Goal: Task Accomplishment & Management: Use online tool/utility

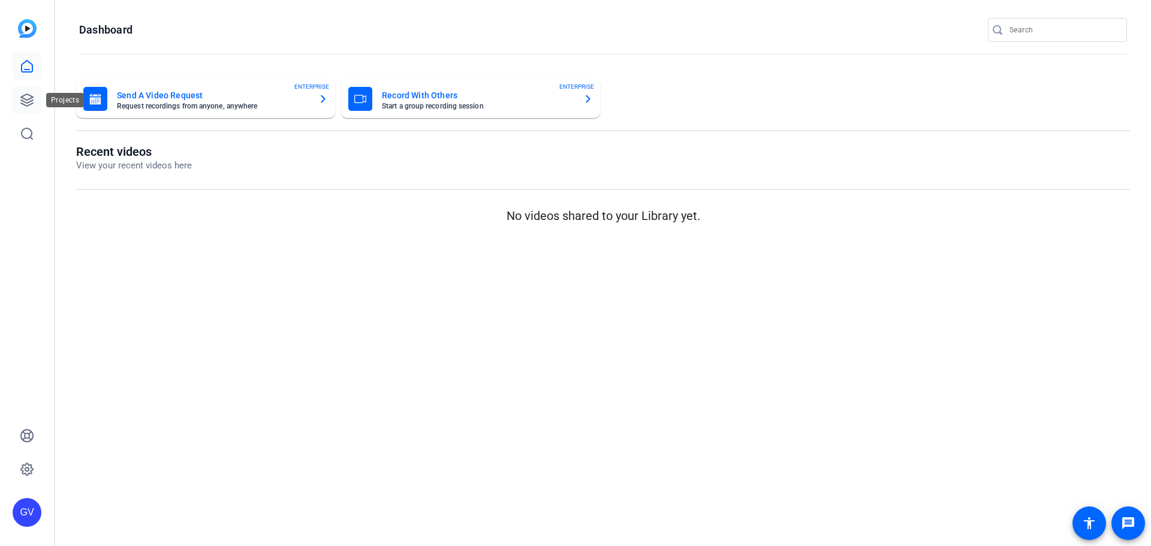
click at [28, 96] on icon at bounding box center [27, 100] width 14 height 14
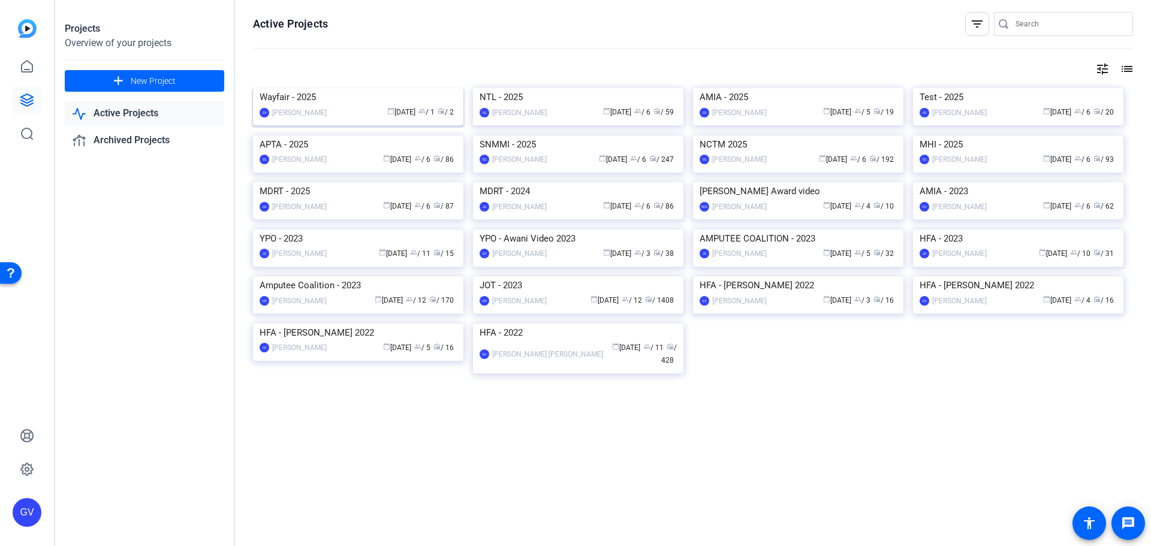
click at [329, 88] on img at bounding box center [358, 88] width 210 height 0
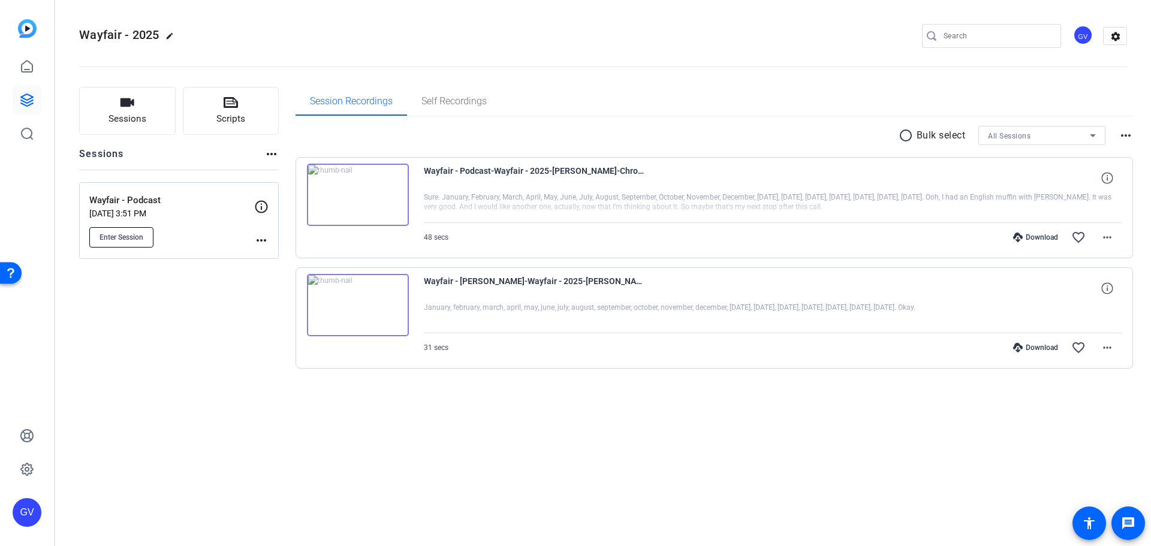
click at [123, 230] on button "Enter Session" at bounding box center [121, 237] width 64 height 20
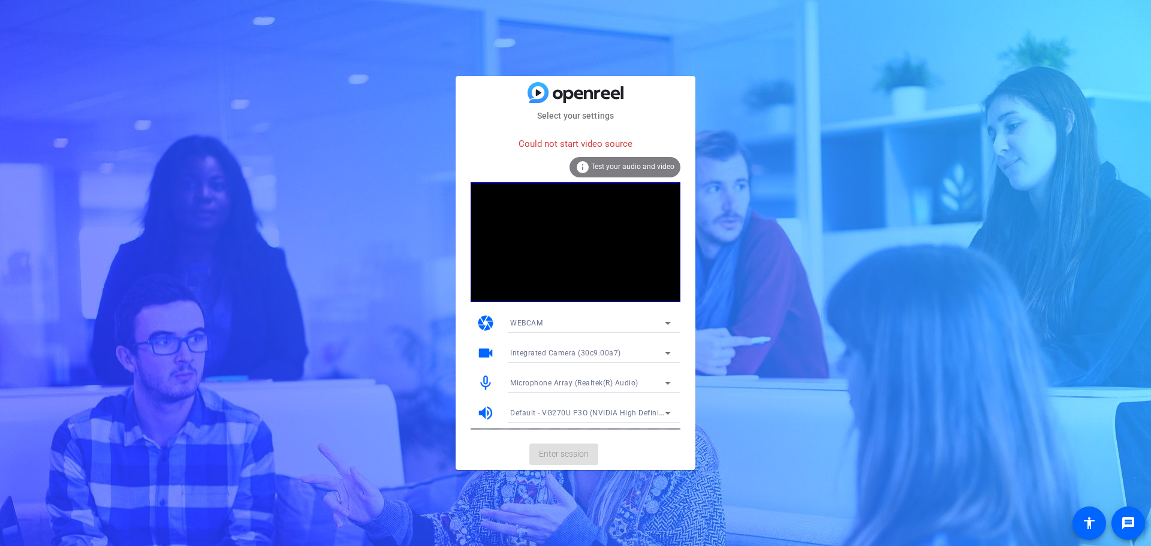
click at [597, 334] on div at bounding box center [590, 339] width 180 height 13
click at [595, 352] on span "Integrated Camera (30c9:00a7)" at bounding box center [565, 353] width 111 height 8
click at [588, 391] on mat-option "OBS Virtual Camera" at bounding box center [590, 396] width 180 height 19
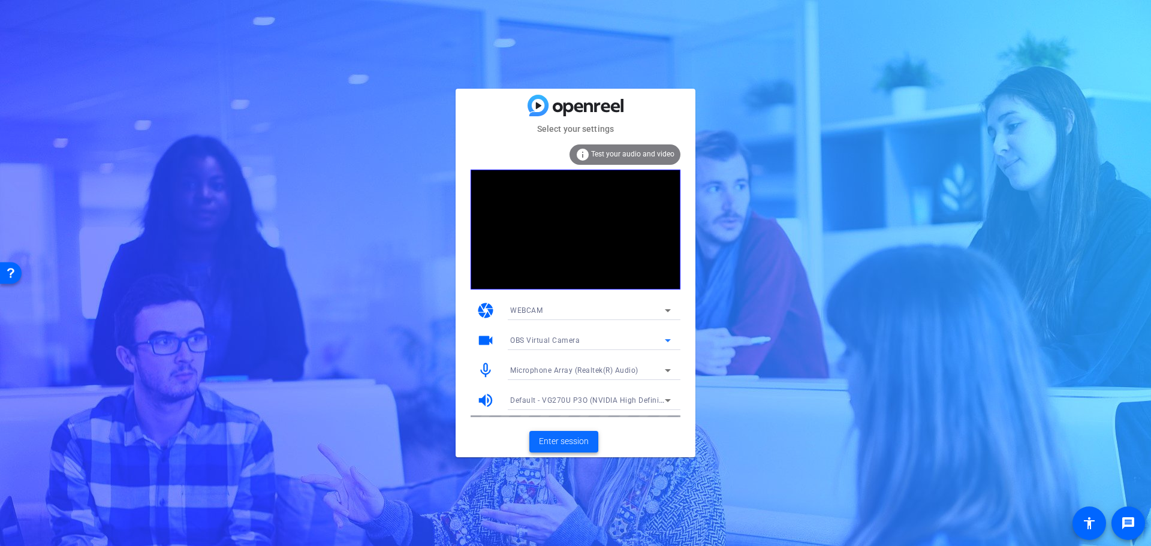
click at [577, 446] on span "Enter session" at bounding box center [564, 441] width 50 height 13
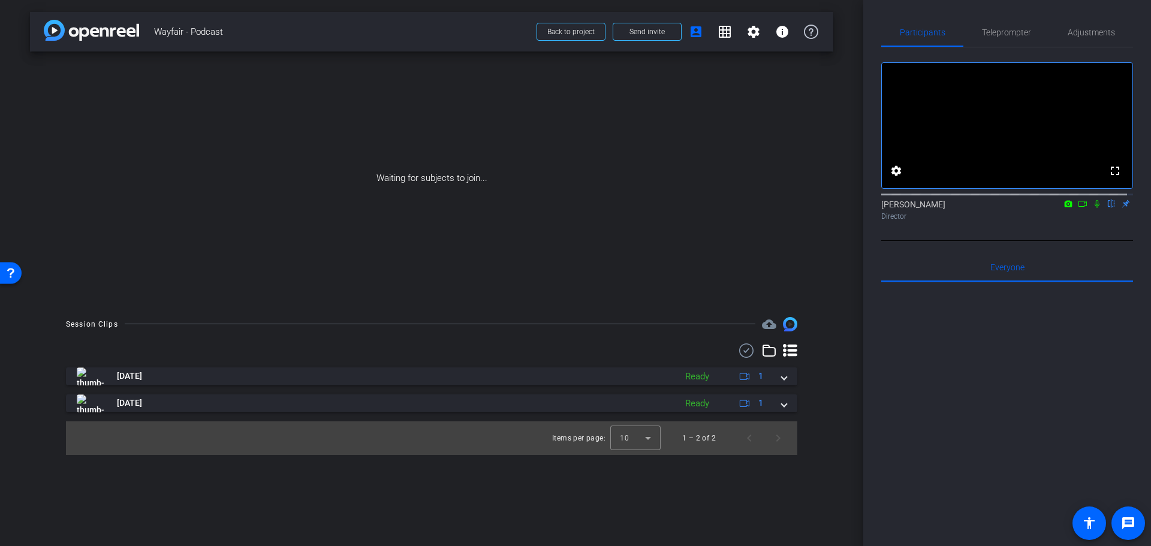
click at [1063, 208] on icon at bounding box center [1068, 204] width 10 height 8
click at [1083, 249] on div at bounding box center [575, 273] width 1151 height 546
click at [1078, 208] on icon at bounding box center [1083, 204] width 10 height 8
click at [1106, 208] on icon at bounding box center [1111, 204] width 10 height 8
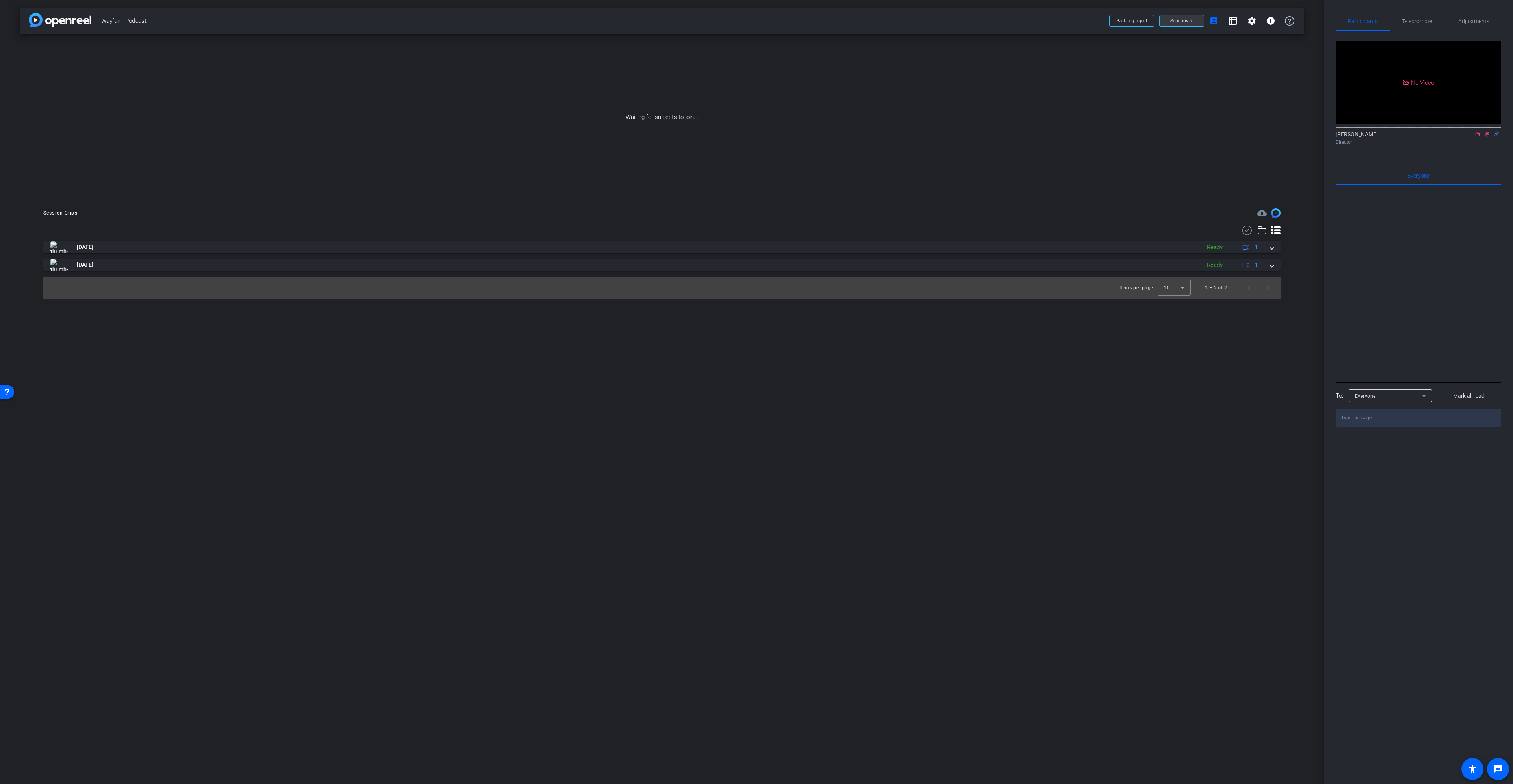
click at [756, 20] on span "Send invite" at bounding box center [1182, 21] width 23 height 7
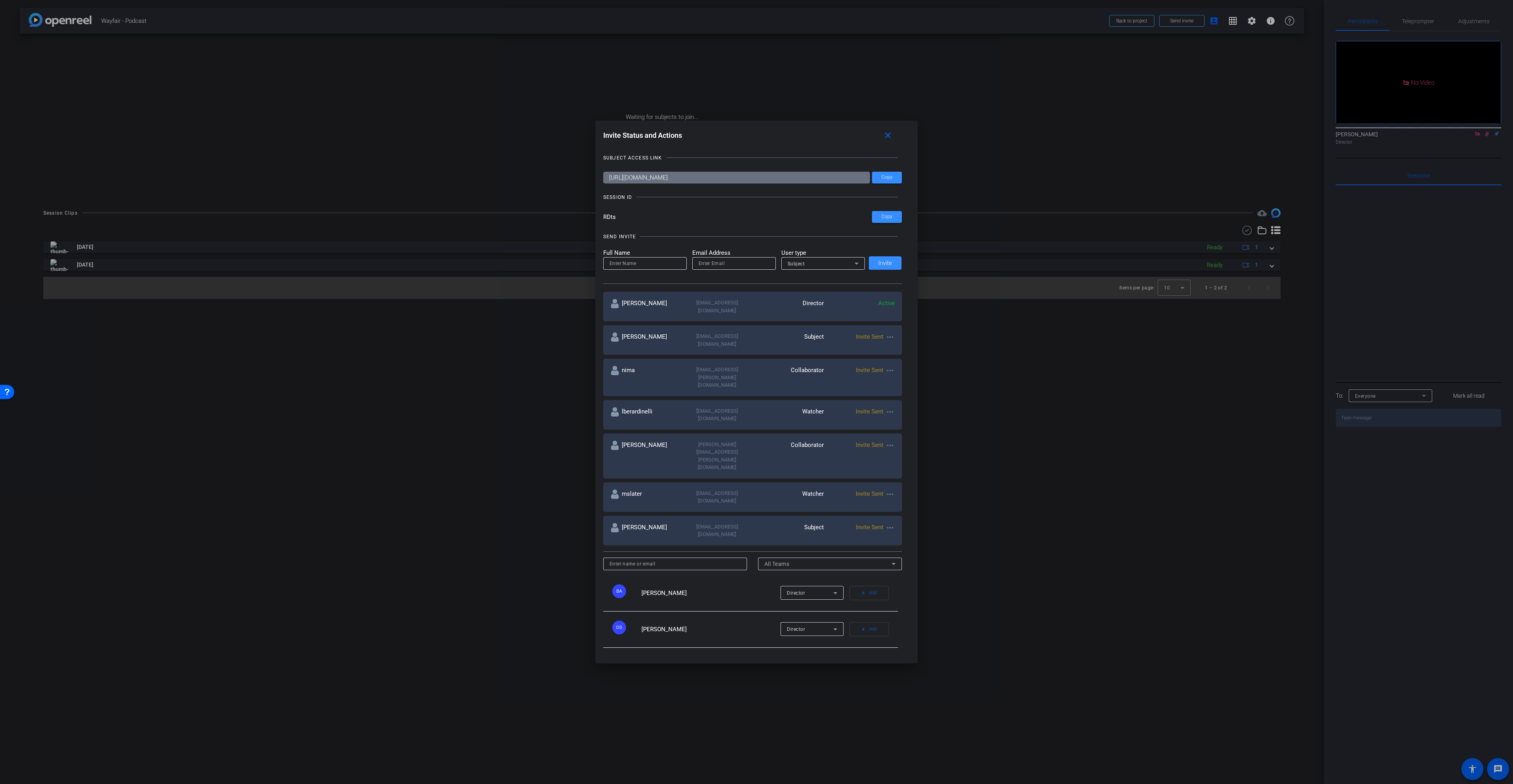
click at [729, 257] on div at bounding box center [734, 263] width 71 height 12
click at [729, 258] on div at bounding box center [734, 263] width 71 height 12
paste input "wayfair.com_188f2d95riia4glakvhmvsrhikdt66gb68pj4chp6gqj8cpo6s@resource.calenda…"
click at [720, 263] on input "wayfair.com_188f2d95riia4glakvhmvsrhikdt66gb68pj4chp6gqj8cpo6s@resource.calenda…" at bounding box center [734, 264] width 71 height 9
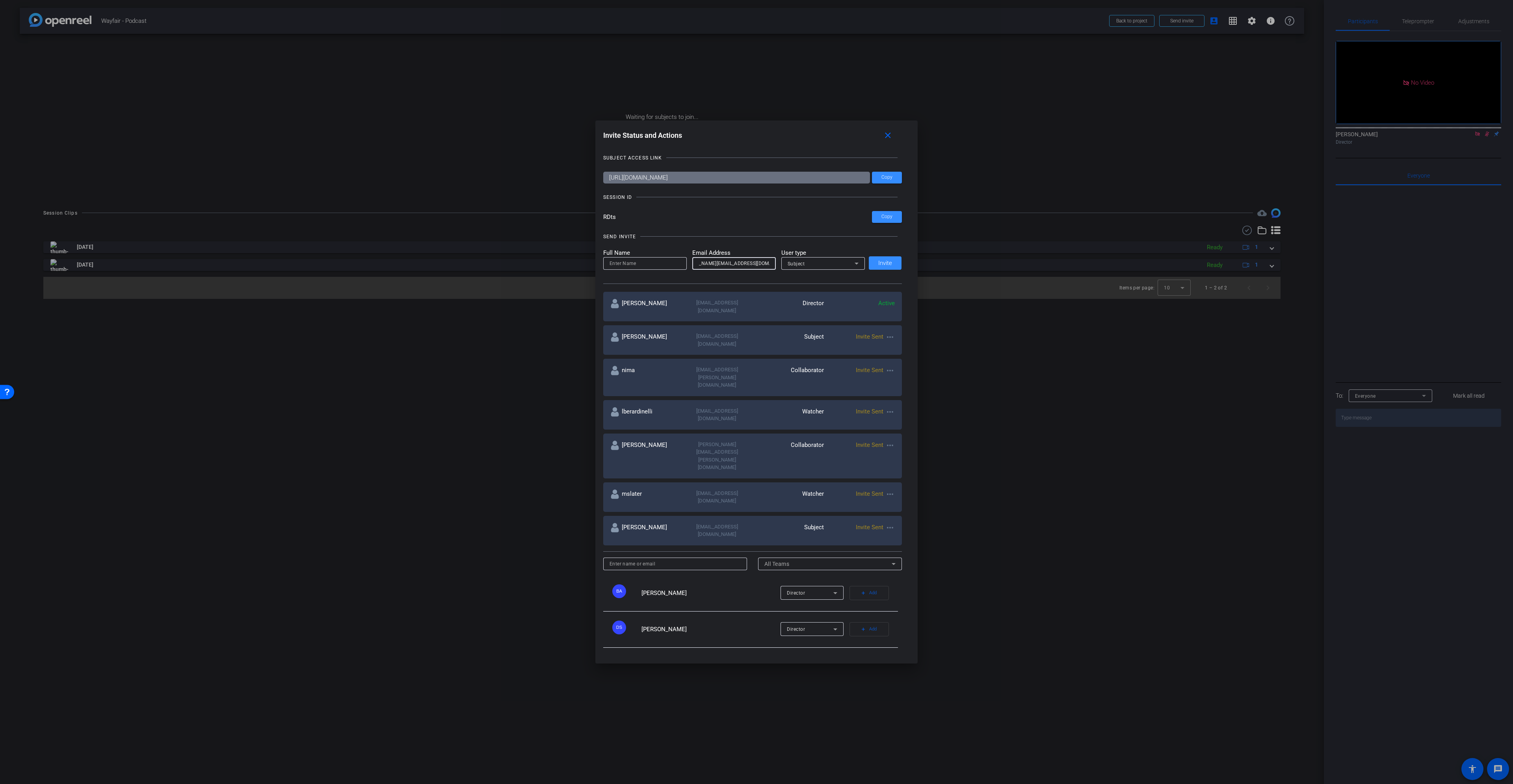
scroll to position [0, 0]
drag, startPoint x: 739, startPoint y: 263, endPoint x: 680, endPoint y: 262, distance: 59.0
click at [680, 262] on form "Full Name Email Address wayfair.com_188f2d95riia4glakvhmvsrhikdt66gb68pj4chp6gq…" at bounding box center [734, 259] width 262 height 22
click at [713, 261] on input "wayfair.com_188f2d95riia4glakvhmvsrhikdt66gb68pj4chp6gqj8cpo6s@resource.calenda…" at bounding box center [734, 264] width 71 height 9
drag, startPoint x: 740, startPoint y: 262, endPoint x: 652, endPoint y: 262, distance: 88.0
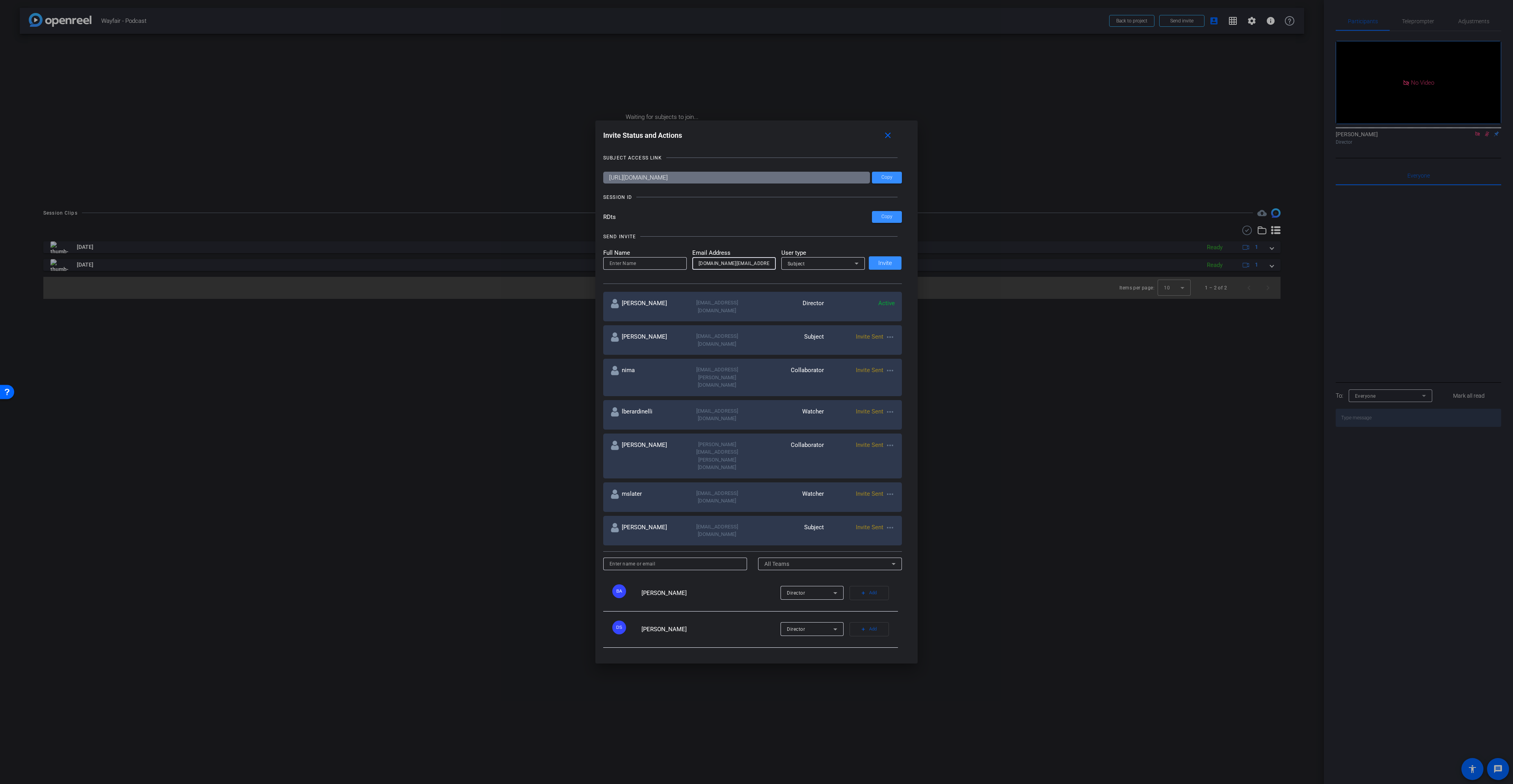
click at [652, 262] on form "Full Name Email Address wayfair.com_188f2d95riia4glakvhmvsrhikdt66gb68pj4chp6gq…" at bounding box center [734, 259] width 262 height 22
click at [732, 266] on input "wayfair.com_188f2d95riia4glakvhmvsrhikdt66gb68pj4chp6gqj8cpo6s@resource.calenda…" at bounding box center [734, 264] width 71 height 9
type input "wayfair.com_188f2d95riia4glakvhmvsrhikdt66gb68pj4chp6gqj8cpo6s@resource.calenda…"
click at [638, 262] on input at bounding box center [645, 264] width 71 height 9
paste input "MA-Copley-HQ-FL03-T4-Workbench"
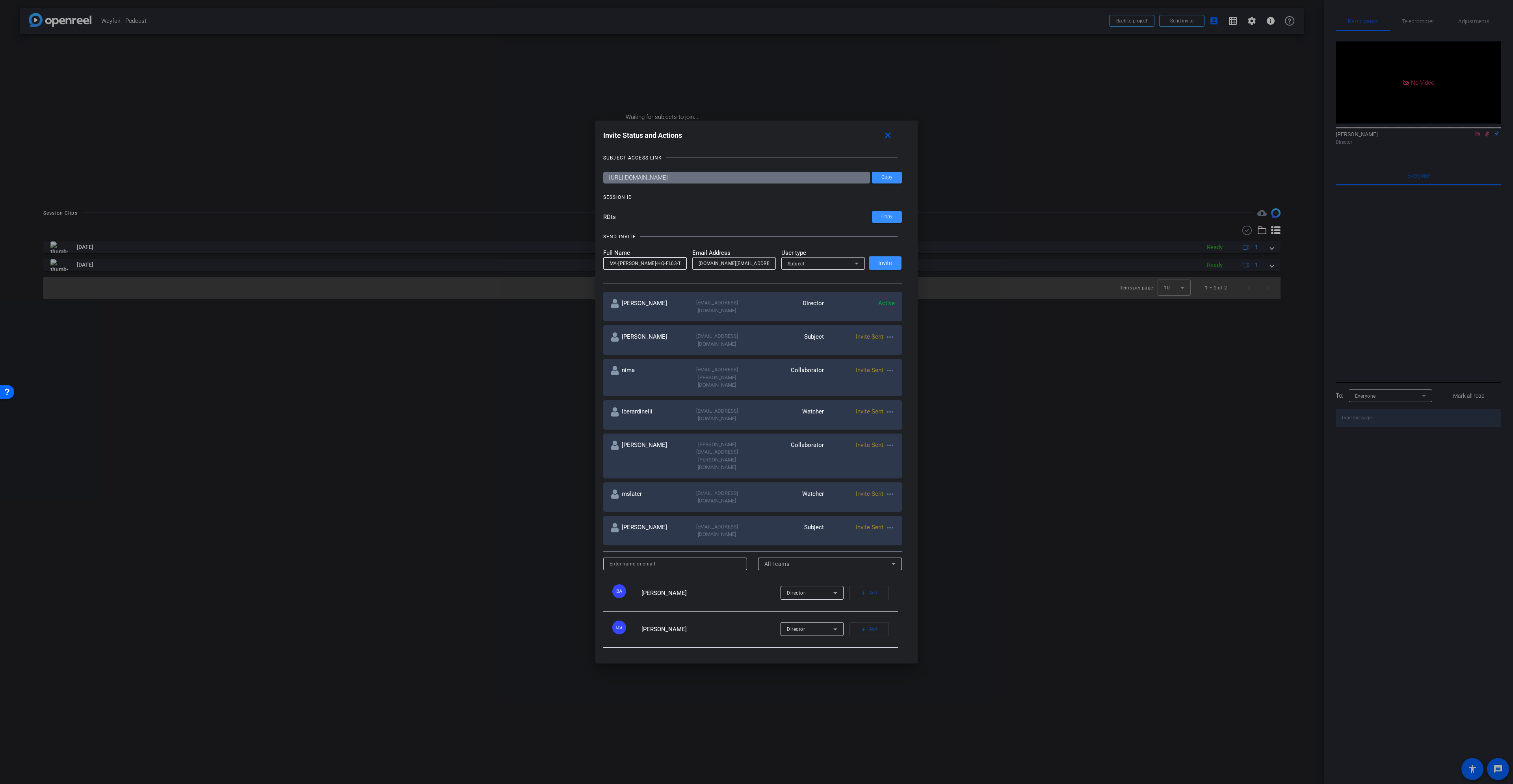
scroll to position [0, 7]
type input "MA-Copley-HQ-FL03-T4-Workbench"
click at [756, 258] on div "Subject" at bounding box center [823, 263] width 71 height 12
click at [756, 287] on mat-option "Watcher" at bounding box center [821, 292] width 84 height 12
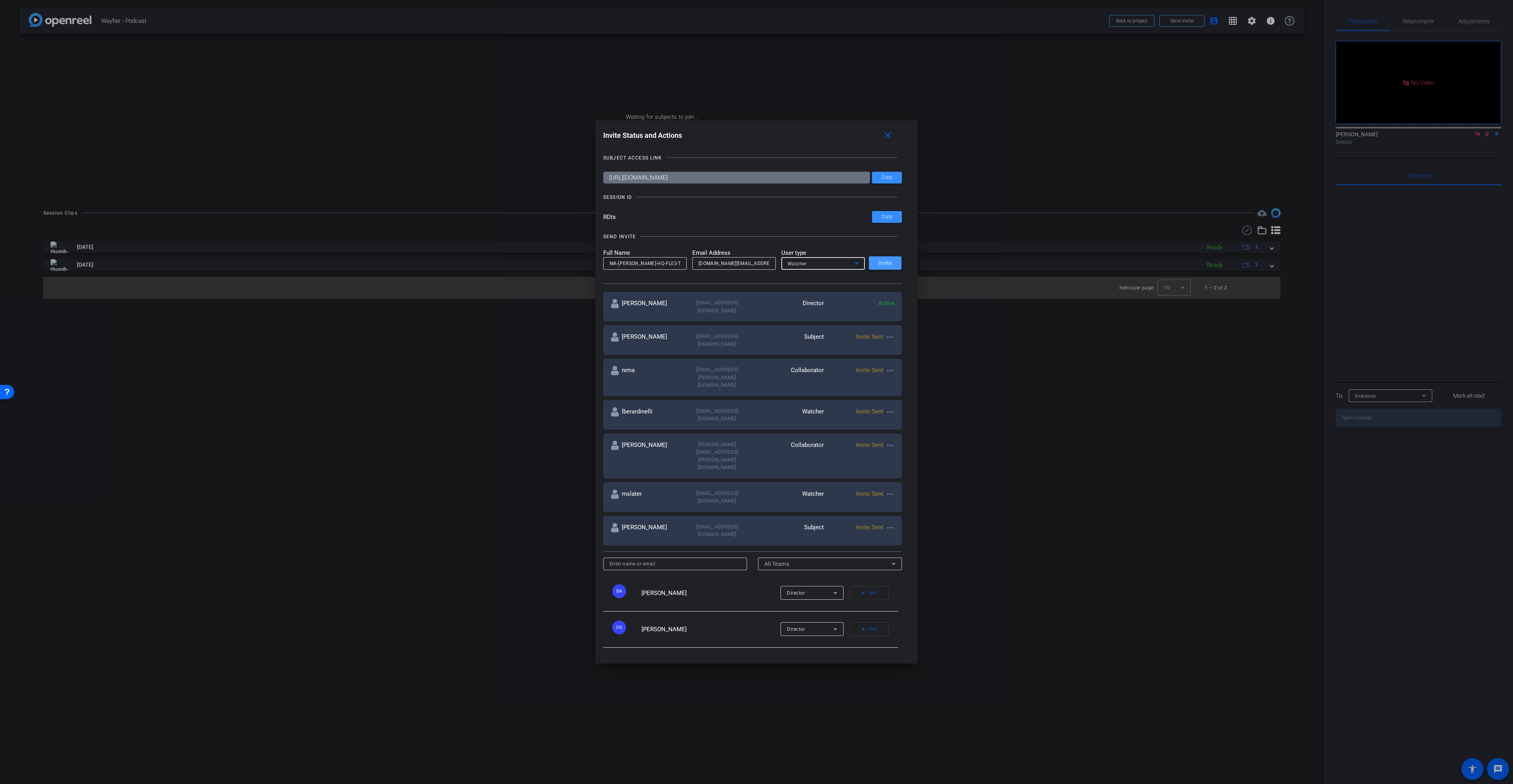
click at [756, 261] on span "Invite" at bounding box center [885, 263] width 14 height 6
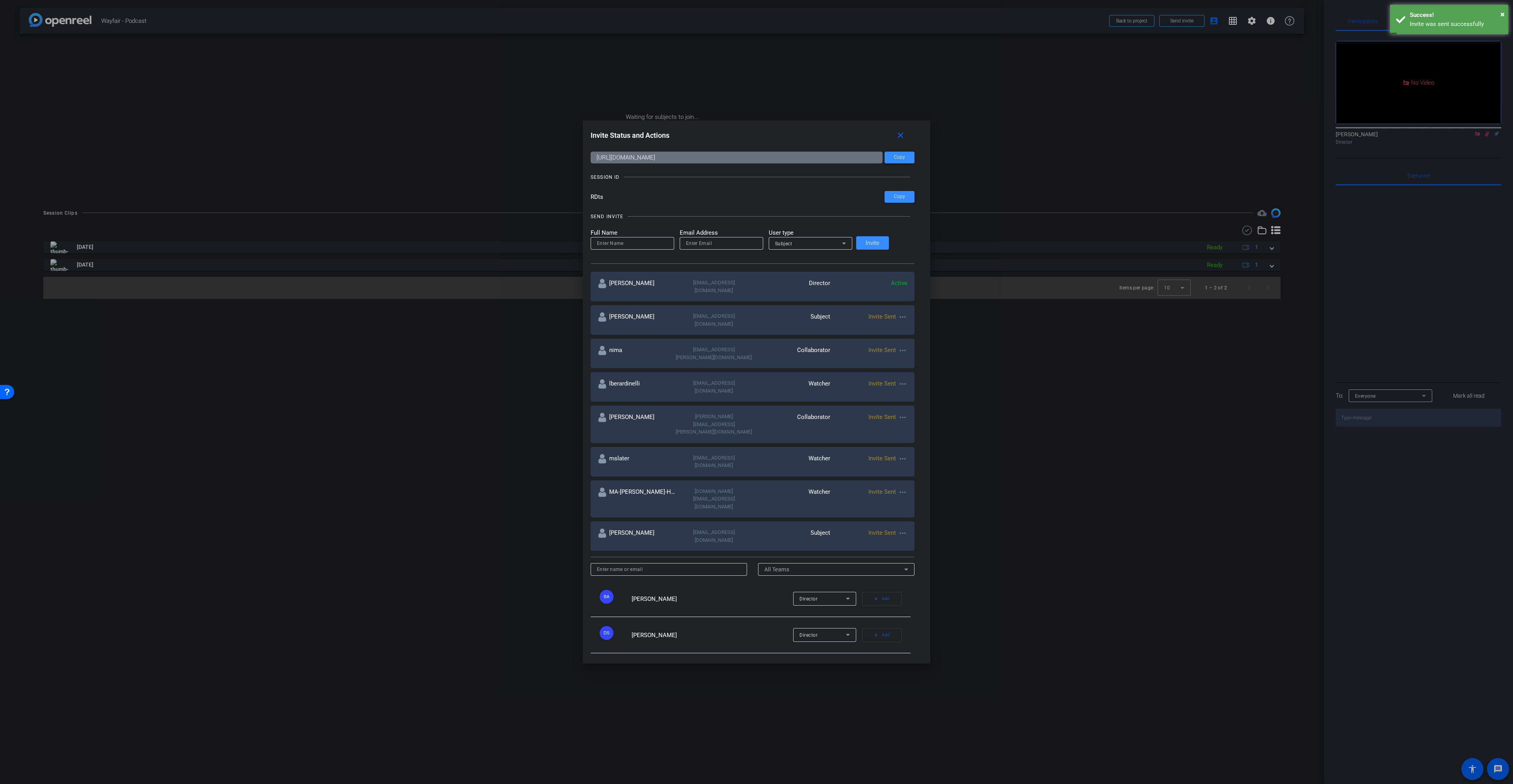
scroll to position [37, 0]
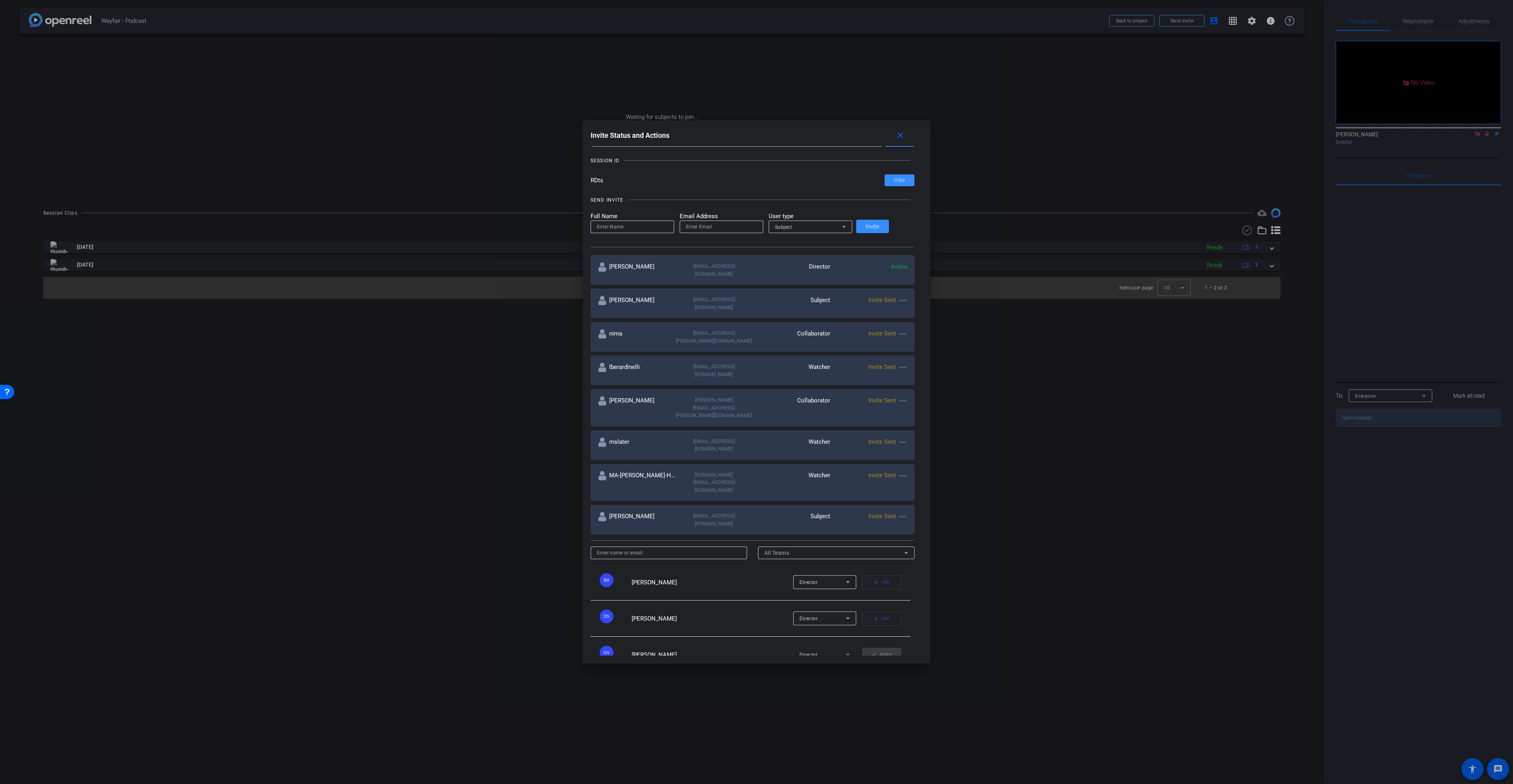
click at [686, 223] on input "email" at bounding box center [721, 227] width 71 height 9
paste input "tpmcpherson@wayfair.com"
type input "tpmcpherson@wayfair.com"
click at [756, 223] on div "Subject" at bounding box center [809, 227] width 67 height 10
click at [754, 256] on mat-option "Watcher" at bounding box center [764, 255] width 84 height 12
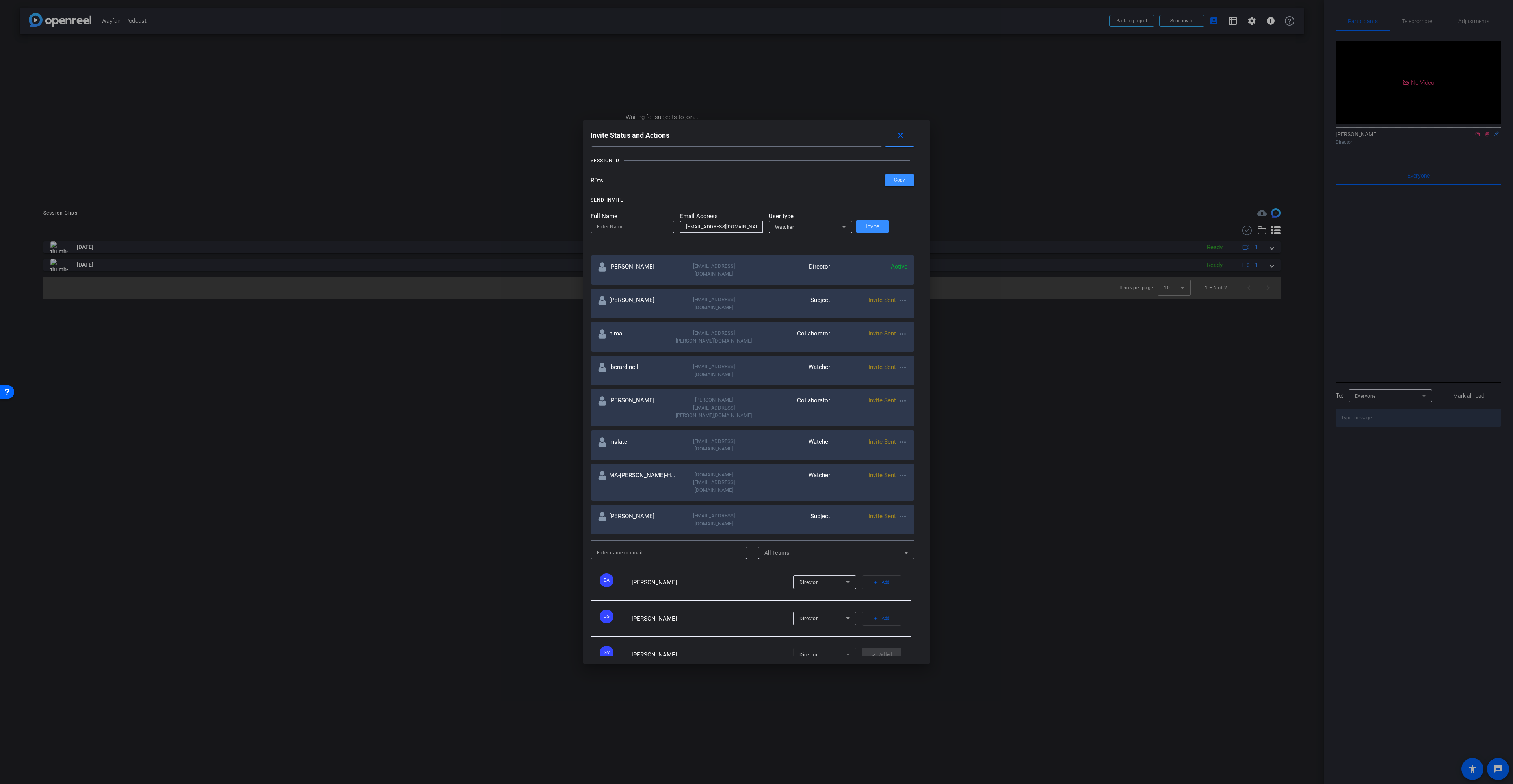
drag, startPoint x: 667, startPoint y: 224, endPoint x: 618, endPoint y: 223, distance: 49.0
click at [618, 223] on form "Full Name Email Address tpmcpherson@wayfair.com User type Watcher" at bounding box center [721, 222] width 262 height 22
click at [610, 227] on input at bounding box center [633, 227] width 71 height 9
paste input "tpmcpherso"
type input "tpmcpherso"
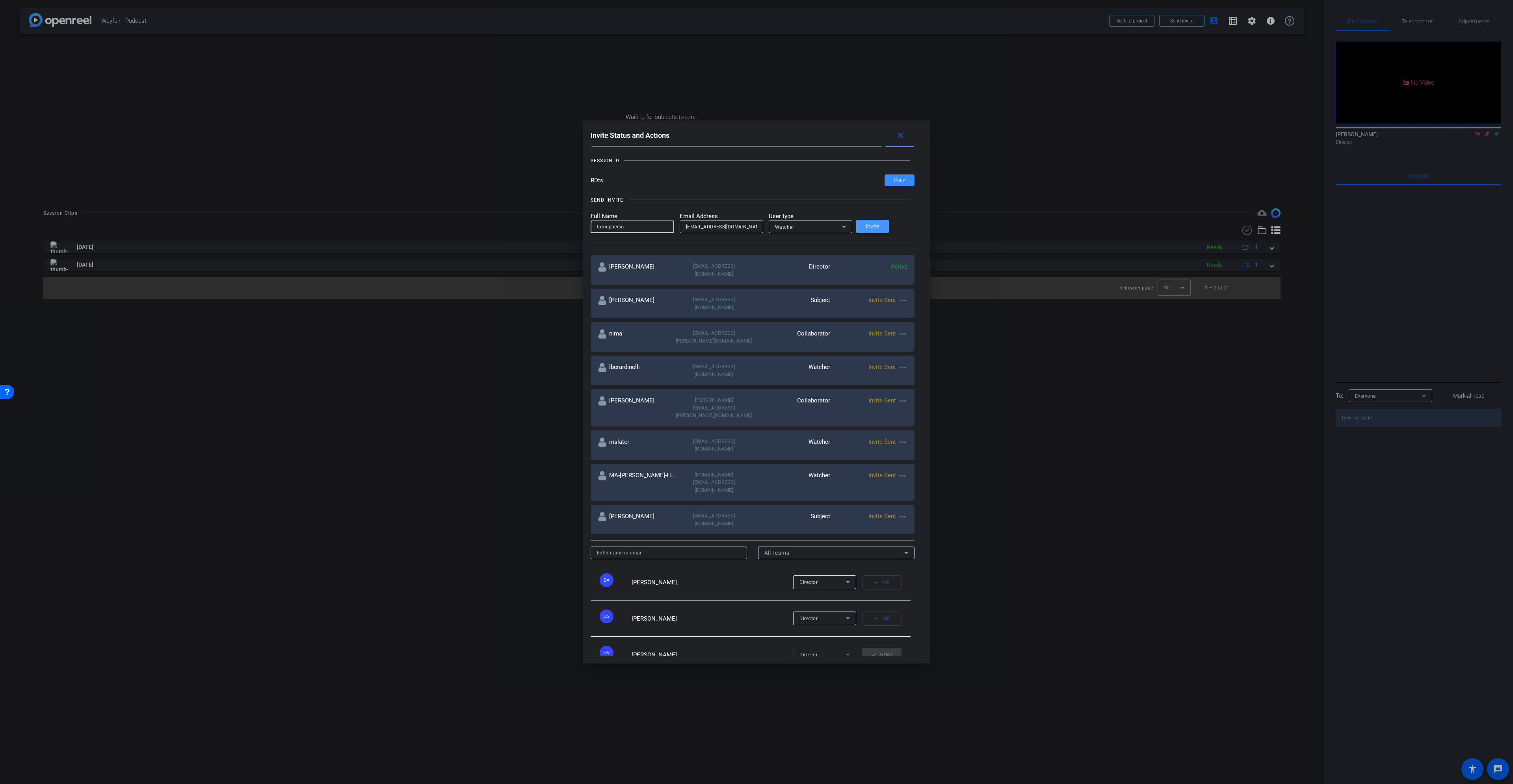
click at [756, 226] on span "Invite" at bounding box center [873, 226] width 14 height 6
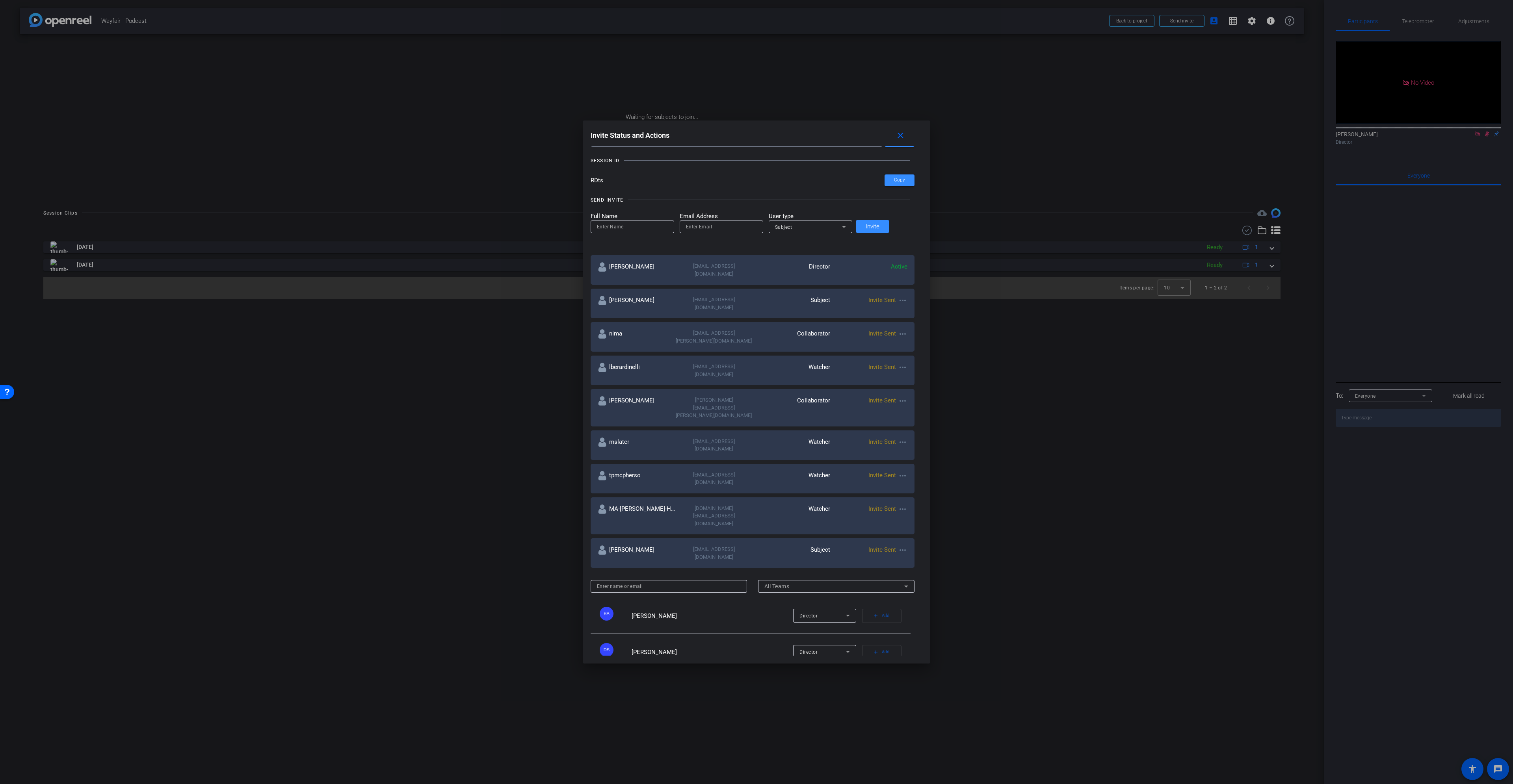
click at [756, 228] on div "Subject" at bounding box center [809, 227] width 67 height 10
click at [756, 249] on mat-option "Watcher" at bounding box center [764, 255] width 84 height 12
click at [686, 223] on input "email" at bounding box center [721, 227] width 71 height 9
paste input "cshone@wayfair.com"
drag, startPoint x: 654, startPoint y: 227, endPoint x: 624, endPoint y: 227, distance: 30.0
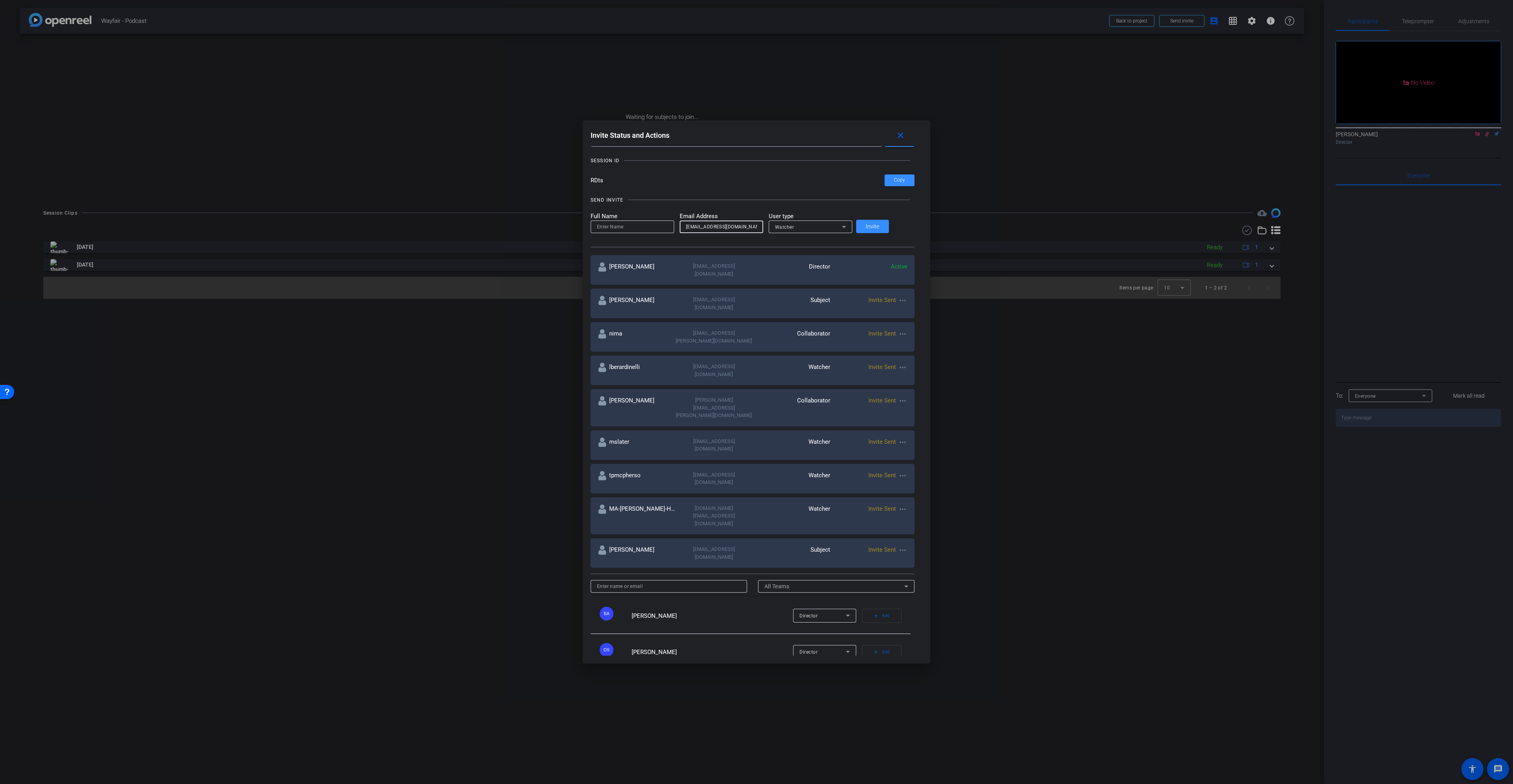
click at [624, 227] on form "Full Name Email Address cshone@wayfair.com User type Watcher" at bounding box center [721, 222] width 262 height 22
type input "cshone@wayfair.com"
click at [604, 231] on input at bounding box center [633, 227] width 71 height 9
paste input "cshone"
type input "cshone"
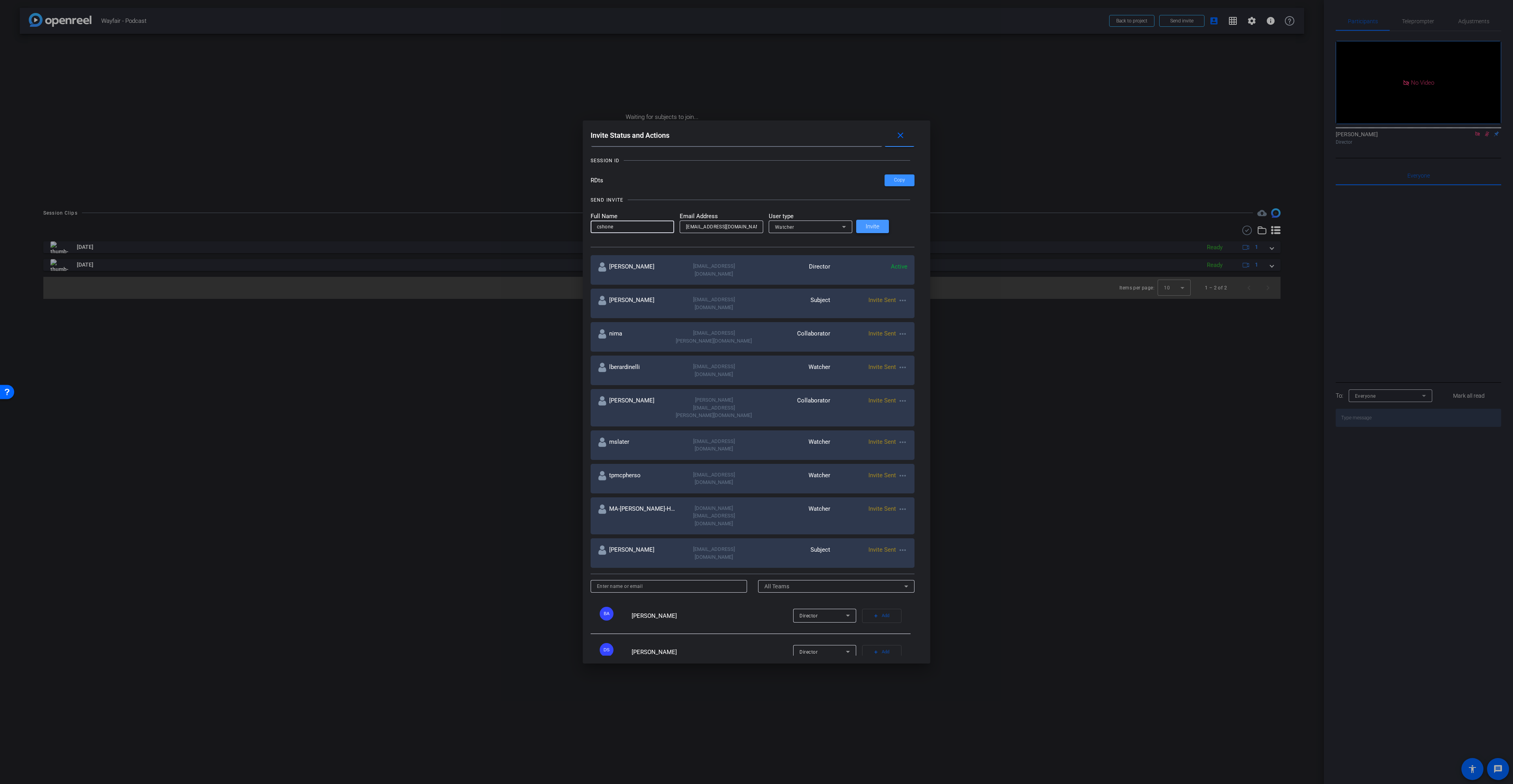
click at [756, 227] on span "Invite" at bounding box center [873, 226] width 14 height 6
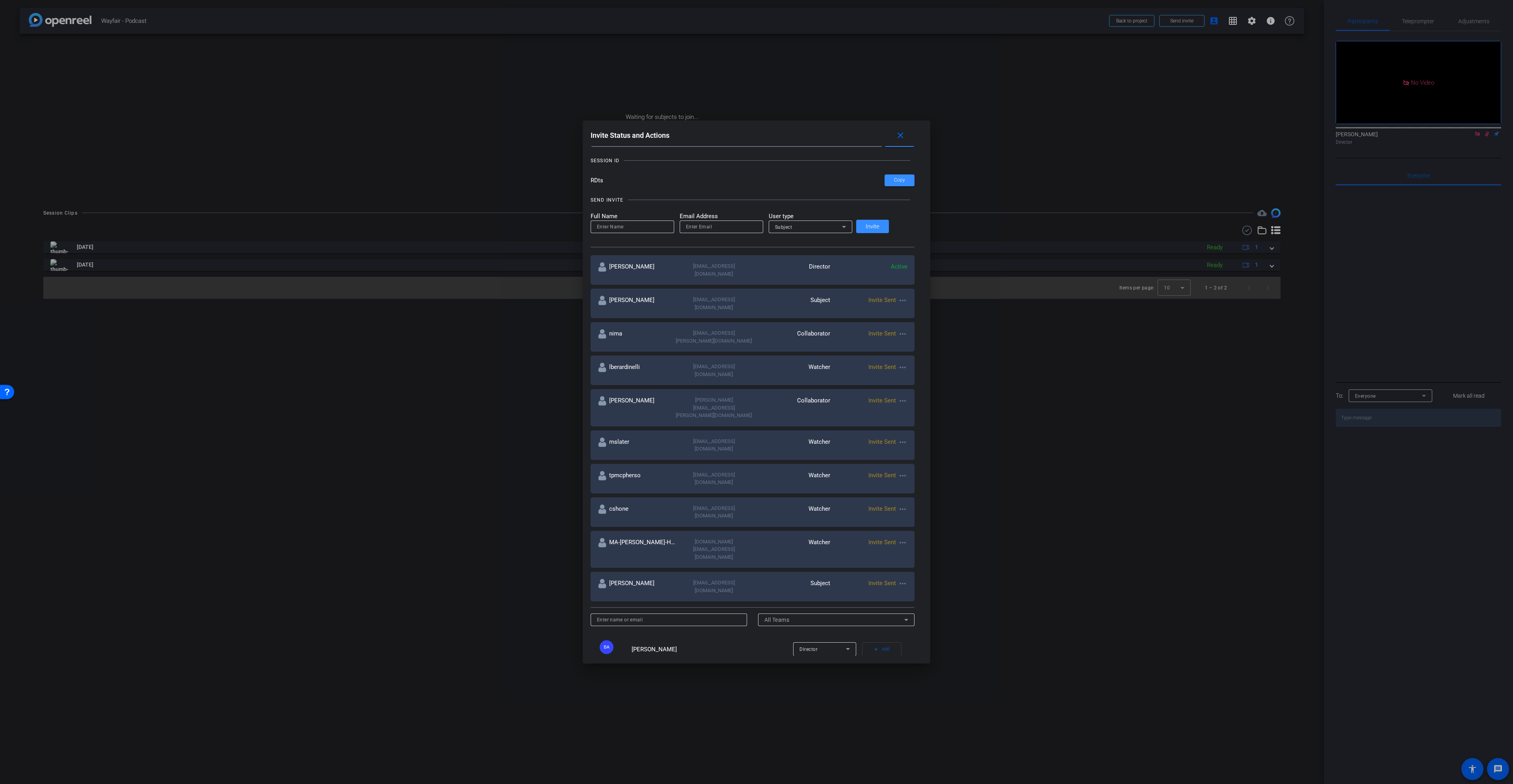
click at [756, 358] on mat-icon "more_horiz" at bounding box center [903, 584] width 9 height 9
click at [756, 358] on span "Re-Send Invite" at bounding box center [976, 537] width 59 height 9
click at [756, 358] on mat-icon "more_horiz" at bounding box center [903, 543] width 9 height 9
click at [756, 358] on span "Re-Send Invite" at bounding box center [976, 509] width 59 height 9
click at [756, 358] on mat-icon "more_horiz" at bounding box center [903, 509] width 9 height 9
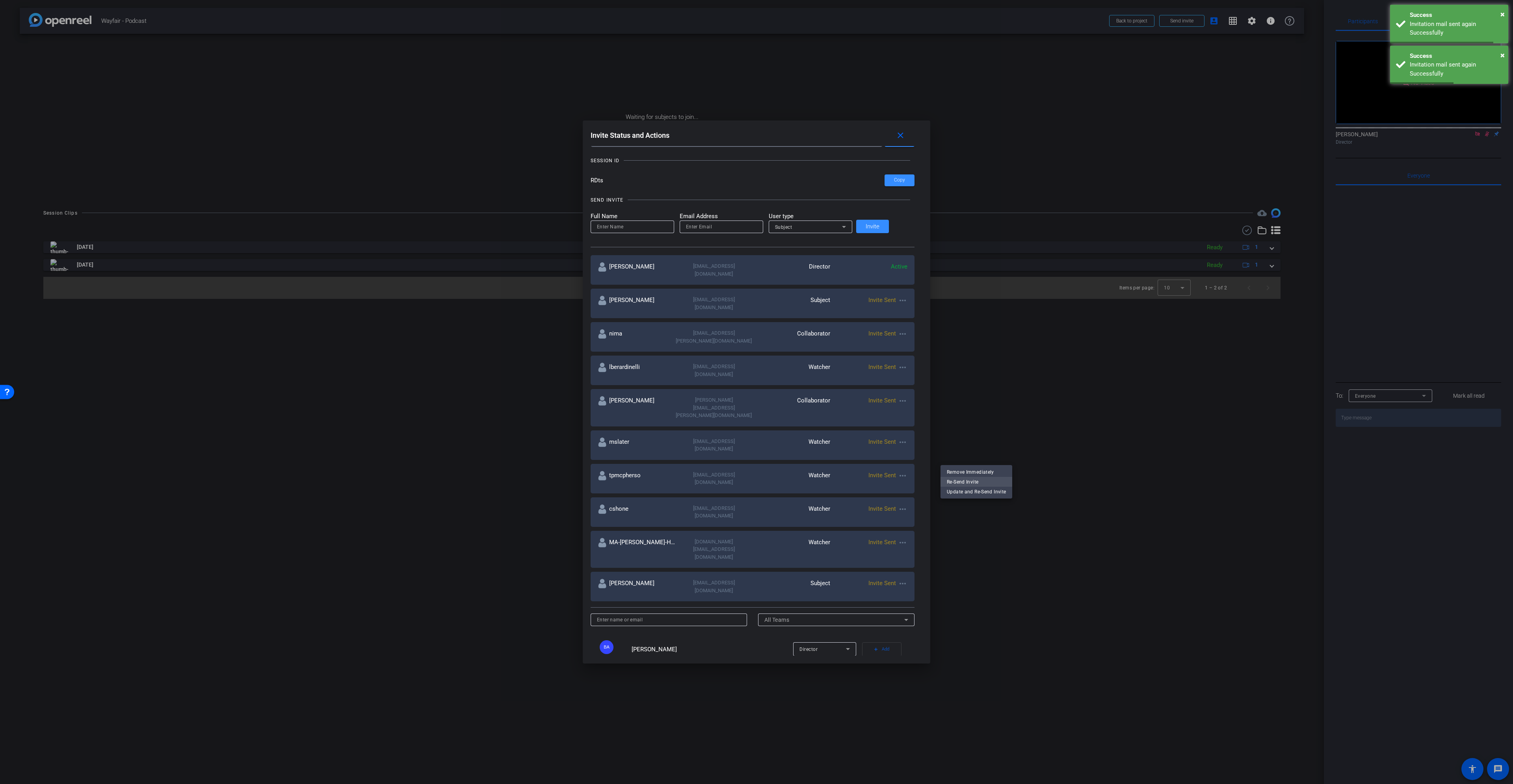
click at [756, 358] on span "Re-Send Invite" at bounding box center [976, 482] width 59 height 9
click at [756, 358] on mat-icon "more_horiz" at bounding box center [903, 476] width 9 height 9
click at [756, 358] on span "Re-Send Invite" at bounding box center [976, 454] width 59 height 9
click at [756, 358] on mat-icon "more_horiz" at bounding box center [903, 442] width 9 height 9
click at [756, 358] on span "Re-Send Invite" at bounding box center [976, 427] width 59 height 9
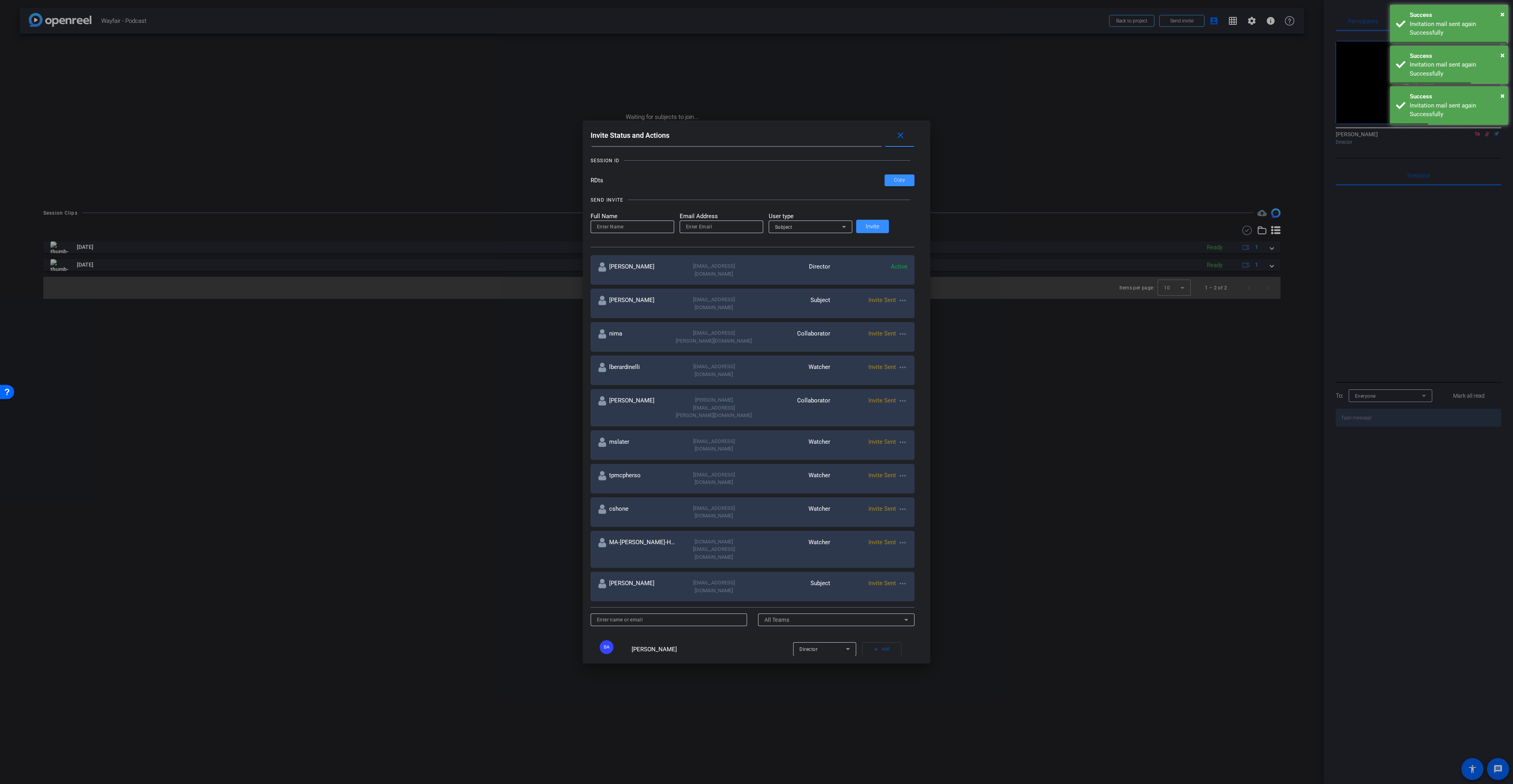
click at [756, 358] on mat-icon "more_horiz" at bounding box center [903, 401] width 9 height 9
click at [756, 358] on span "Re-Send Invite" at bounding box center [976, 399] width 59 height 9
click at [756, 358] on mat-icon "more_horiz" at bounding box center [903, 367] width 9 height 9
click at [756, 358] on span "Re-Send Invite" at bounding box center [976, 371] width 59 height 9
click at [756, 329] on mat-icon "more_horiz" at bounding box center [903, 334] width 9 height 9
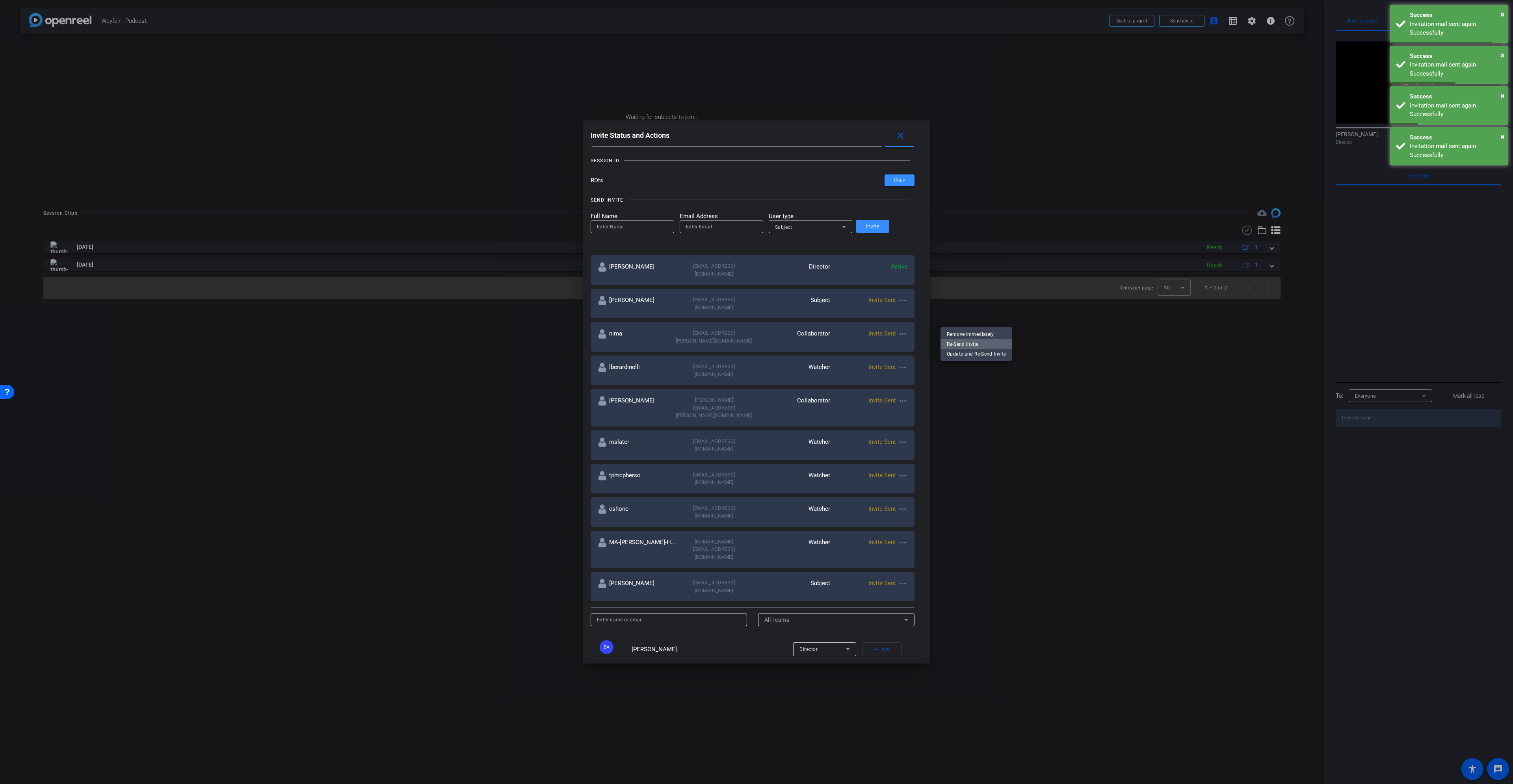
click at [756, 344] on span "Re-Send Invite" at bounding box center [976, 344] width 59 height 9
click at [756, 296] on mat-icon "more_horiz" at bounding box center [903, 300] width 9 height 9
click at [756, 315] on span "Re-Send Invite" at bounding box center [976, 316] width 59 height 9
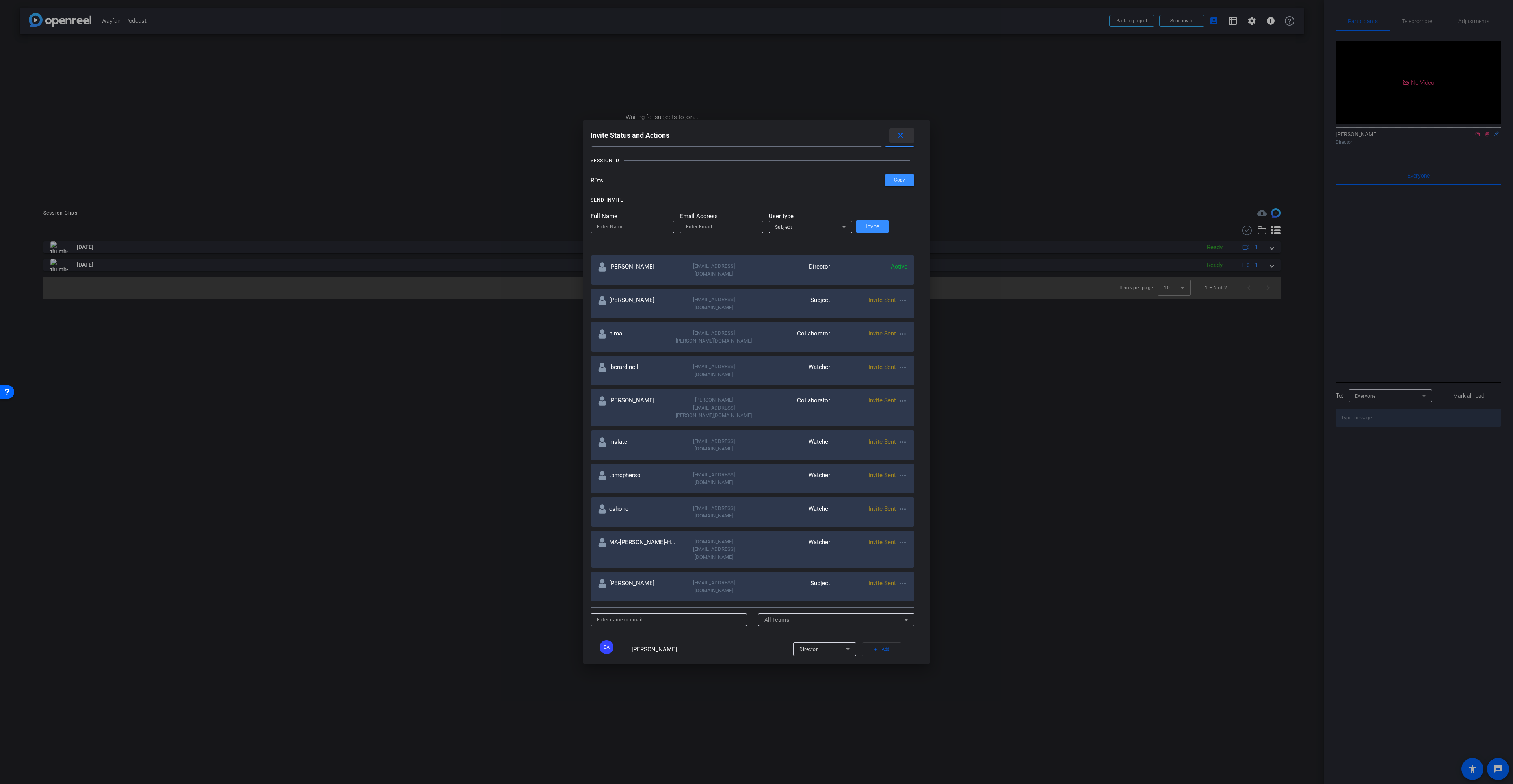
click at [756, 136] on mat-icon "close" at bounding box center [900, 135] width 10 height 10
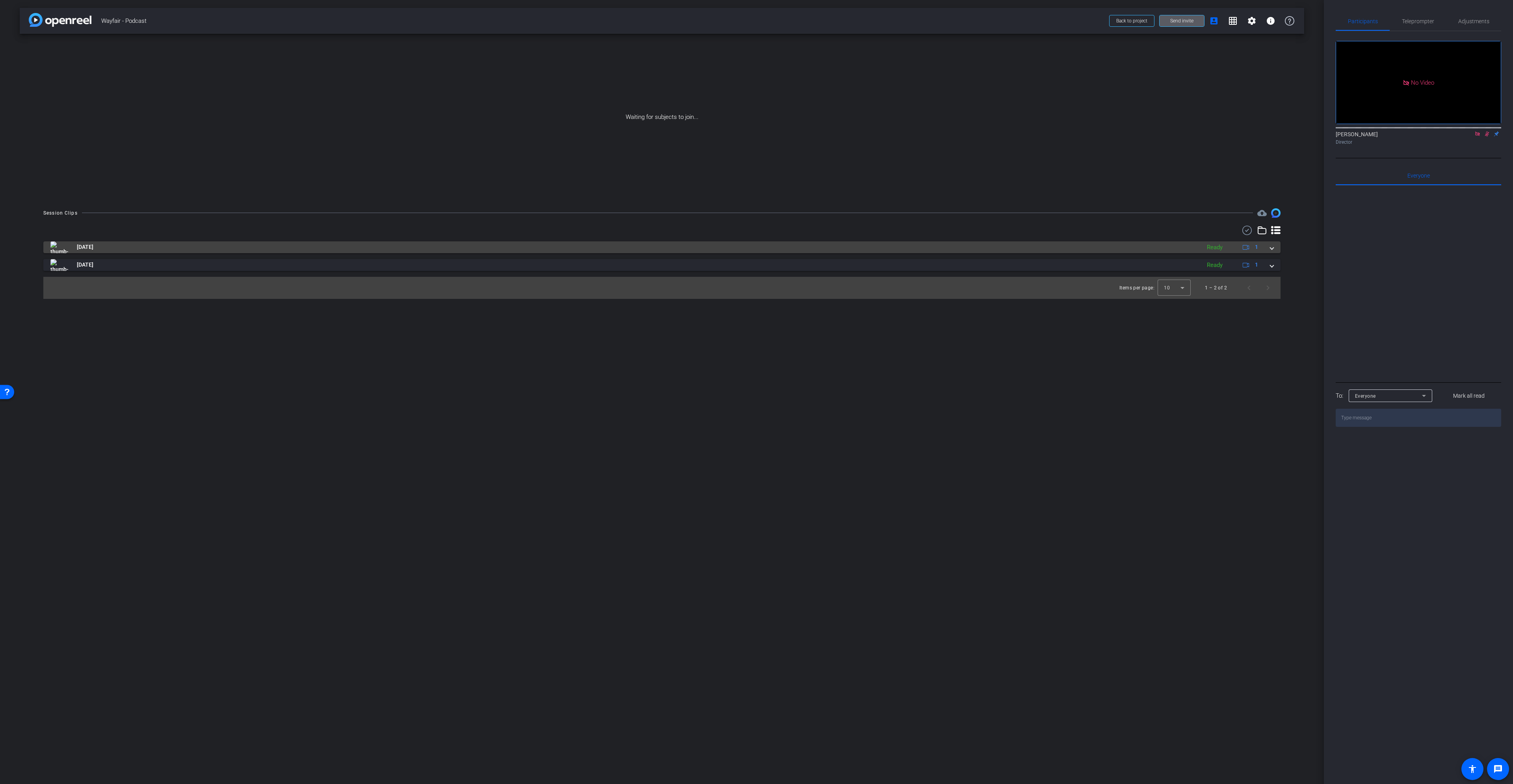
click at [414, 249] on mat-panel-title "Aug 28, 2025" at bounding box center [623, 247] width 1146 height 12
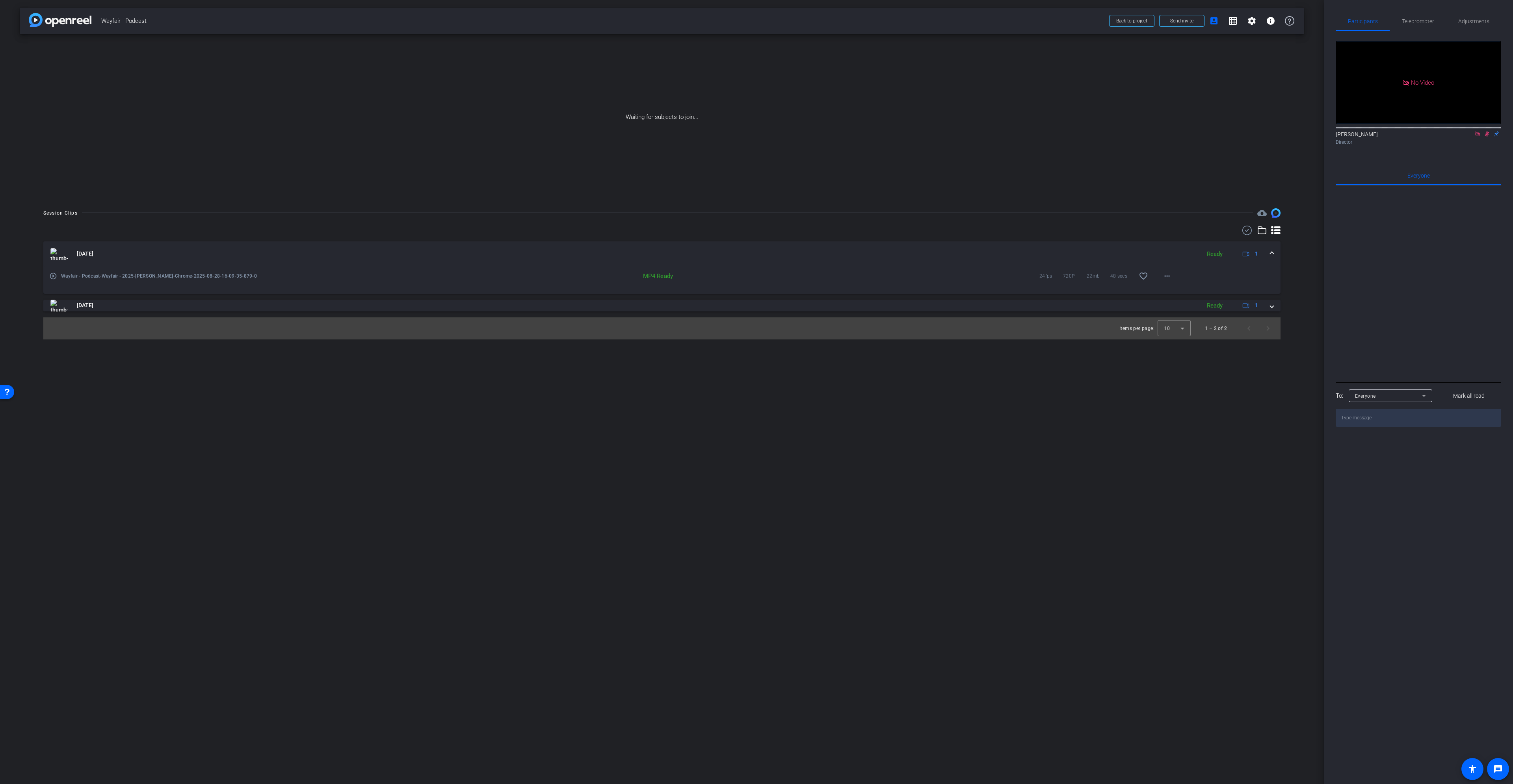
click at [47, 274] on div "play_circle_outline Wayfair - Podcast-Wayfair - 2025-Erin-Chrome-2025-08-28-16-…" at bounding box center [662, 280] width 1237 height 27
click at [54, 274] on mat-icon "play_circle_outline" at bounding box center [53, 276] width 8 height 8
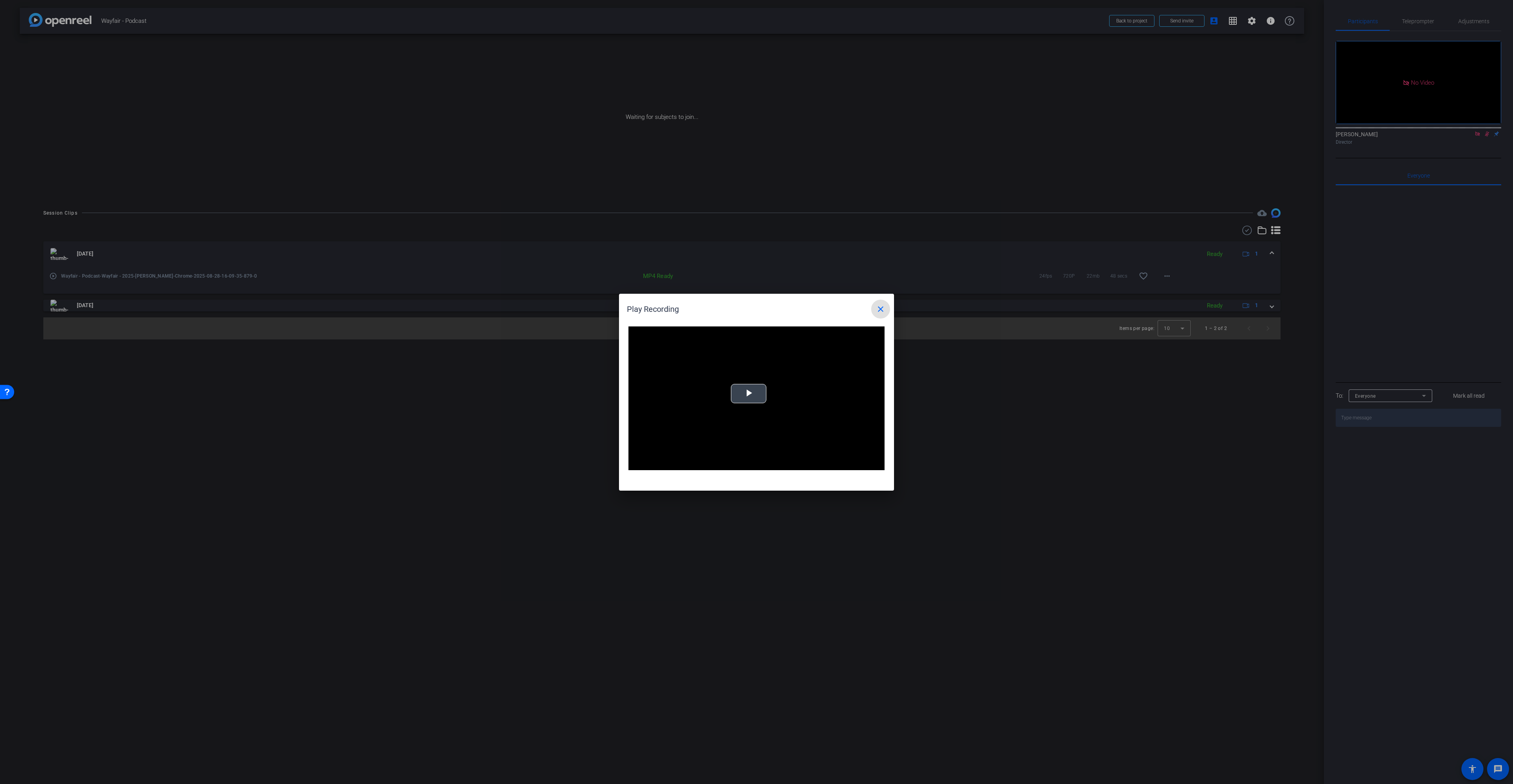
click at [749, 358] on span "Video Player" at bounding box center [749, 394] width 0 height 0
click at [695, 358] on div "0:08" at bounding box center [695, 464] width 1 height 2
click at [756, 358] on div "Loaded : 100.00% 0:28 0:22" at bounding box center [748, 464] width 168 height 2
click at [756, 308] on mat-icon "close" at bounding box center [880, 309] width 9 height 9
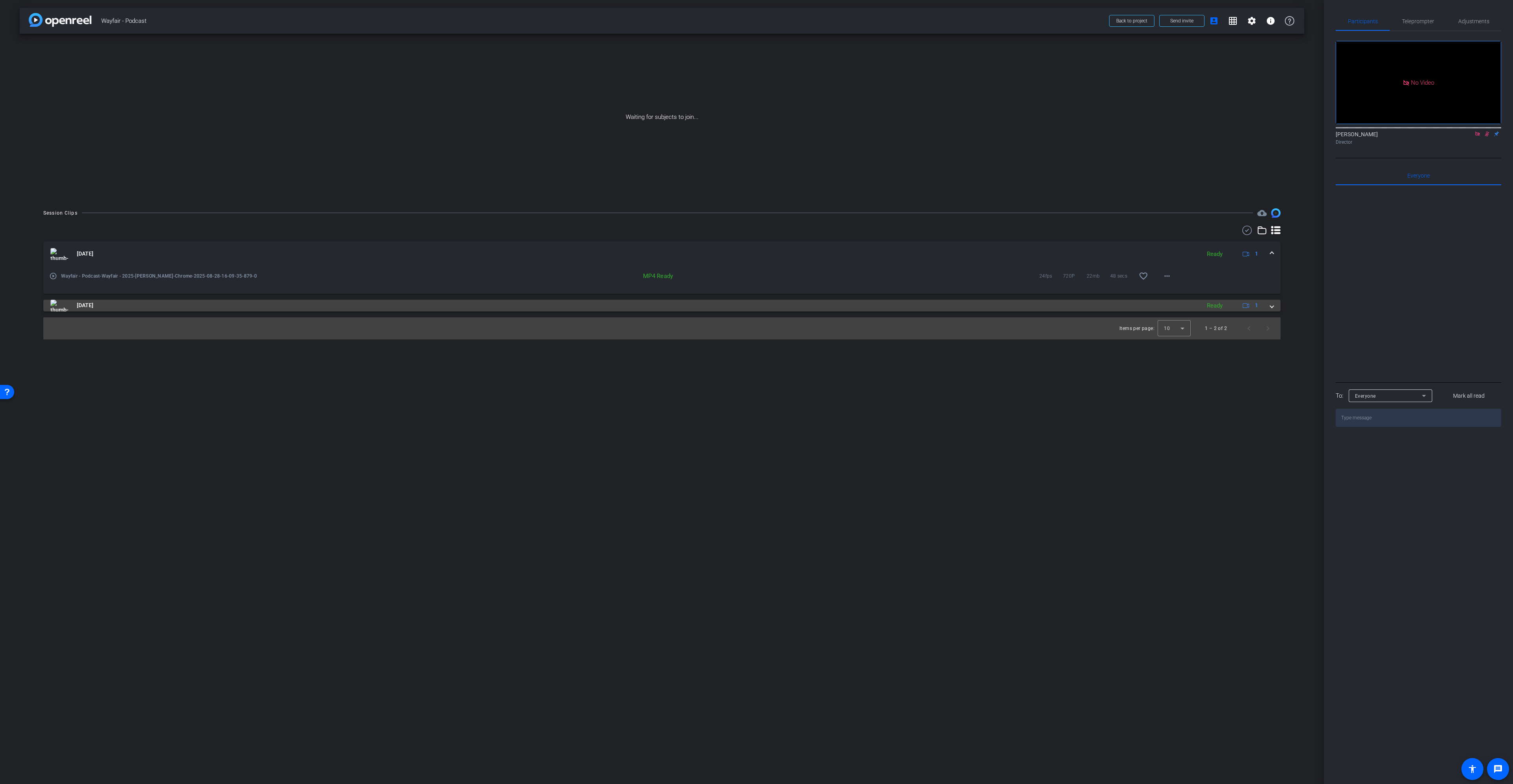
click at [756, 306] on mat-expansion-panel-header "Aug 19, 2025 Ready 1" at bounding box center [662, 306] width 1237 height 12
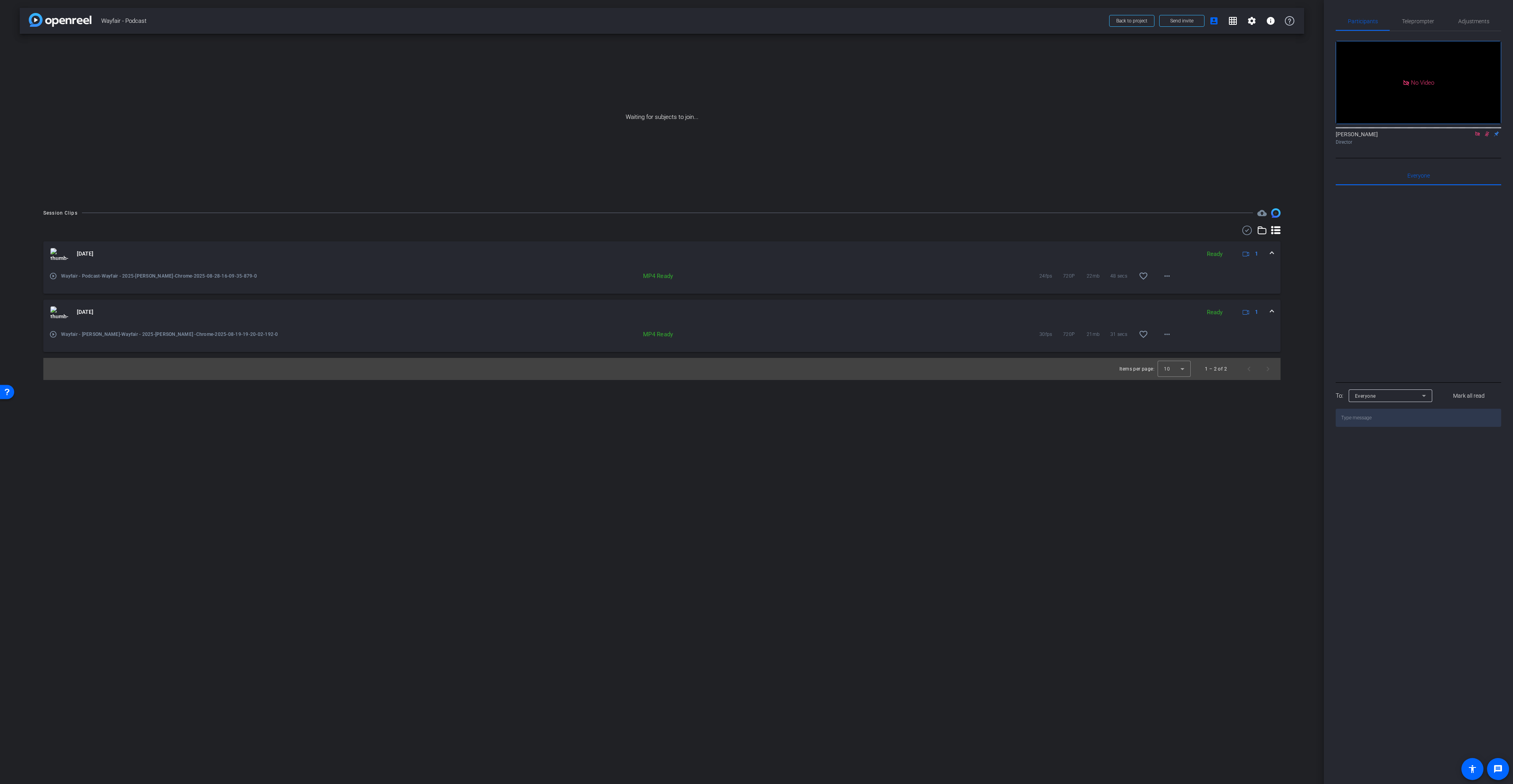
click at [53, 331] on mat-icon "play_circle_outline" at bounding box center [53, 334] width 8 height 8
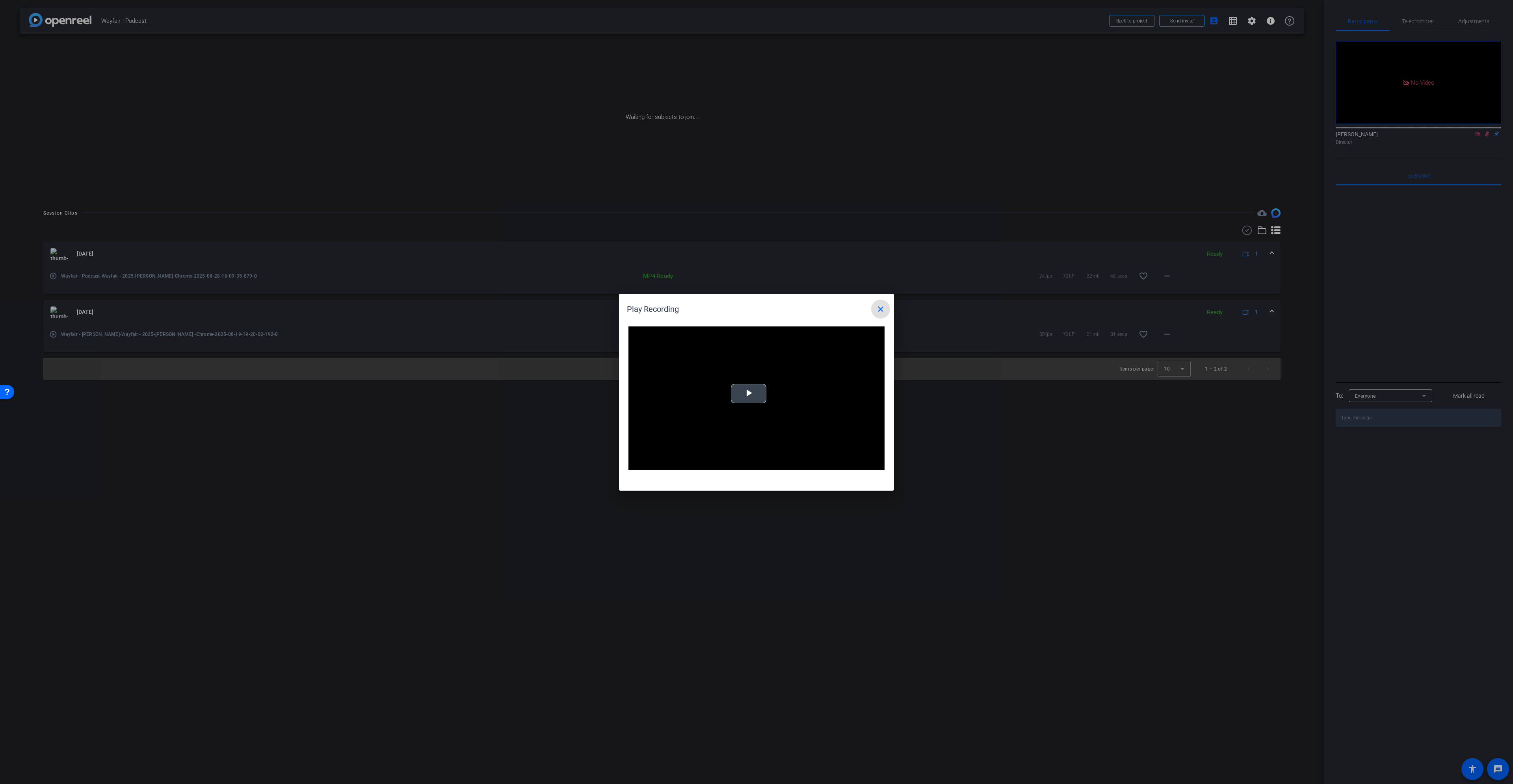
click at [749, 358] on span "Video Player" at bounding box center [749, 394] width 0 height 0
click at [706, 358] on div "Loaded : 100.00% 0:04 0:01" at bounding box center [748, 464] width 168 height 2
click at [756, 308] on mat-icon "close" at bounding box center [880, 309] width 9 height 9
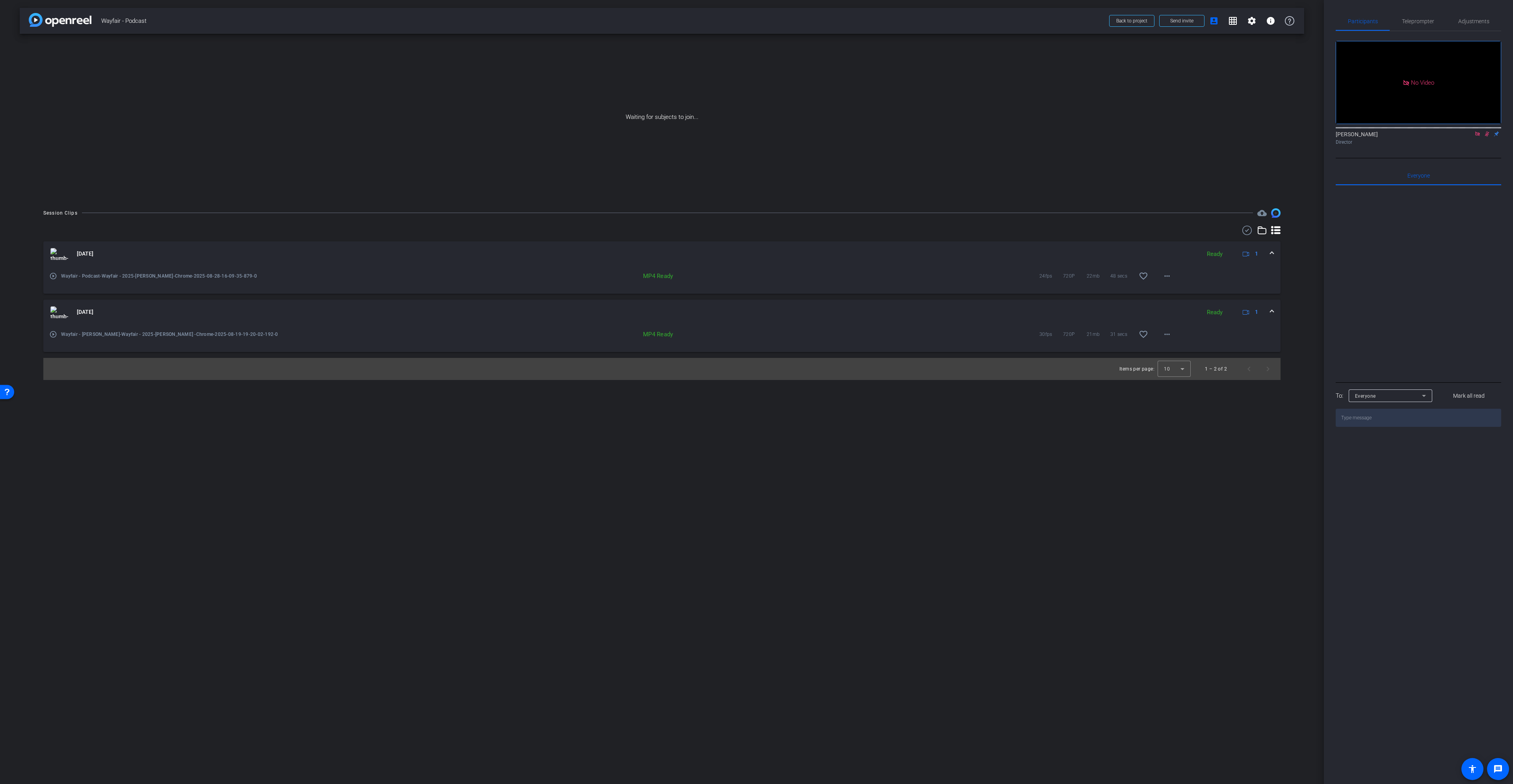
click at [53, 276] on mat-icon "play_circle_outline" at bounding box center [53, 276] width 8 height 8
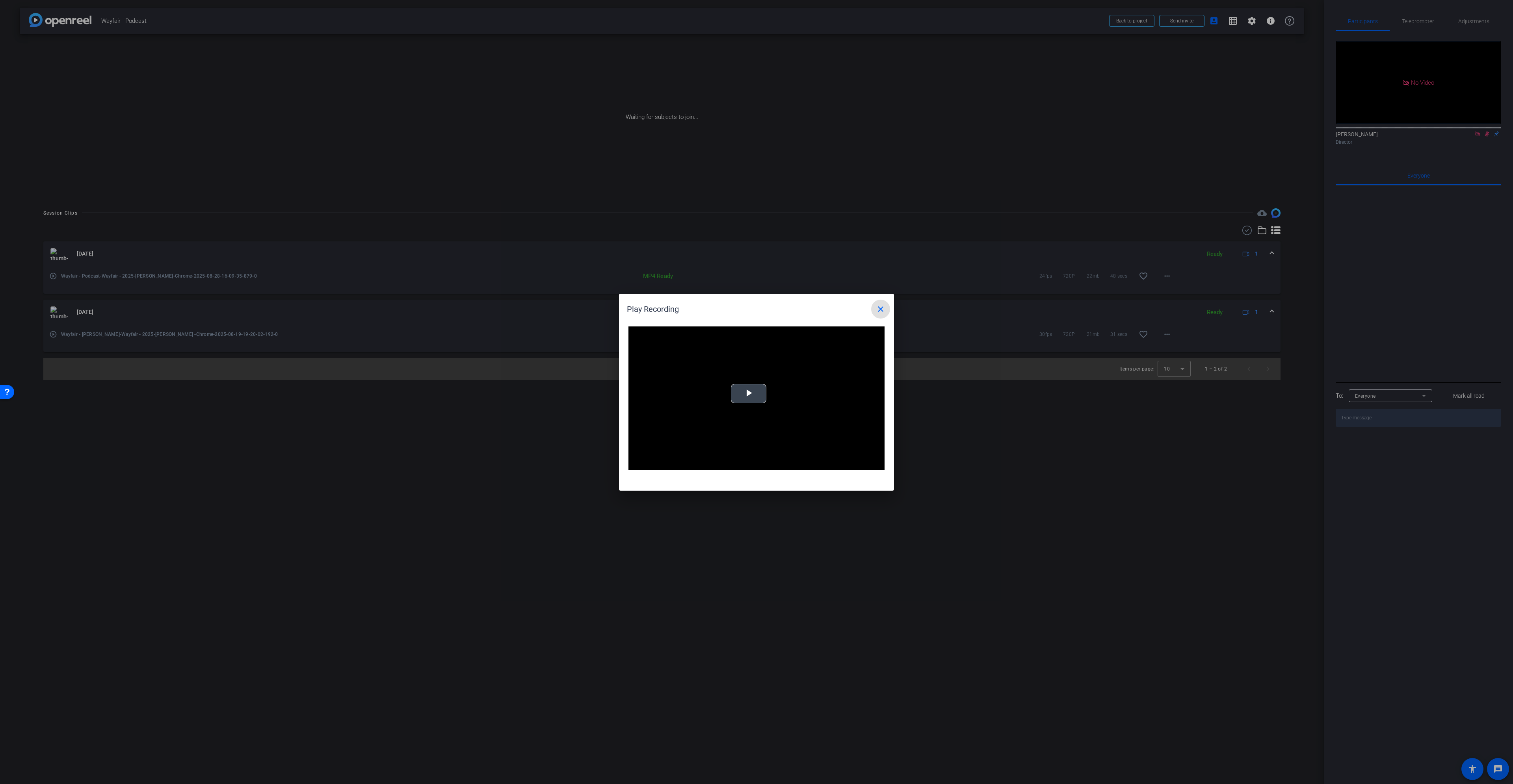
click at [756, 358] on video "Video Player" at bounding box center [757, 398] width 256 height 144
click at [756, 308] on span at bounding box center [880, 309] width 19 height 19
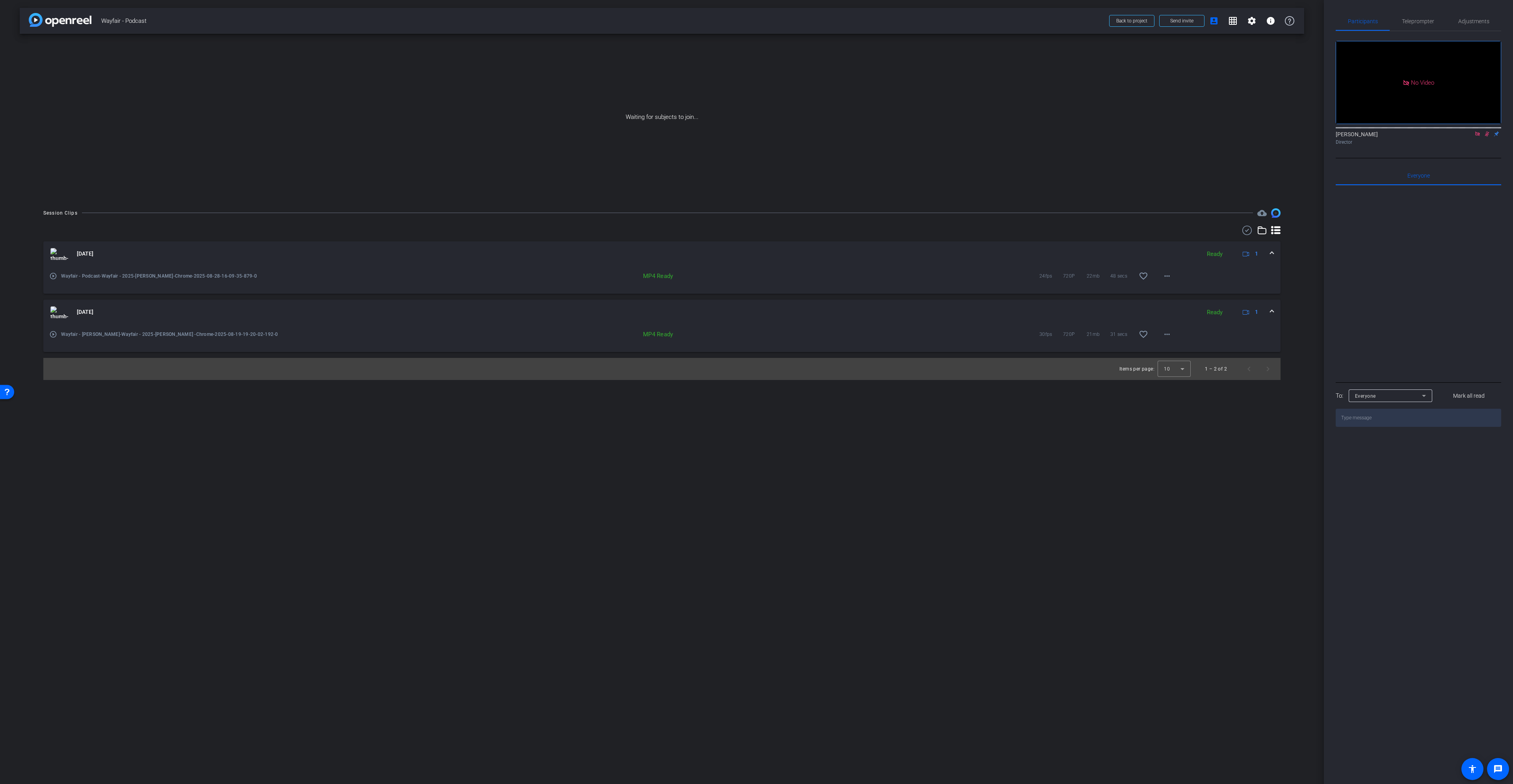
click at [56, 334] on mat-icon "play_circle_outline" at bounding box center [53, 334] width 8 height 8
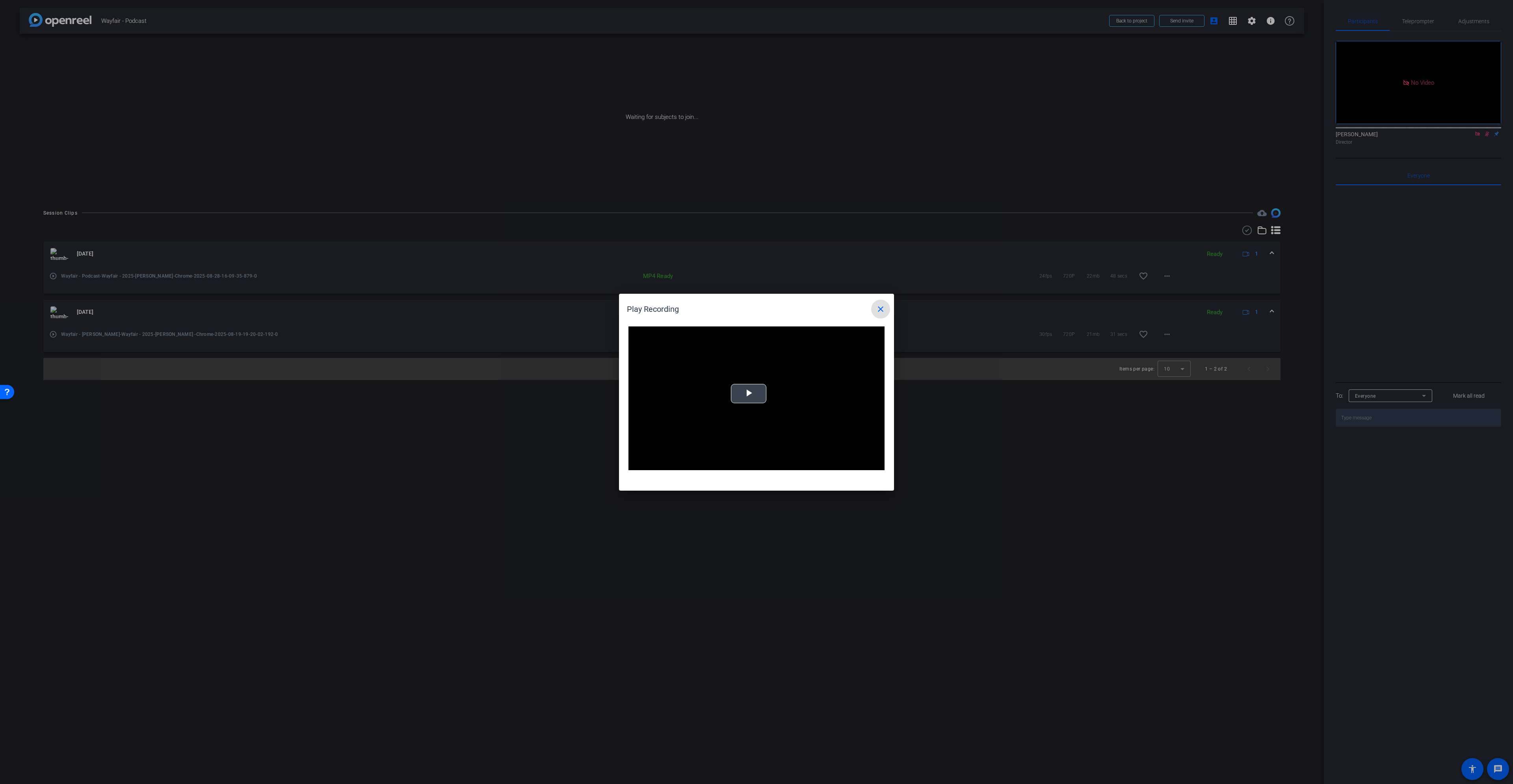
click at [749, 358] on span "Video Player" at bounding box center [749, 394] width 0 height 0
click at [756, 310] on mat-icon "close" at bounding box center [880, 309] width 9 height 9
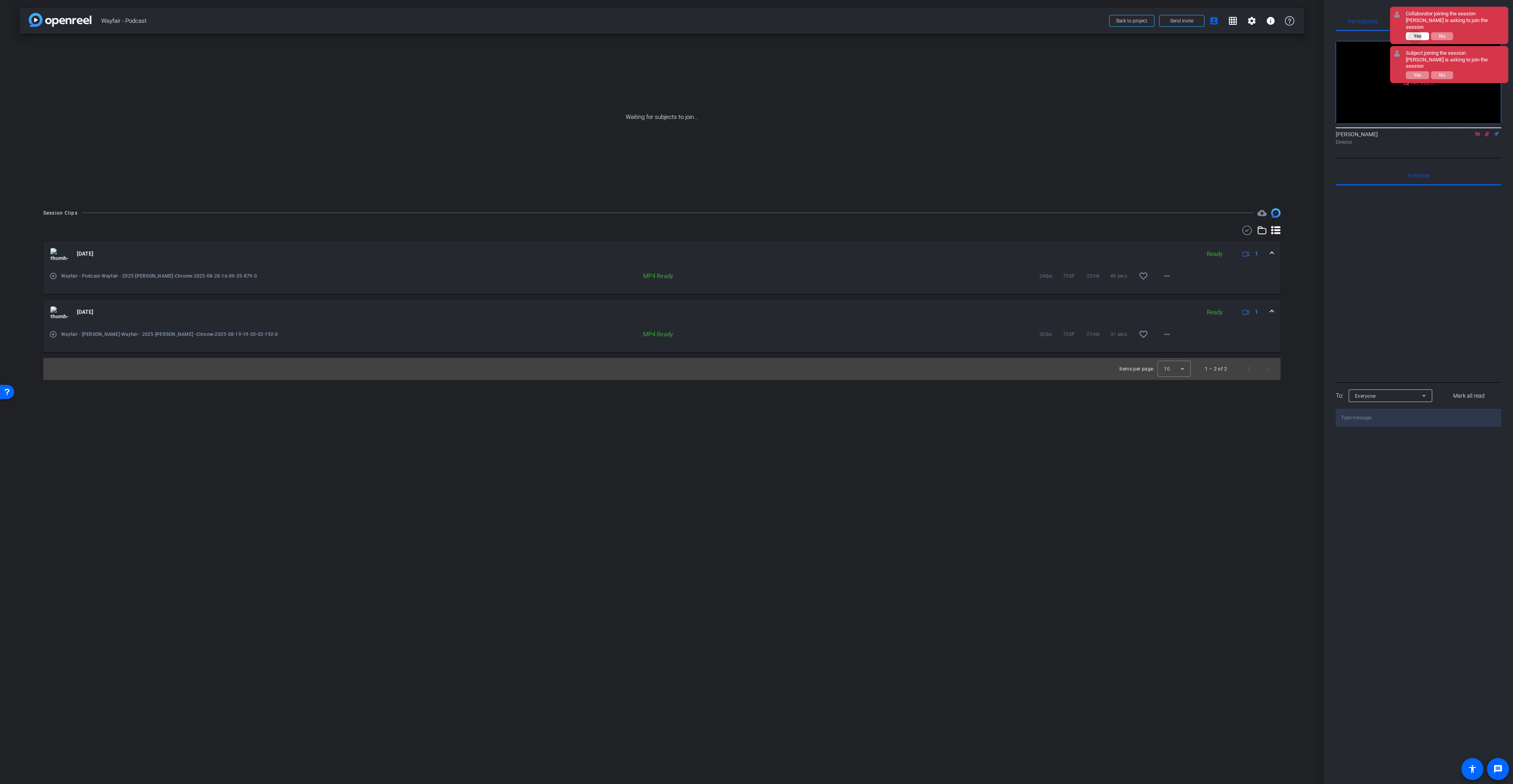
click at [756, 34] on span "Yes" at bounding box center [1417, 36] width 7 height 5
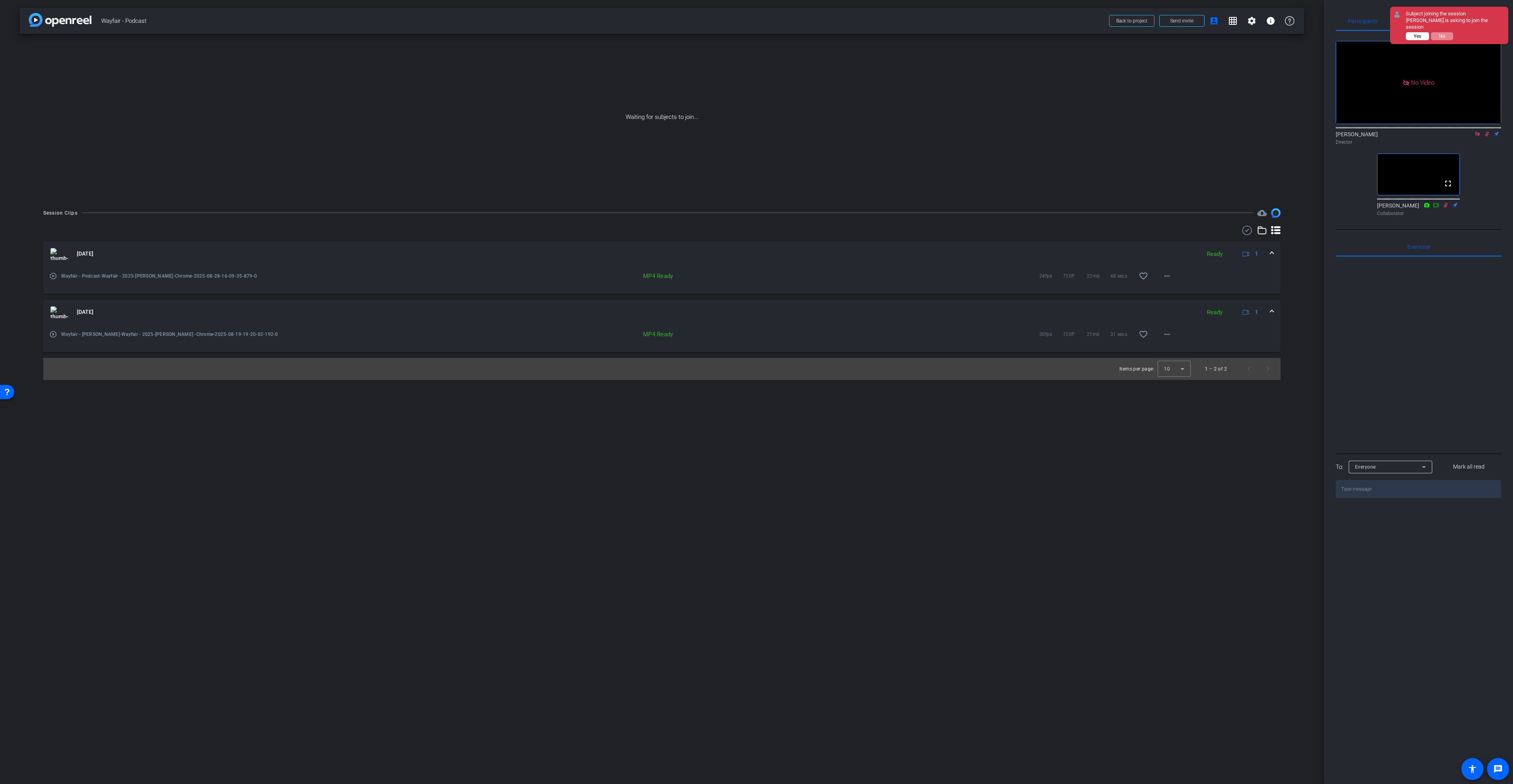
click at [756, 34] on span "Yes" at bounding box center [1417, 36] width 7 height 5
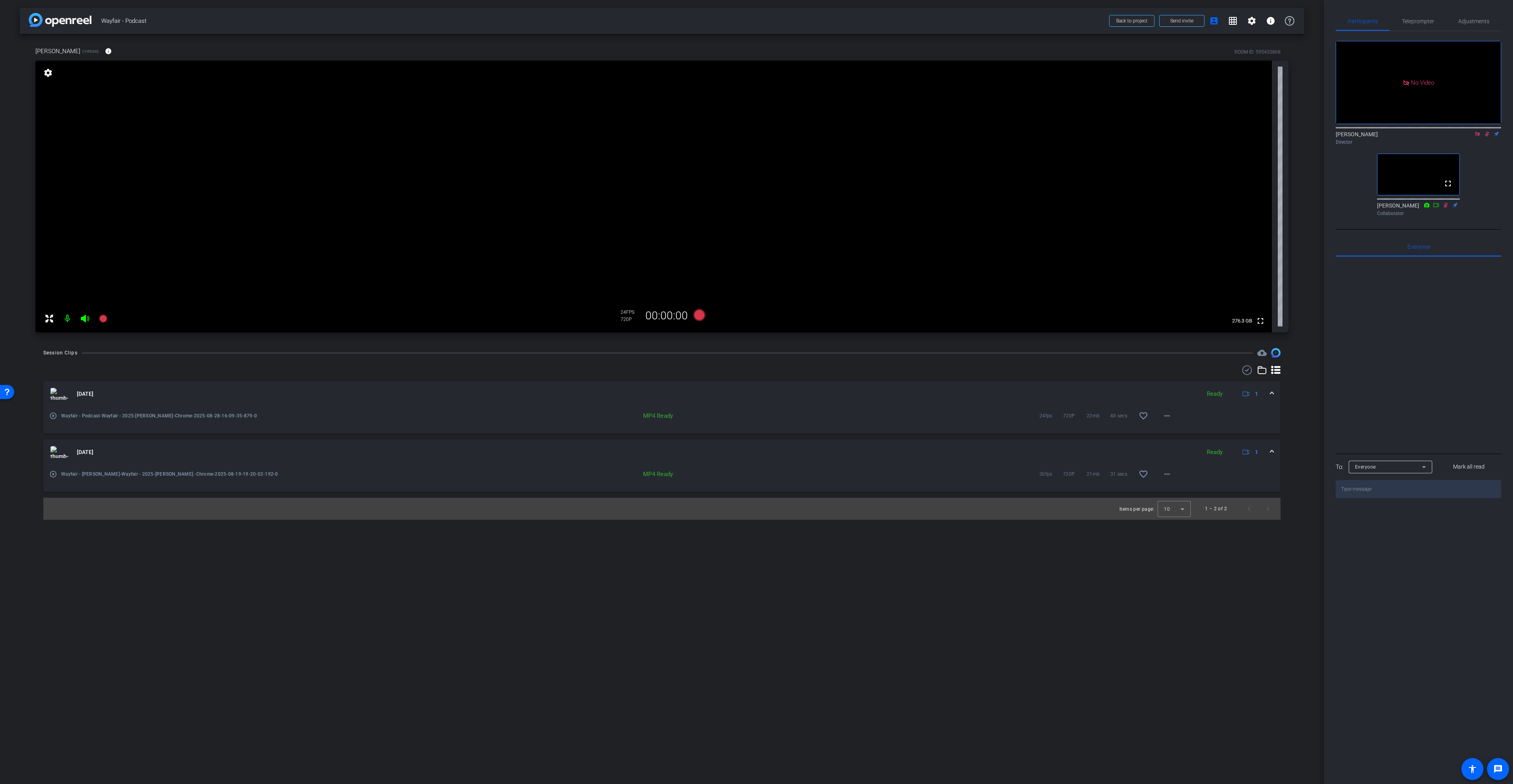
drag, startPoint x: 1489, startPoint y: 143, endPoint x: 1479, endPoint y: 143, distance: 10.0
click at [756, 137] on icon at bounding box center [1487, 134] width 5 height 5
click at [756, 137] on icon at bounding box center [1478, 134] width 7 height 5
click at [756, 24] on span "Adjustments" at bounding box center [1474, 21] width 31 height 5
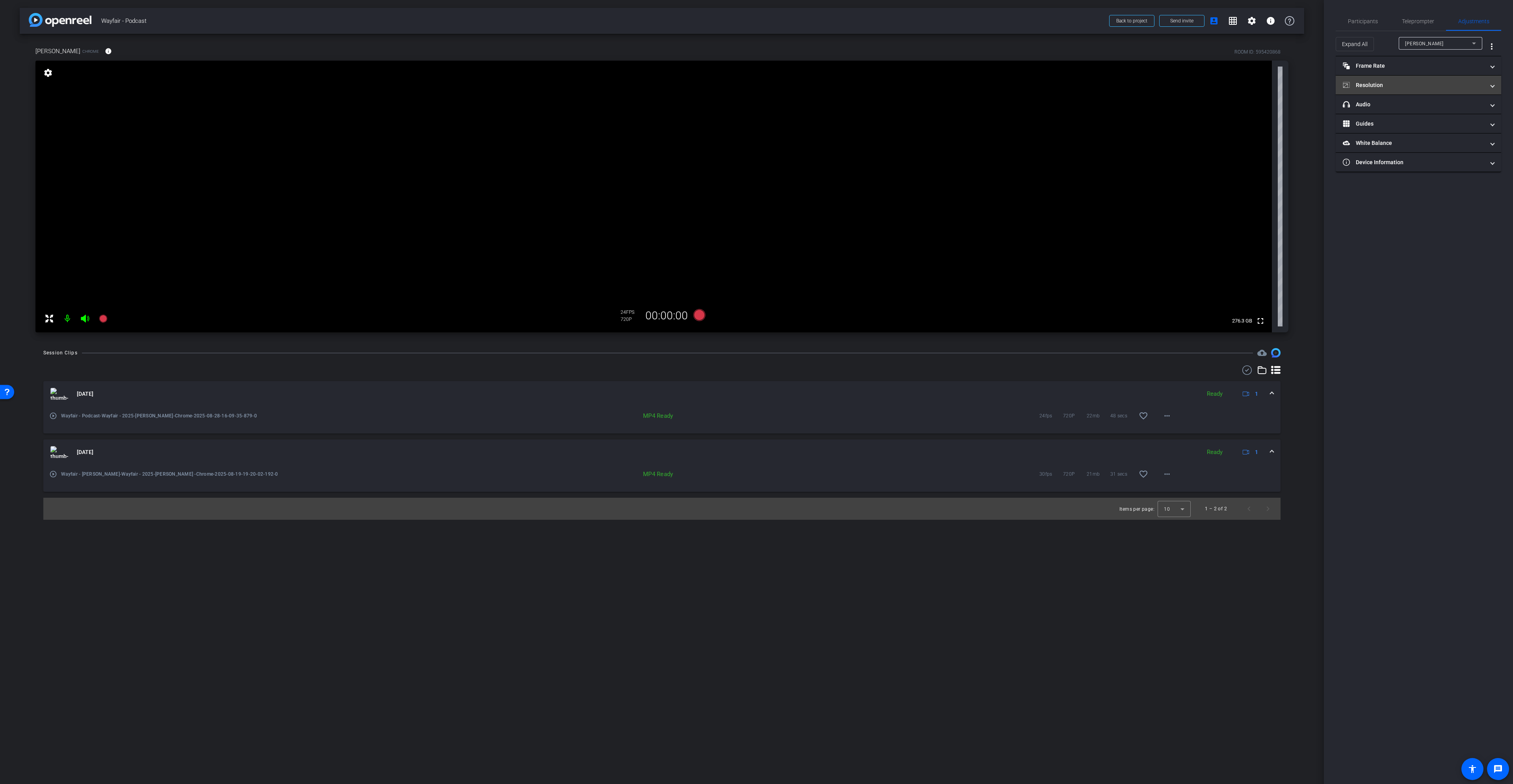
click at [756, 87] on mat-panel-title "Resolution" at bounding box center [1414, 85] width 142 height 9
click at [756, 118] on div "1080" at bounding box center [1426, 114] width 30 height 13
click at [756, 14] on span "×" at bounding box center [1502, 14] width 5 height 9
click at [756, 65] on mat-panel-title "Frame Rate Frame Rate" at bounding box center [1414, 66] width 142 height 9
click at [756, 89] on div "30" at bounding box center [1450, 89] width 21 height 13
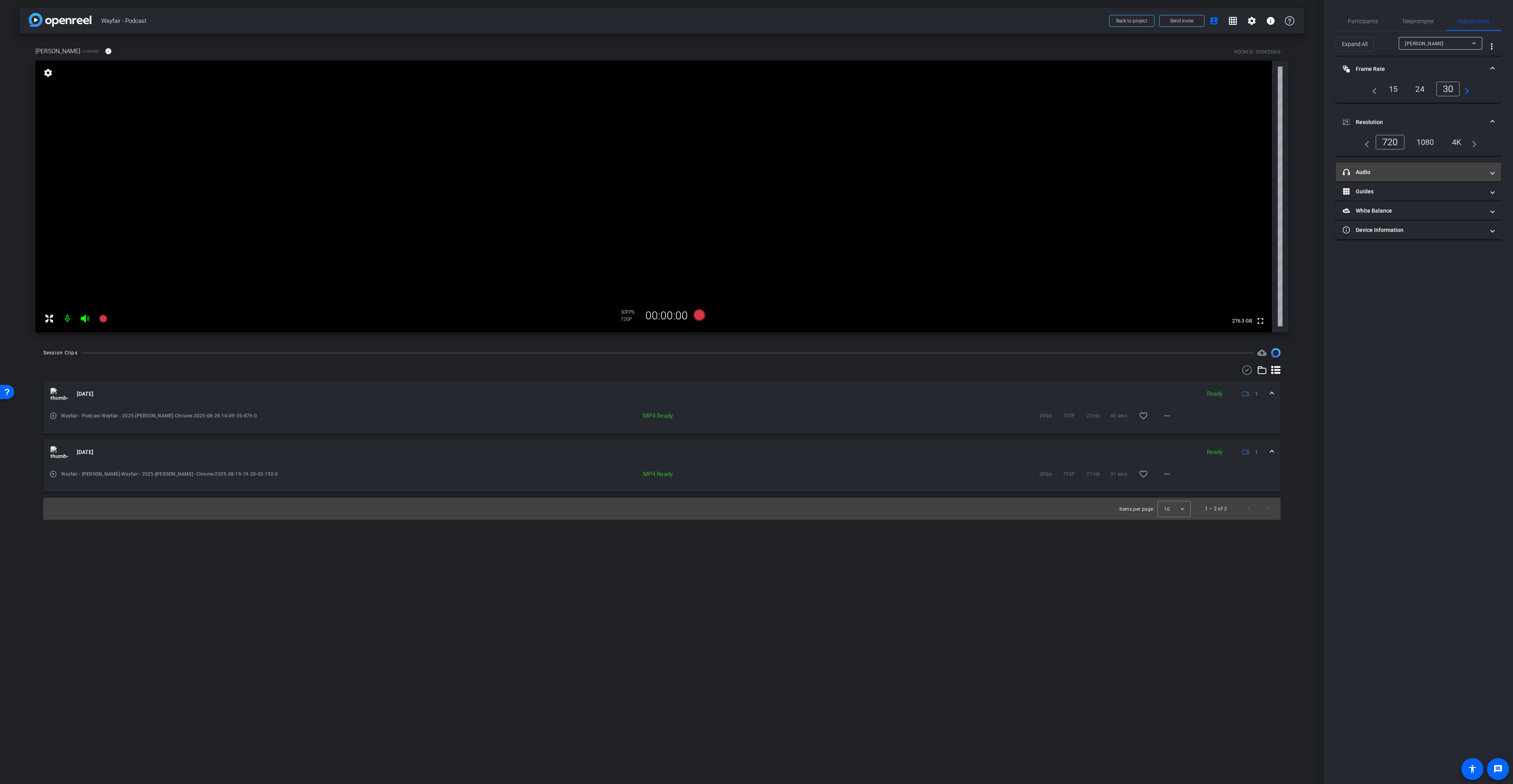
click at [756, 169] on mat-panel-title "headphone icon Audio" at bounding box center [1414, 172] width 142 height 9
click at [756, 22] on span "Teleprompter" at bounding box center [1418, 21] width 32 height 5
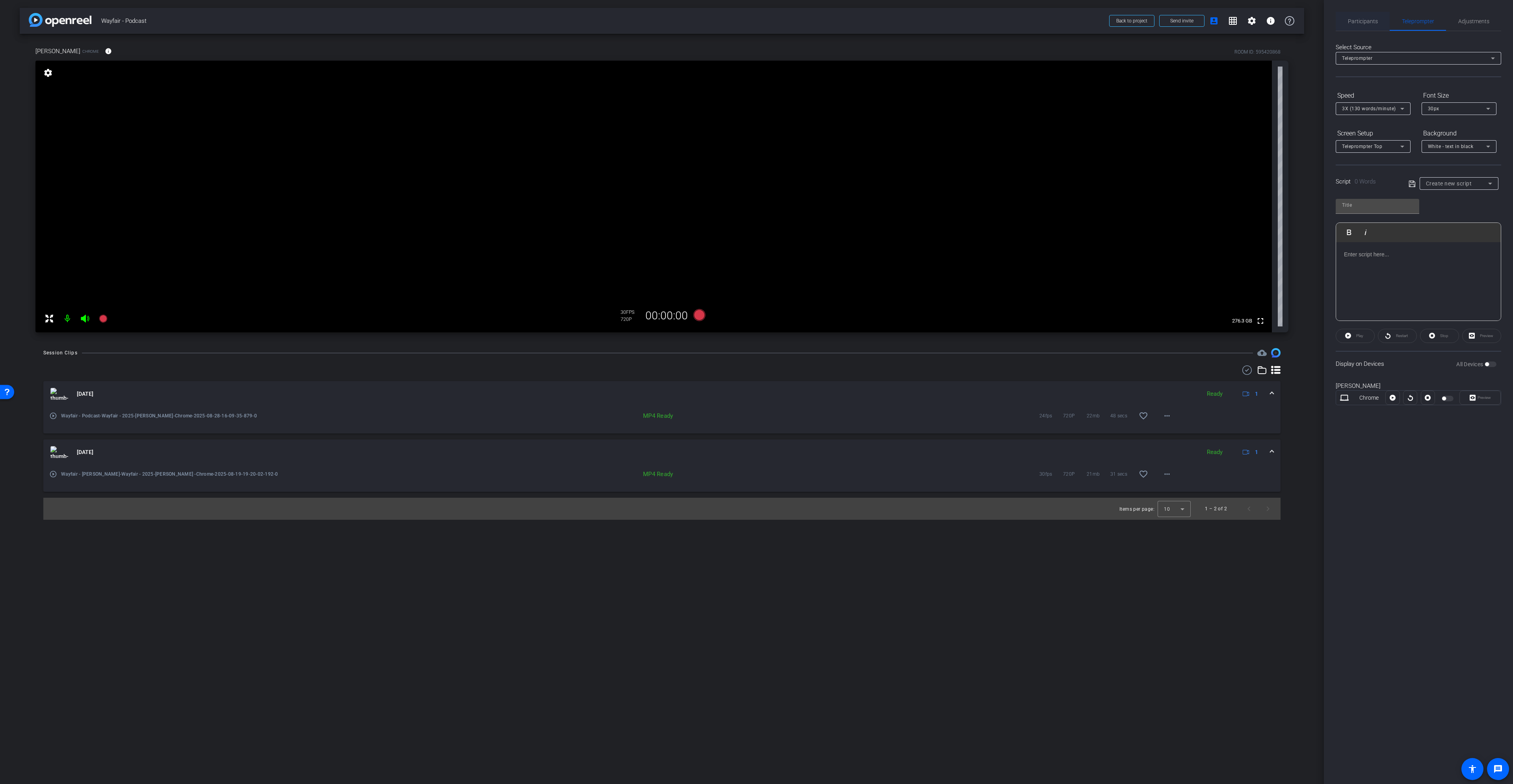
click at [756, 21] on span "Participants" at bounding box center [1363, 21] width 30 height 5
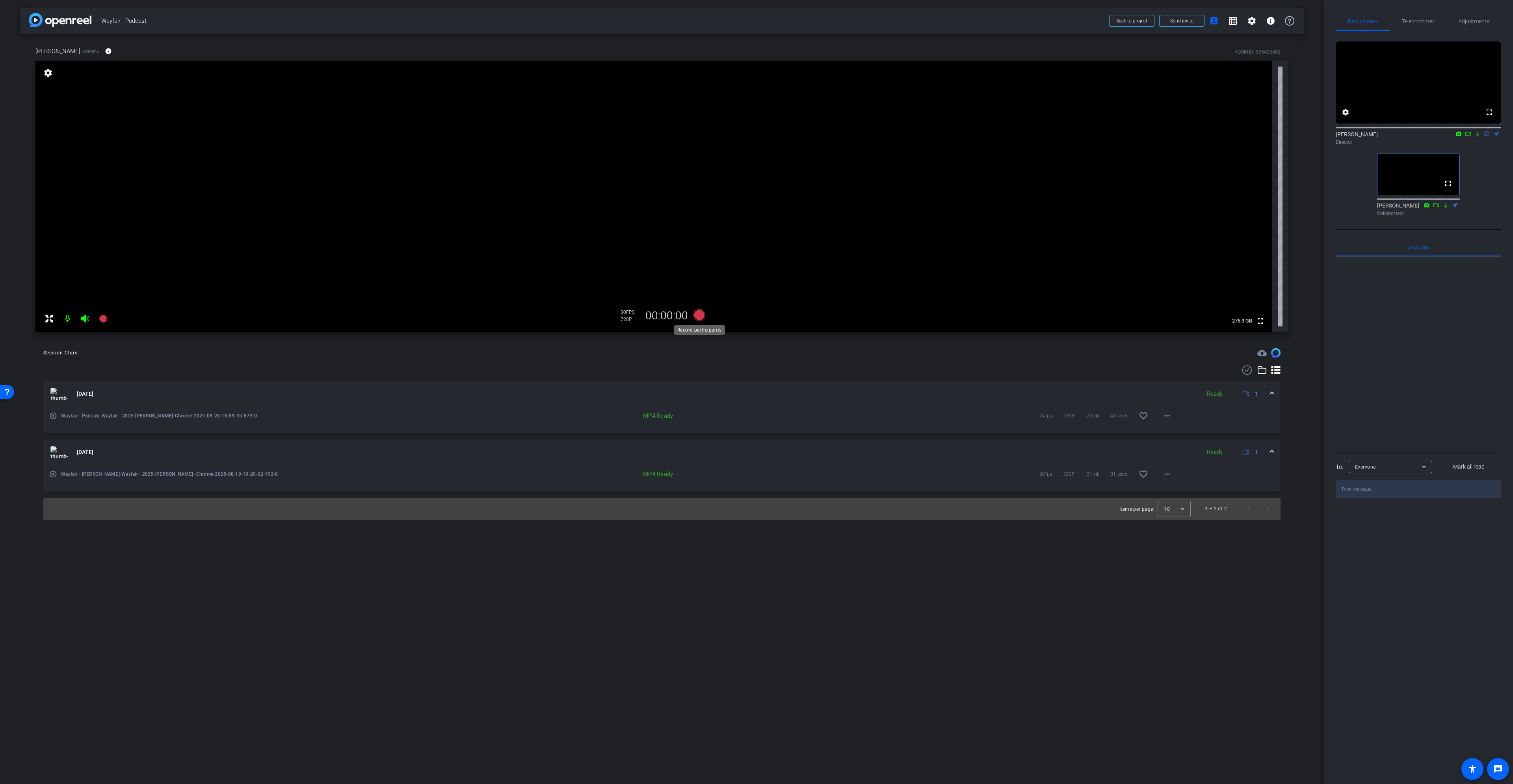
click at [693, 312] on icon at bounding box center [699, 315] width 19 height 14
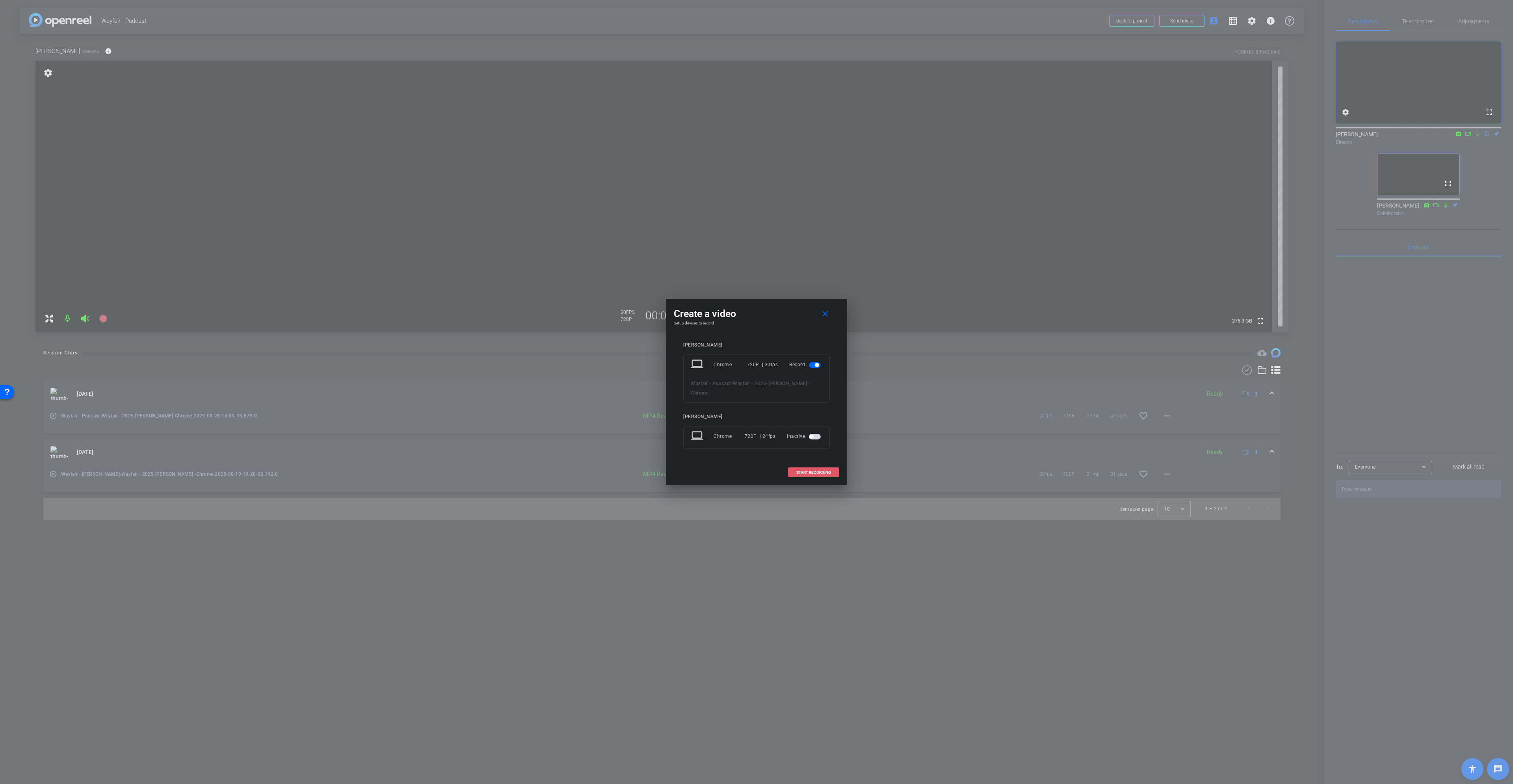
click at [756, 358] on span "START RECORDING" at bounding box center [813, 473] width 35 height 4
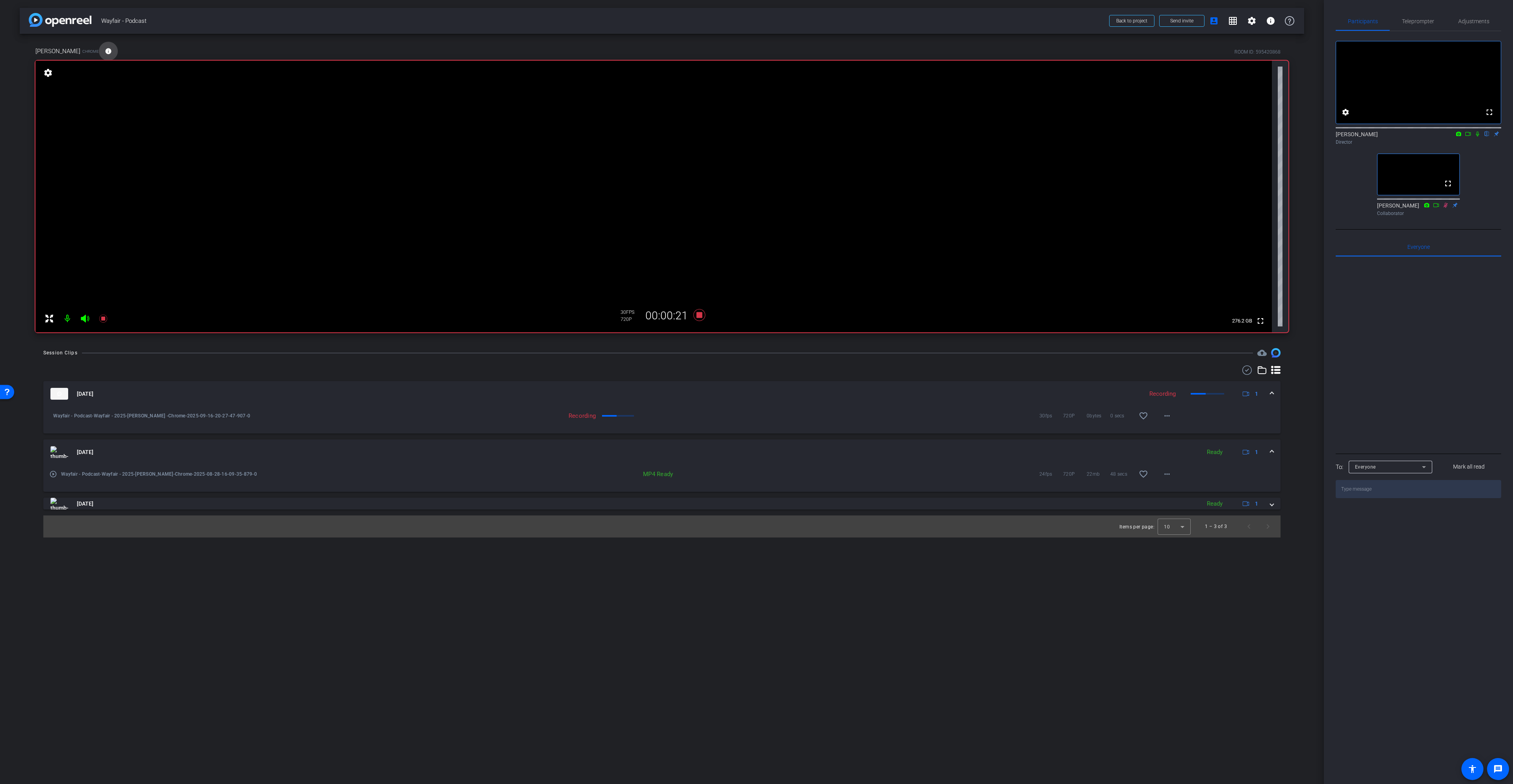
click at [105, 51] on mat-icon "info" at bounding box center [108, 51] width 7 height 7
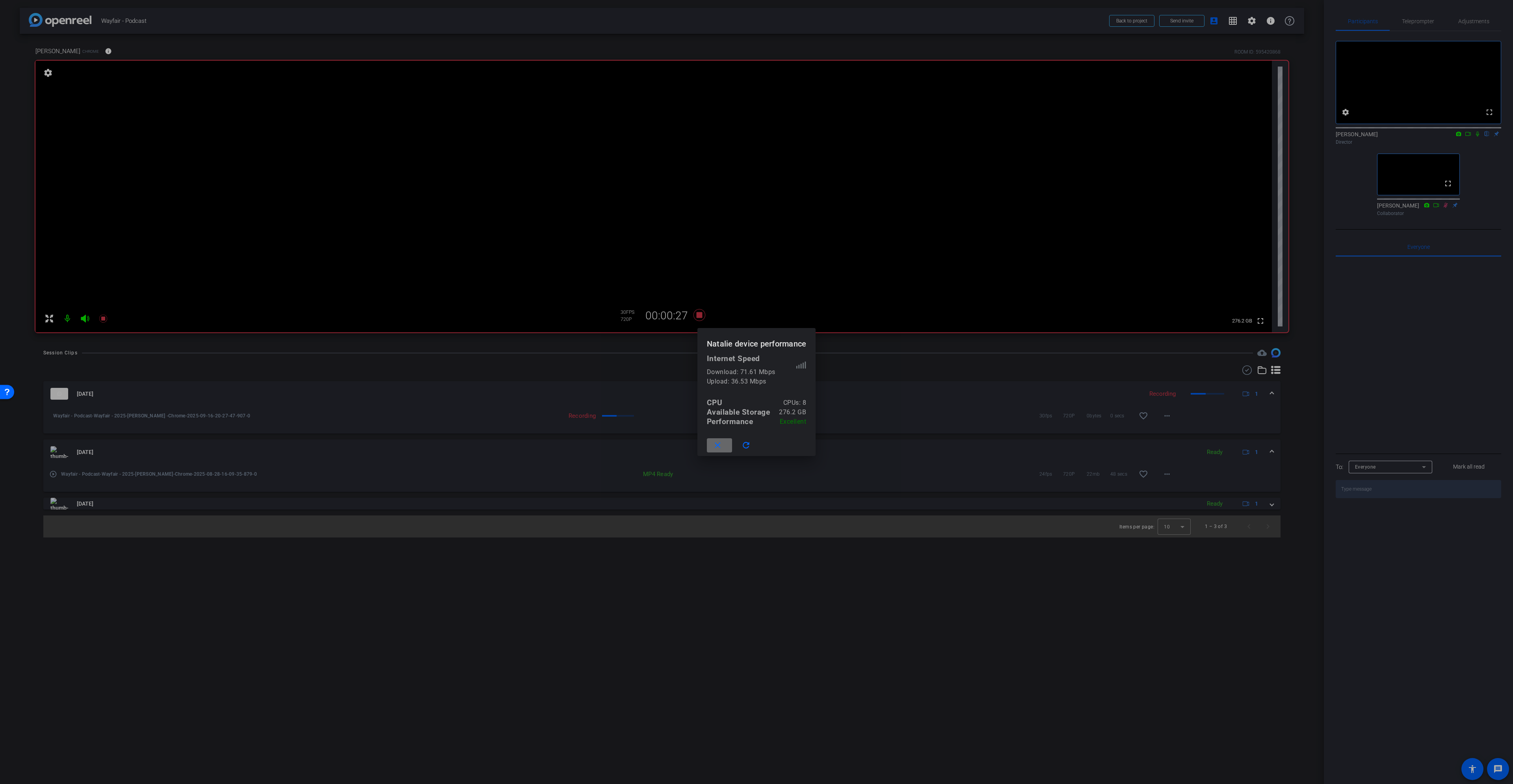
click at [721, 358] on mat-icon "close" at bounding box center [717, 446] width 10 height 10
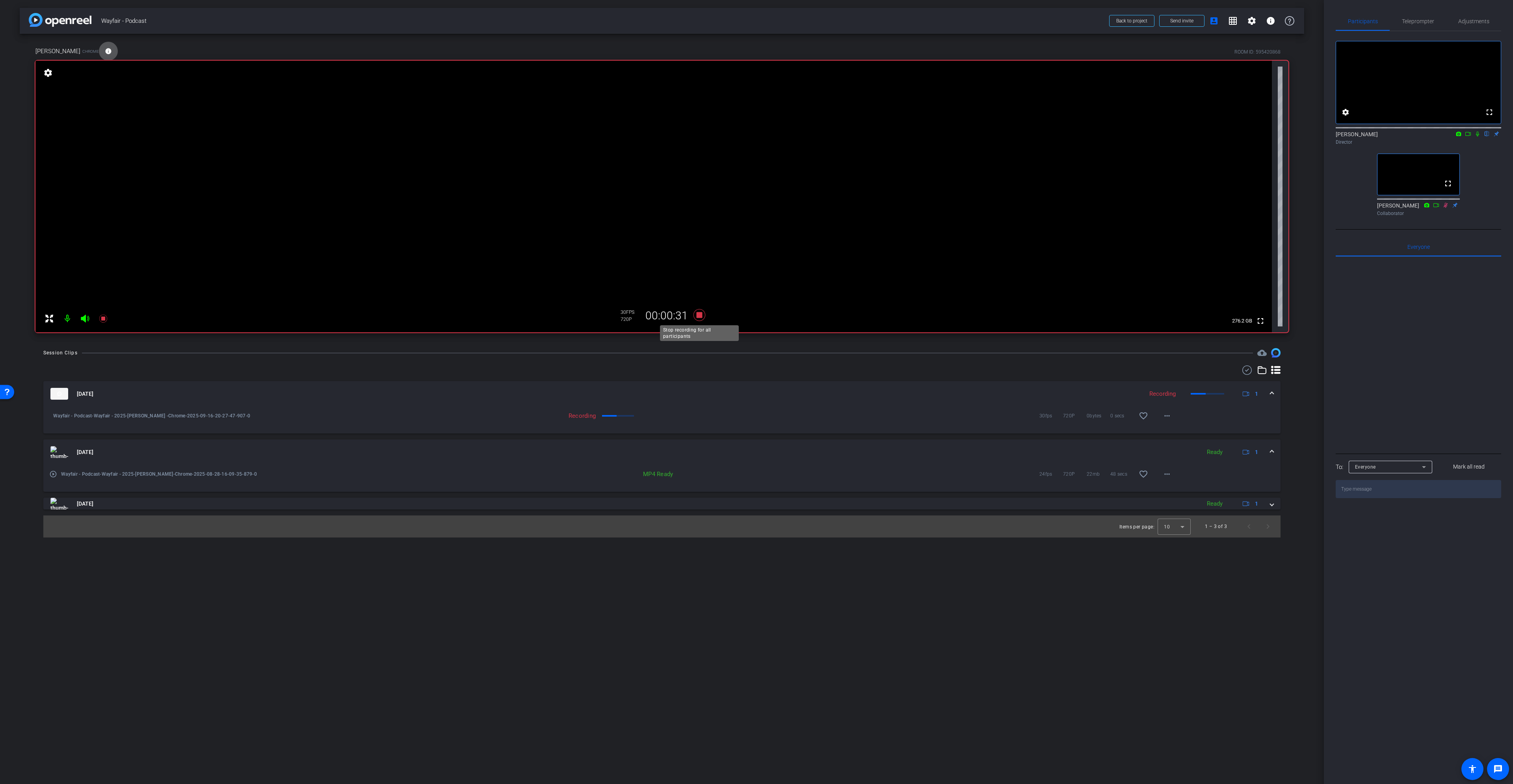
click at [701, 313] on icon at bounding box center [700, 315] width 12 height 12
click at [756, 358] on span at bounding box center [1167, 415] width 19 height 19
click at [756, 358] on span "Download Original" at bounding box center [1192, 432] width 57 height 9
click at [756, 137] on icon at bounding box center [1468, 134] width 7 height 5
click at [756, 137] on icon at bounding box center [1487, 134] width 7 height 5
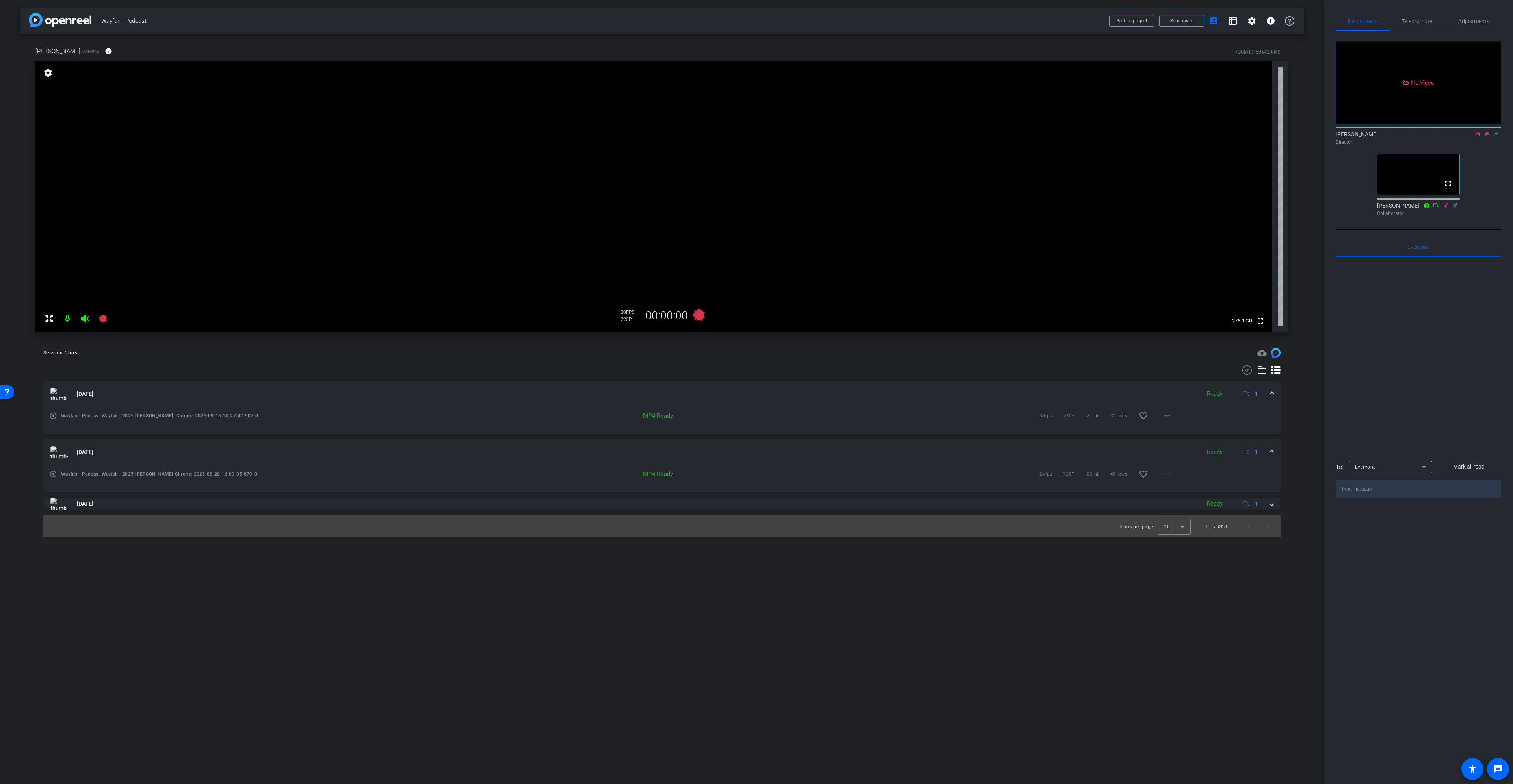
click at [756, 137] on icon at bounding box center [1487, 134] width 7 height 5
click at [756, 136] on icon at bounding box center [1477, 133] width 5 height 5
click at [105, 53] on mat-icon "info" at bounding box center [108, 51] width 7 height 7
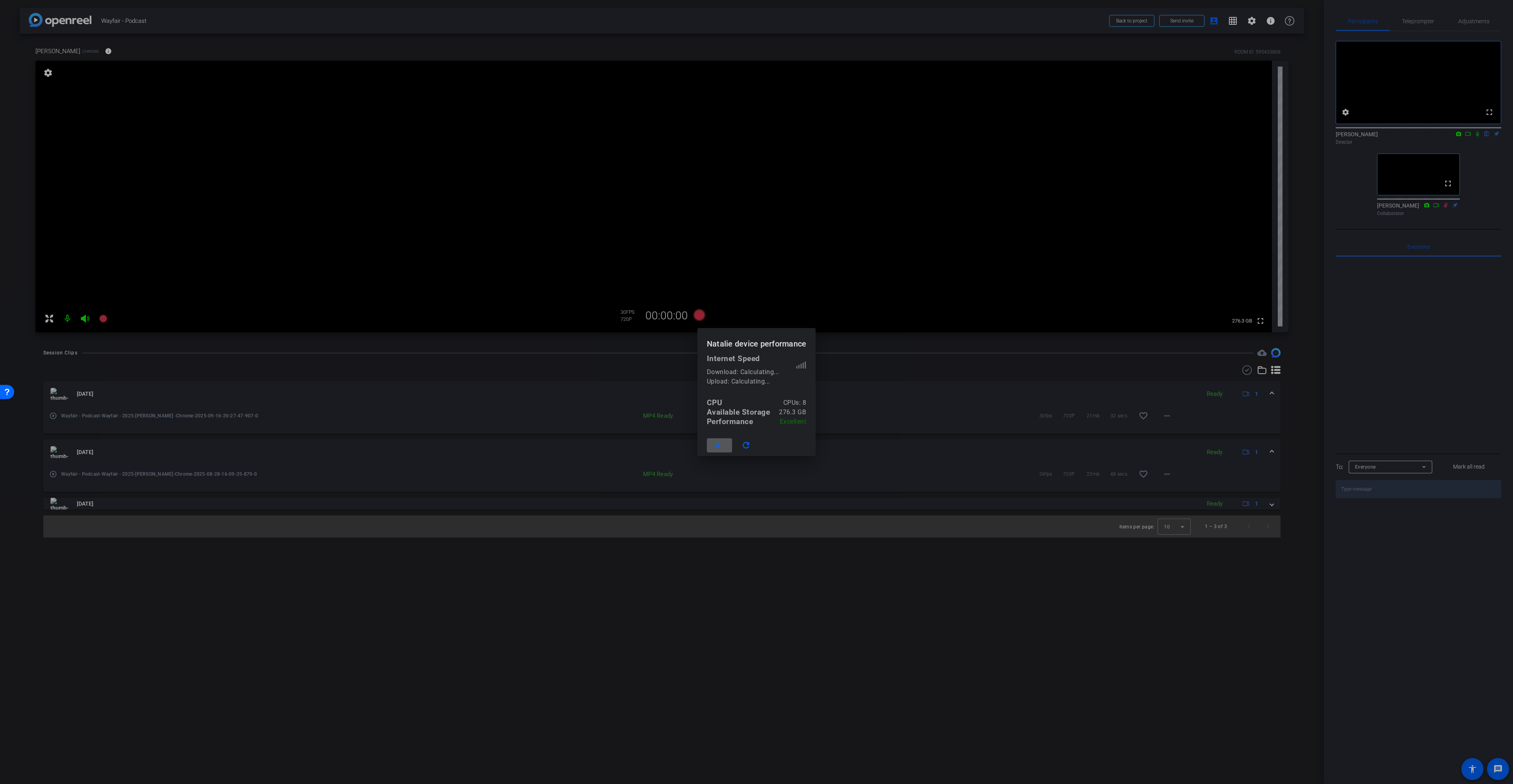
click at [719, 358] on mat-icon "close" at bounding box center [717, 446] width 10 height 10
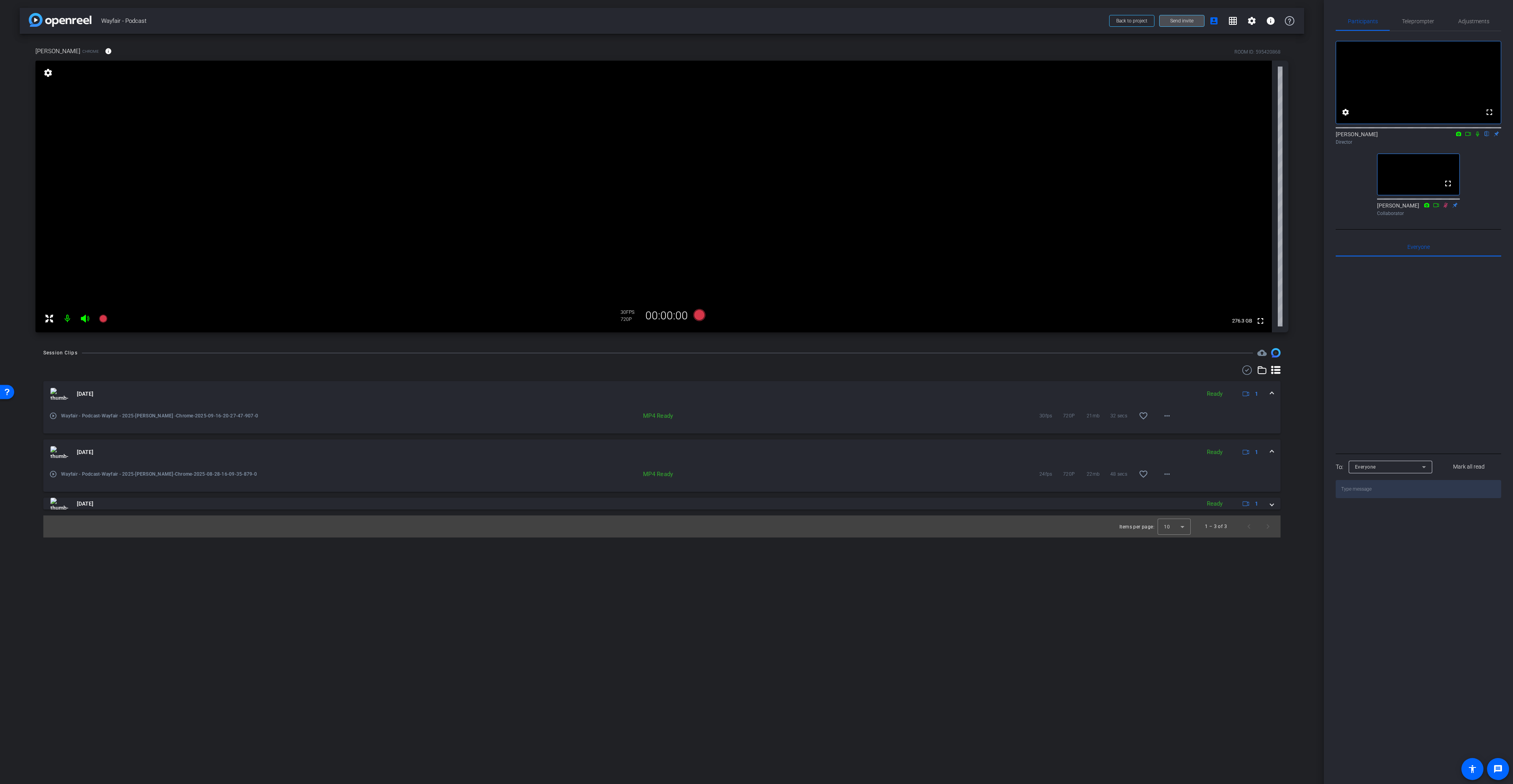
click at [756, 18] on span "Send invite" at bounding box center [1182, 21] width 23 height 7
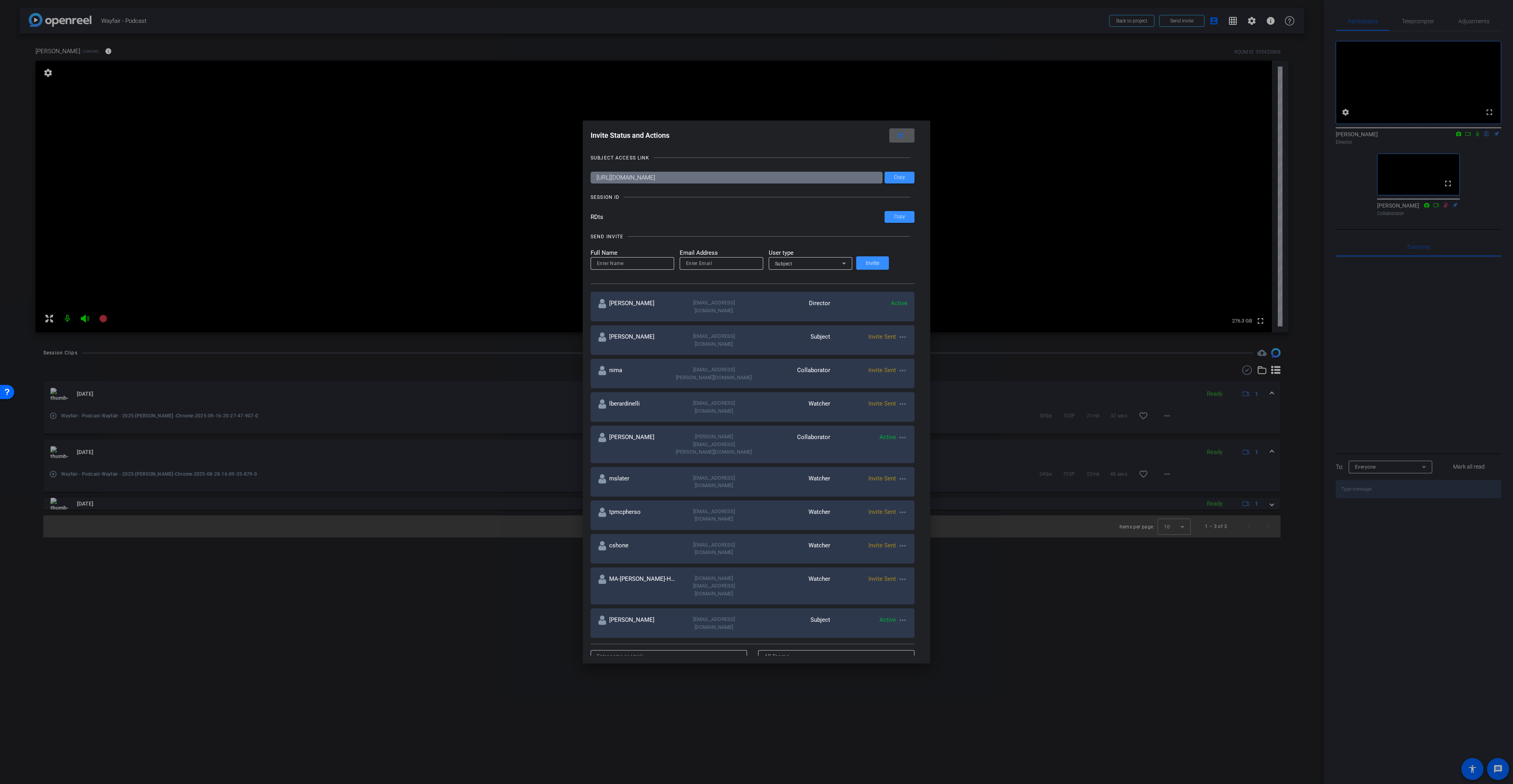
click at [756, 138] on mat-icon "close" at bounding box center [900, 135] width 10 height 10
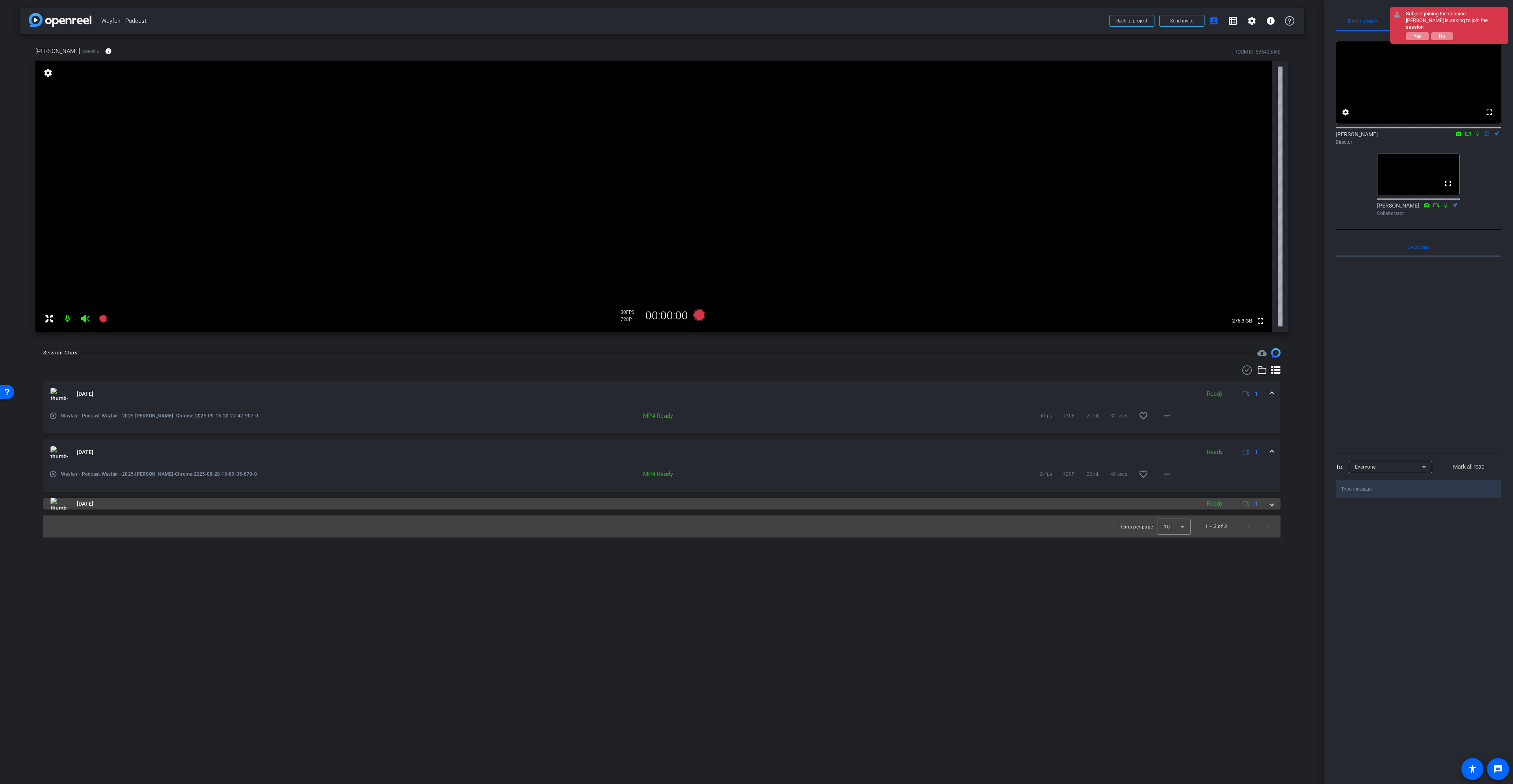
click at [109, 358] on mat-panel-title "Aug 19, 2025" at bounding box center [623, 504] width 1146 height 12
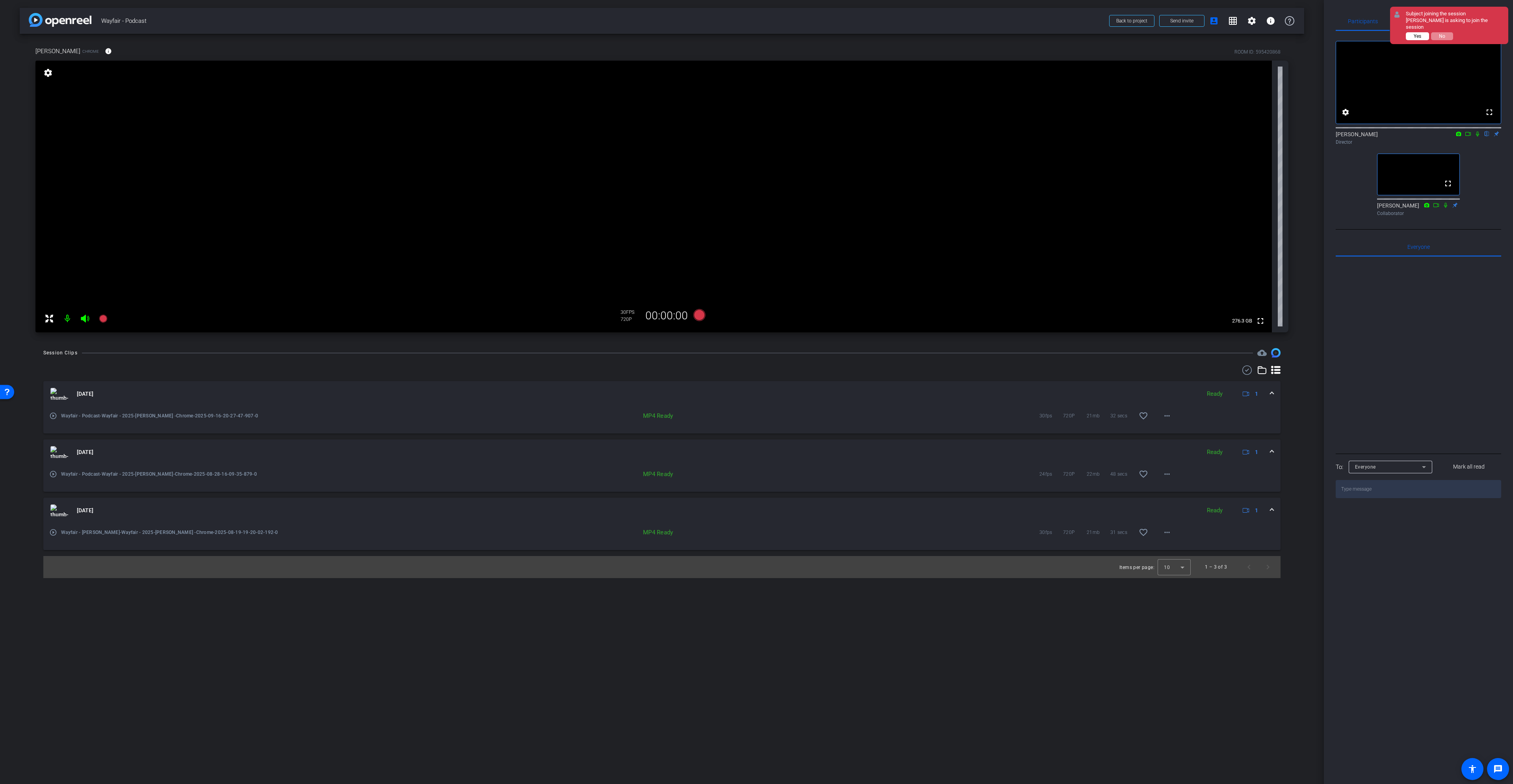
click at [756, 34] on span "Yes" at bounding box center [1417, 36] width 7 height 5
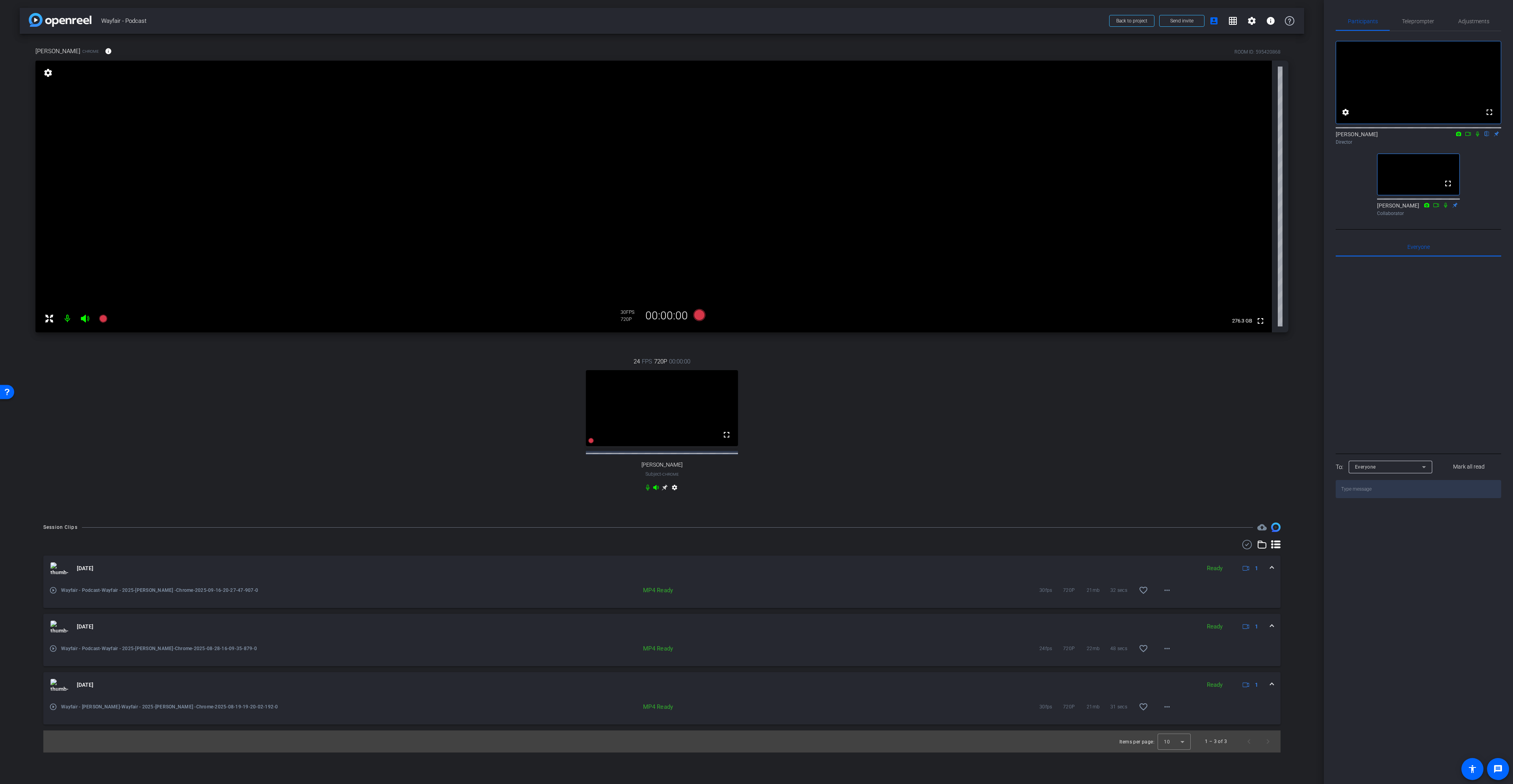
click at [670, 358] on video at bounding box center [661, 408] width 152 height 76
click at [669, 358] on video at bounding box center [661, 408] width 152 height 76
click at [687, 358] on video at bounding box center [661, 408] width 152 height 76
click at [688, 358] on video at bounding box center [661, 408] width 152 height 76
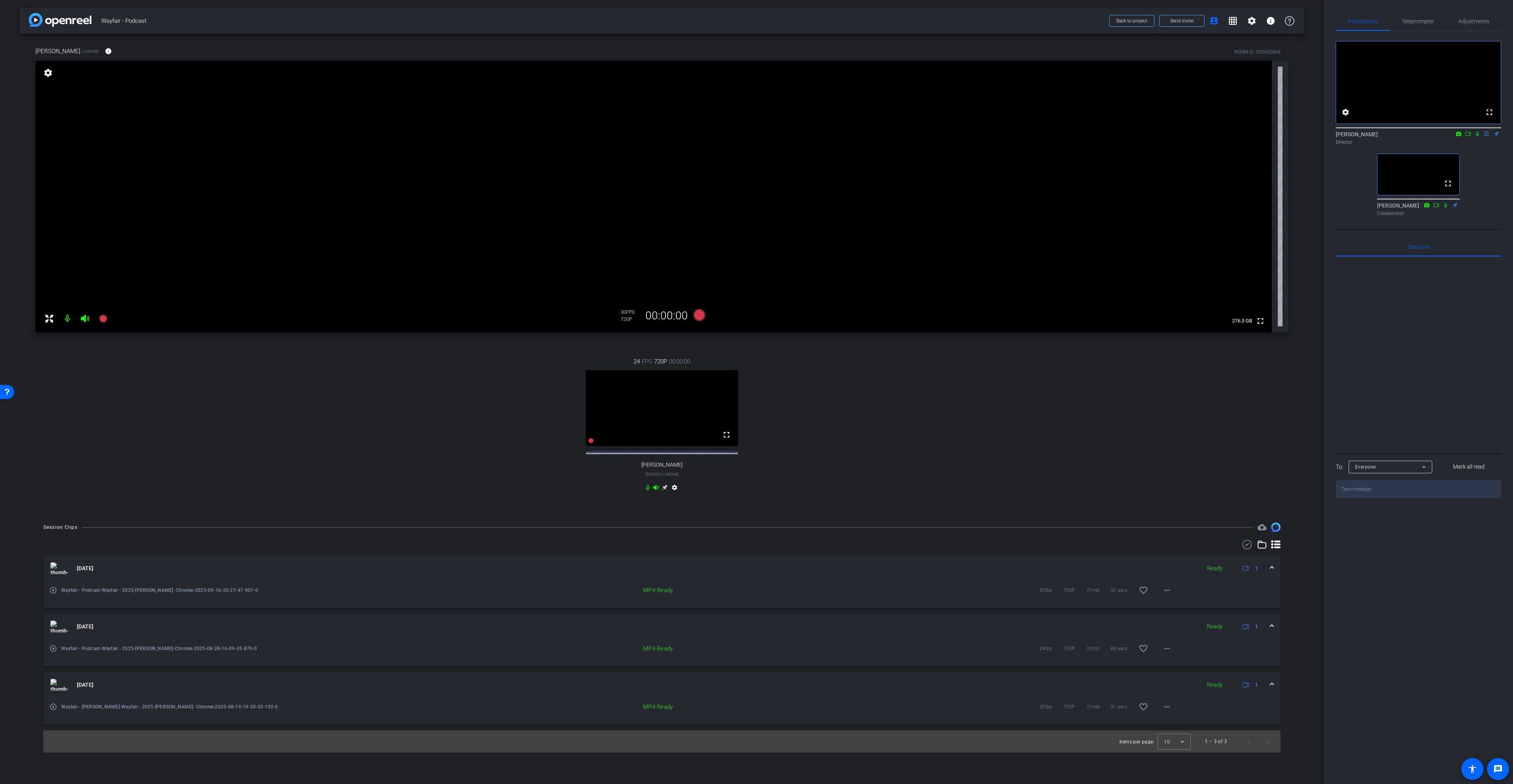
click at [667, 358] on video at bounding box center [661, 408] width 152 height 76
click at [676, 358] on mat-icon "settings" at bounding box center [675, 489] width 9 height 9
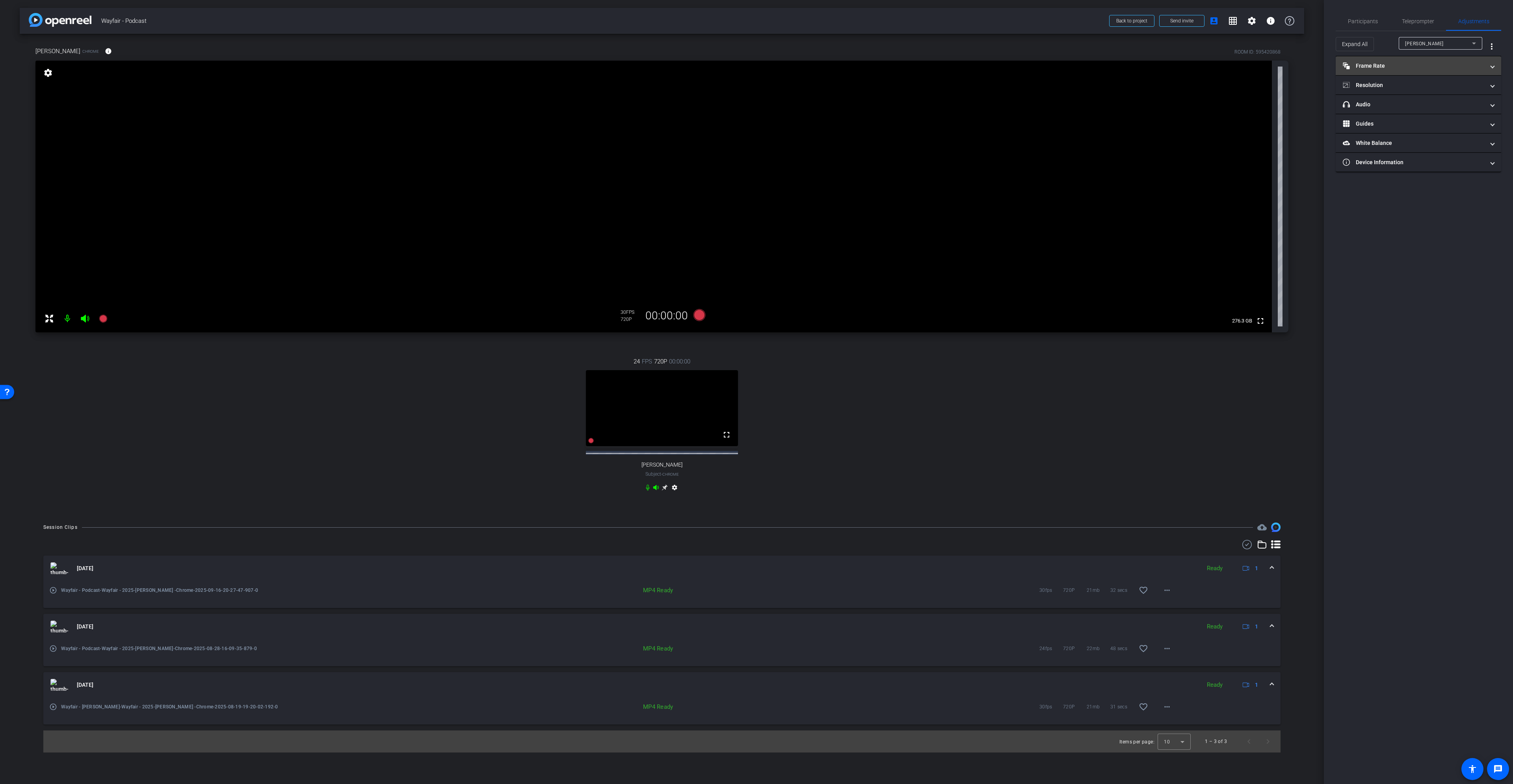
click at [756, 62] on mat-panel-title "Frame Rate Frame Rate" at bounding box center [1414, 66] width 142 height 9
click at [756, 91] on div "30" at bounding box center [1450, 89] width 21 height 13
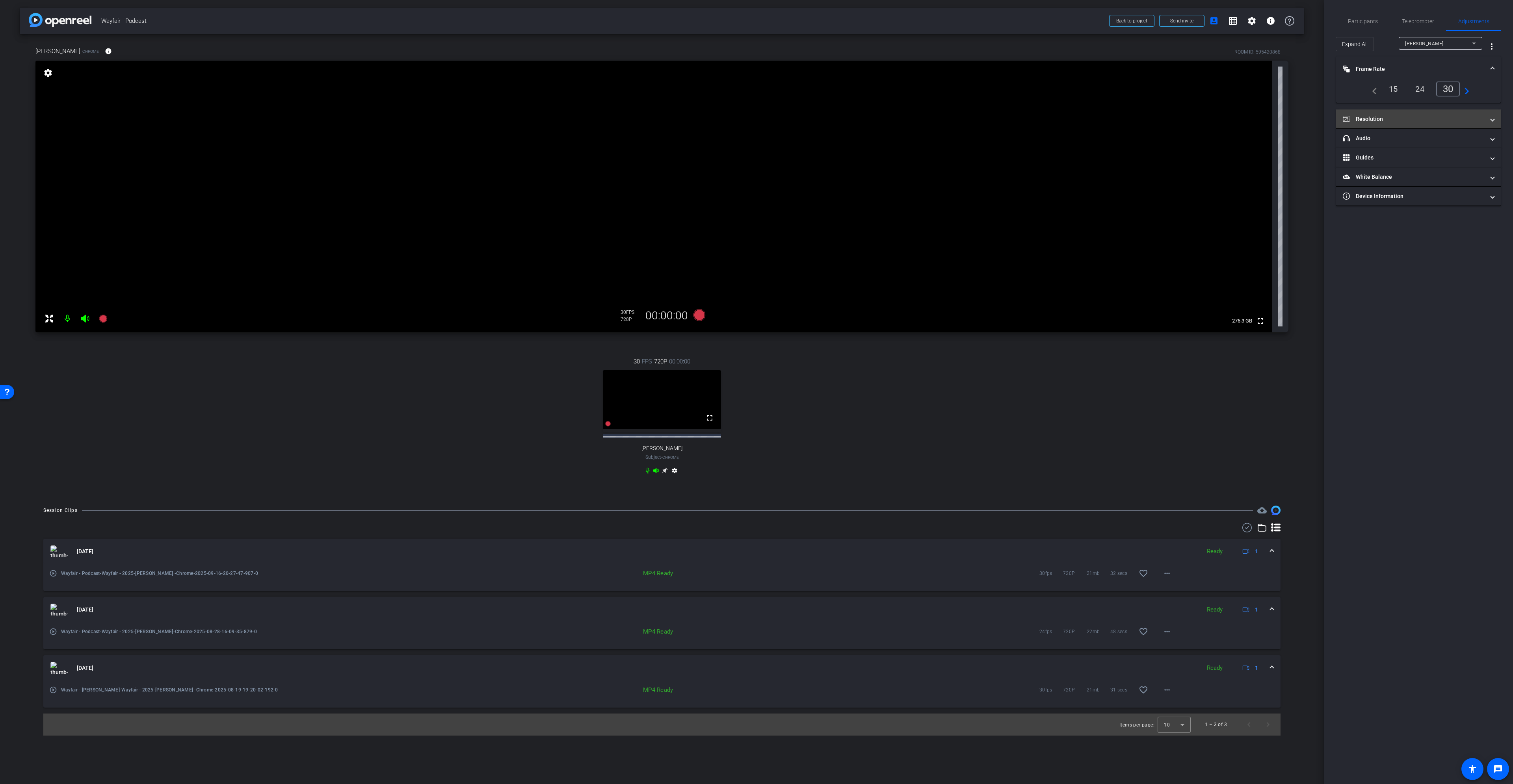
click at [756, 115] on mat-panel-title "Resolution" at bounding box center [1414, 119] width 142 height 9
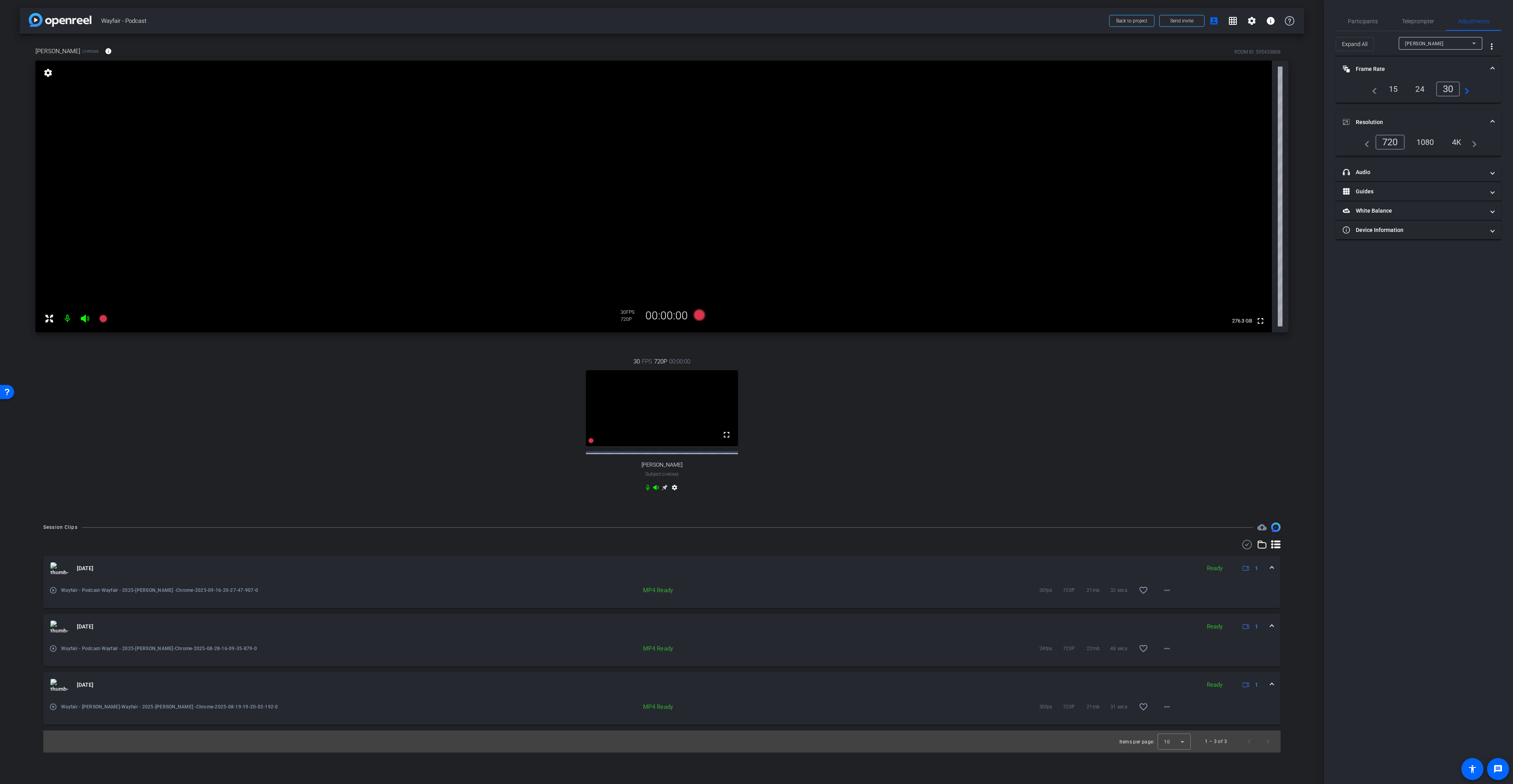
click at [745, 206] on video at bounding box center [654, 196] width 1237 height 272
click at [756, 41] on div "Erin" at bounding box center [1439, 43] width 67 height 10
click at [756, 57] on mat-option "Natalie" at bounding box center [1441, 58] width 84 height 12
click at [756, 45] on div "Natalie" at bounding box center [1439, 43] width 67 height 10
click at [756, 77] on mat-option "Erin" at bounding box center [1441, 71] width 84 height 12
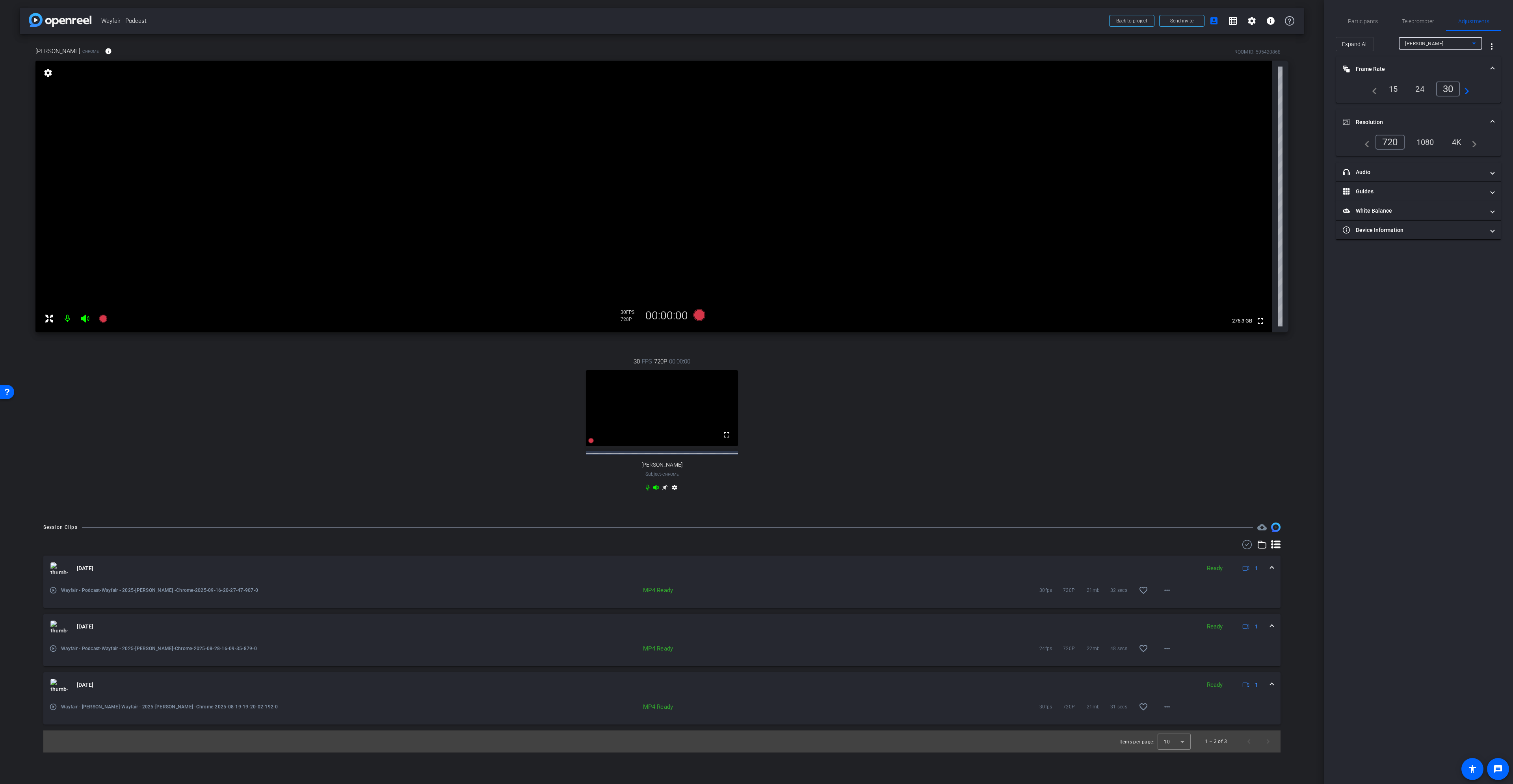
click at [701, 358] on video at bounding box center [661, 408] width 152 height 76
click at [663, 358] on icon at bounding box center [665, 488] width 7 height 7
click at [756, 23] on span "Participants" at bounding box center [1363, 21] width 30 height 5
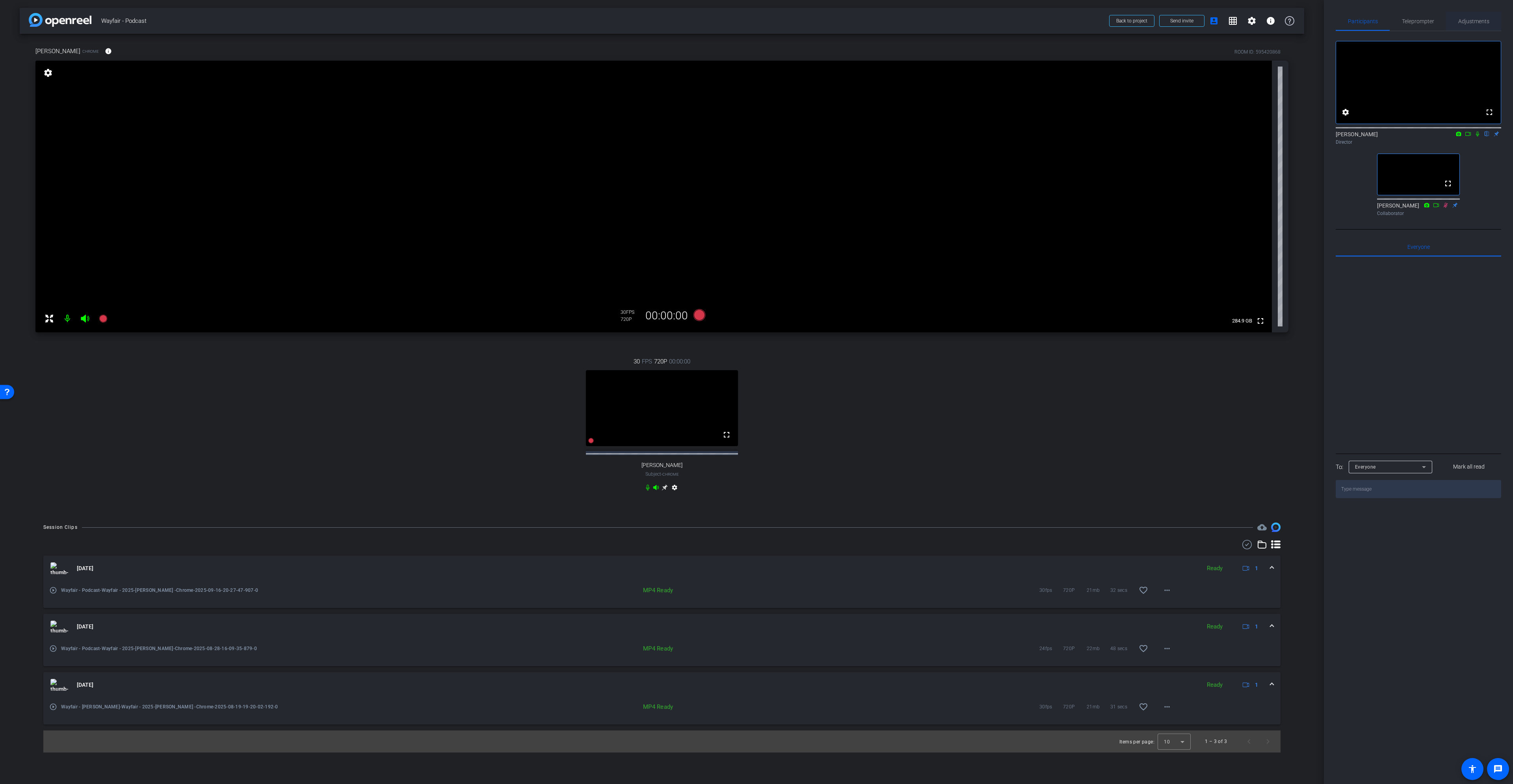
click at [756, 18] on span "Adjustments" at bounding box center [1474, 21] width 31 height 5
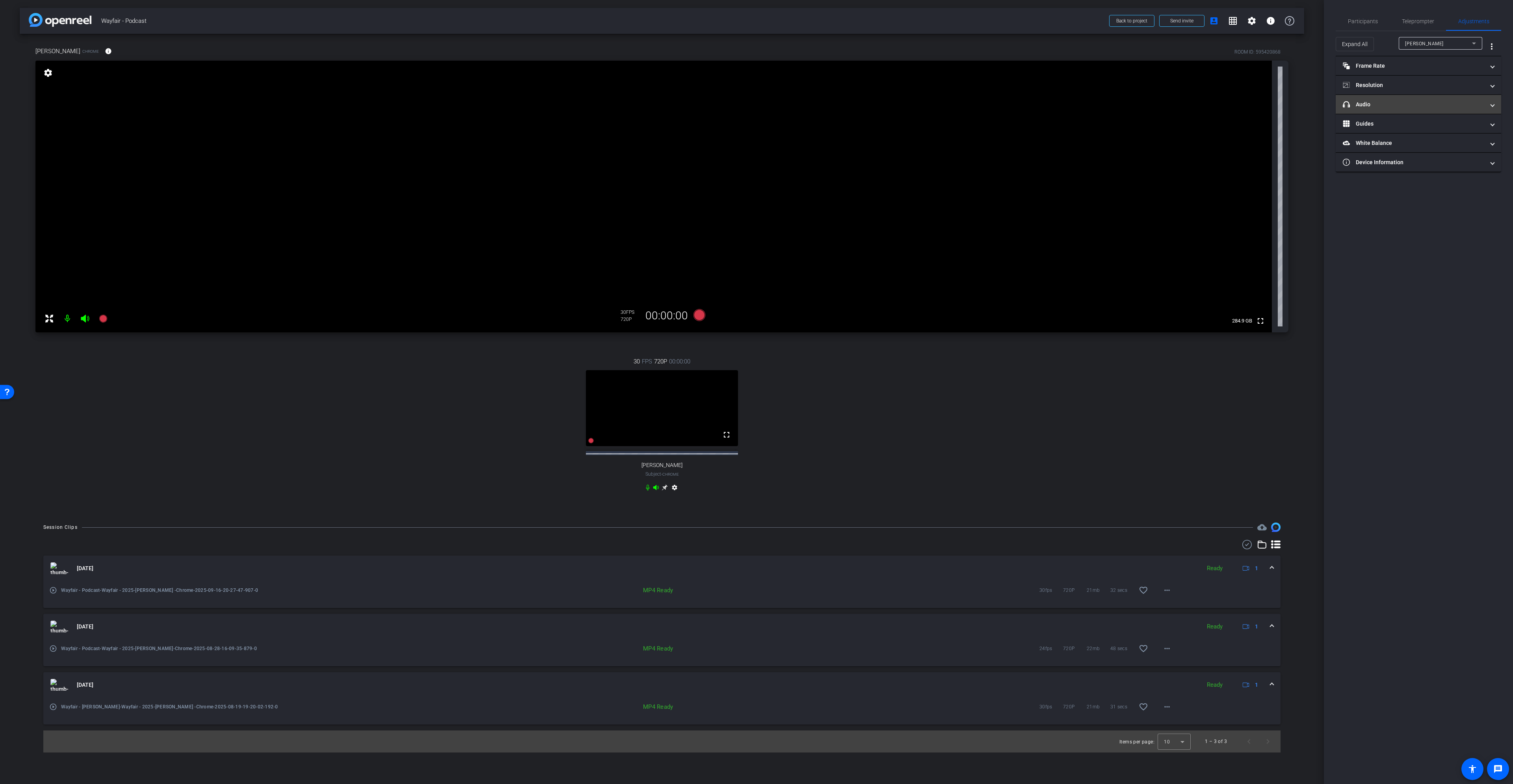
click at [756, 106] on mat-panel-title "headphone icon Audio" at bounding box center [1414, 104] width 142 height 9
click at [756, 40] on div "Natalie" at bounding box center [1439, 43] width 67 height 10
click at [756, 70] on mat-option "Erin" at bounding box center [1441, 71] width 84 height 12
click at [756, 17] on span "Participants" at bounding box center [1363, 21] width 30 height 19
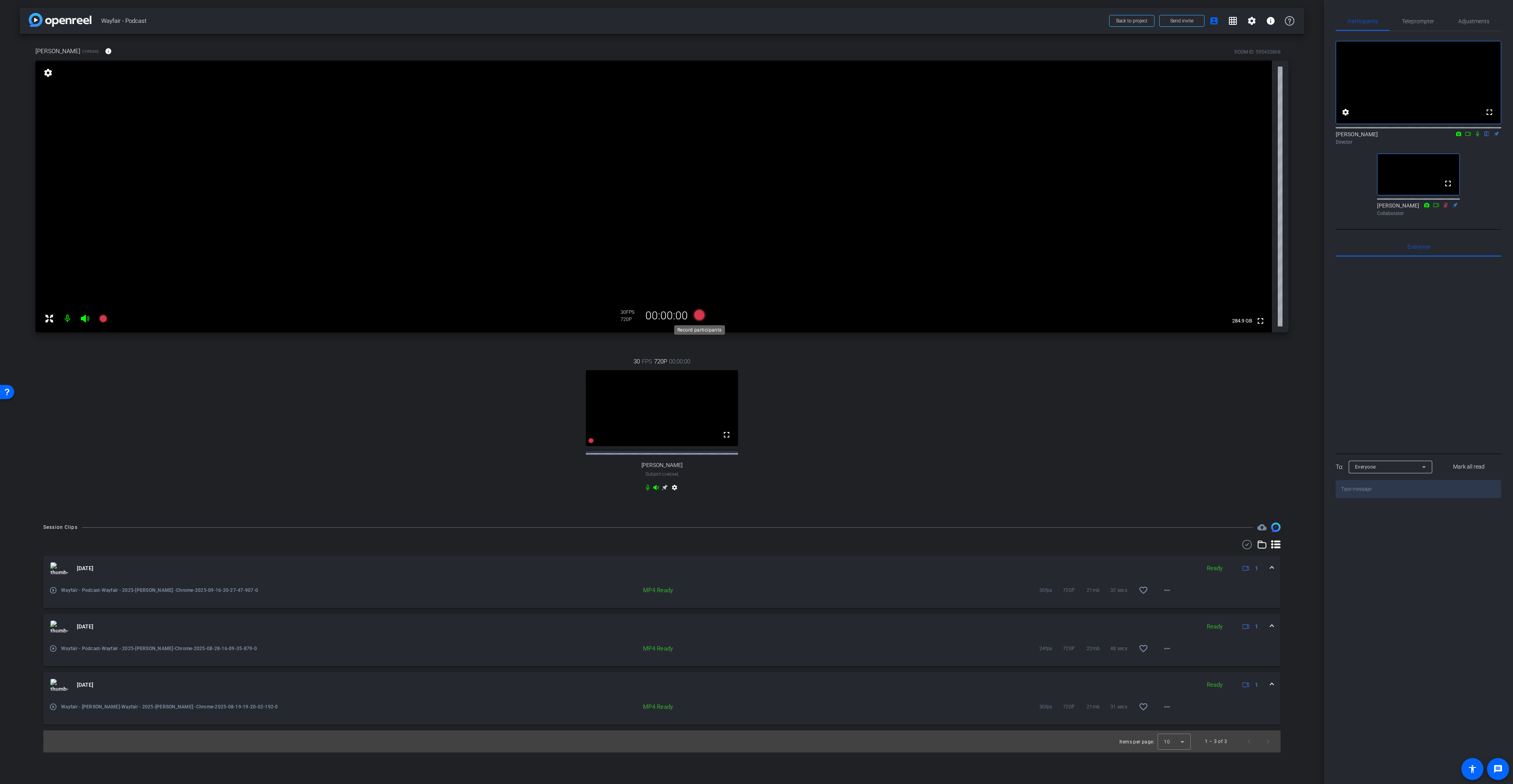
click at [700, 313] on icon at bounding box center [700, 315] width 12 height 12
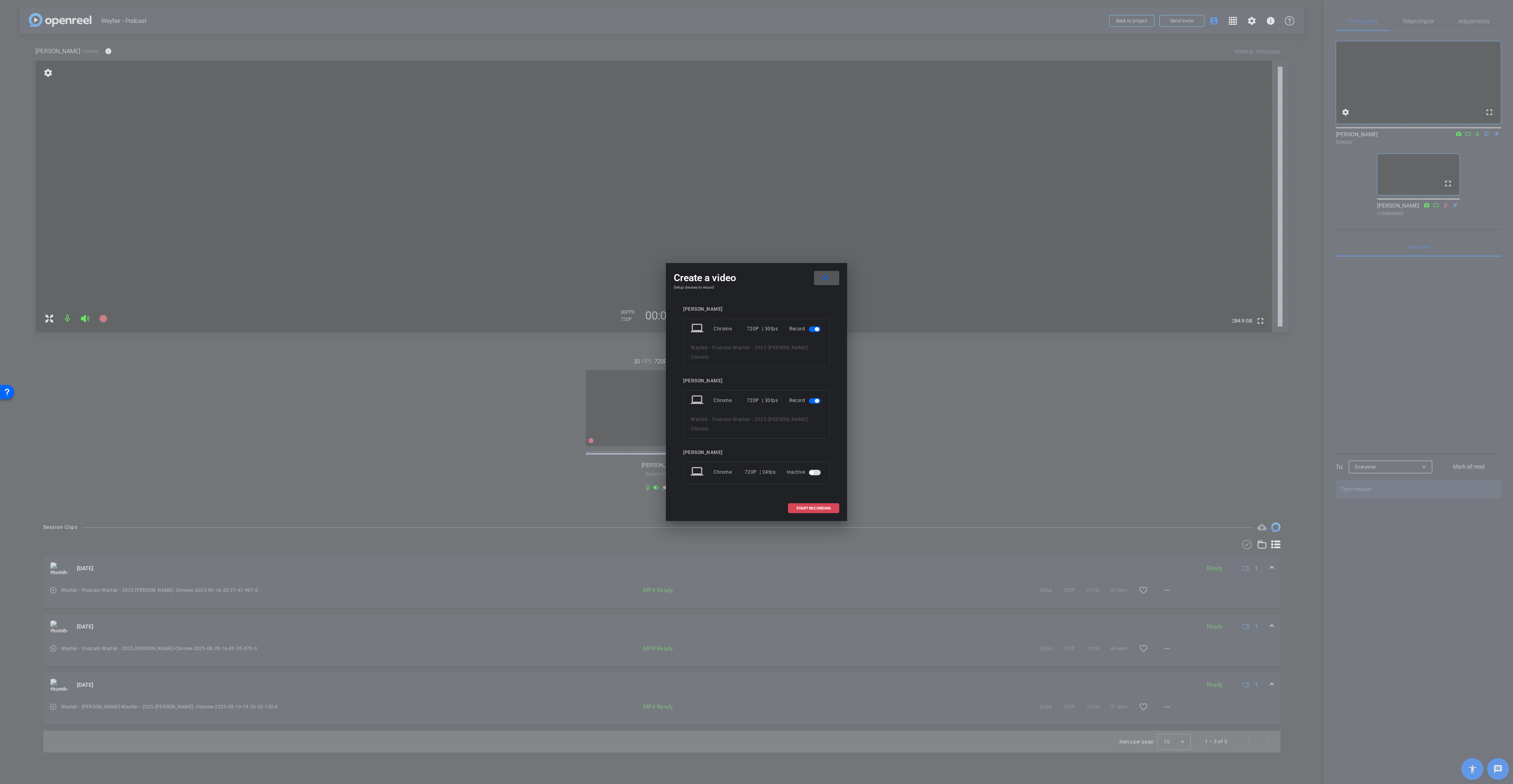
click at [756, 358] on span at bounding box center [813, 508] width 51 height 19
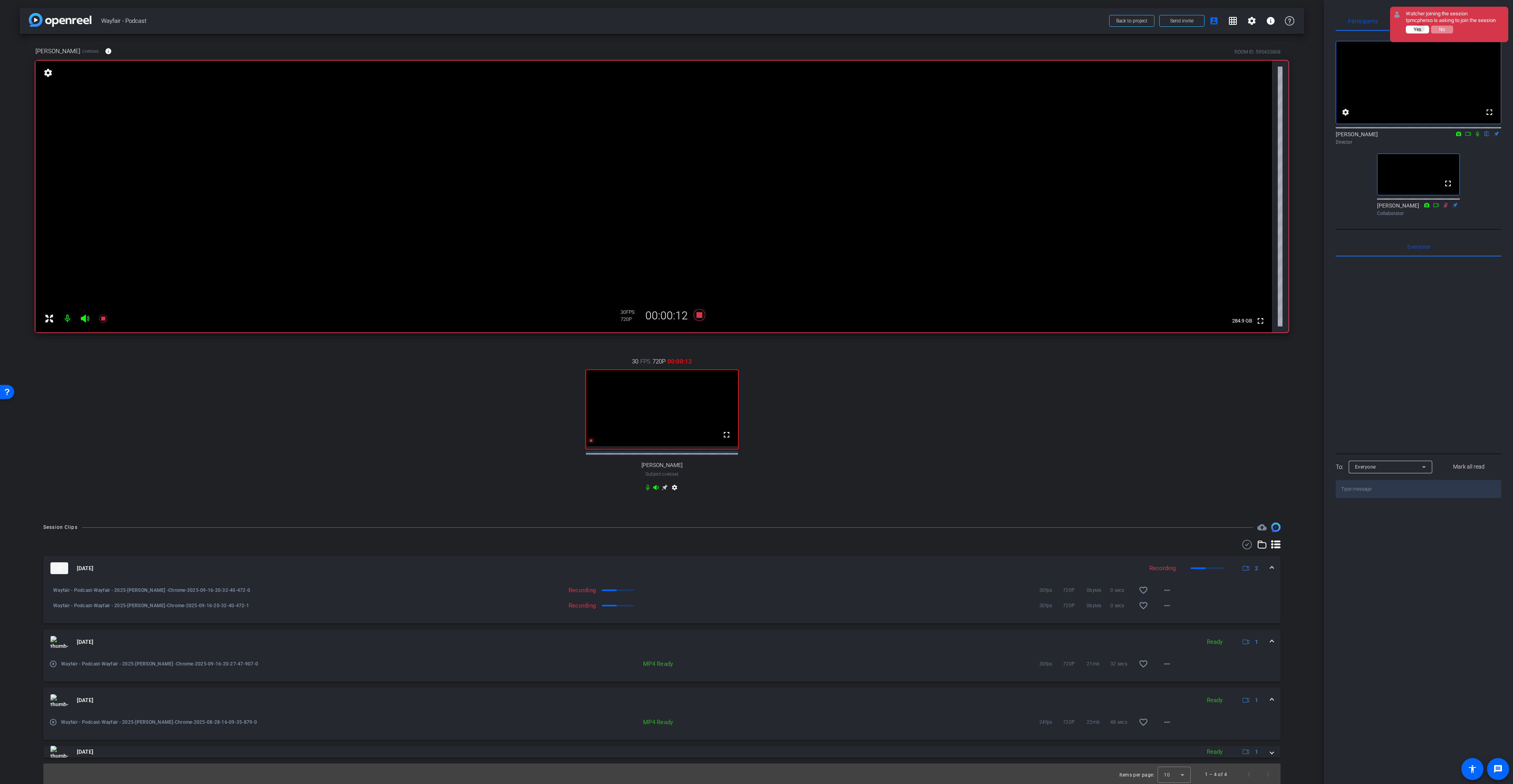
click at [756, 28] on span "Yes" at bounding box center [1417, 30] width 7 height 5
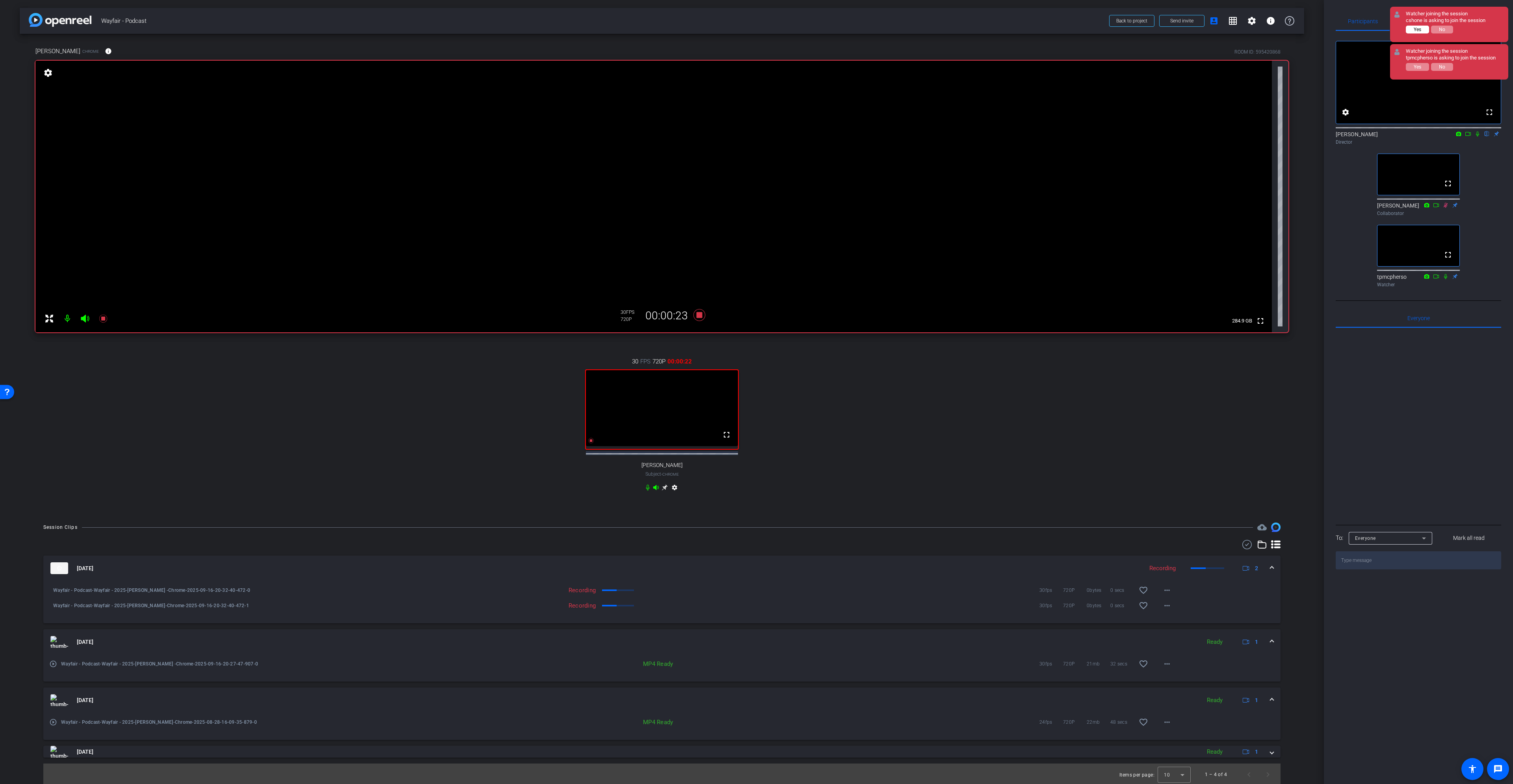
click at [756, 26] on button "Yes" at bounding box center [1417, 30] width 23 height 8
click at [756, 69] on span "Yes" at bounding box center [1417, 67] width 7 height 5
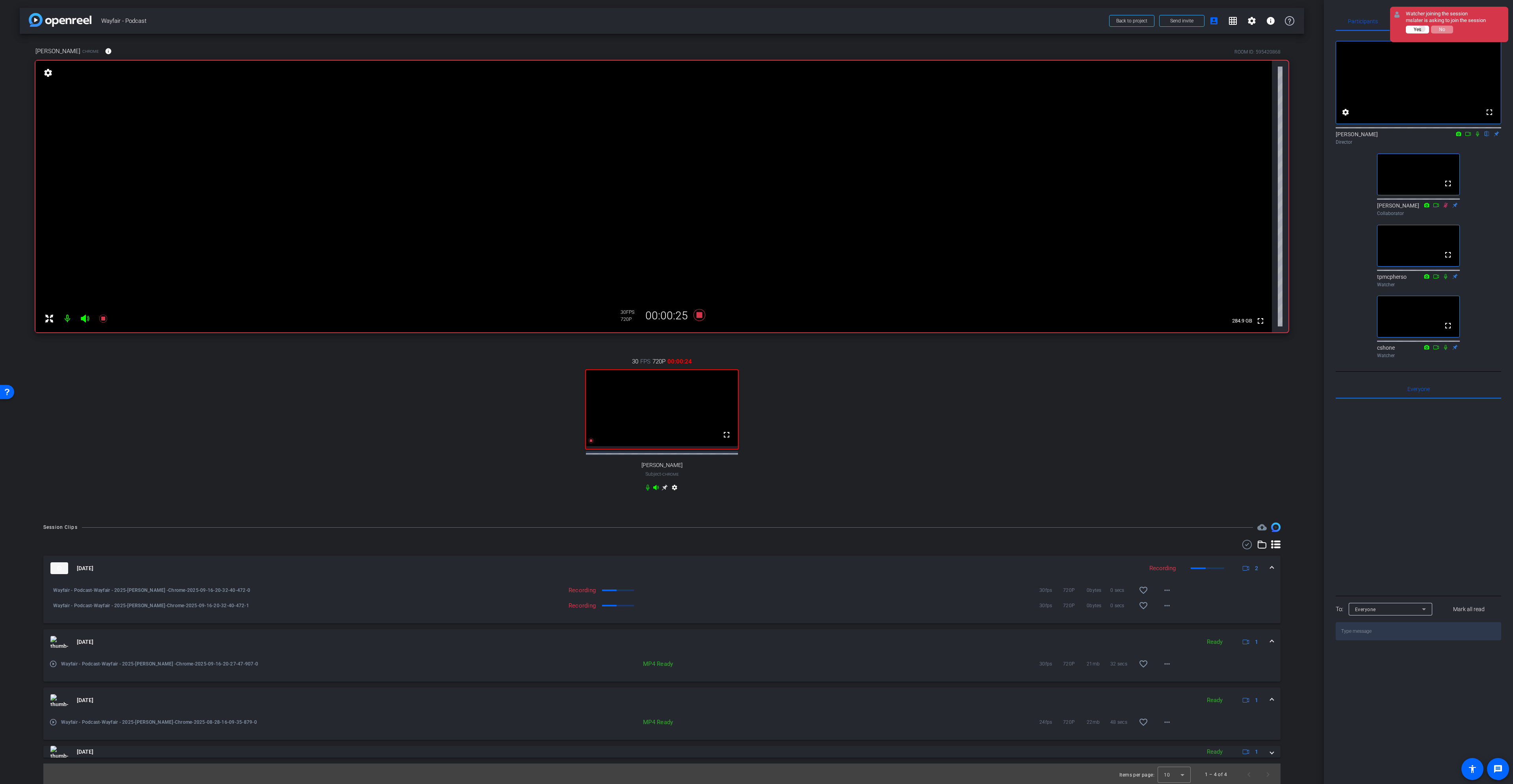
click at [756, 29] on button "Yes" at bounding box center [1417, 30] width 23 height 8
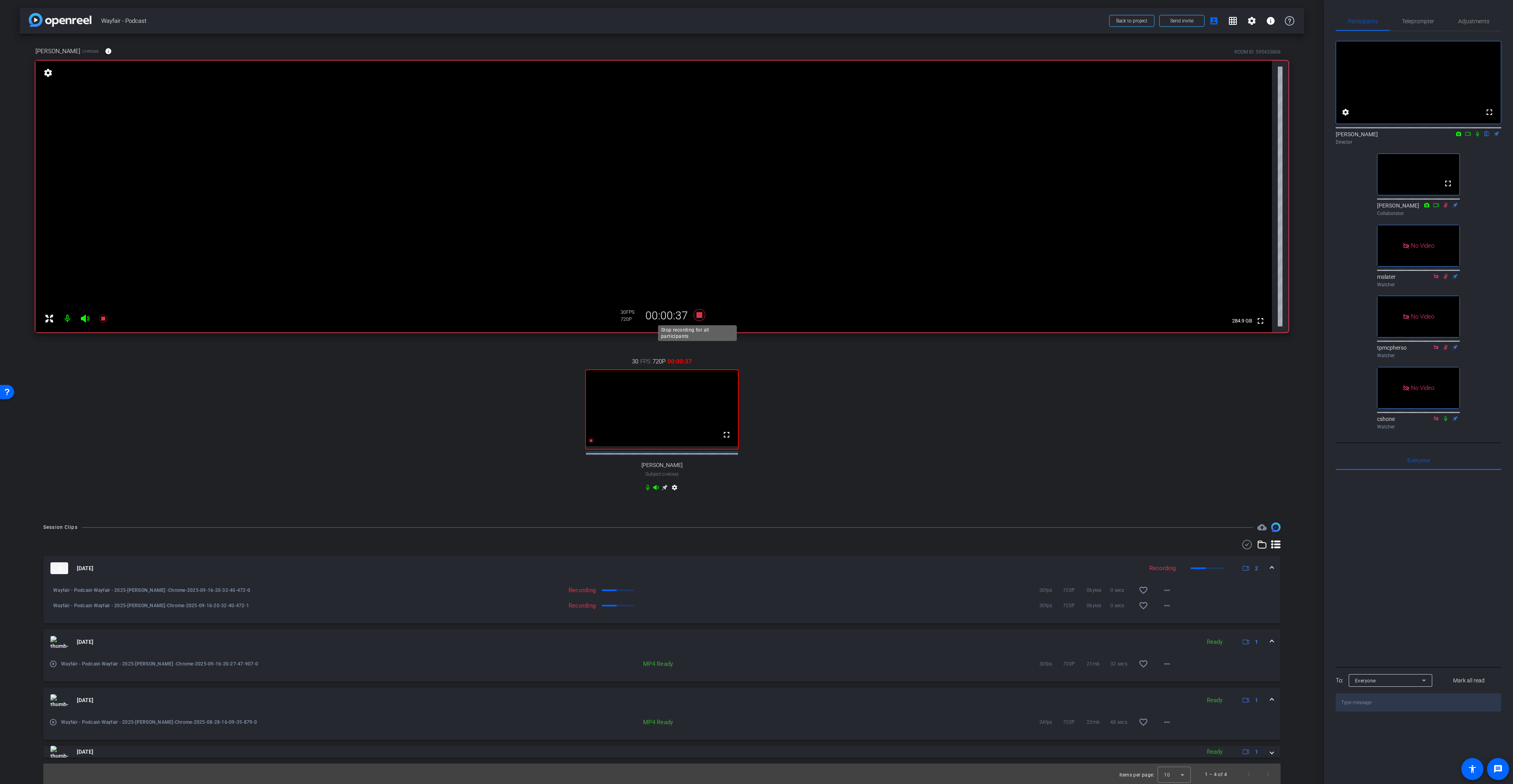
click at [699, 315] on icon at bounding box center [700, 315] width 12 height 12
click at [756, 137] on icon at bounding box center [1468, 134] width 7 height 5
click at [756, 137] on icon at bounding box center [1487, 134] width 7 height 5
click at [756, 358] on mat-icon "more_horiz" at bounding box center [1167, 606] width 9 height 9
click at [756, 358] on span "Download Original" at bounding box center [1184, 629] width 47 height 9
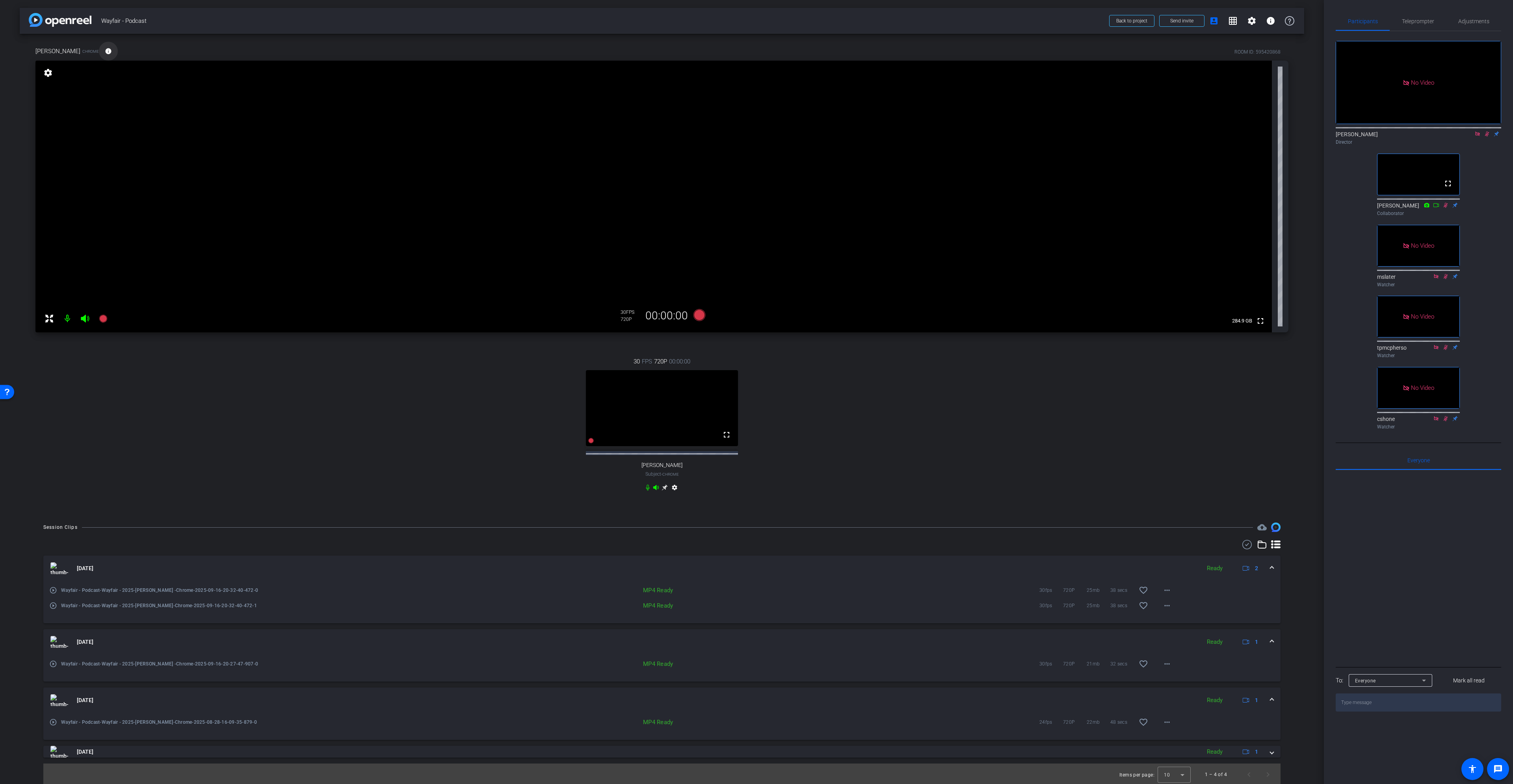
click at [99, 50] on span at bounding box center [108, 51] width 19 height 19
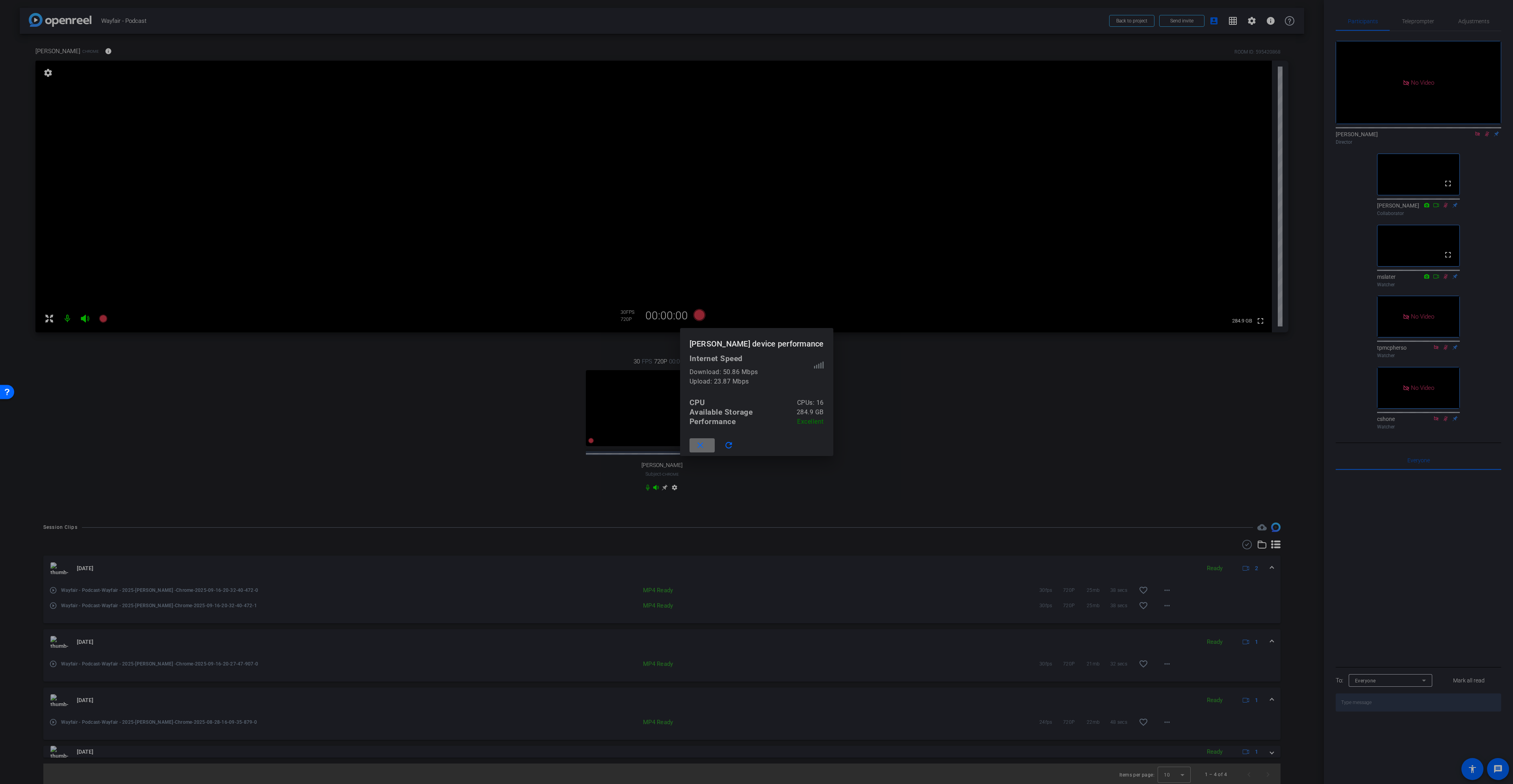
drag, startPoint x: 727, startPoint y: 445, endPoint x: 745, endPoint y: 432, distance: 22.2
click at [715, 358] on span at bounding box center [702, 445] width 25 height 19
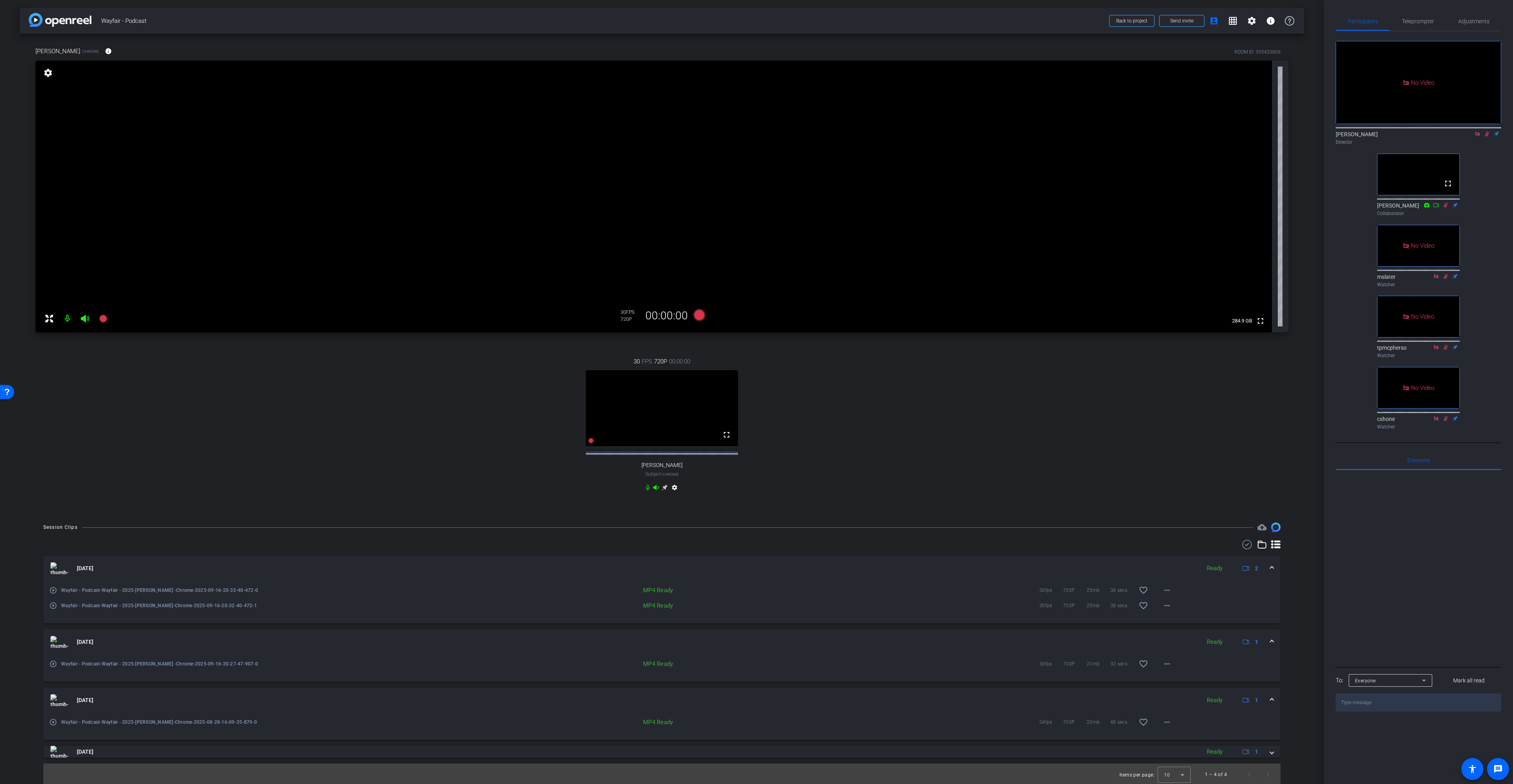
click at [756, 137] on icon at bounding box center [1478, 134] width 7 height 5
click at [756, 137] on mat-icon at bounding box center [1477, 133] width 9 height 7
click at [663, 358] on icon at bounding box center [664, 488] width 6 height 6
click at [105, 53] on mat-icon "info" at bounding box center [108, 51] width 7 height 7
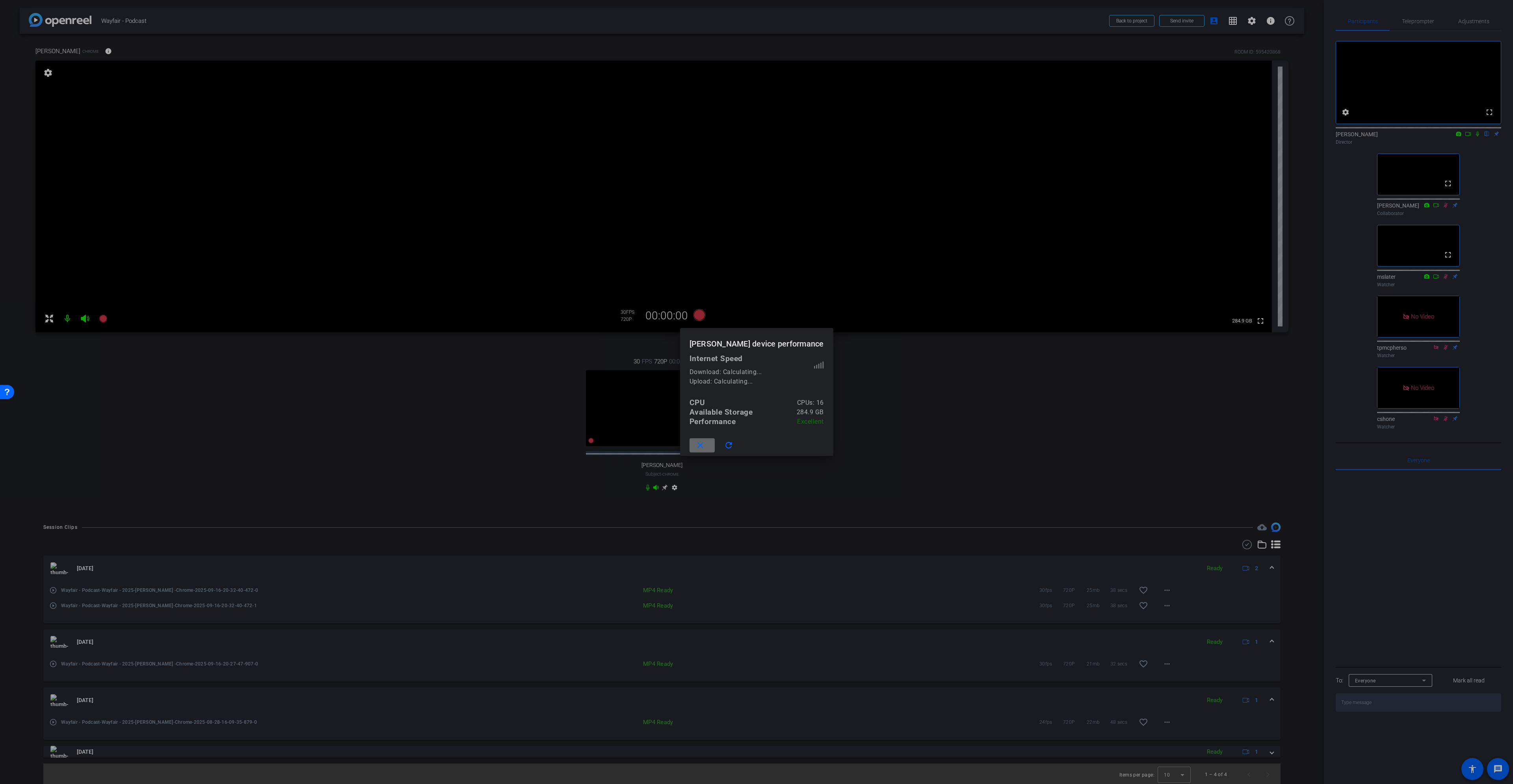
click at [706, 358] on mat-icon "close" at bounding box center [700, 446] width 10 height 10
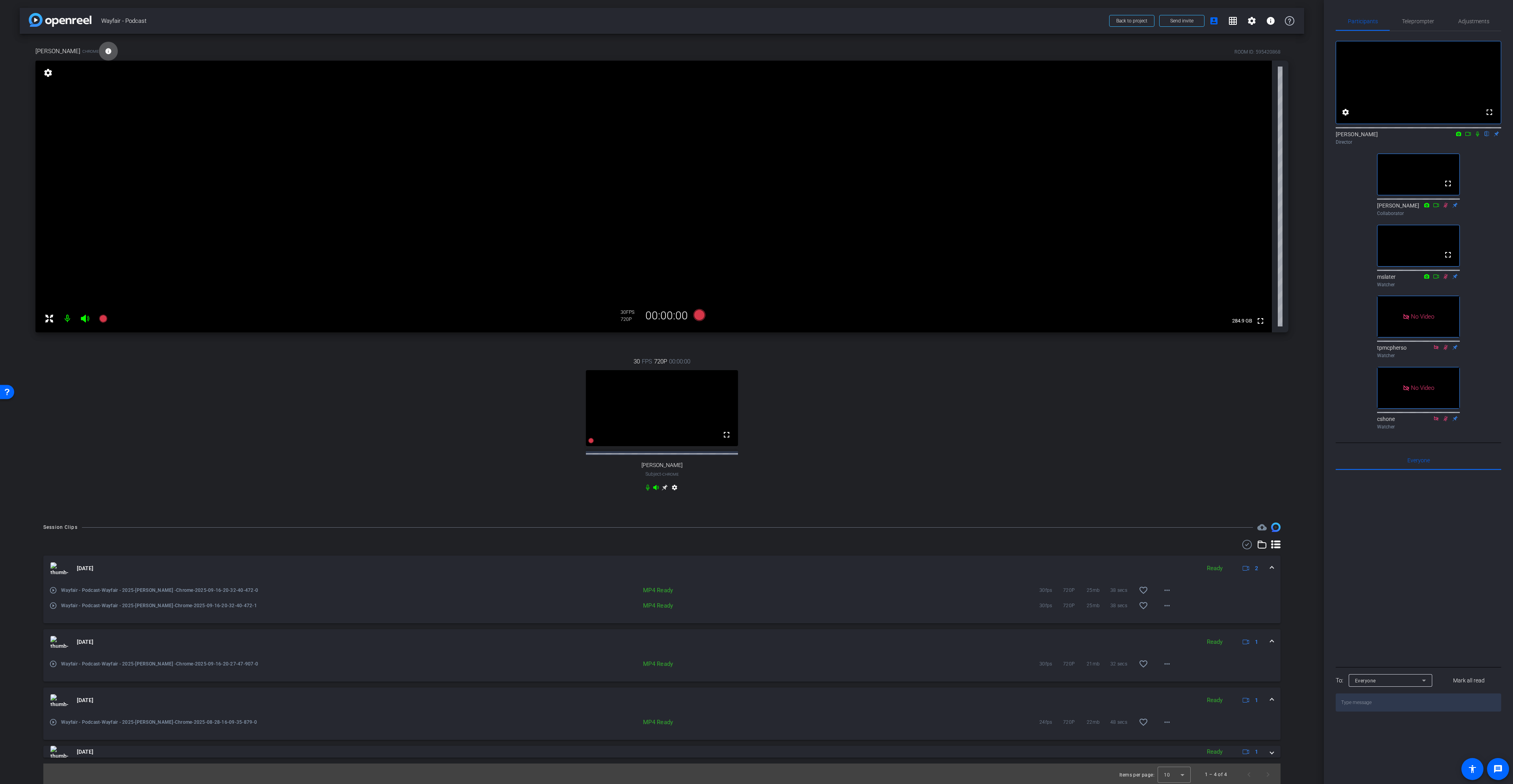
click at [105, 50] on mat-icon "info" at bounding box center [108, 51] width 7 height 7
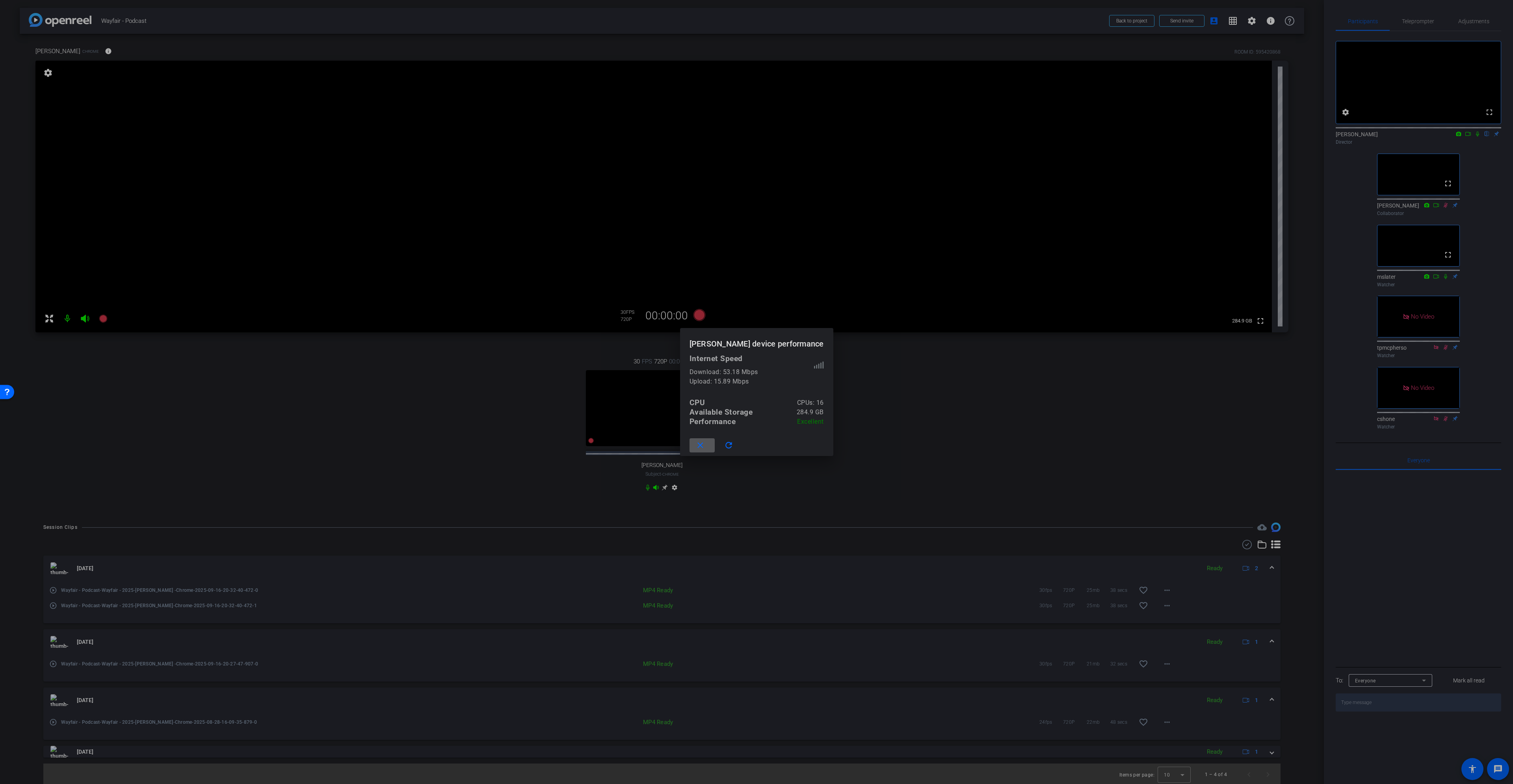
click at [715, 358] on span at bounding box center [702, 445] width 25 height 19
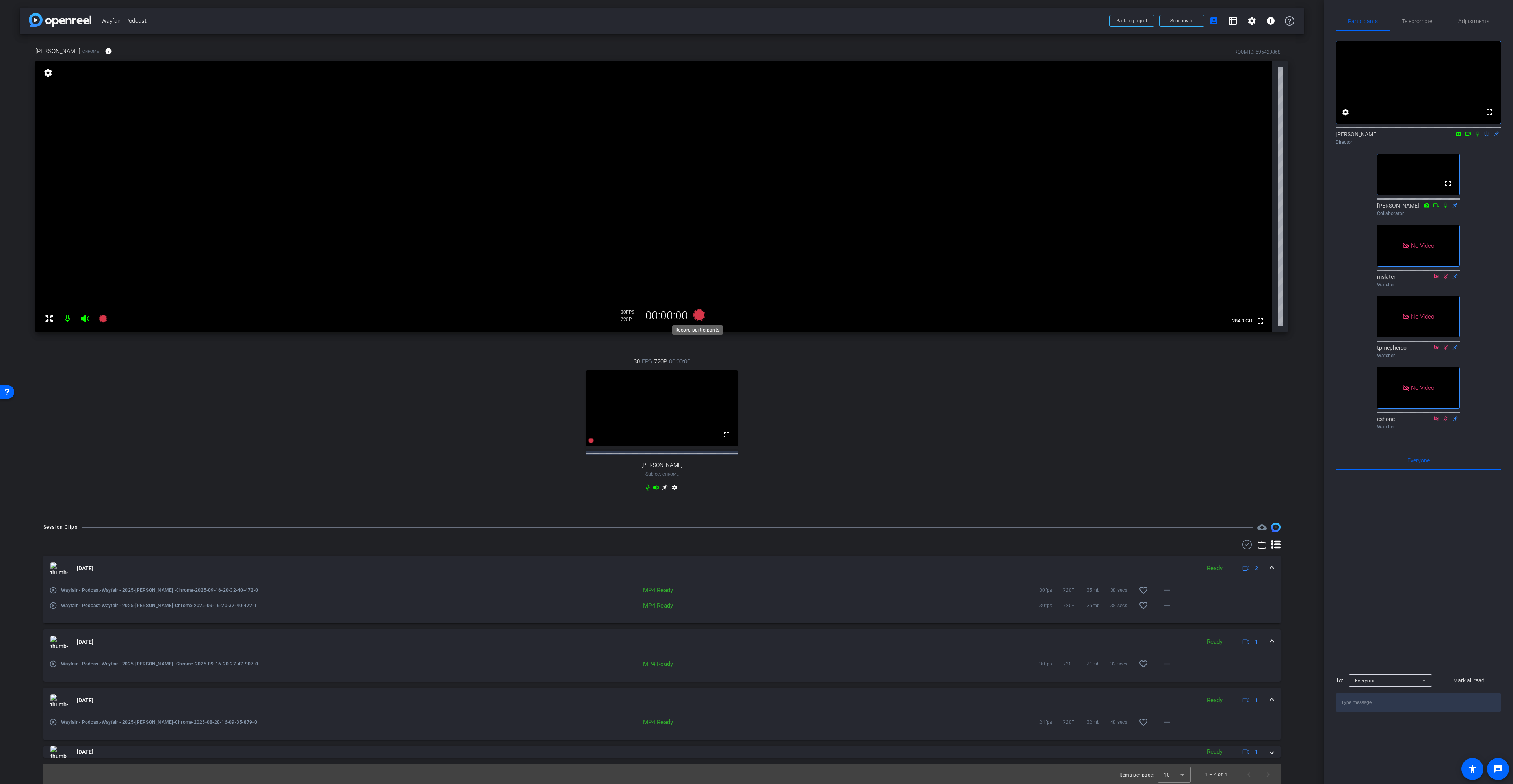
click at [701, 317] on icon at bounding box center [700, 315] width 12 height 12
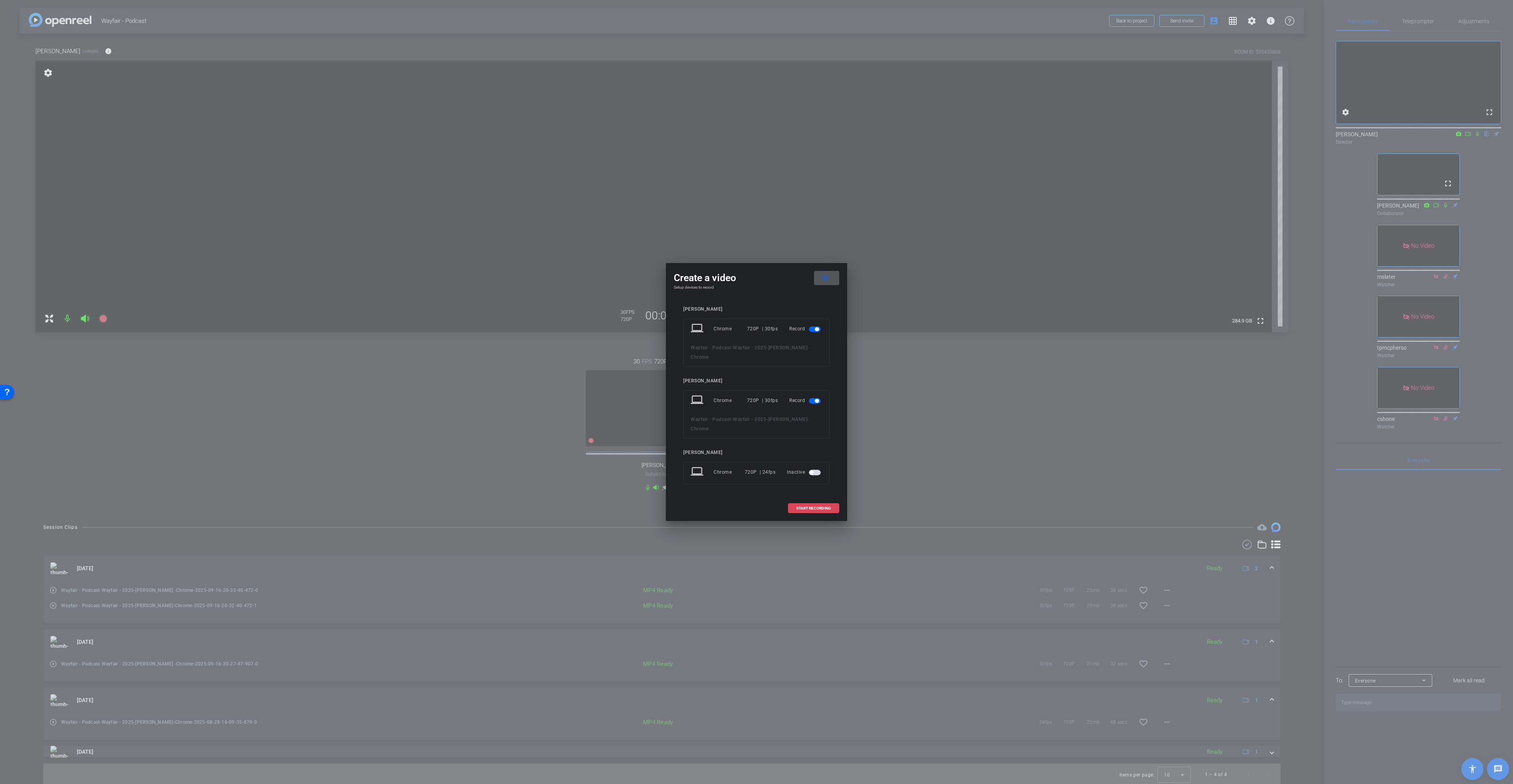
click at [756, 358] on span "START RECORDING" at bounding box center [813, 509] width 35 height 4
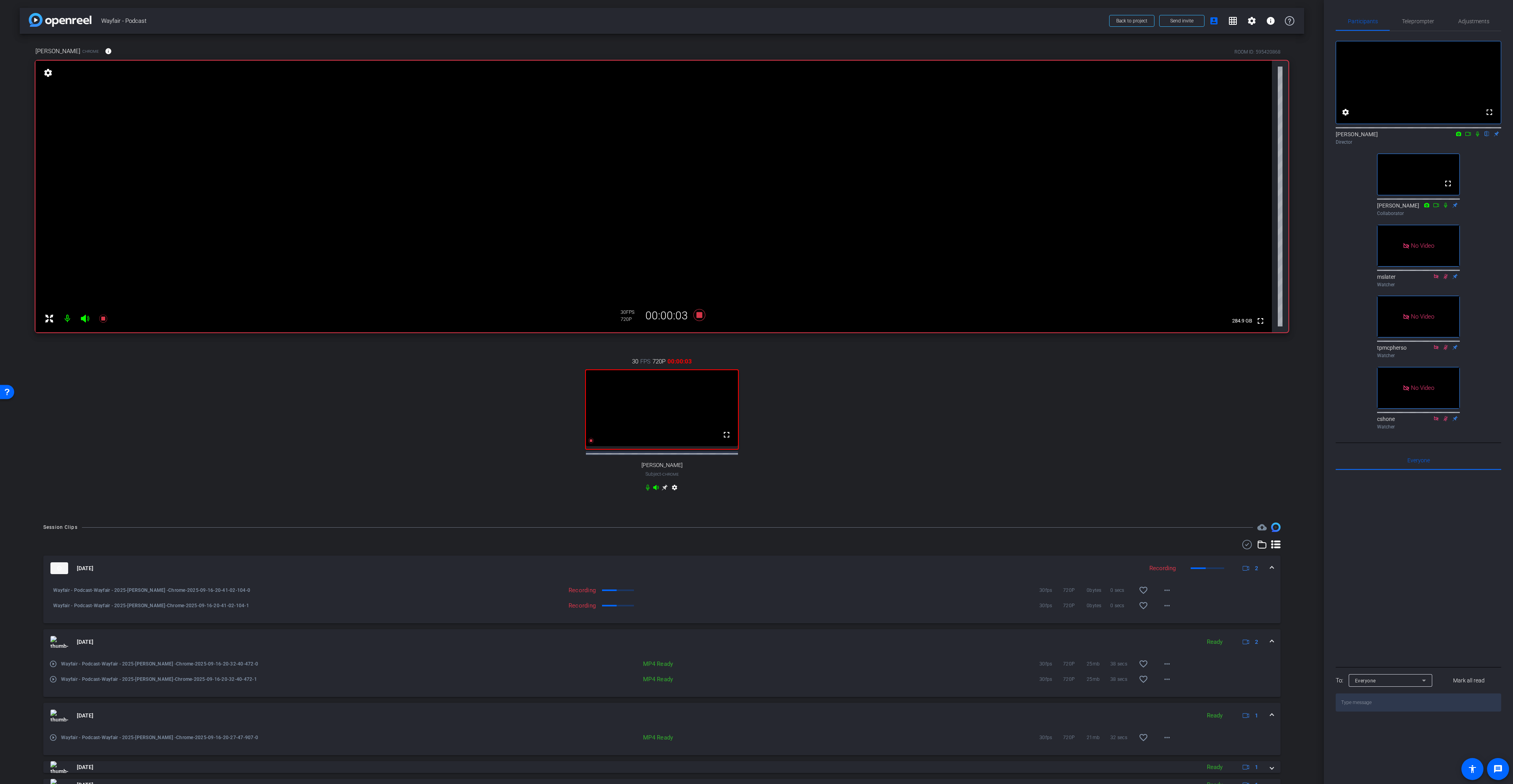
click at [756, 137] on icon at bounding box center [1468, 134] width 7 height 5
click at [756, 137] on icon at bounding box center [1487, 134] width 3 height 5
click at [105, 48] on mat-icon "info" at bounding box center [108, 51] width 7 height 7
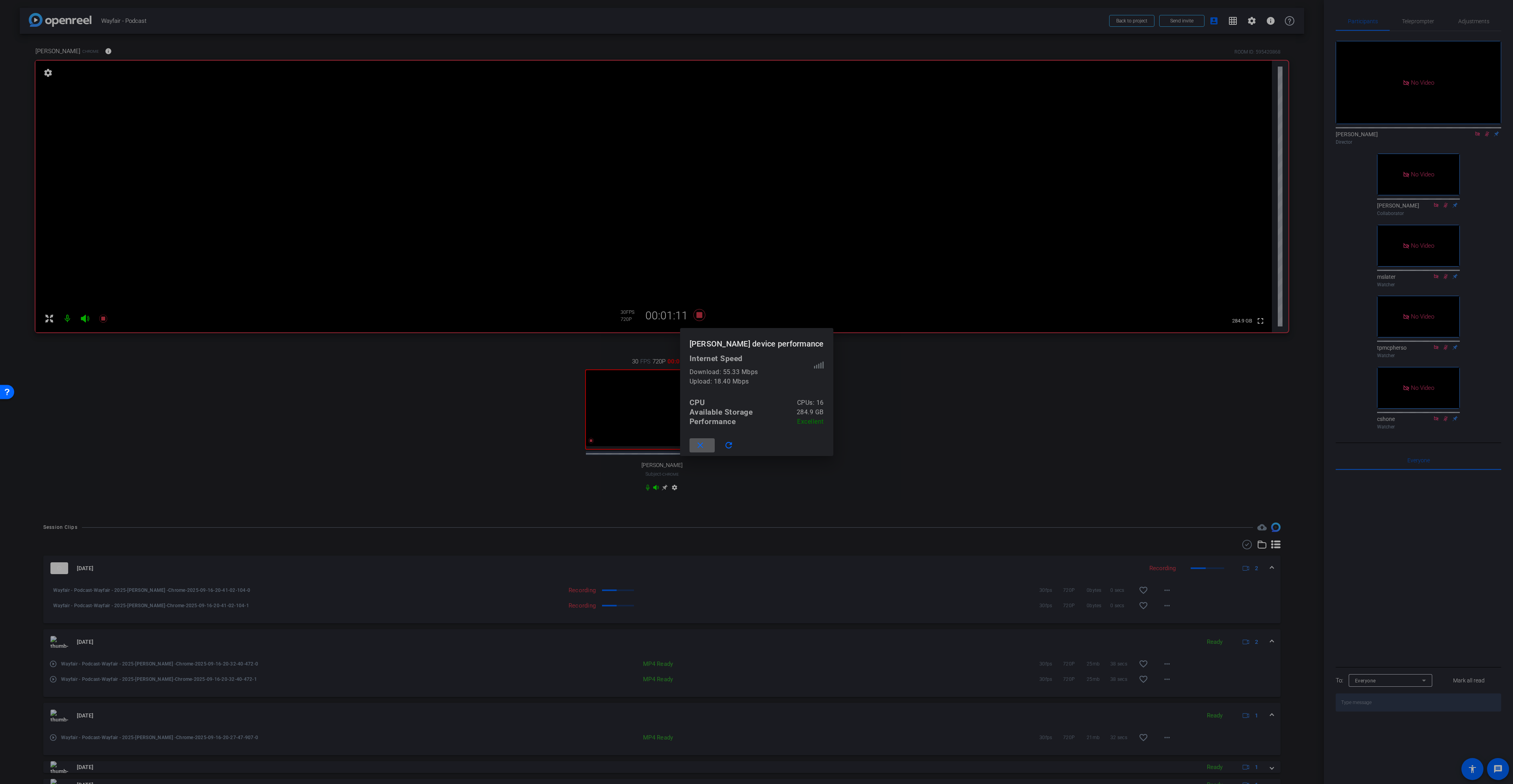
click at [706, 358] on mat-icon "close" at bounding box center [700, 446] width 10 height 10
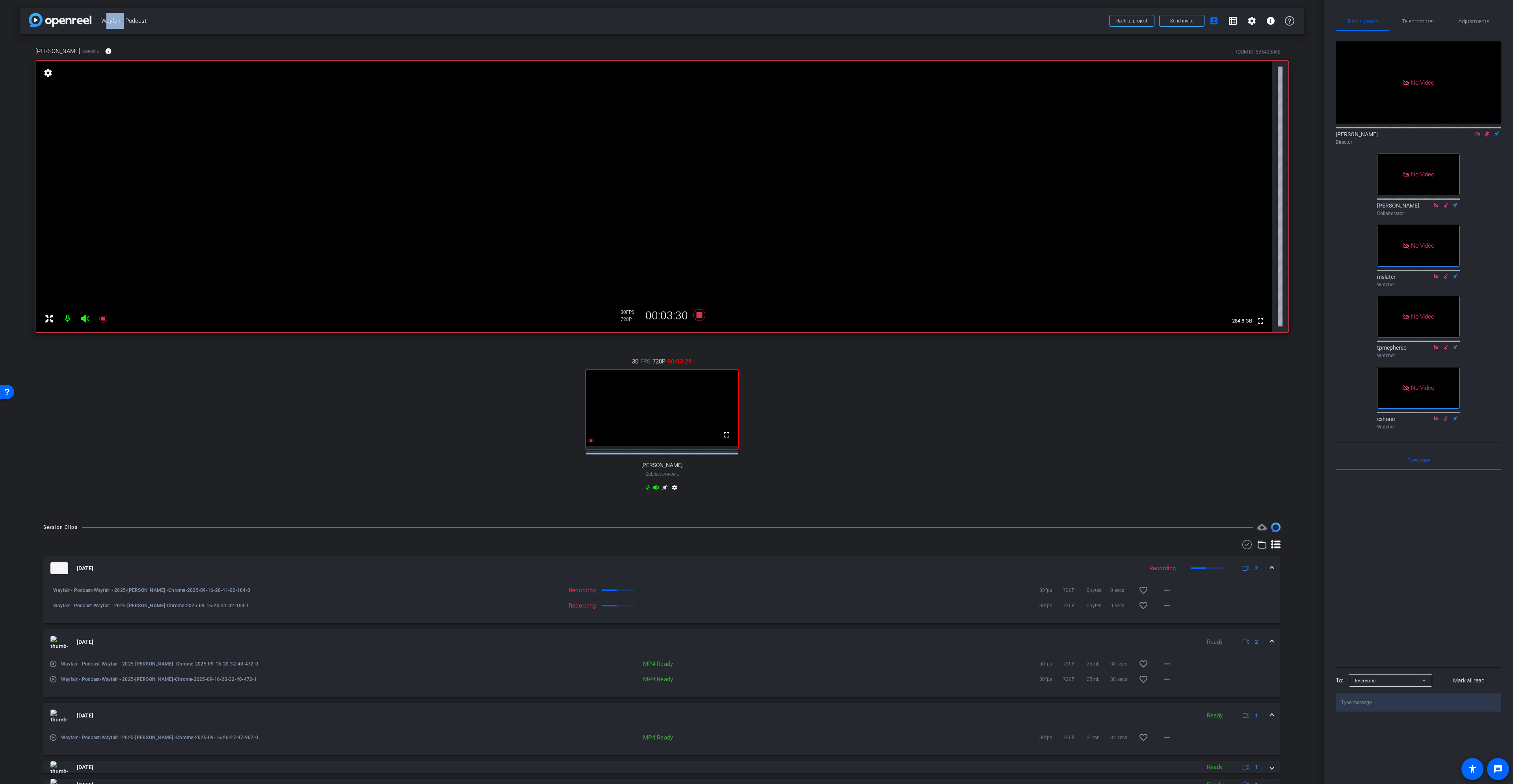
drag, startPoint x: 122, startPoint y: 22, endPoint x: 99, endPoint y: 21, distance: 23.0
click at [99, 21] on div "arrow_back Wayfair - Podcast Back to project Send invite account_box grid_on se…" at bounding box center [662, 21] width 1285 height 26
copy span "Wayfair"
click at [725, 358] on mat-icon "fullscreen" at bounding box center [727, 434] width 9 height 9
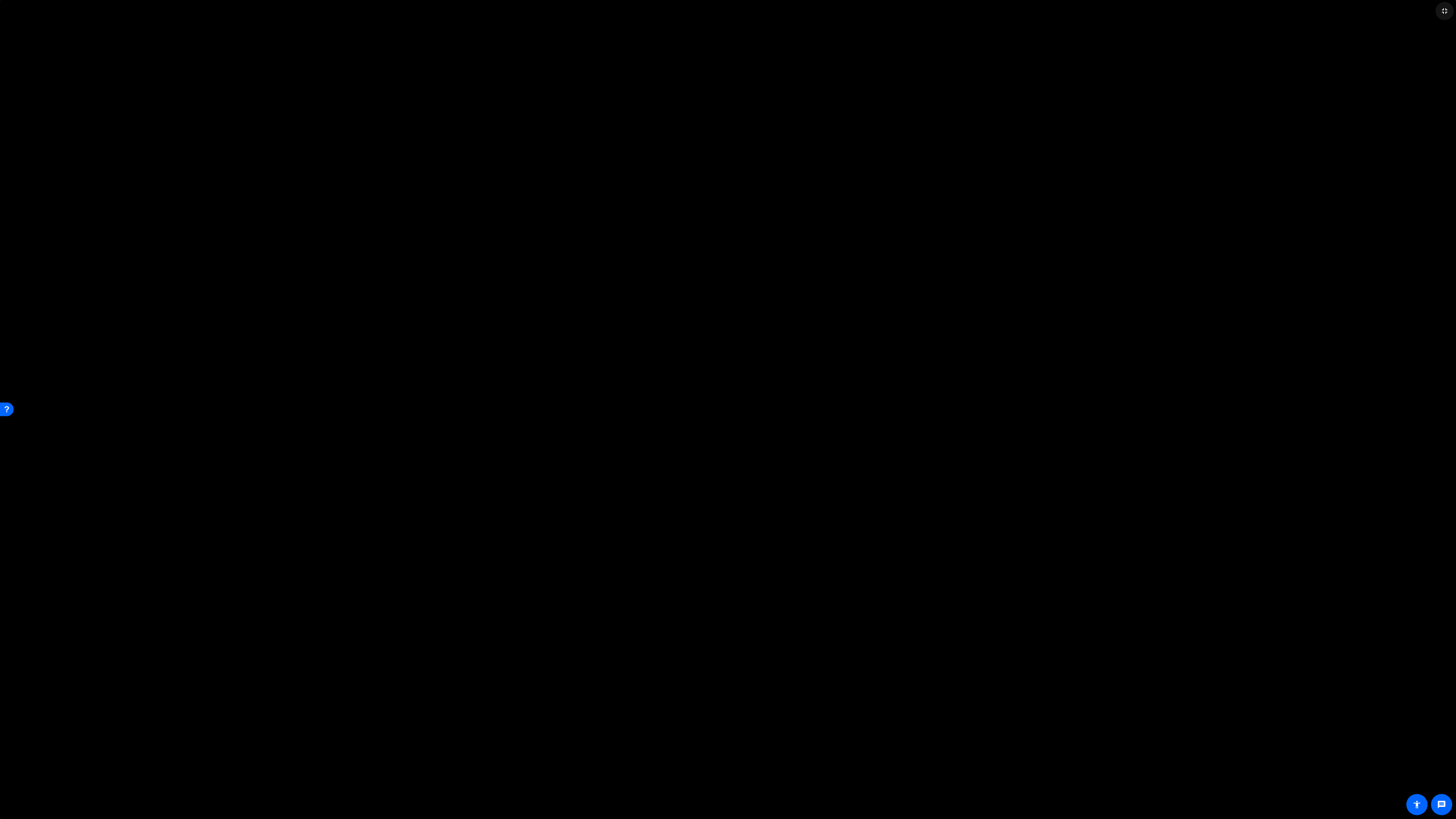
click at [728, 10] on mat-icon "fullscreen_exit" at bounding box center [1445, 11] width 9 height 9
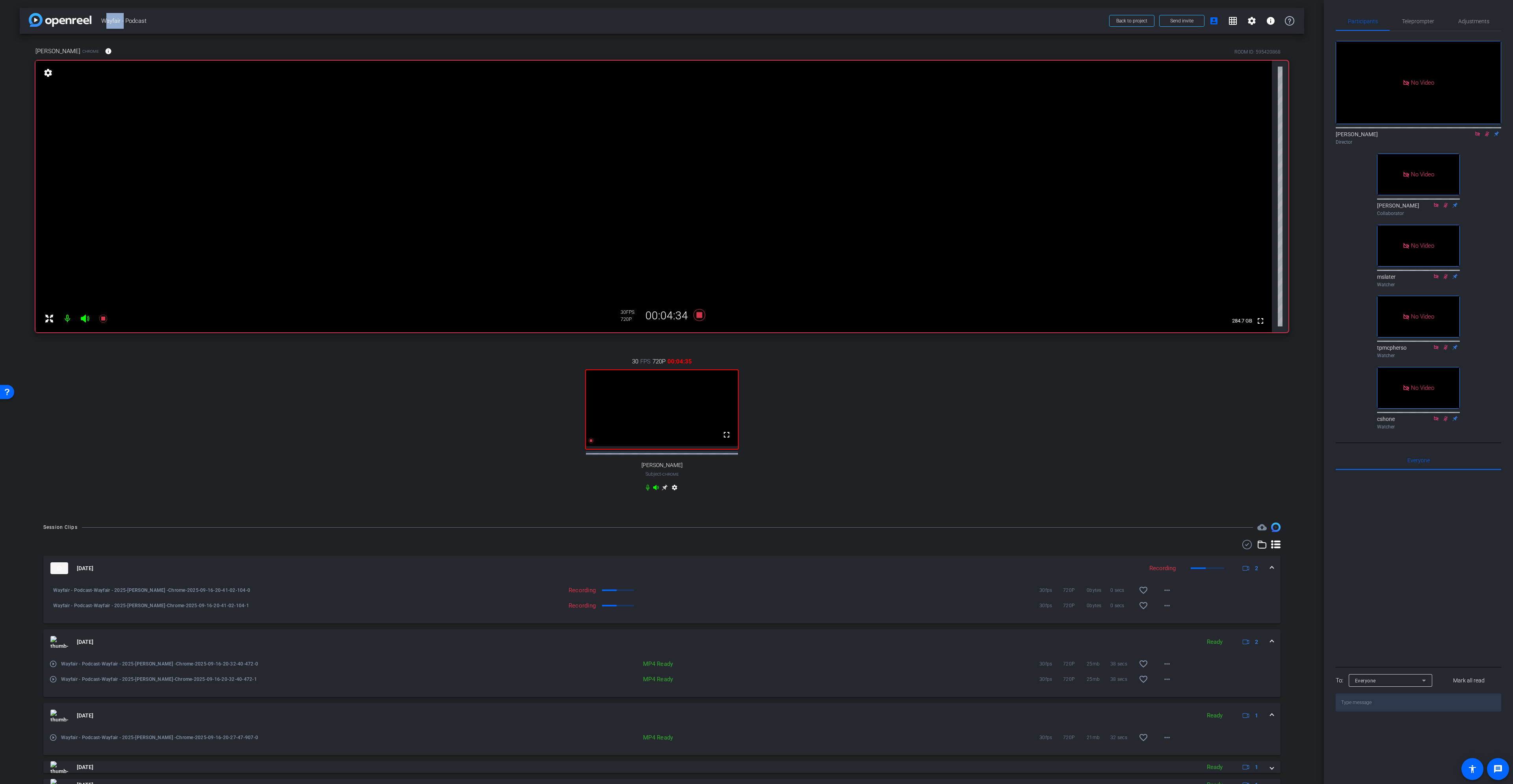
drag, startPoint x: 1260, startPoint y: 318, endPoint x: 1255, endPoint y: 365, distance: 47.3
click at [756, 318] on mat-icon "fullscreen" at bounding box center [1261, 321] width 9 height 9
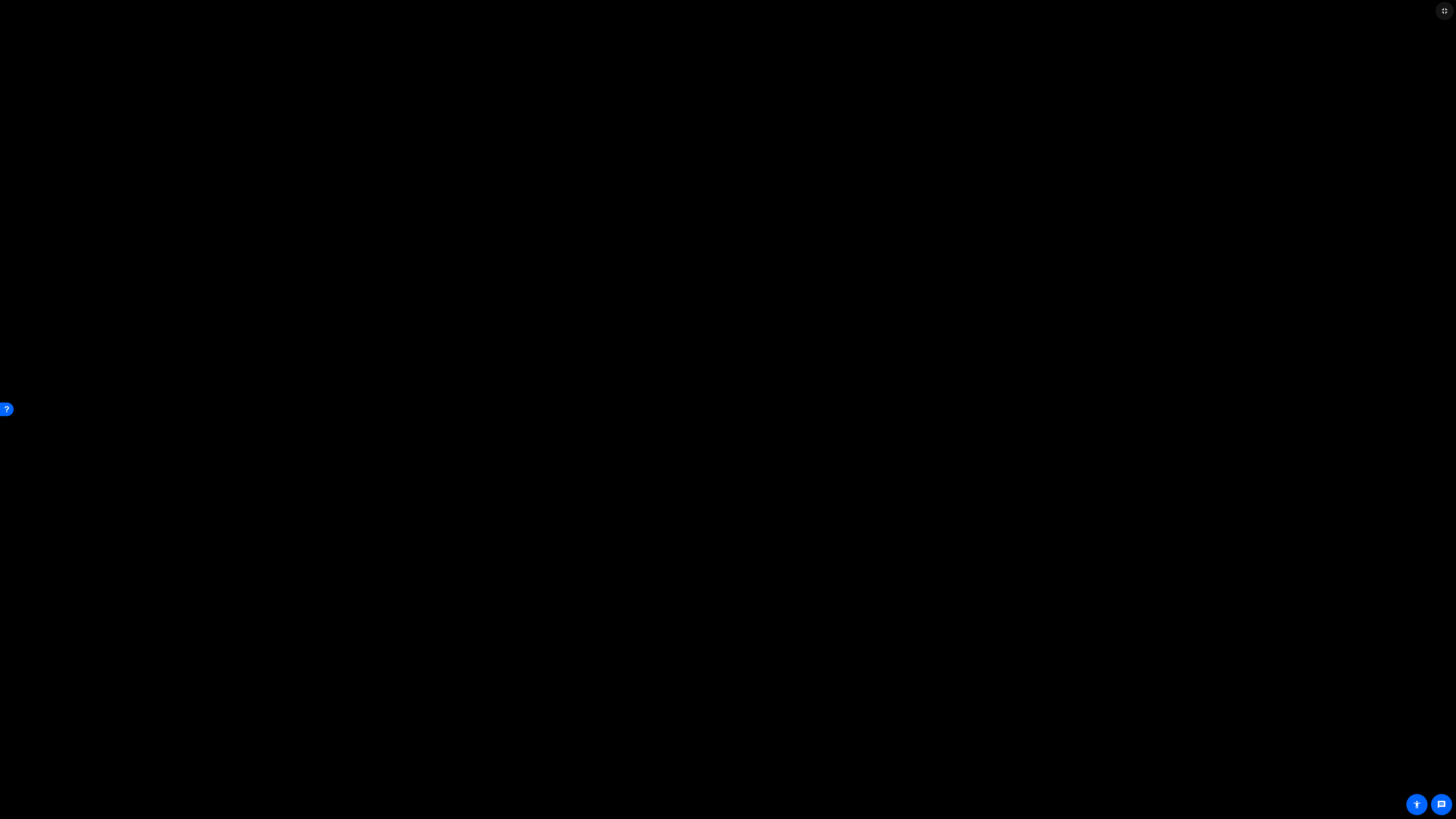
click at [728, 11] on span at bounding box center [1445, 11] width 18 height 18
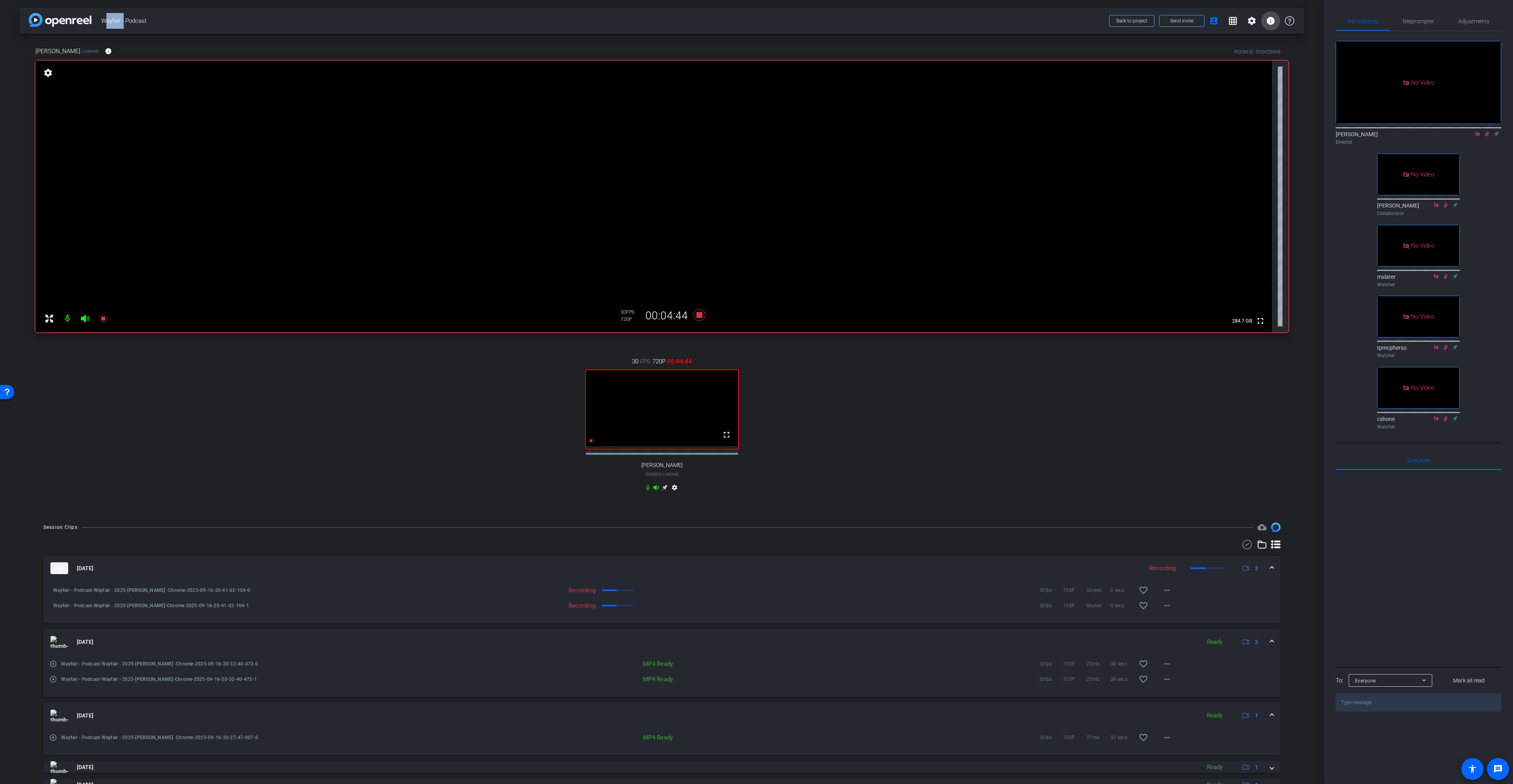
click at [756, 21] on mat-icon "info" at bounding box center [1271, 21] width 9 height 9
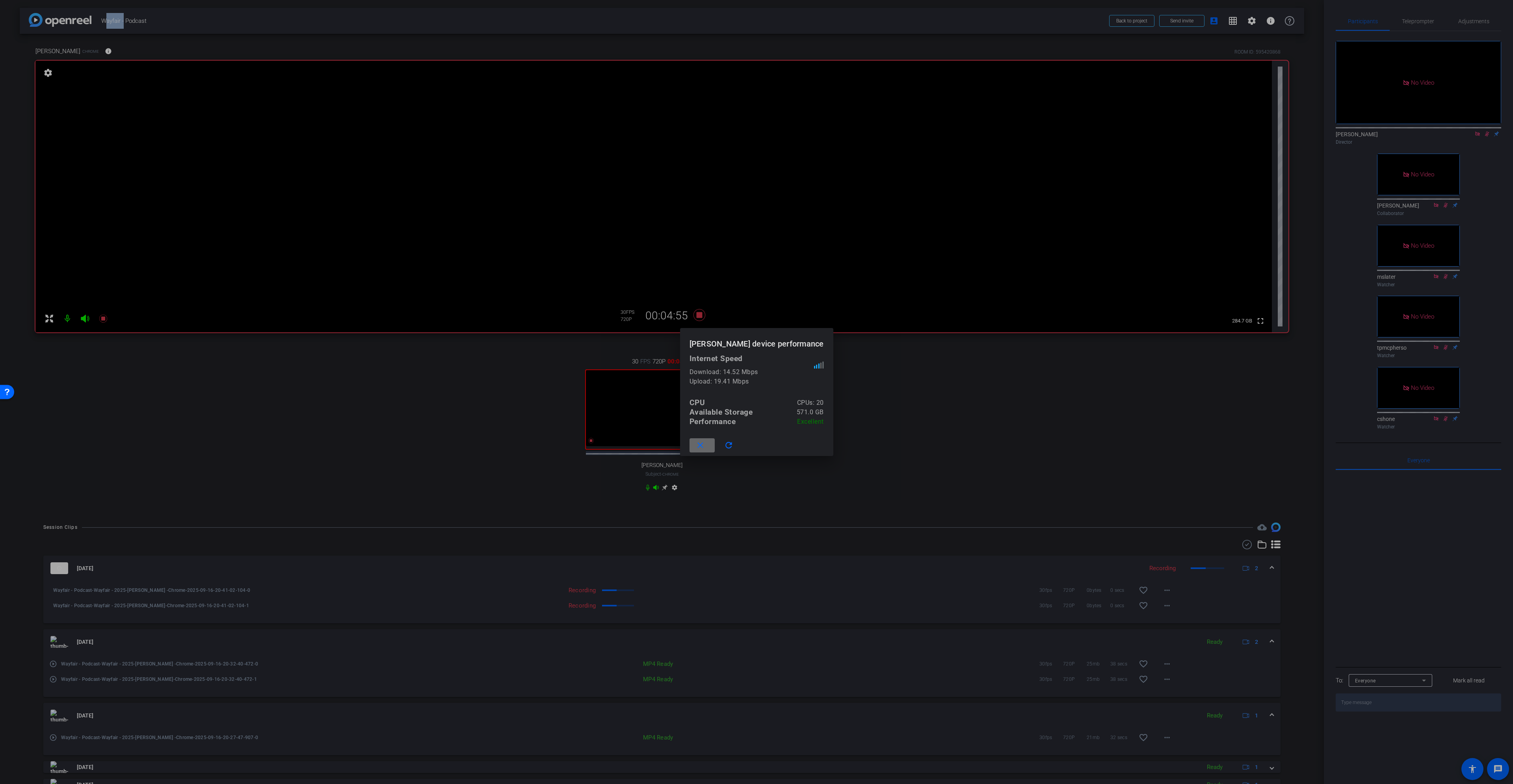
click at [706, 358] on mat-icon "close" at bounding box center [700, 446] width 10 height 10
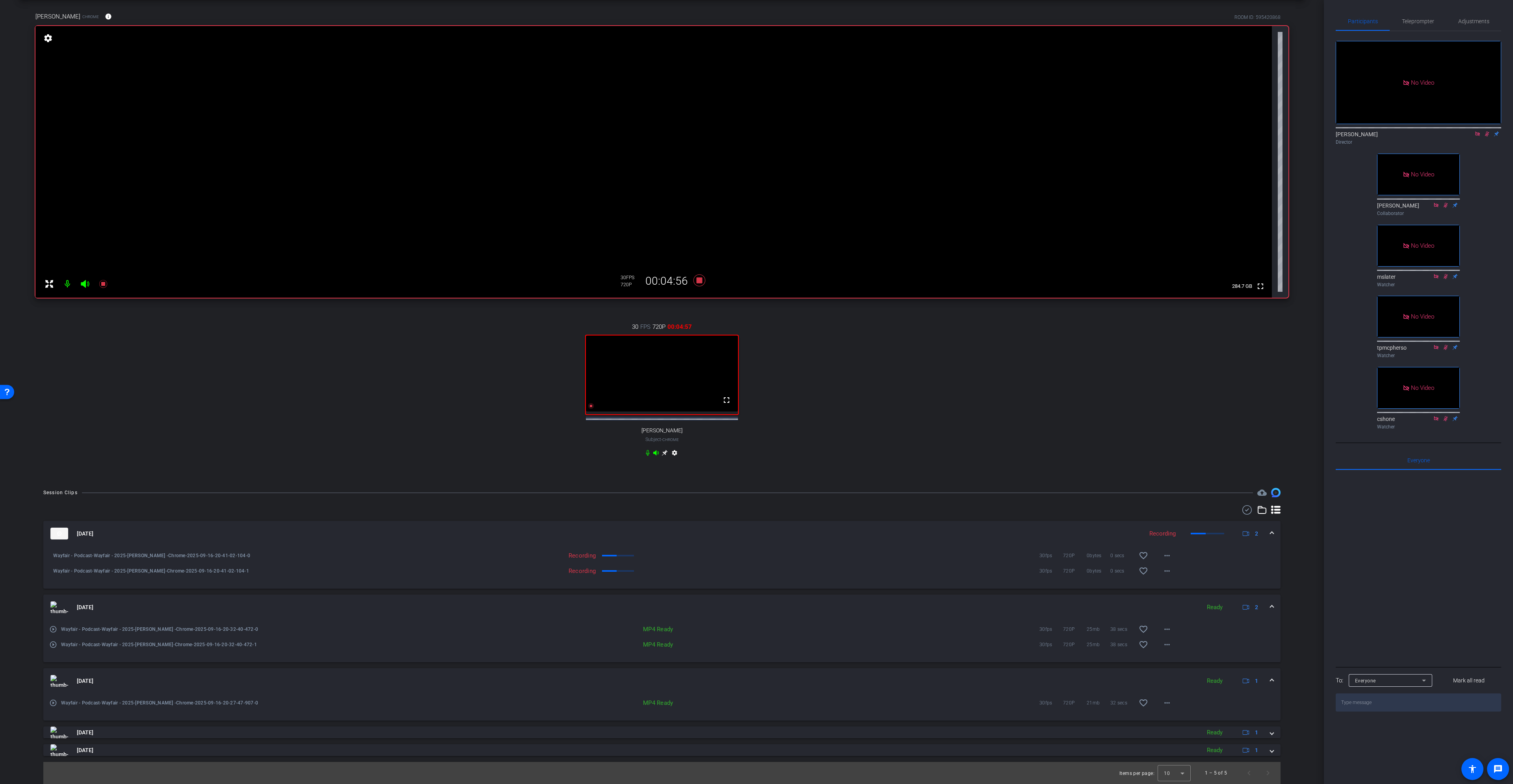
scroll to position [40, 0]
click at [756, 358] on span at bounding box center [1272, 607] width 3 height 9
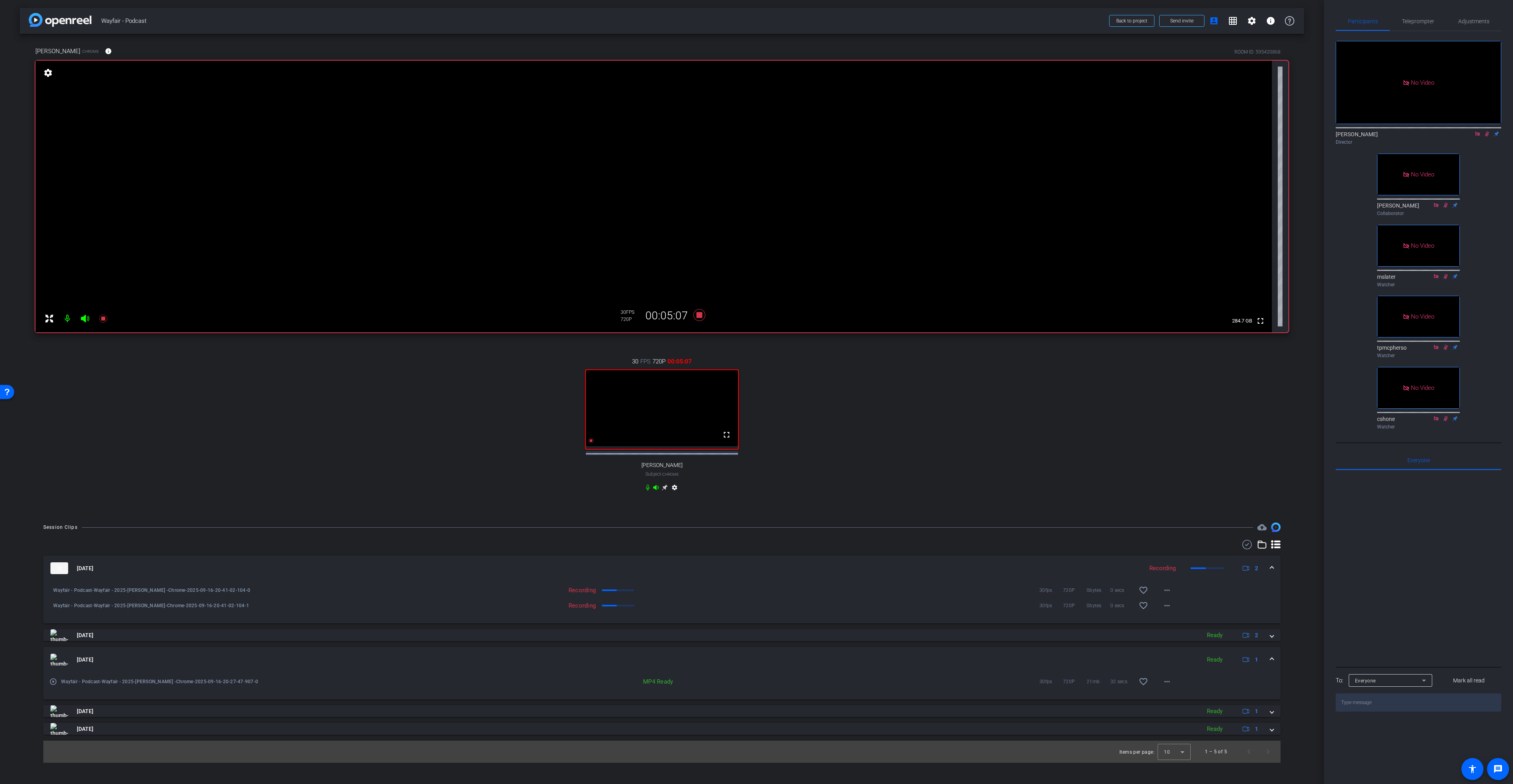
scroll to position [0, 0]
drag, startPoint x: 1271, startPoint y: 661, endPoint x: 1215, endPoint y: 588, distance: 92.0
click at [756, 358] on span at bounding box center [1272, 660] width 3 height 9
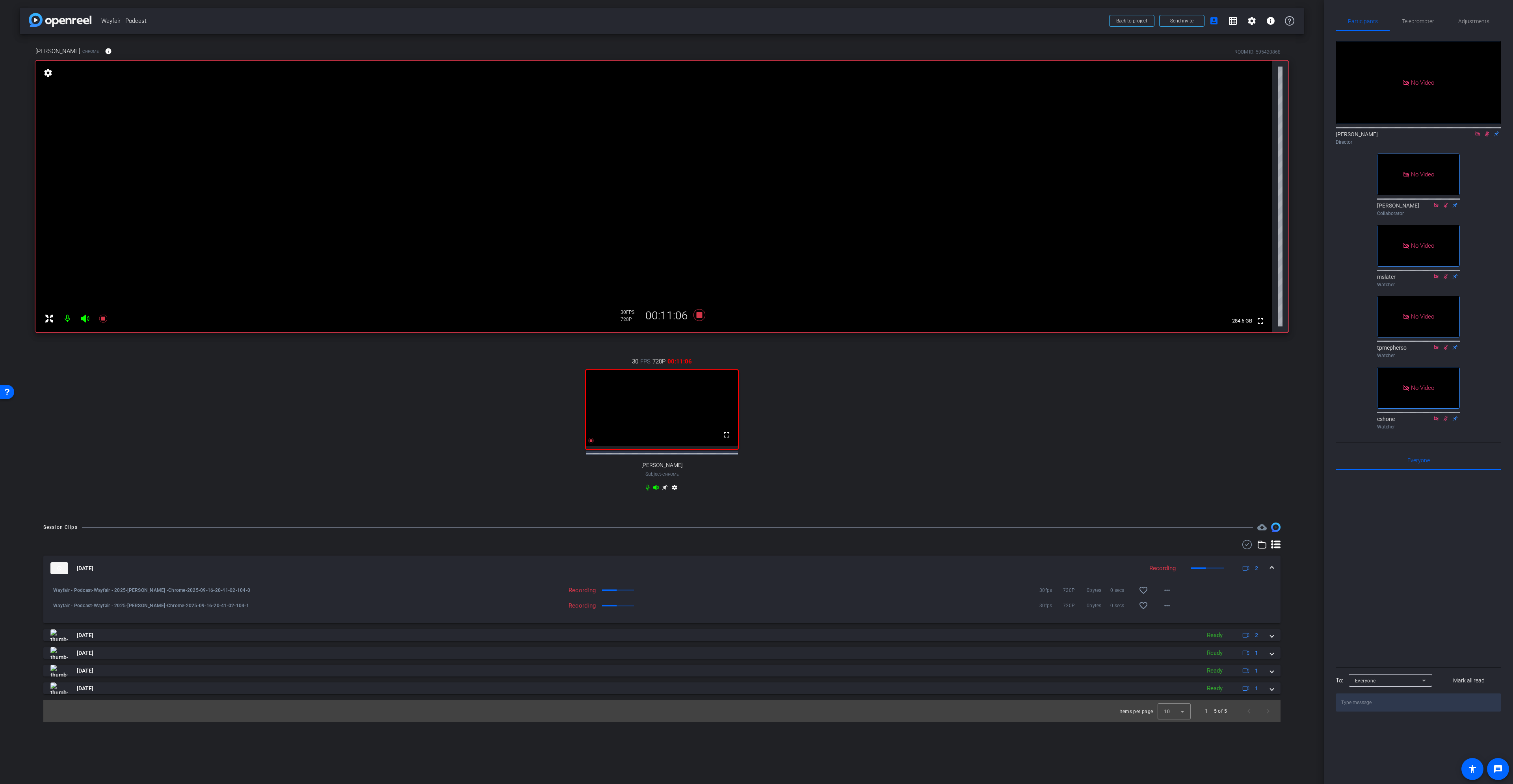
click at [756, 136] on icon at bounding box center [1477, 133] width 5 height 5
click at [756, 137] on icon at bounding box center [1478, 134] width 7 height 5
click at [698, 315] on icon at bounding box center [700, 315] width 12 height 12
click at [700, 317] on icon at bounding box center [700, 315] width 12 height 12
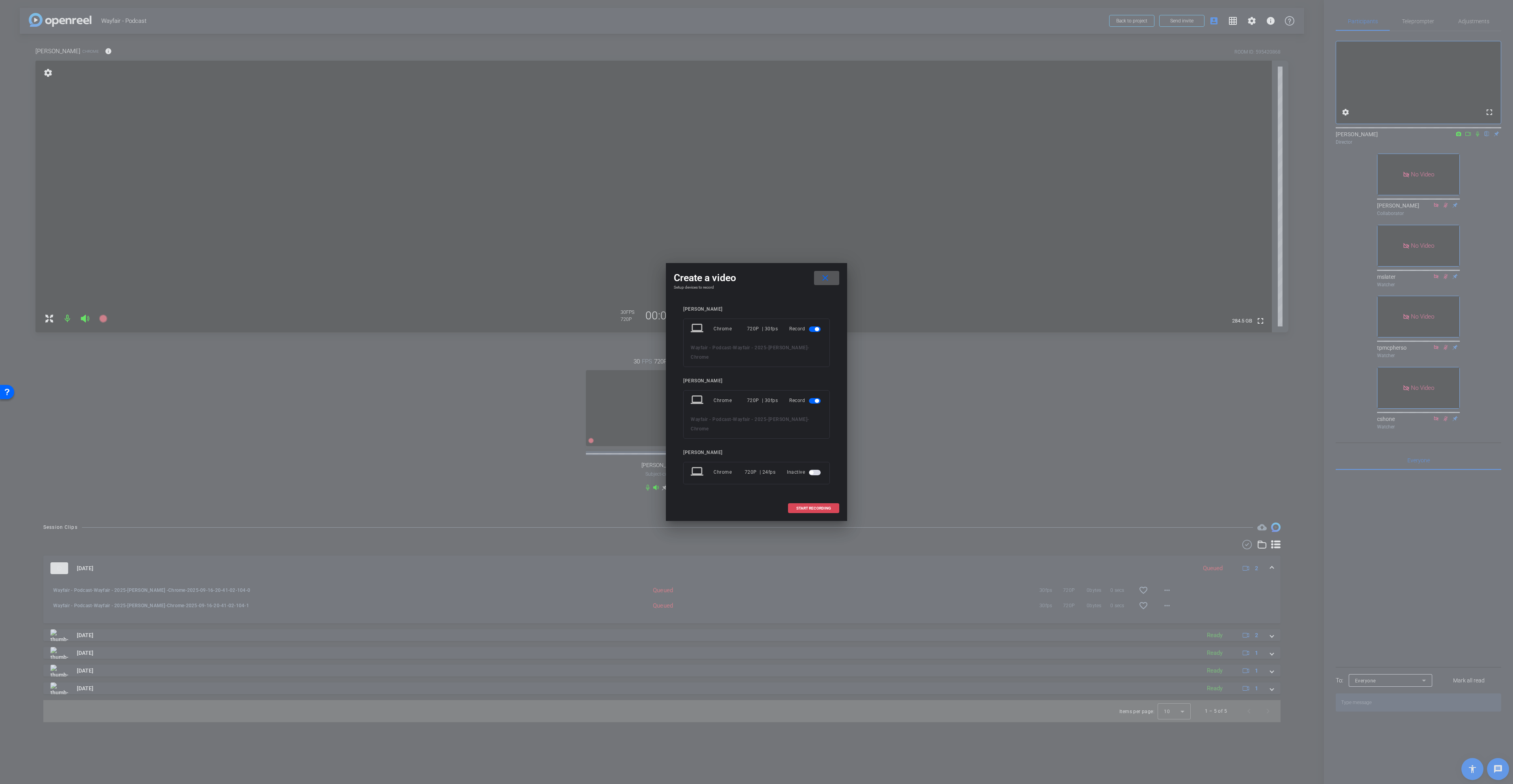
click at [756, 358] on span "START RECORDING" at bounding box center [813, 509] width 35 height 4
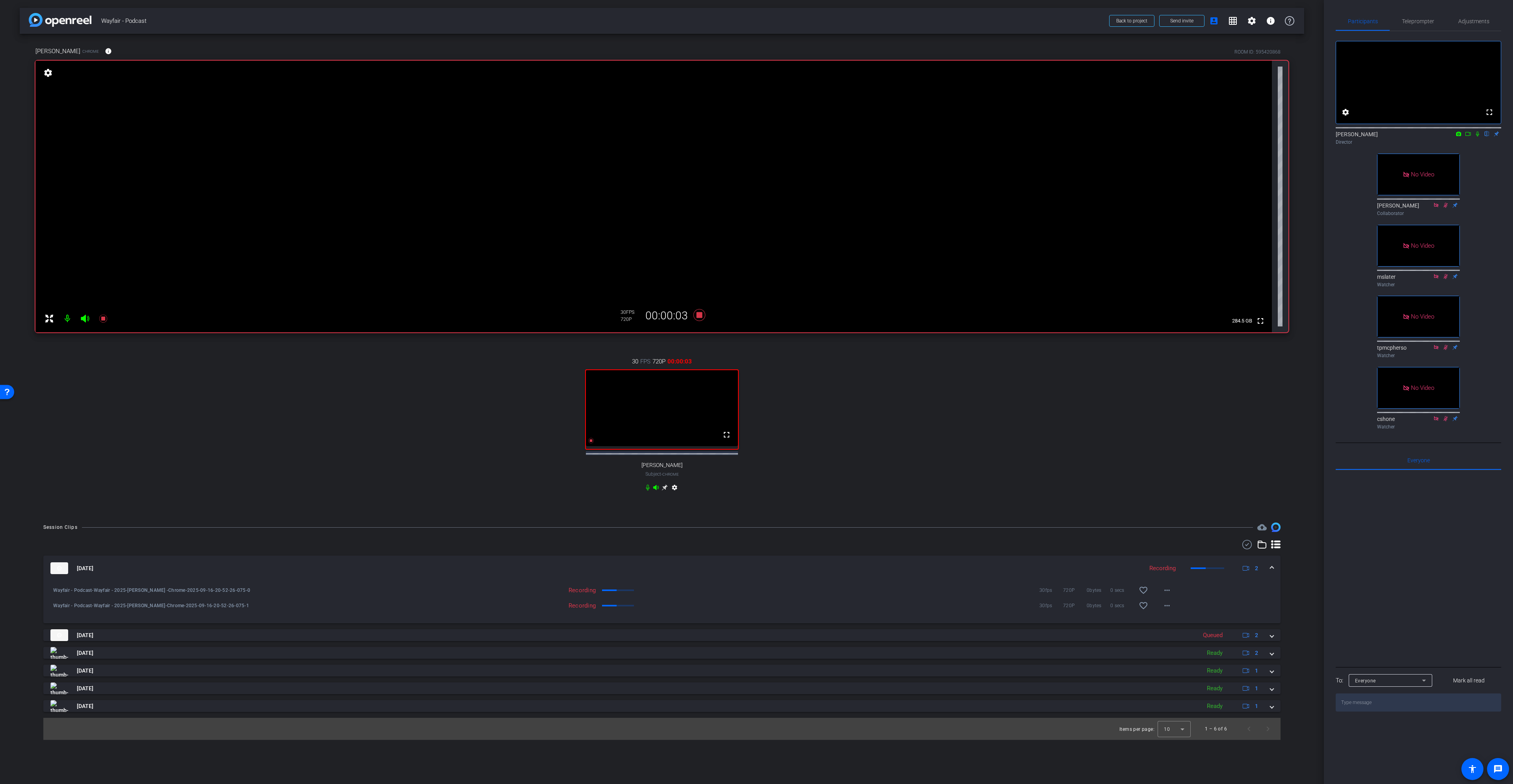
click at [756, 137] on icon at bounding box center [1478, 134] width 7 height 5
click at [756, 137] on icon at bounding box center [1468, 134] width 7 height 5
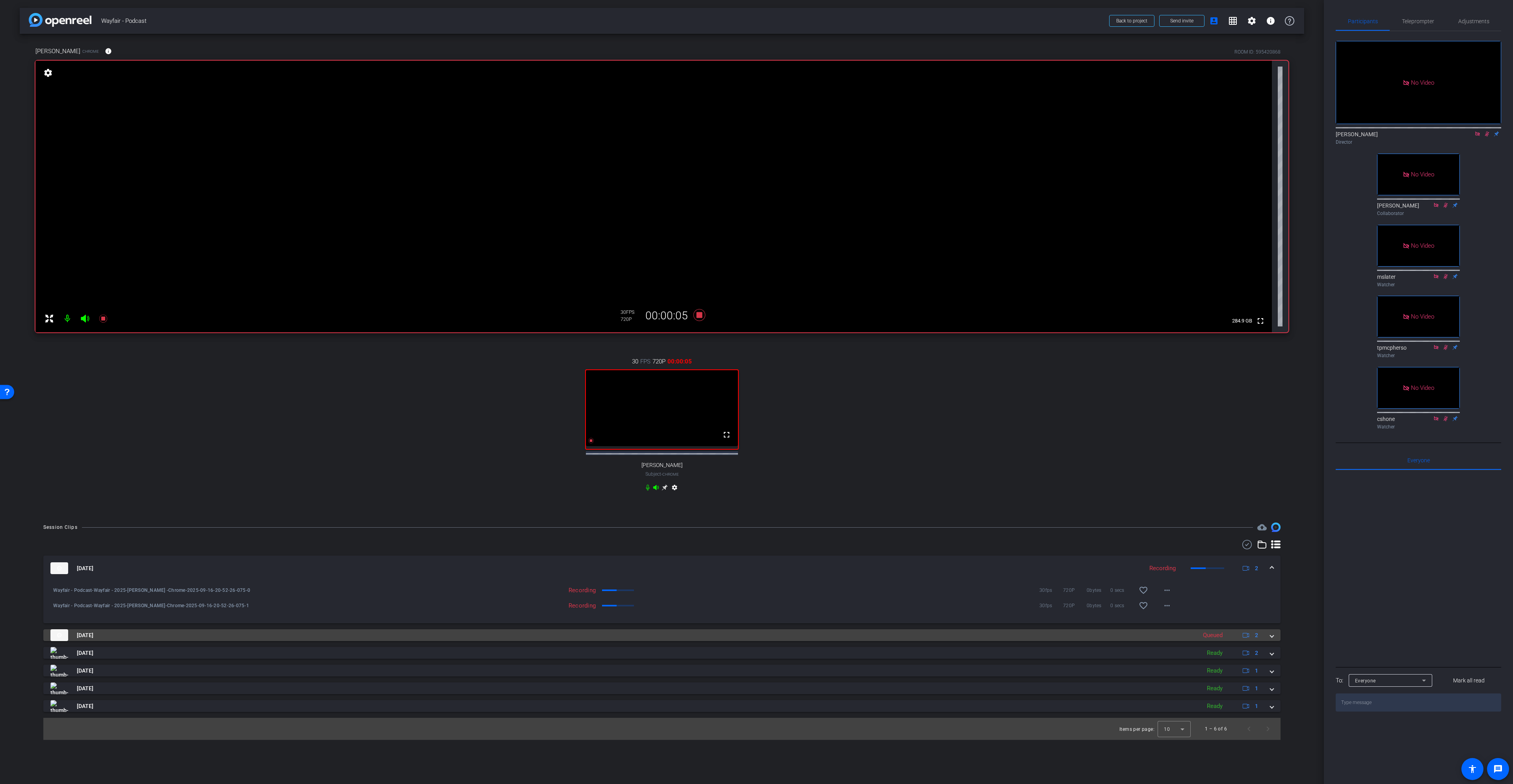
click at [756, 358] on span at bounding box center [1272, 635] width 3 height 9
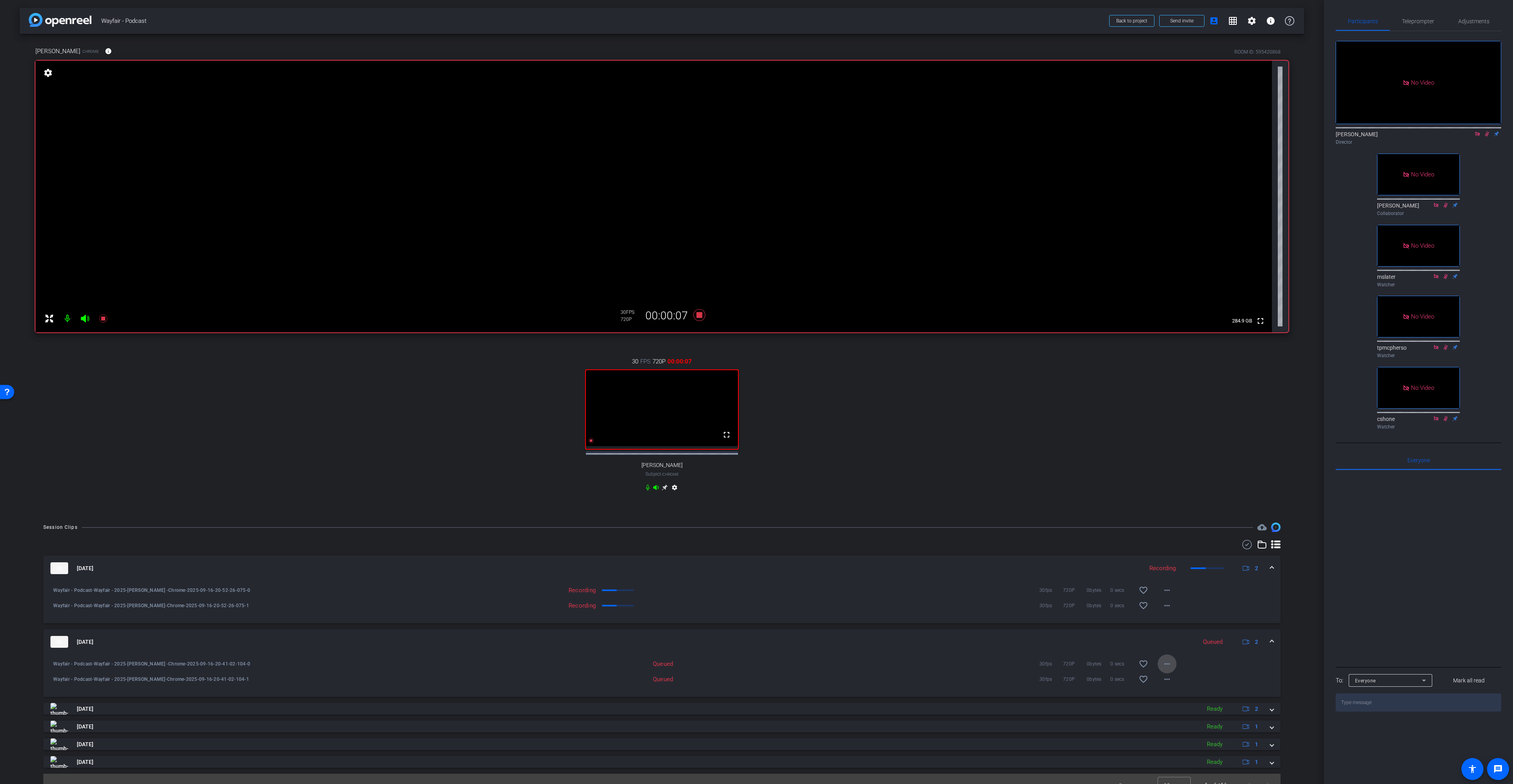
click at [756, 358] on mat-icon "more_horiz" at bounding box center [1167, 664] width 9 height 9
click at [756, 358] on div at bounding box center [756, 392] width 1513 height 784
click at [756, 136] on icon at bounding box center [1477, 133] width 5 height 5
click at [756, 137] on icon at bounding box center [1477, 134] width 5 height 5
click at [697, 311] on icon at bounding box center [699, 315] width 19 height 14
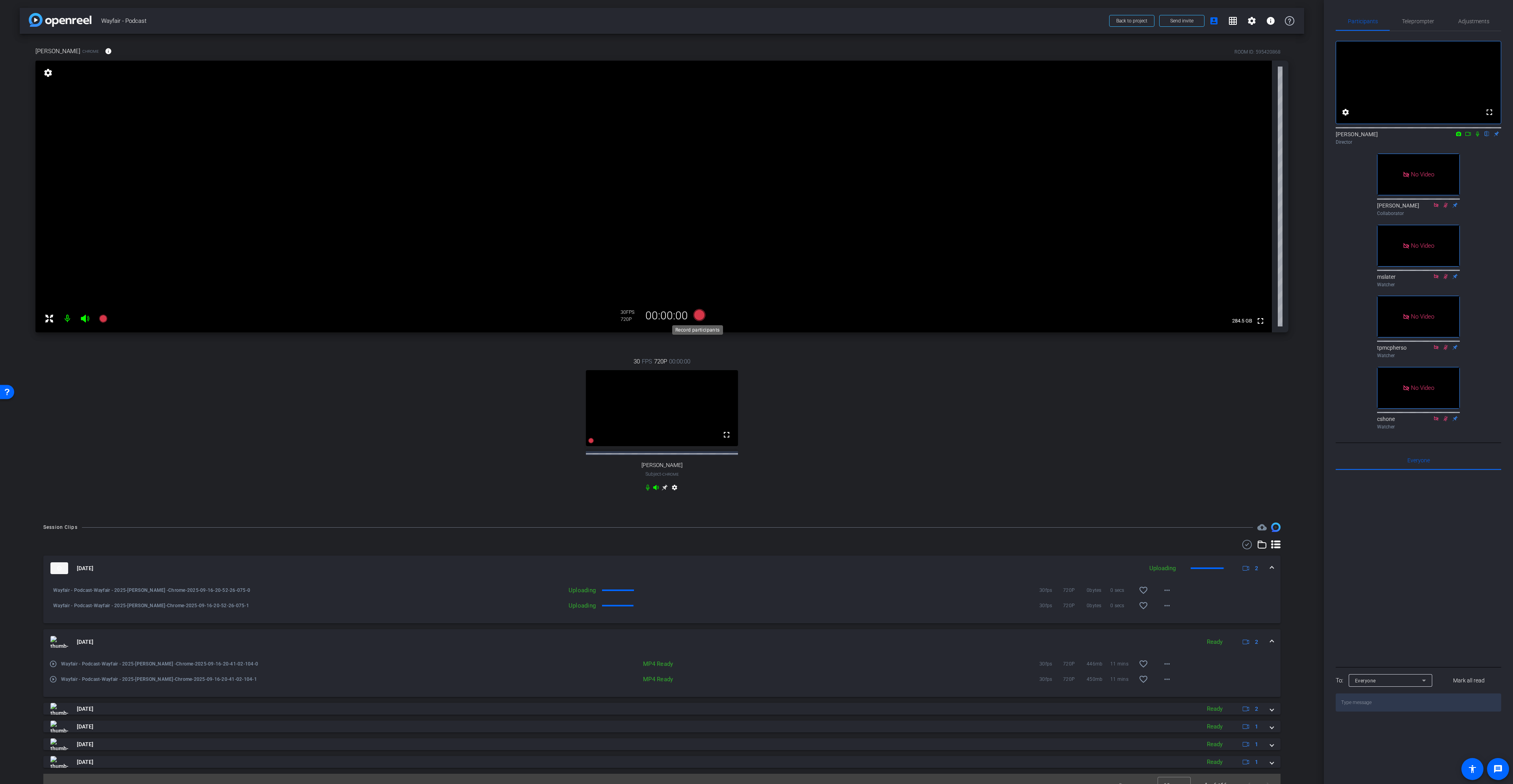
click at [698, 313] on icon at bounding box center [700, 315] width 12 height 12
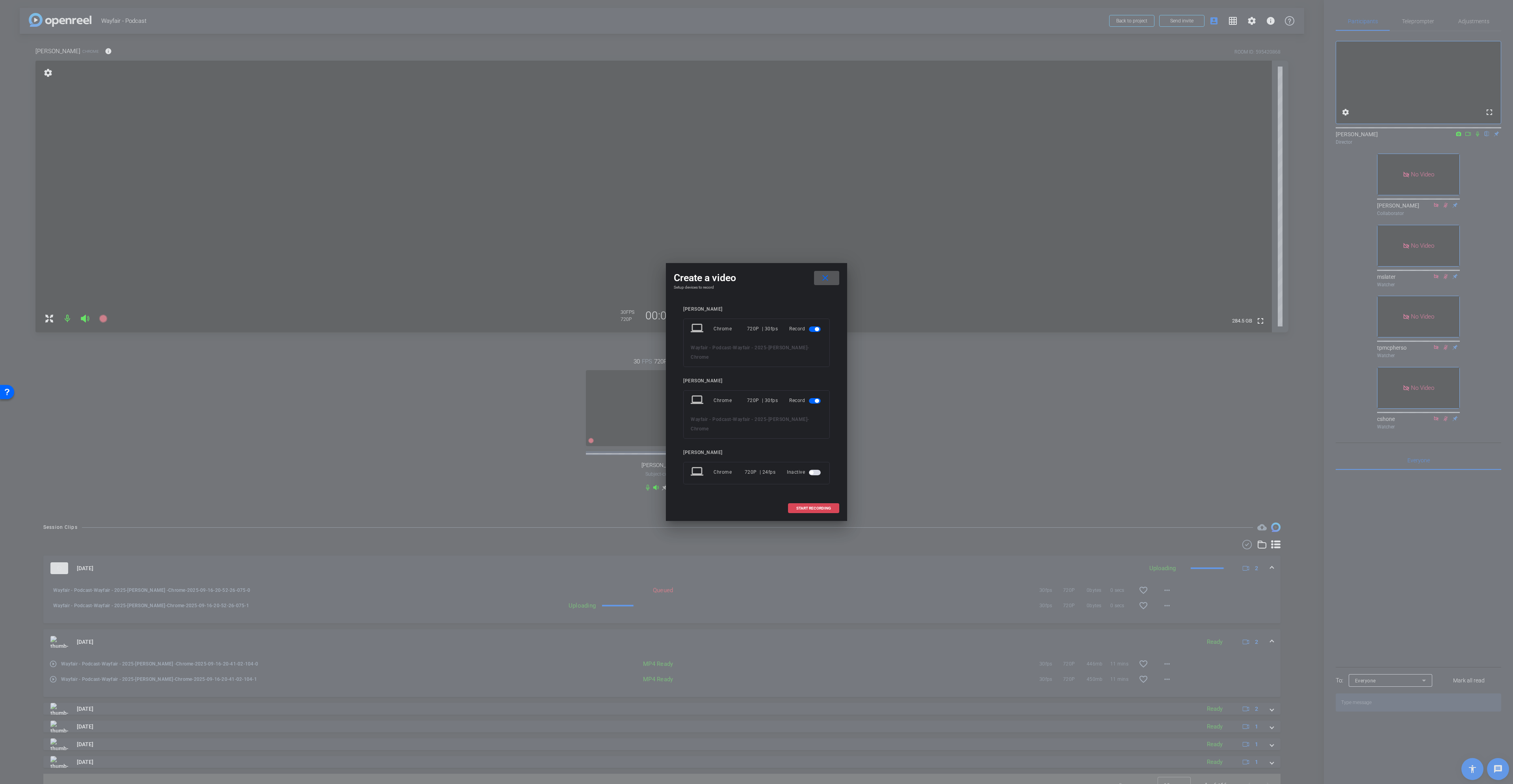
click at [756, 358] on span at bounding box center [813, 508] width 51 height 19
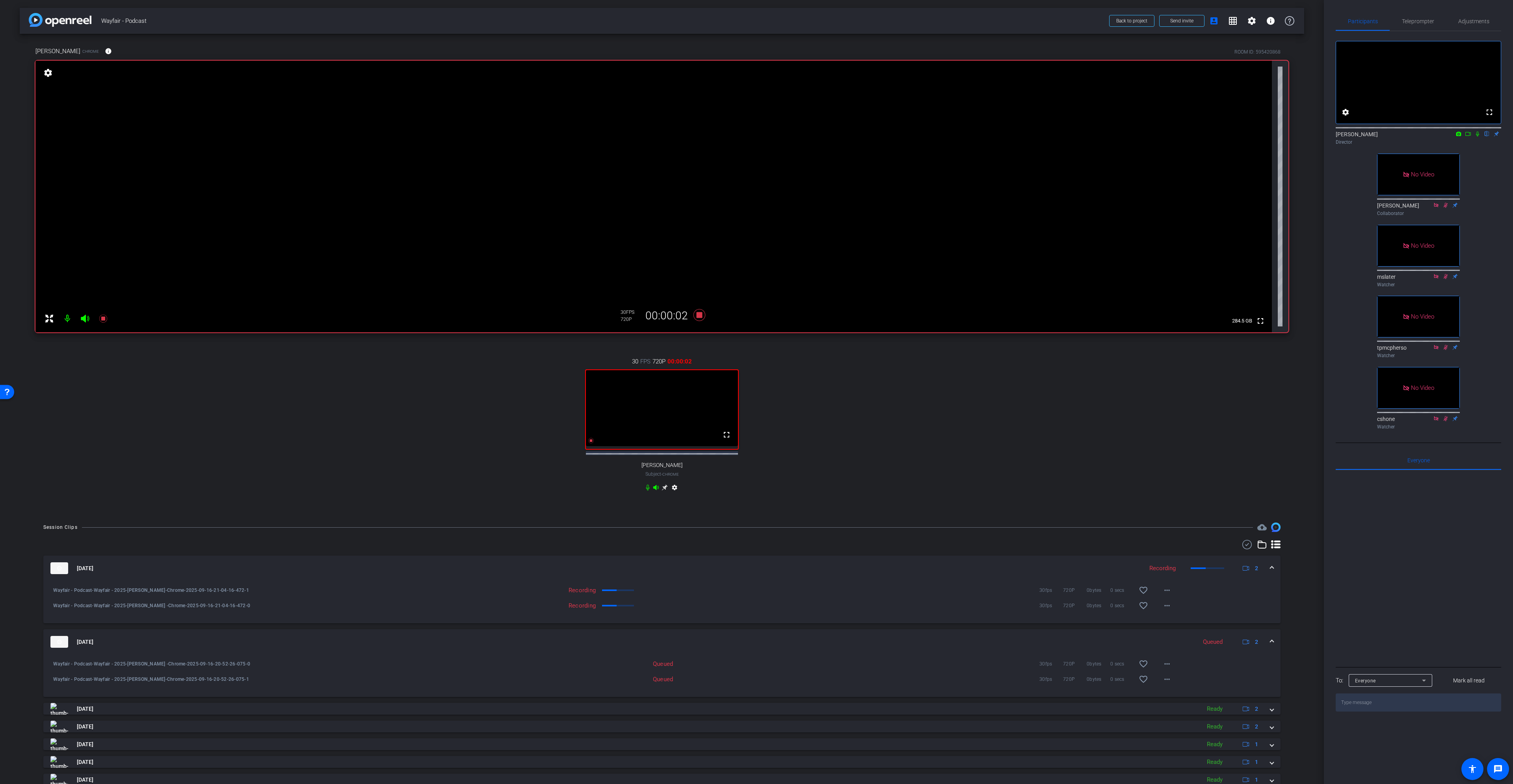
click at [756, 137] on icon at bounding box center [1468, 134] width 7 height 5
click at [756, 137] on icon at bounding box center [1487, 134] width 7 height 5
drag, startPoint x: 566, startPoint y: 596, endPoint x: 700, endPoint y: 595, distance: 134.0
click at [700, 358] on div "Recording 30fps 720P 0bytes 0 secs favorite_border more_horiz" at bounding box center [773, 590] width 809 height 19
drag, startPoint x: 568, startPoint y: 612, endPoint x: 602, endPoint y: 609, distance: 34.1
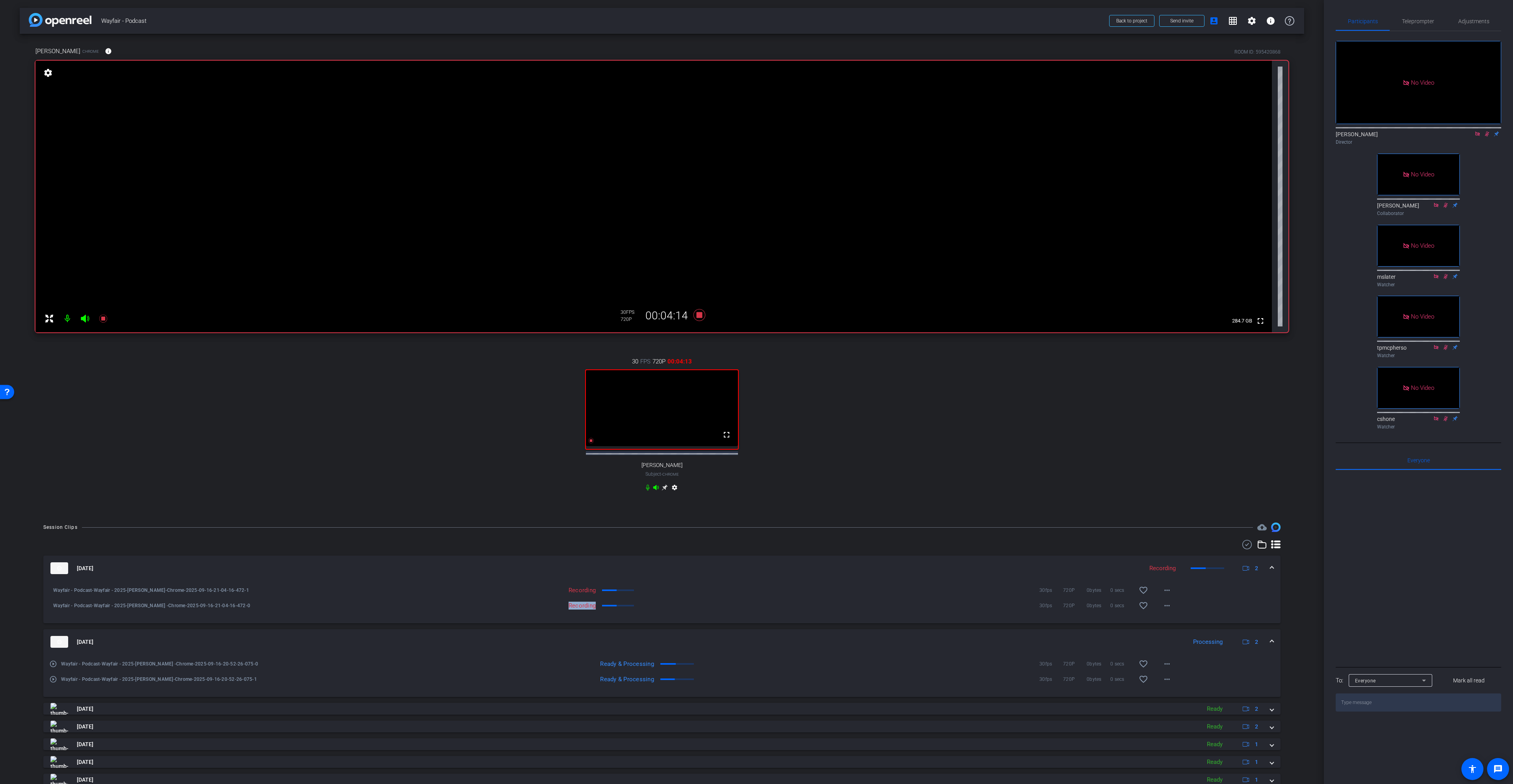
click at [602, 358] on div "Recording 30fps 720P 0bytes 0 secs favorite_border more_horiz" at bounding box center [773, 605] width 809 height 19
click at [591, 358] on div "Recording" at bounding box center [484, 590] width 231 height 8
drag, startPoint x: 567, startPoint y: 593, endPoint x: 600, endPoint y: 595, distance: 33.1
click at [600, 358] on div "Recording 30fps 720P 0bytes 0 secs favorite_border more_horiz" at bounding box center [773, 590] width 809 height 19
click at [566, 358] on div "Recording" at bounding box center [484, 590] width 231 height 8
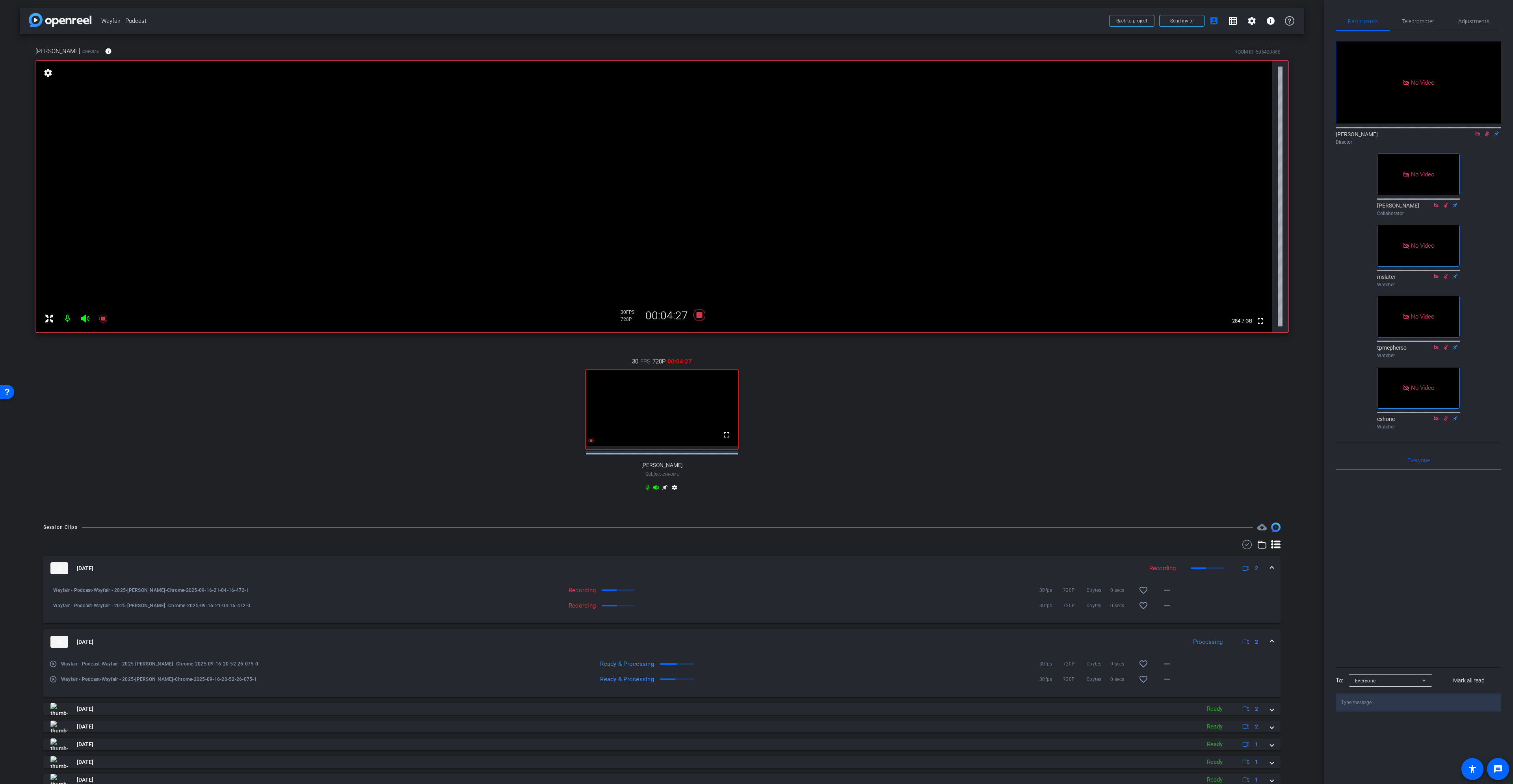
drag, startPoint x: 567, startPoint y: 595, endPoint x: 485, endPoint y: 555, distance: 91.2
click at [485, 358] on div "Sep 16, 2025 Recording 2 Wayfair - Podcast-Wayfair - 2025-Erin-Chrome-2025-09-1…" at bounding box center [662, 677] width 1237 height 274
click at [579, 358] on div "Recording 30fps 720P 0bytes 0 secs favorite_border more_horiz" at bounding box center [773, 590] width 809 height 19
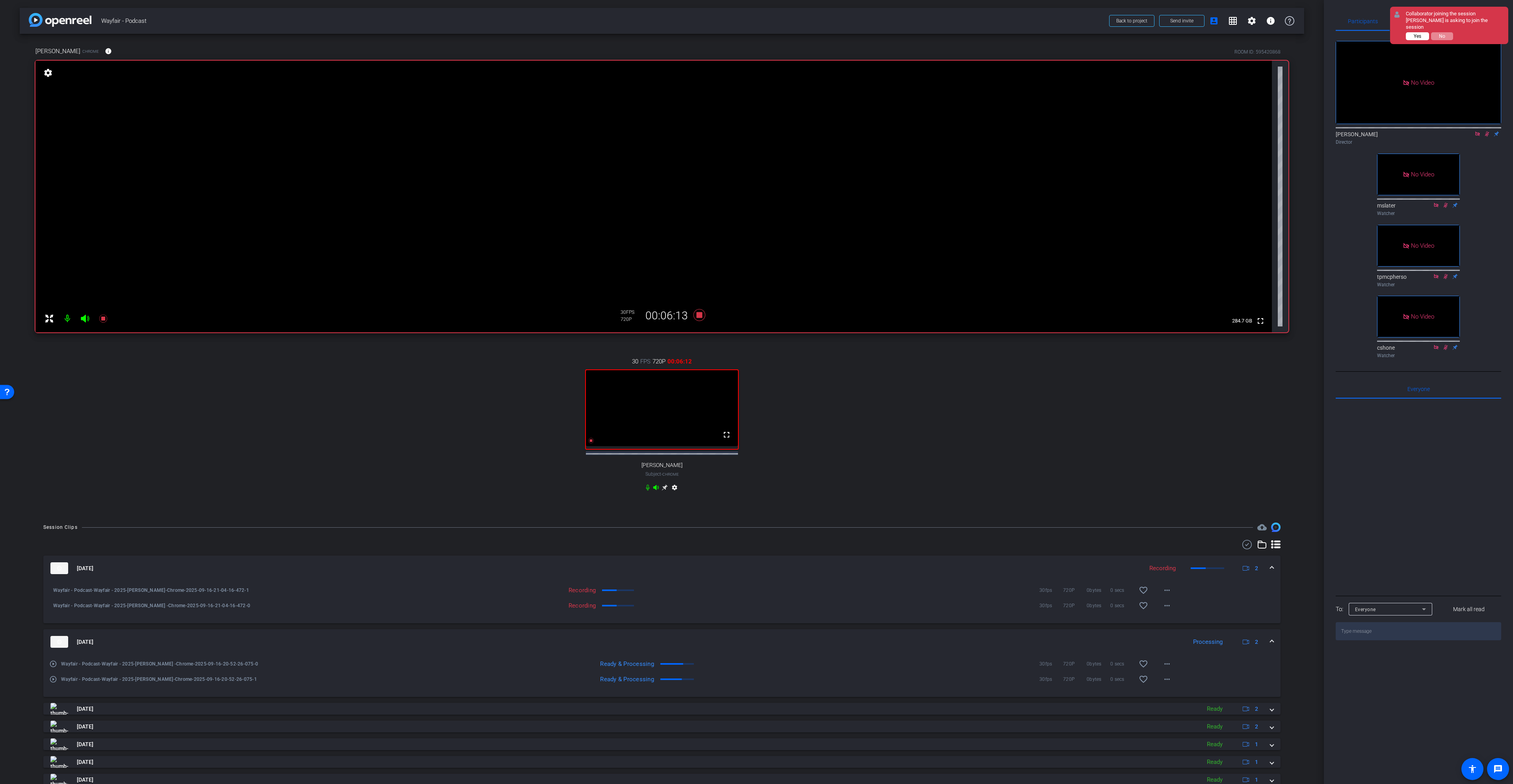
click at [756, 34] on span "Yes" at bounding box center [1417, 36] width 7 height 5
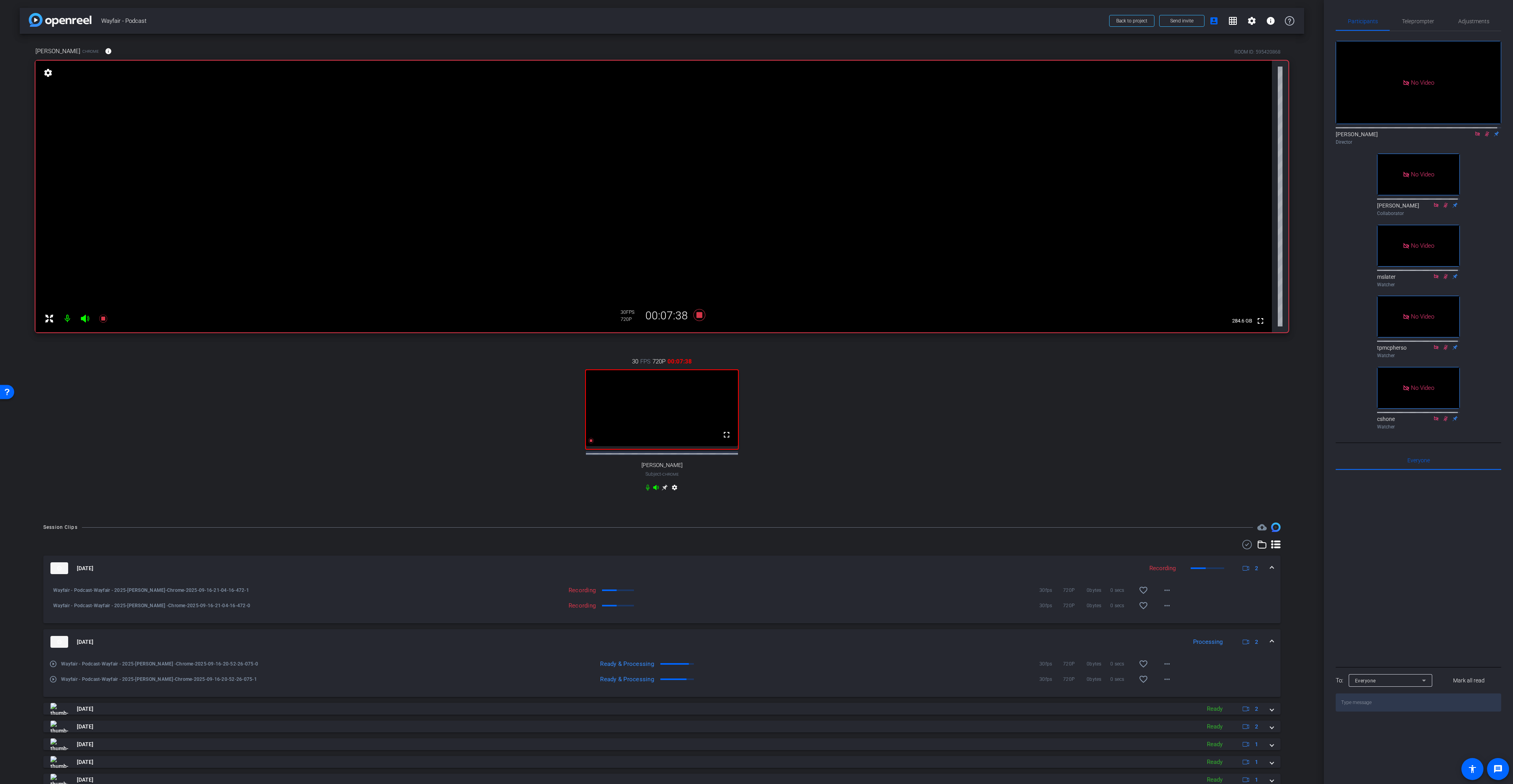
click at [53, 358] on mat-icon "play_circle_outline" at bounding box center [53, 680] width 8 height 8
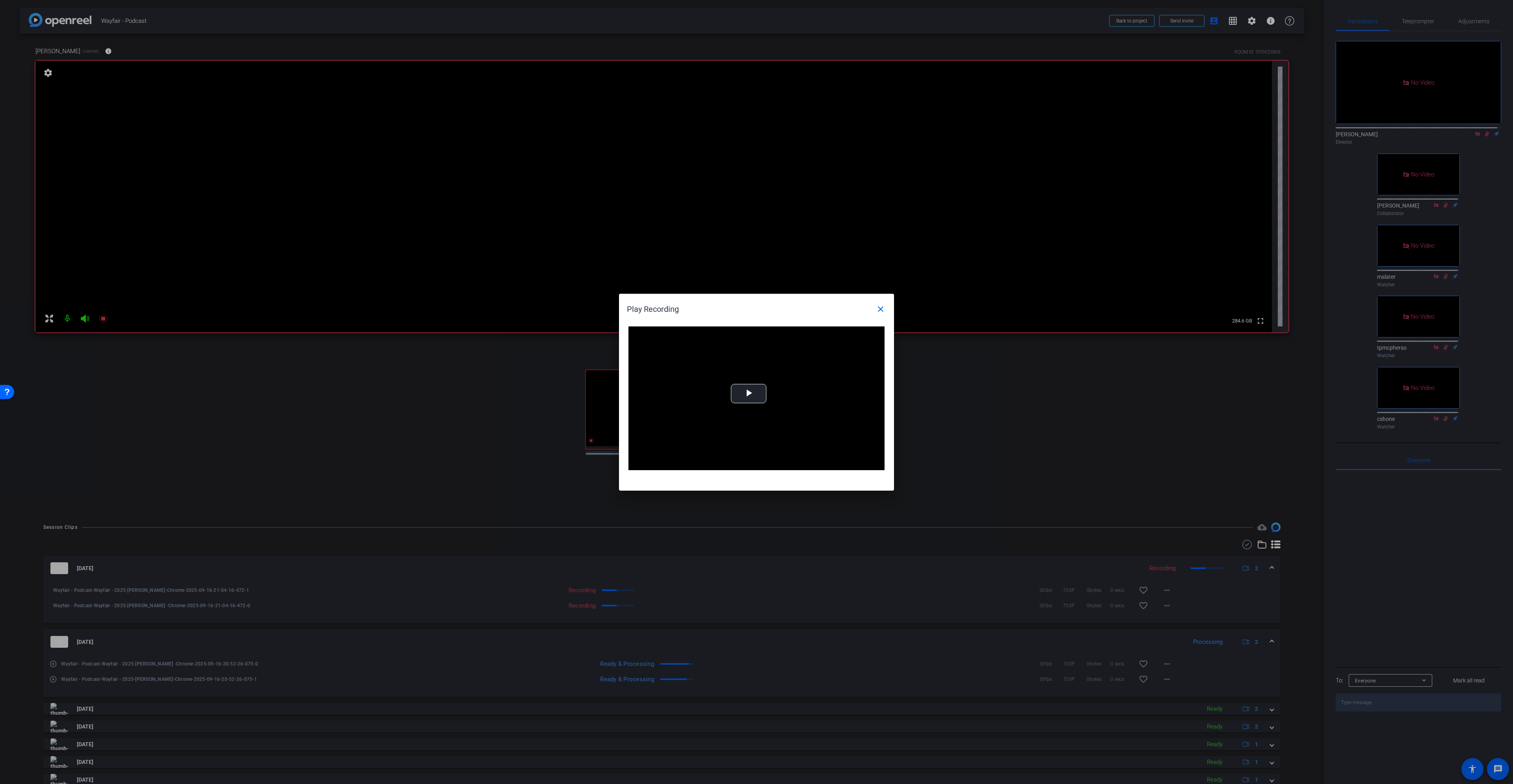
drag, startPoint x: 739, startPoint y: 303, endPoint x: 956, endPoint y: 405, distance: 239.8
click at [756, 358] on div "Play Recording close Video Player is loading. Play Video Play Mute Current Time…" at bounding box center [756, 392] width 1513 height 784
click at [749, 358] on span "Video Player" at bounding box center [749, 394] width 0 height 0
click at [724, 358] on div "Loaded : 100.00% 04:17 00:01" at bounding box center [746, 464] width 165 height 2
click at [756, 358] on div "07:43" at bounding box center [774, 464] width 1 height 2
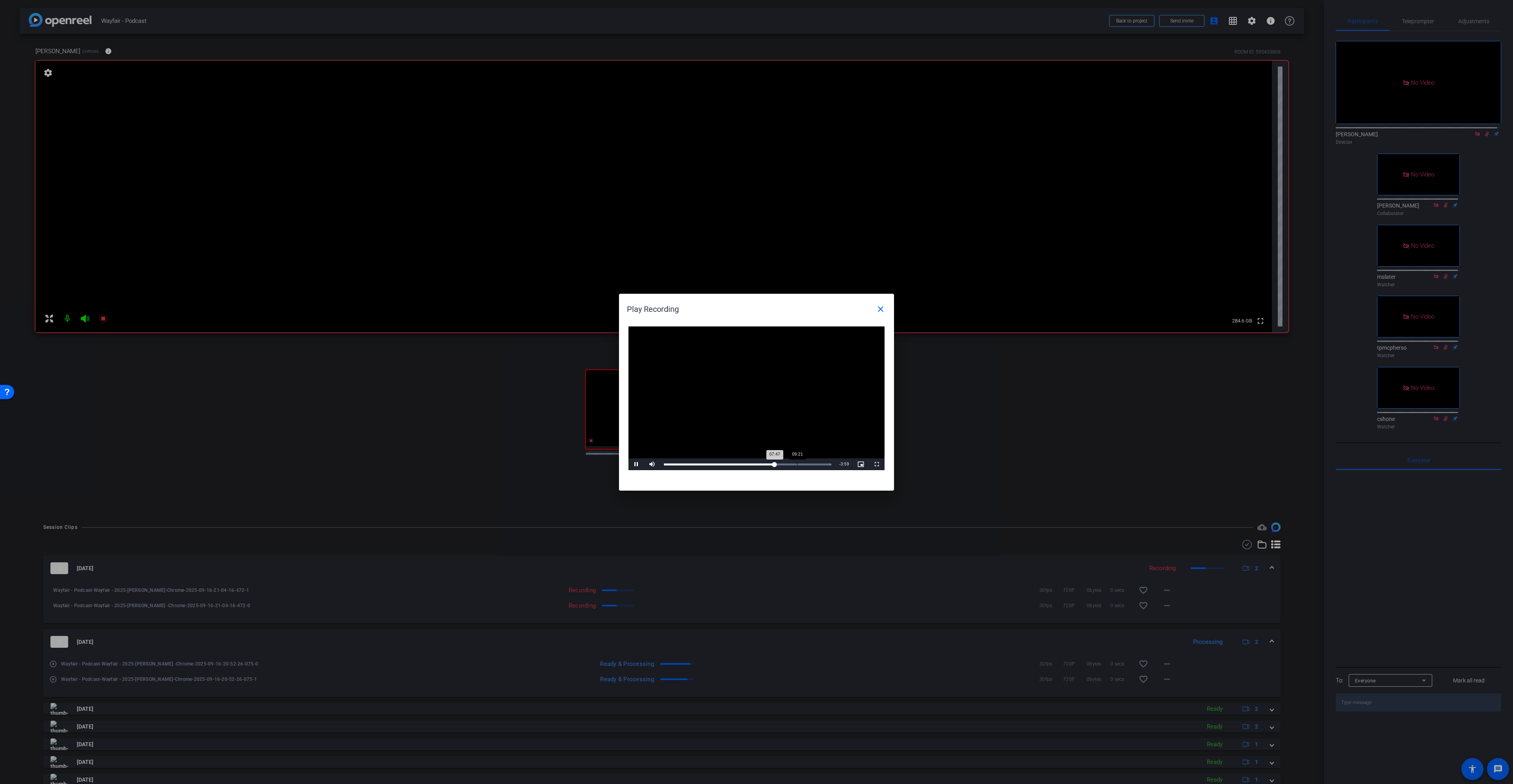
click at [756, 358] on div "Loaded : 100.00%" at bounding box center [748, 464] width 168 height 2
click at [756, 308] on mat-icon "close" at bounding box center [880, 309] width 9 height 9
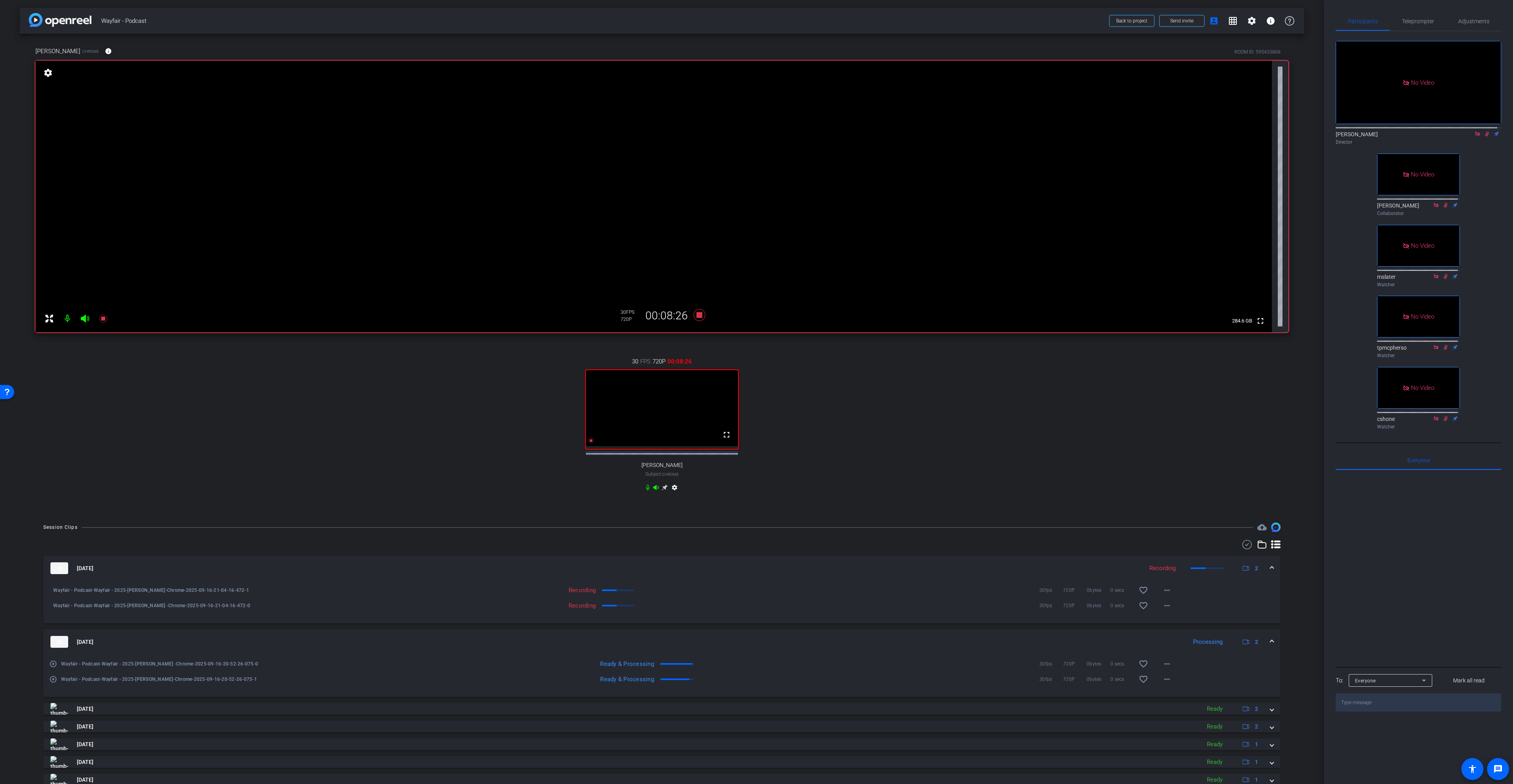
click at [756, 137] on icon at bounding box center [1478, 134] width 7 height 5
click at [756, 137] on icon at bounding box center [1477, 134] width 5 height 5
click at [694, 313] on icon at bounding box center [699, 315] width 19 height 14
click at [698, 316] on icon at bounding box center [700, 315] width 12 height 12
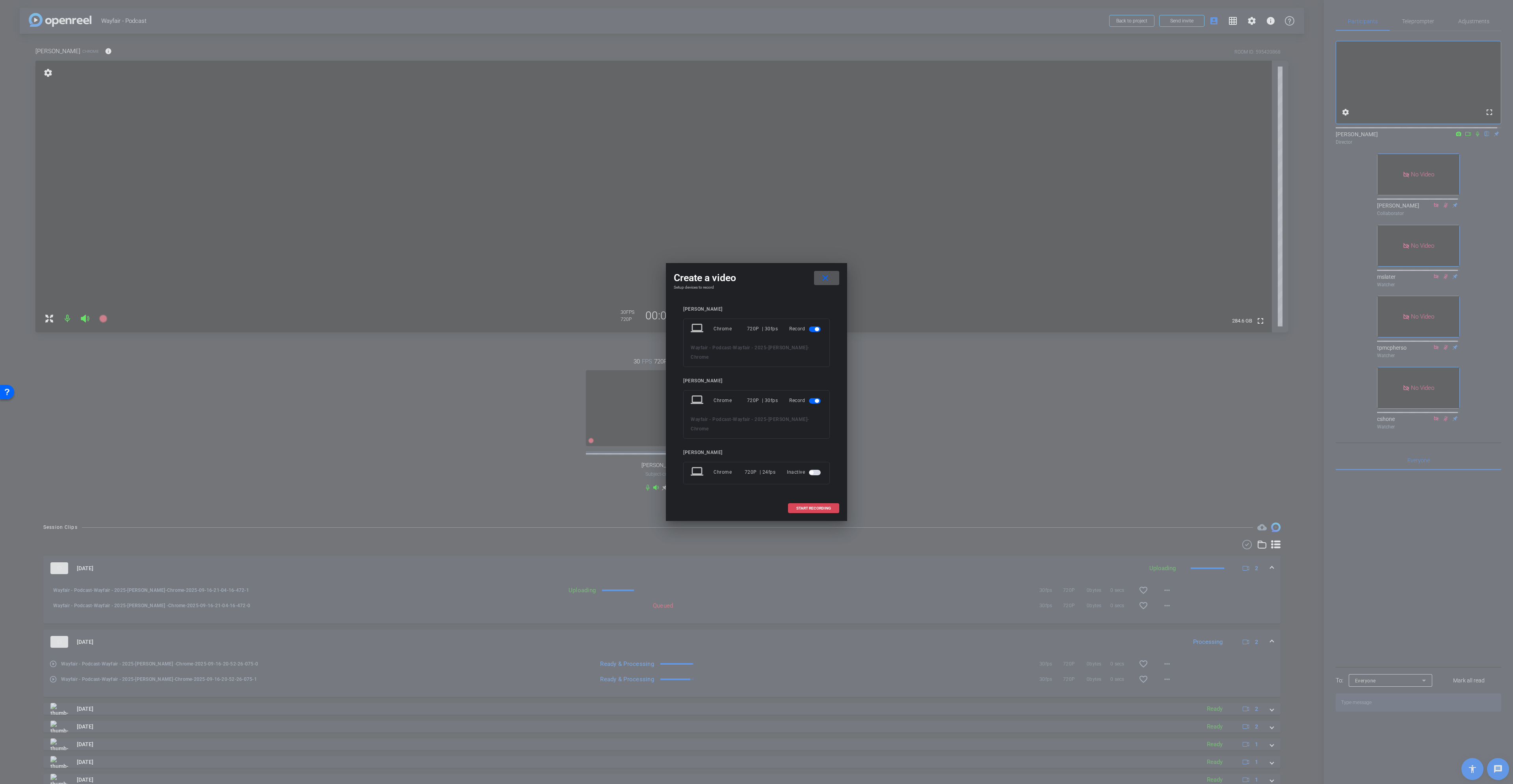
click at [756, 358] on span at bounding box center [813, 508] width 51 height 19
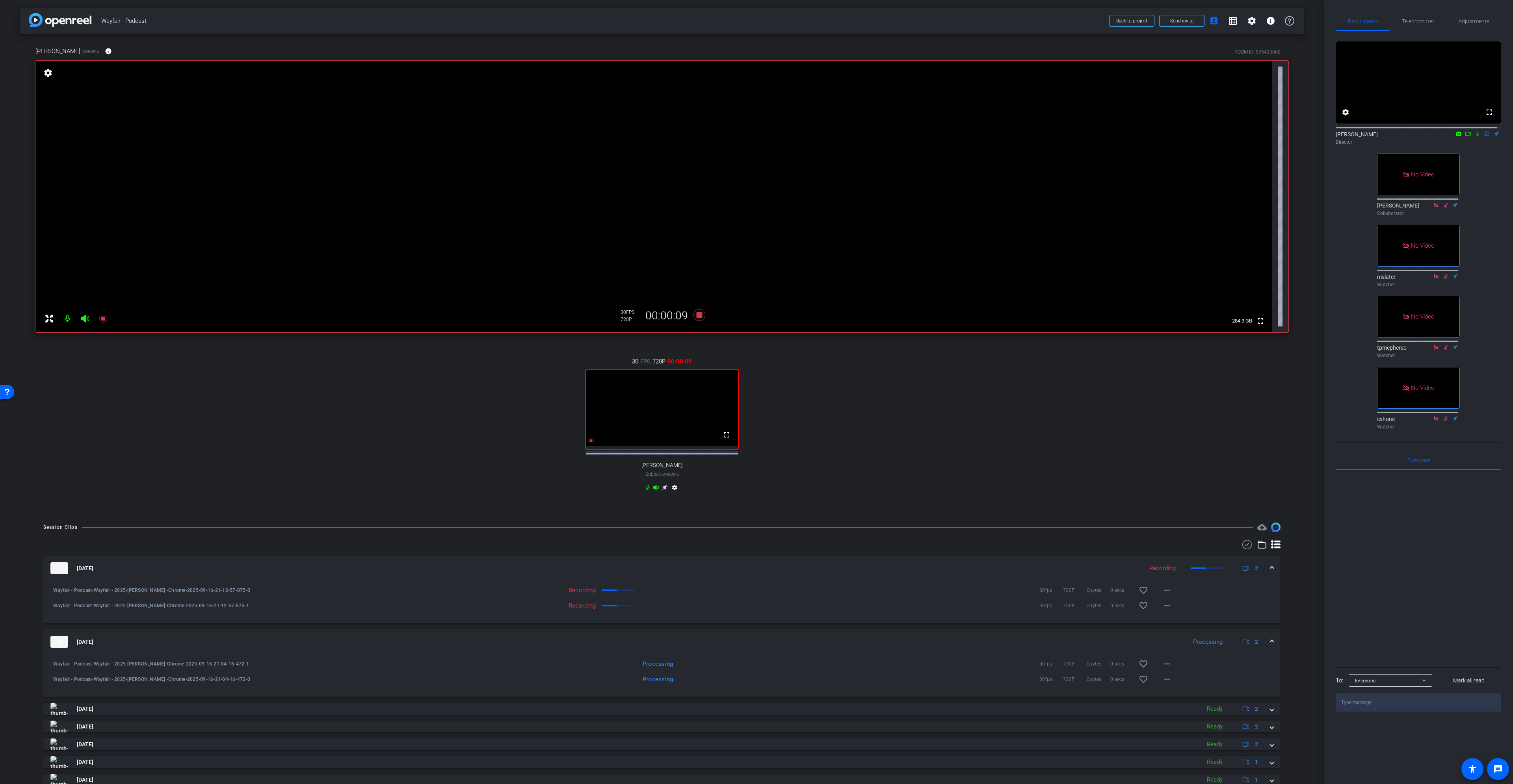
click at [756, 137] on icon at bounding box center [1468, 134] width 7 height 5
click at [756, 137] on icon at bounding box center [1487, 134] width 7 height 5
click at [756, 136] on icon at bounding box center [1477, 133] width 5 height 5
click at [756, 137] on icon at bounding box center [1477, 134] width 5 height 5
click at [692, 311] on icon at bounding box center [699, 315] width 19 height 14
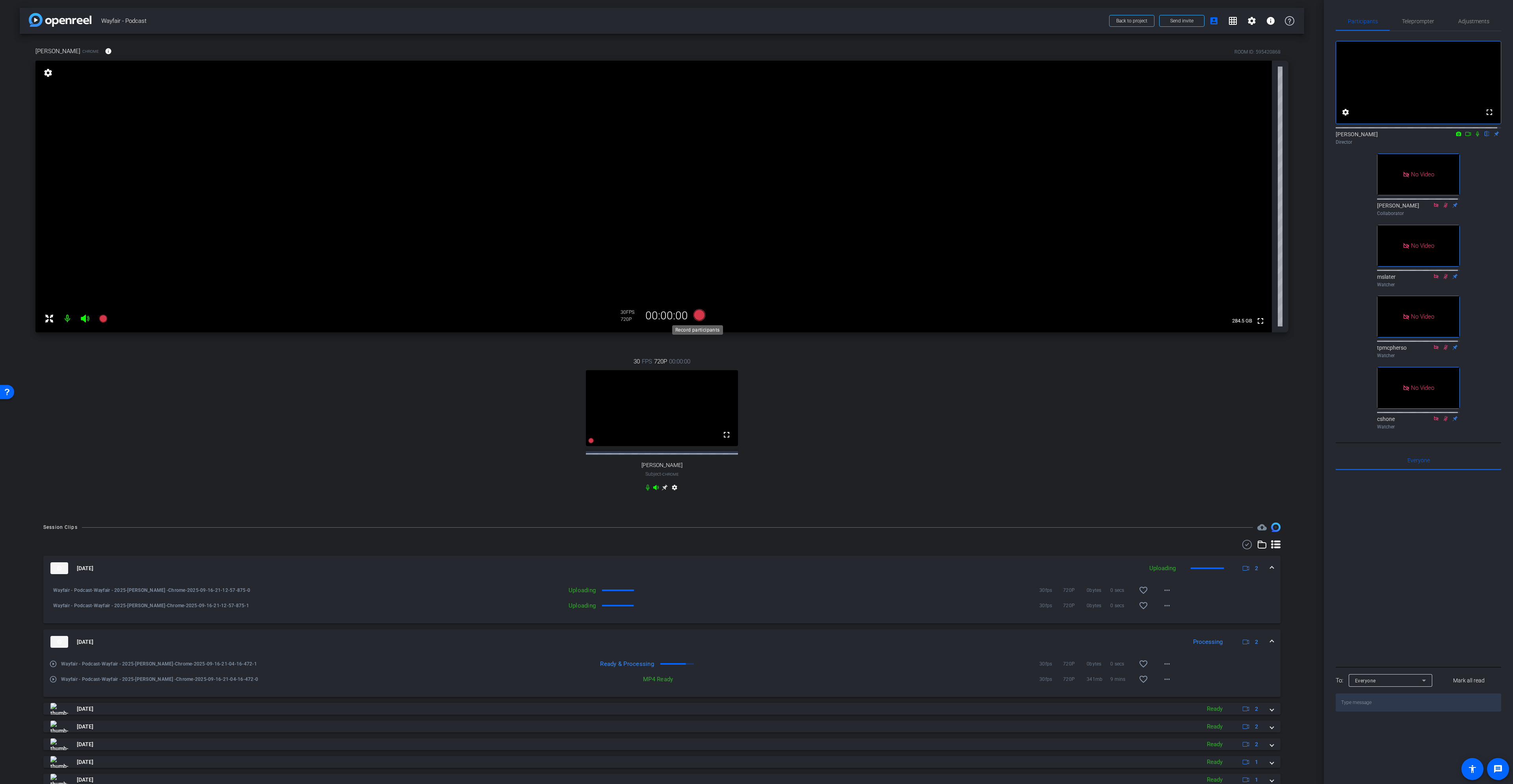
click at [700, 314] on icon at bounding box center [700, 315] width 12 height 12
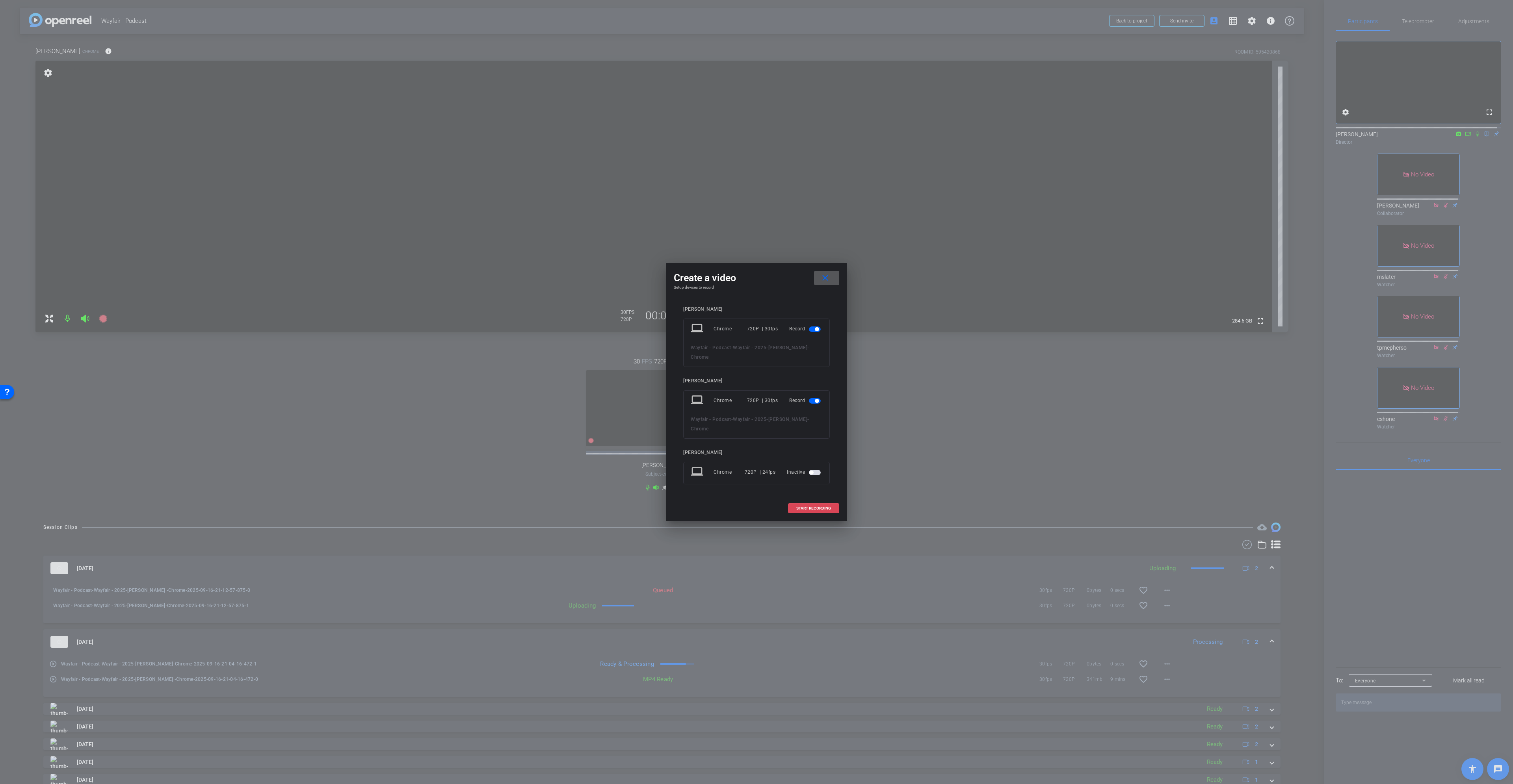
click at [756, 358] on span "START RECORDING" at bounding box center [813, 509] width 35 height 4
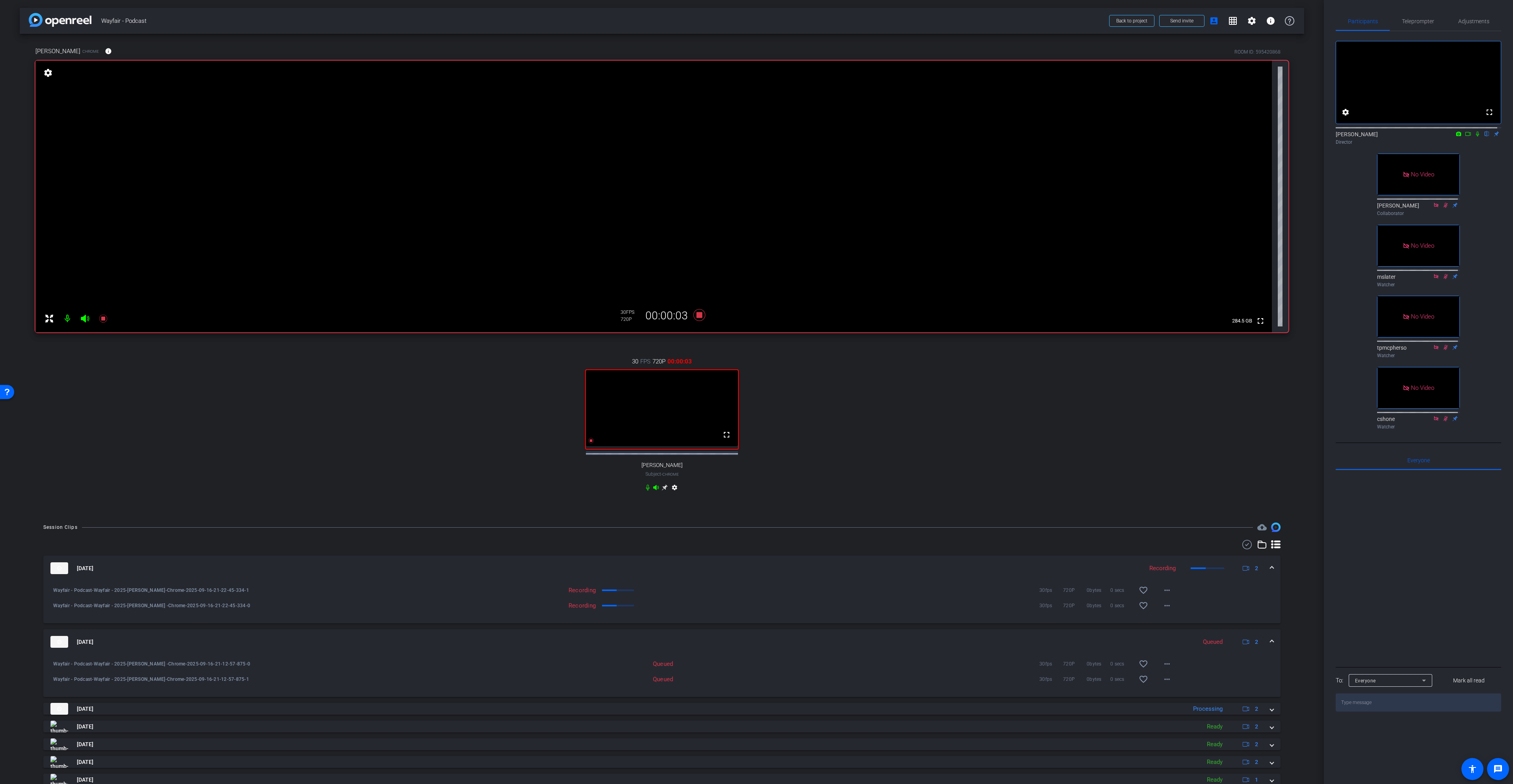
click at [756, 137] on icon at bounding box center [1468, 134] width 7 height 5
click at [756, 137] on icon at bounding box center [1487, 134] width 3 height 5
click at [756, 136] on icon at bounding box center [1477, 133] width 5 height 5
click at [756, 137] on icon at bounding box center [1478, 134] width 7 height 5
click at [698, 316] on icon at bounding box center [700, 315] width 12 height 12
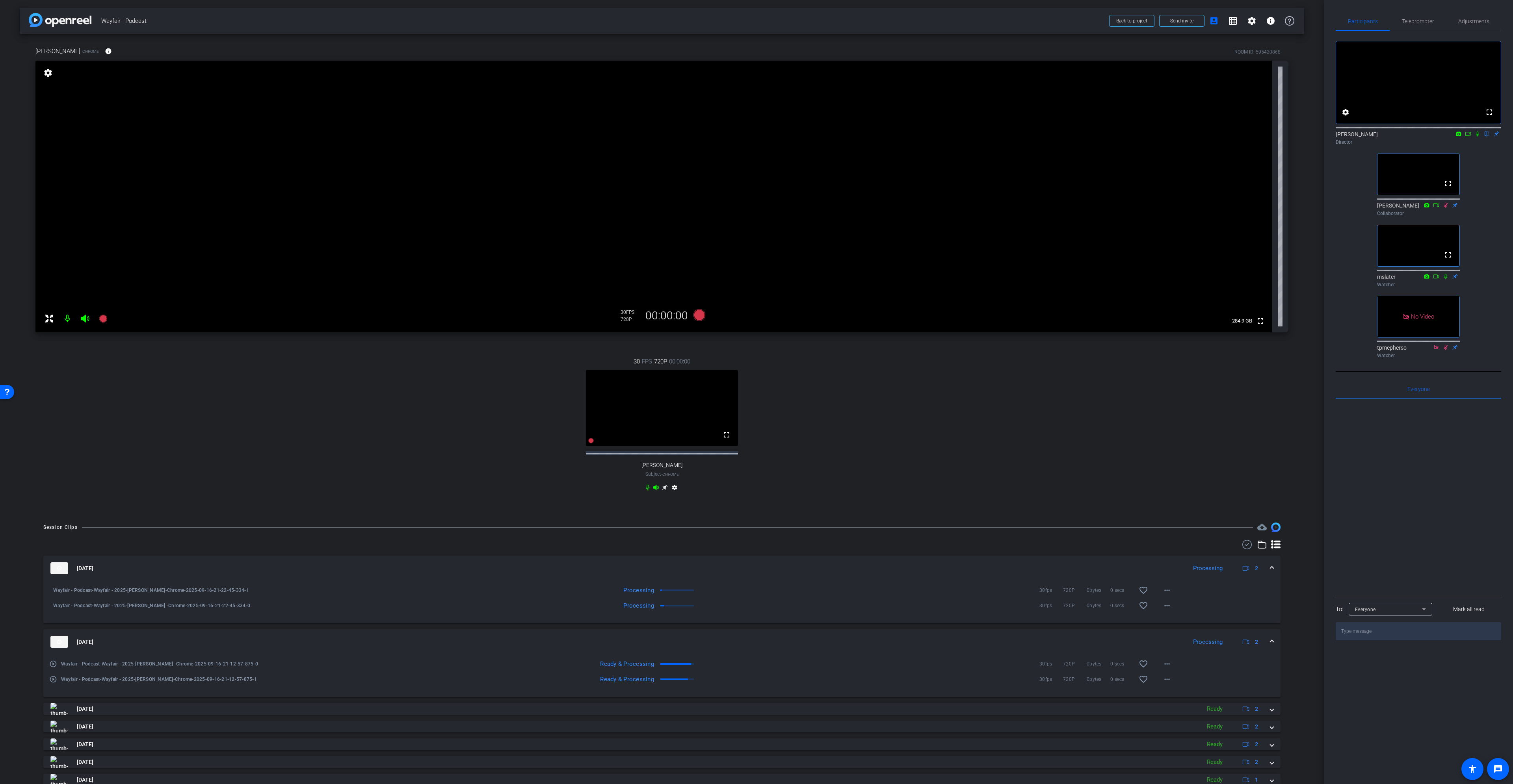
click at [756, 358] on mat-expansion-panel-header "Sep 16, 2025 Processing 2" at bounding box center [662, 568] width 1237 height 25
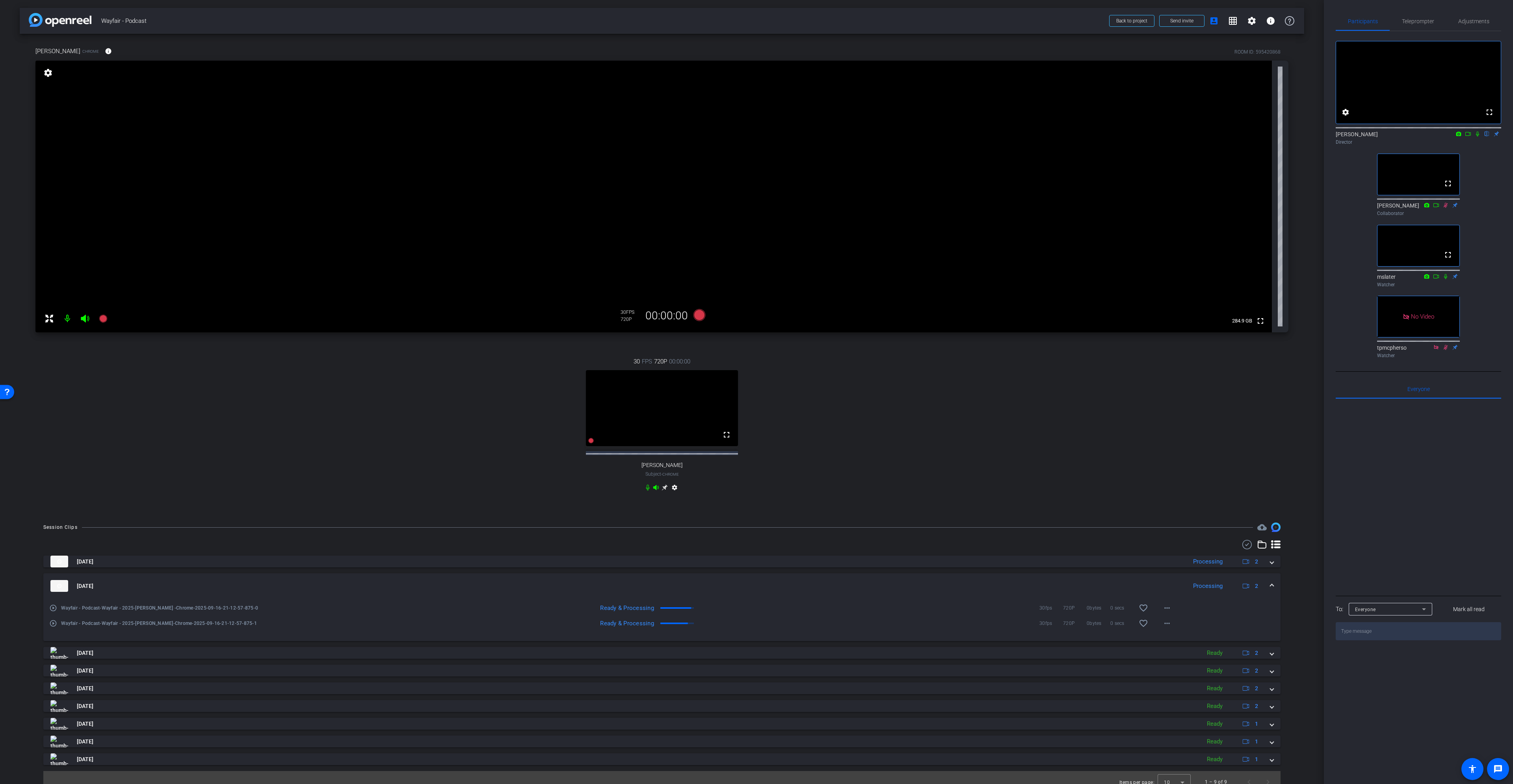
click at [756, 358] on mat-expansion-panel-header "Sep 16, 2025 Processing 2" at bounding box center [662, 586] width 1237 height 25
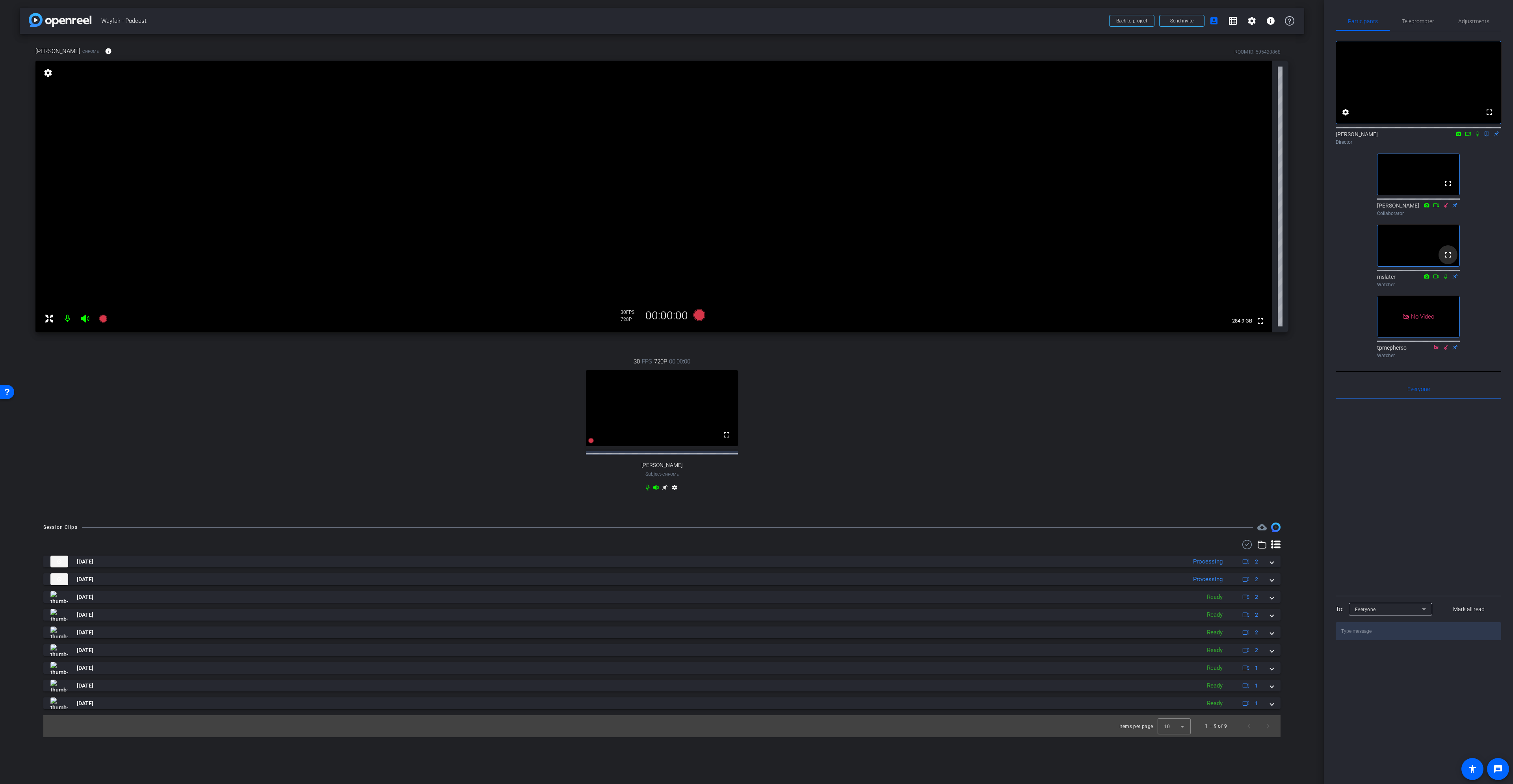
click at [756, 260] on mat-icon "fullscreen" at bounding box center [1448, 255] width 9 height 9
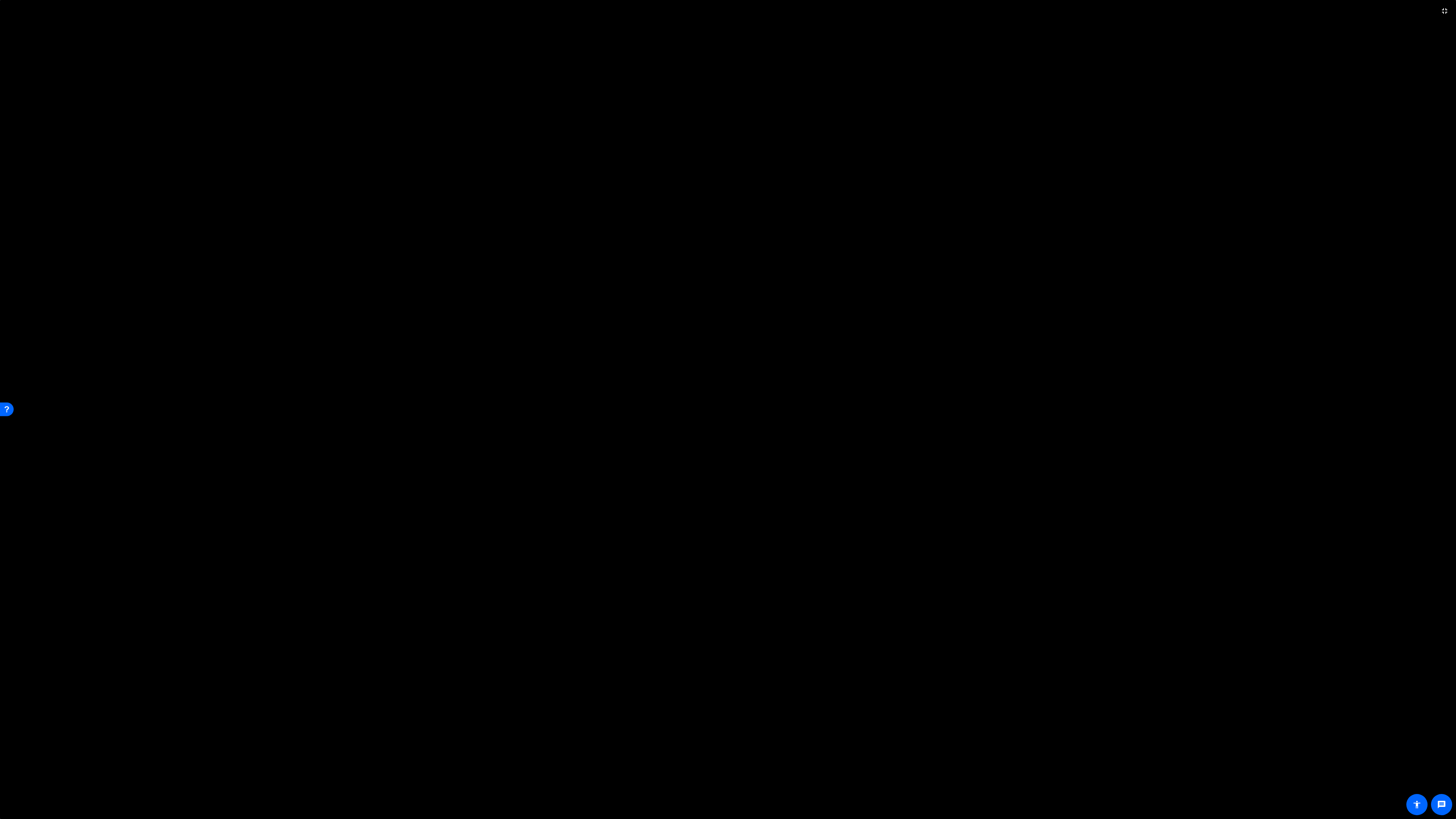
drag, startPoint x: 1417, startPoint y: 740, endPoint x: 1416, endPoint y: 721, distance: 19.0
click at [728, 345] on video at bounding box center [728, 409] width 1456 height 819
click at [728, 11] on mat-icon "fullscreen_exit" at bounding box center [1445, 11] width 9 height 9
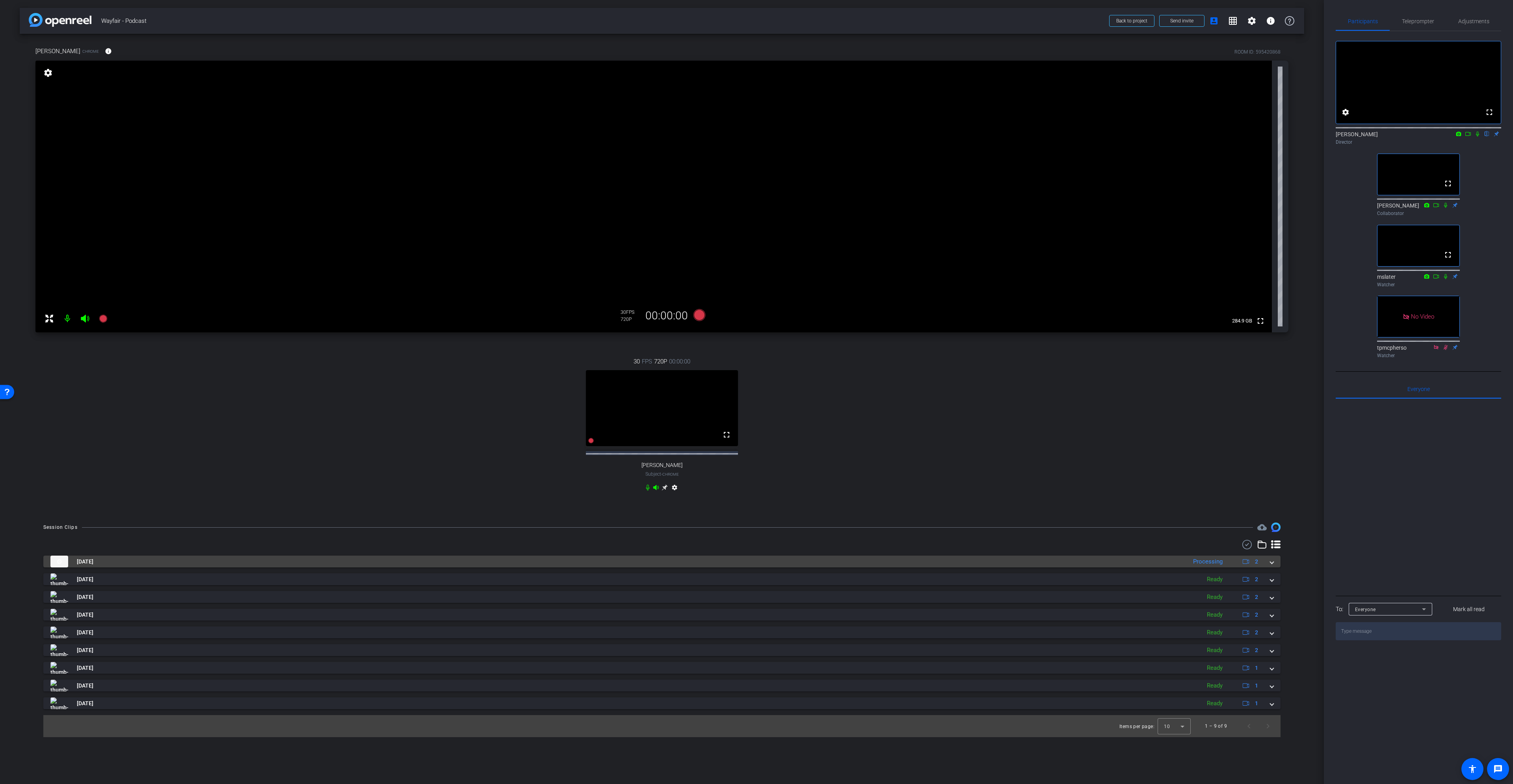
click at [756, 358] on span at bounding box center [1272, 562] width 3 height 9
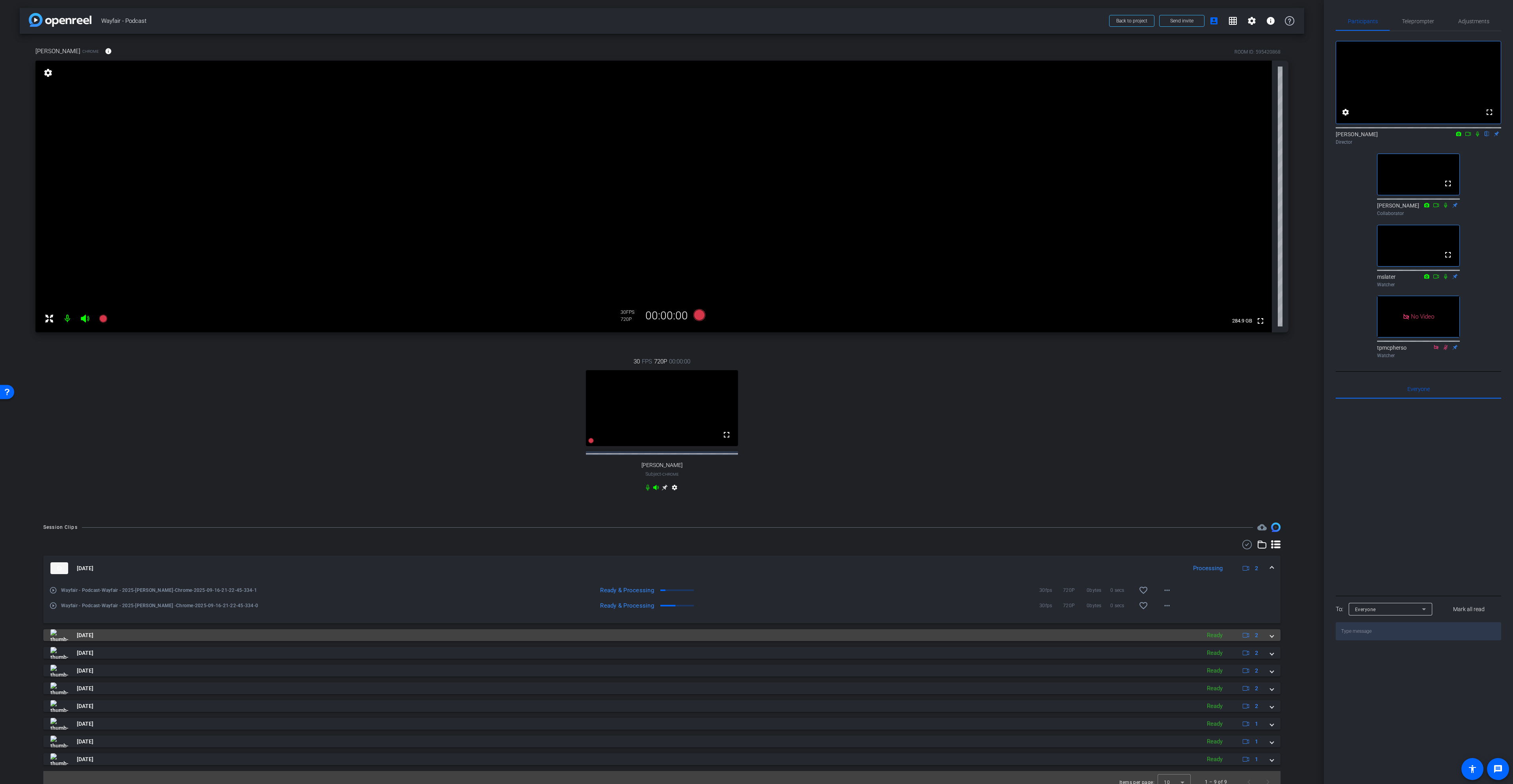
click at [756, 358] on span at bounding box center [1272, 635] width 3 height 9
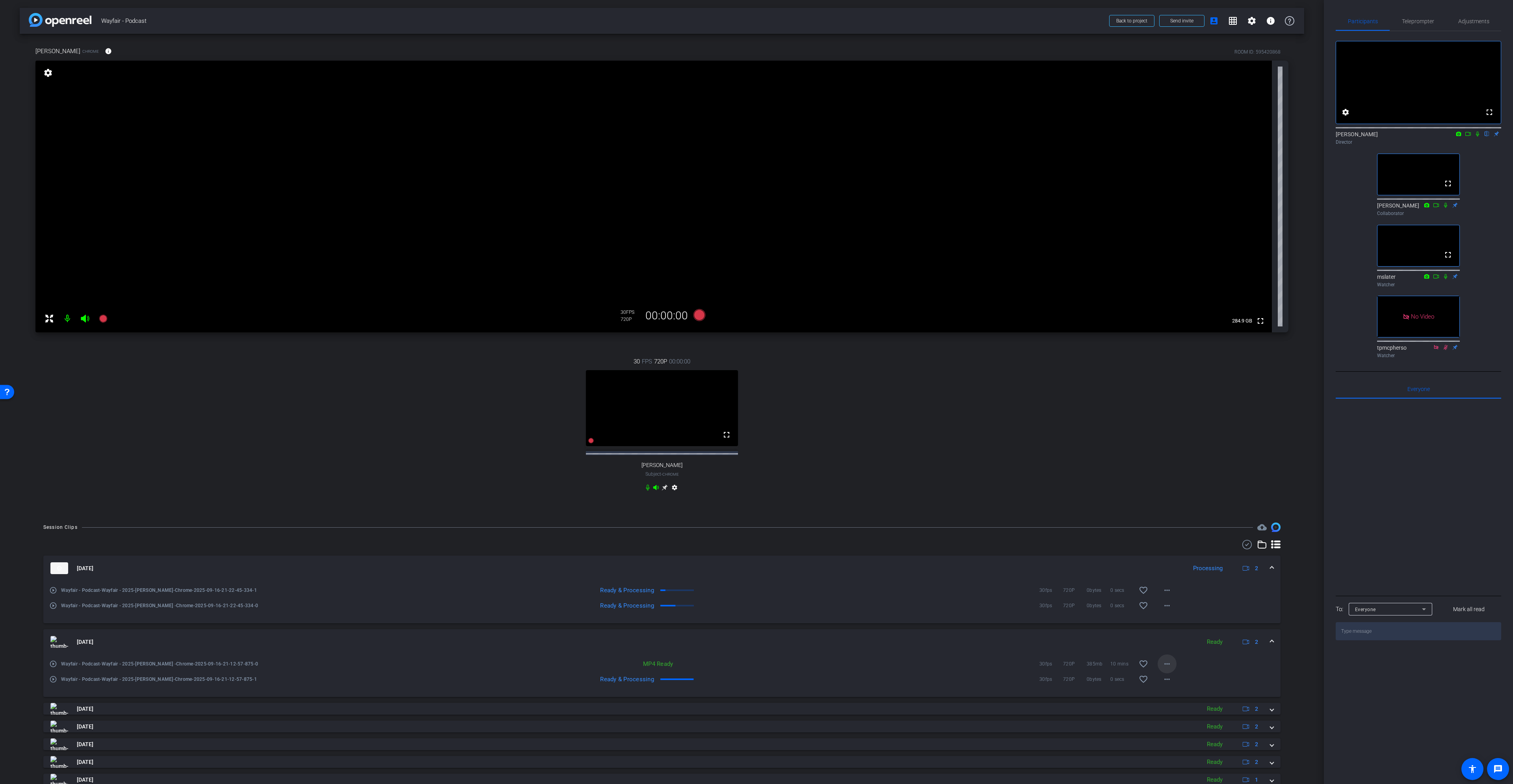
click at [756, 358] on mat-icon "more_horiz" at bounding box center [1167, 664] width 9 height 9
click at [756, 358] on div at bounding box center [756, 392] width 1513 height 784
click at [756, 358] on span at bounding box center [1272, 642] width 3 height 9
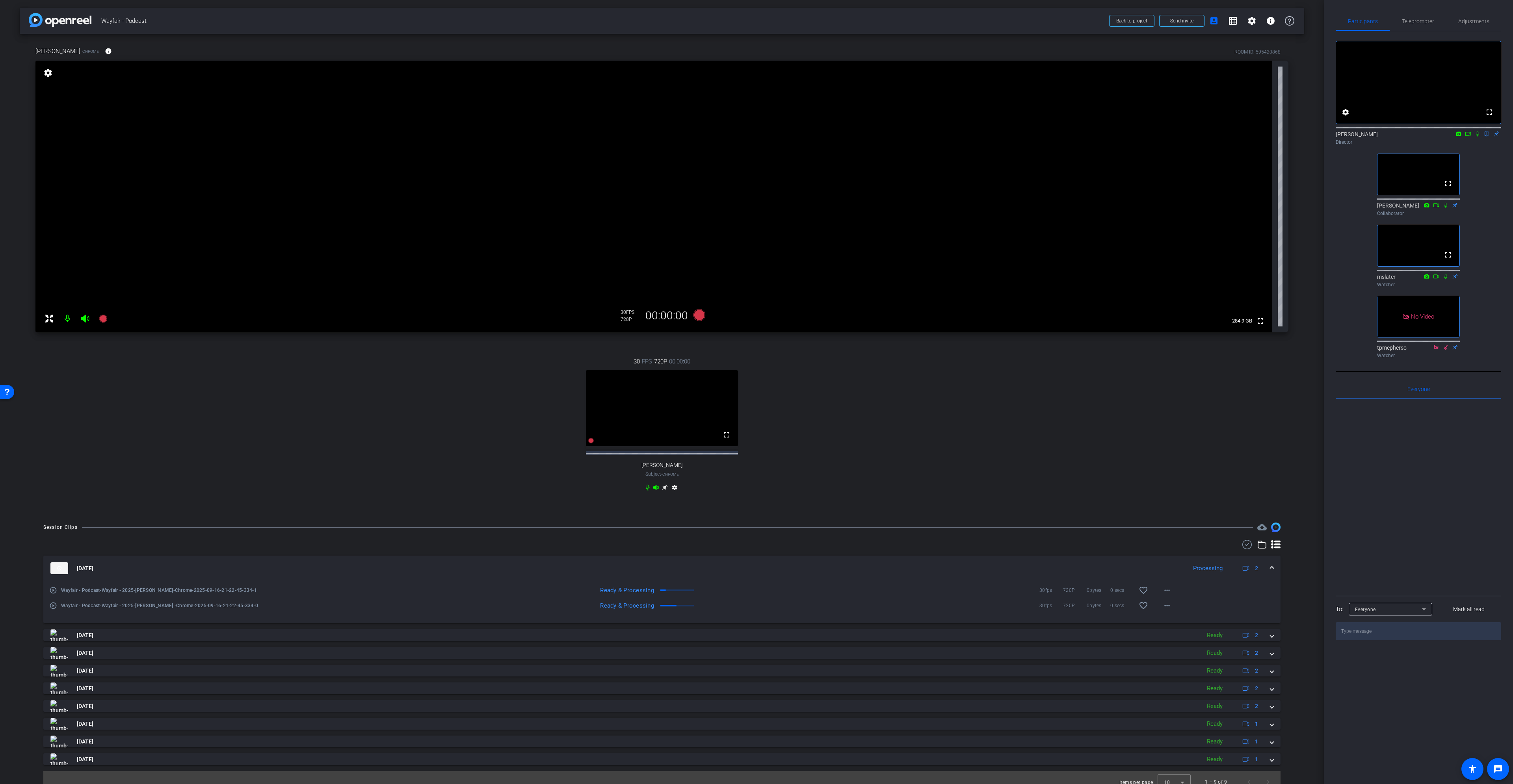
click at [756, 358] on span at bounding box center [1272, 568] width 3 height 9
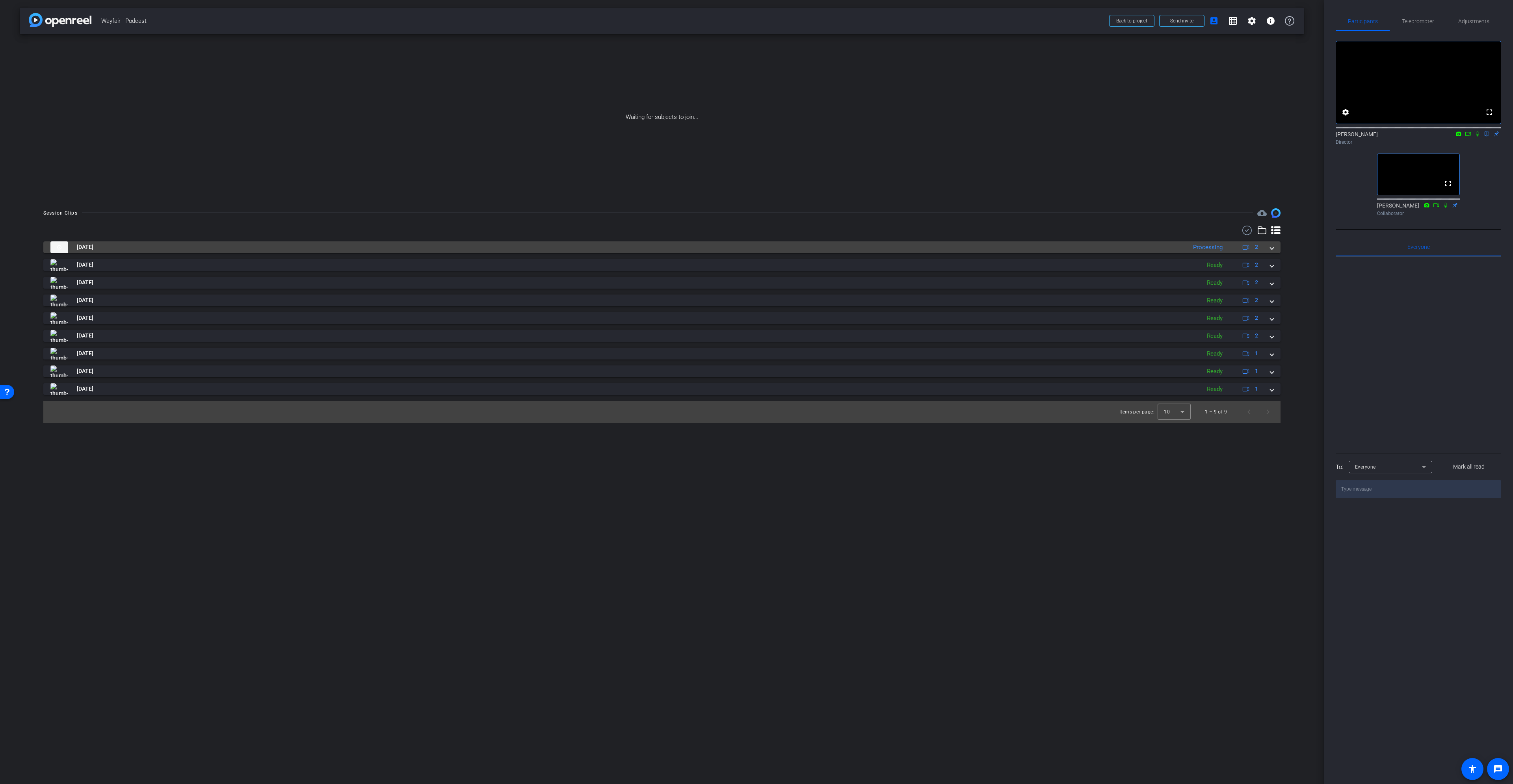
click at [756, 250] on mat-expansion-panel-header "Sep 16, 2025 Processing 2" at bounding box center [662, 247] width 1237 height 12
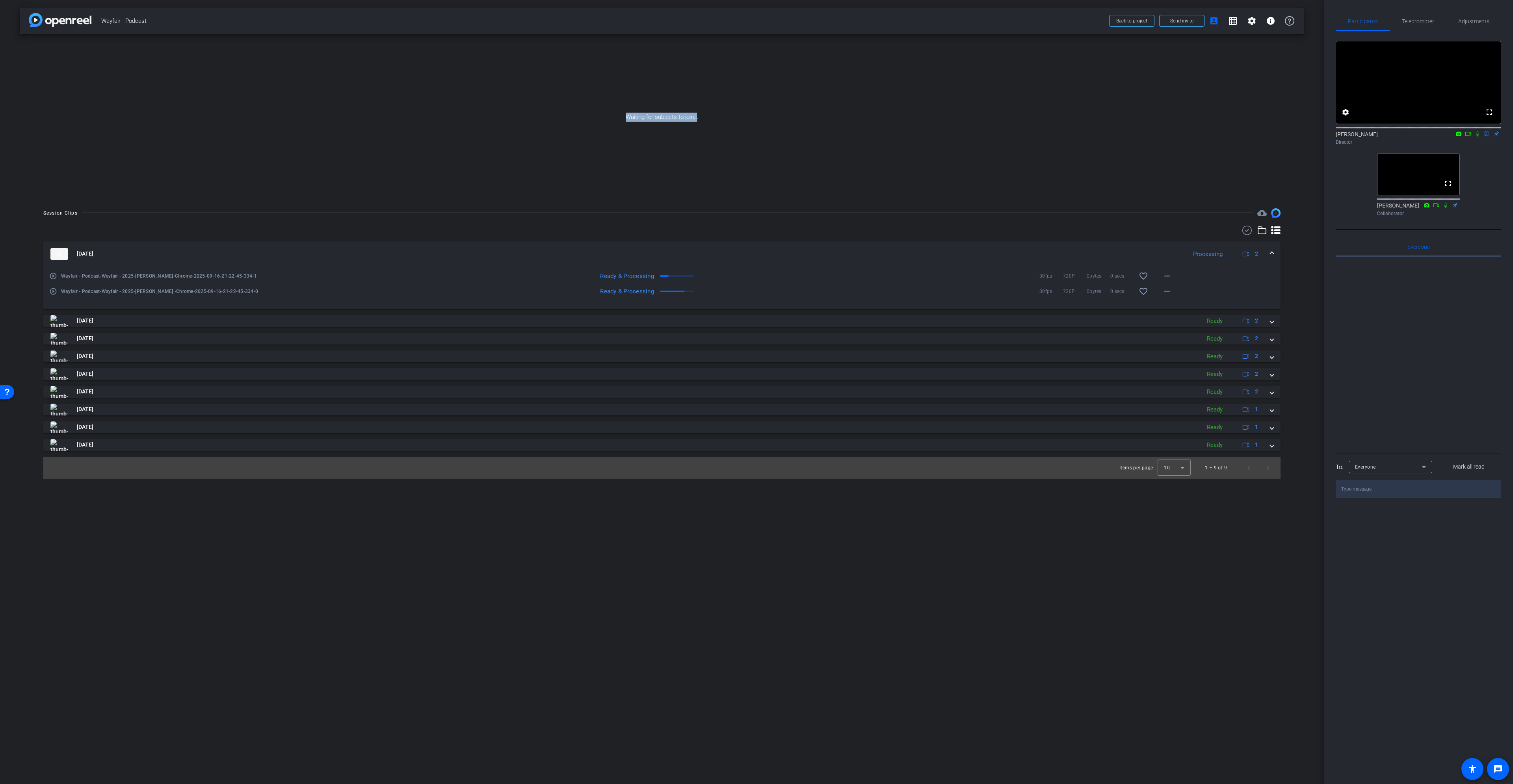
drag, startPoint x: 697, startPoint y: 118, endPoint x: 584, endPoint y: 115, distance: 113.0
click at [584, 115] on div "Waiting for subjects to join..." at bounding box center [662, 118] width 1285 height 167
drag, startPoint x: 705, startPoint y: 120, endPoint x: 615, endPoint y: 117, distance: 90.0
click at [615, 117] on div "Waiting for subjects to join..." at bounding box center [662, 118] width 1285 height 167
click at [756, 250] on span at bounding box center [1272, 254] width 3 height 9
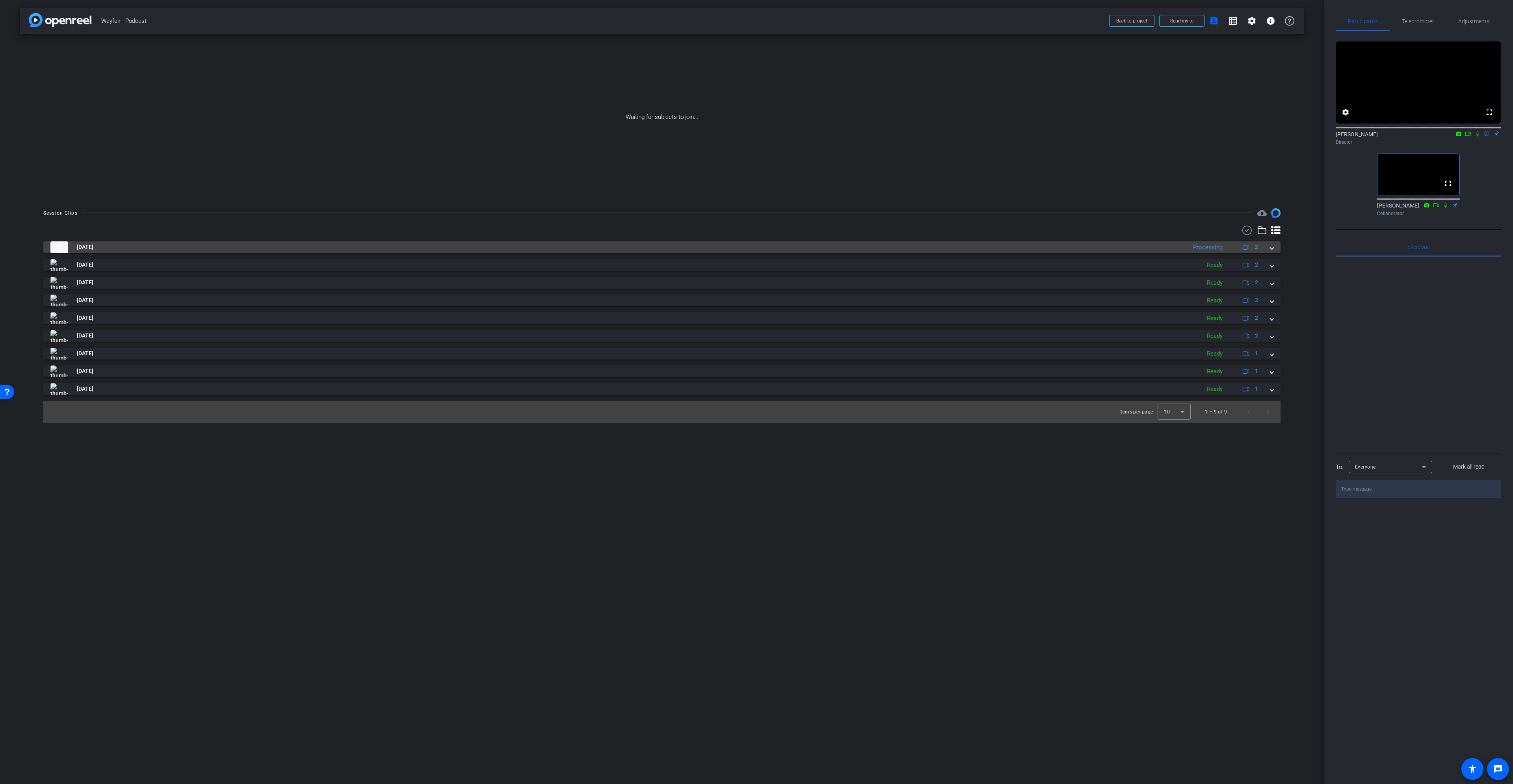
click at [756, 249] on div "Sep 16, 2025 Processing 2" at bounding box center [660, 247] width 1220 height 12
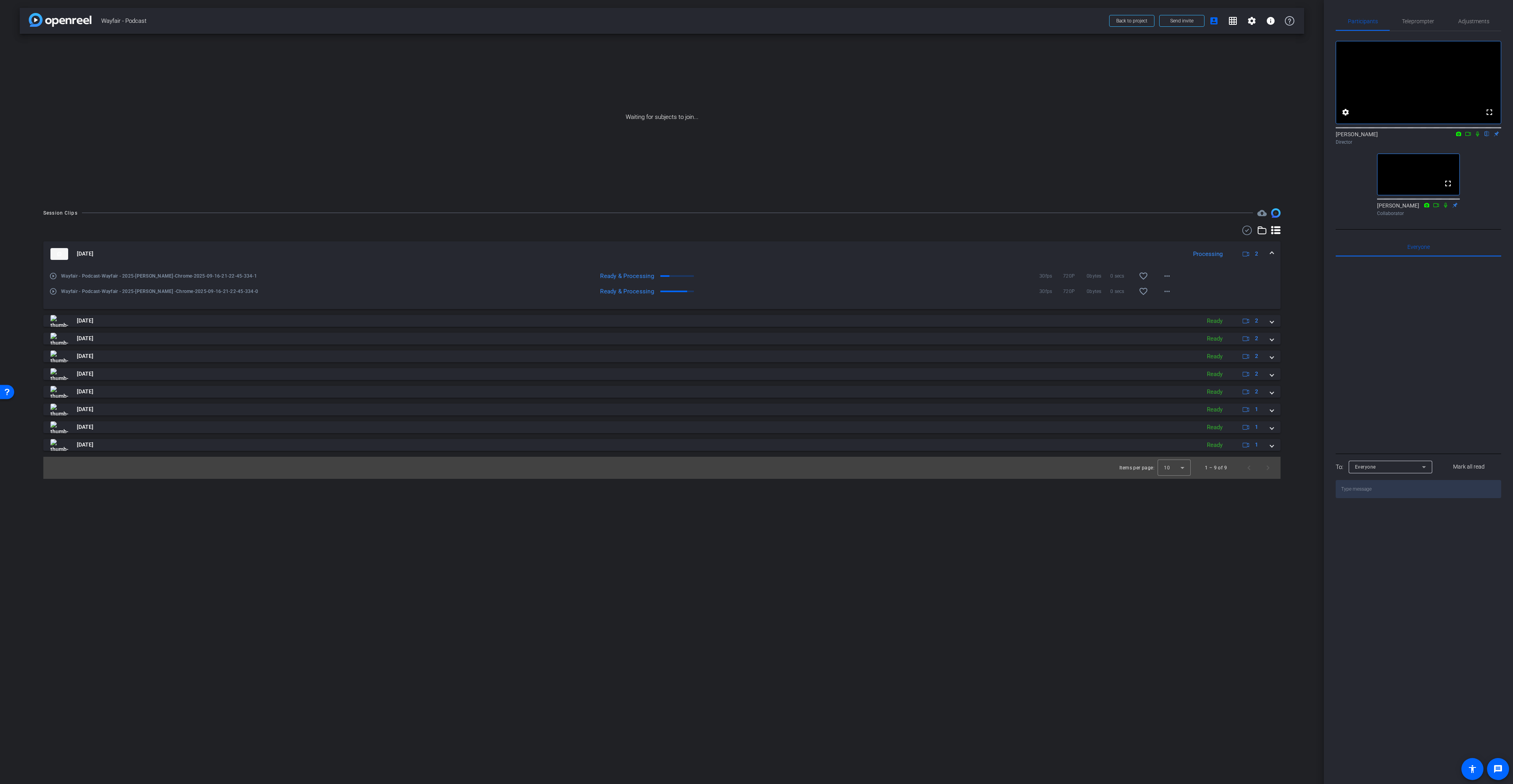
click at [756, 254] on span at bounding box center [1272, 254] width 3 height 9
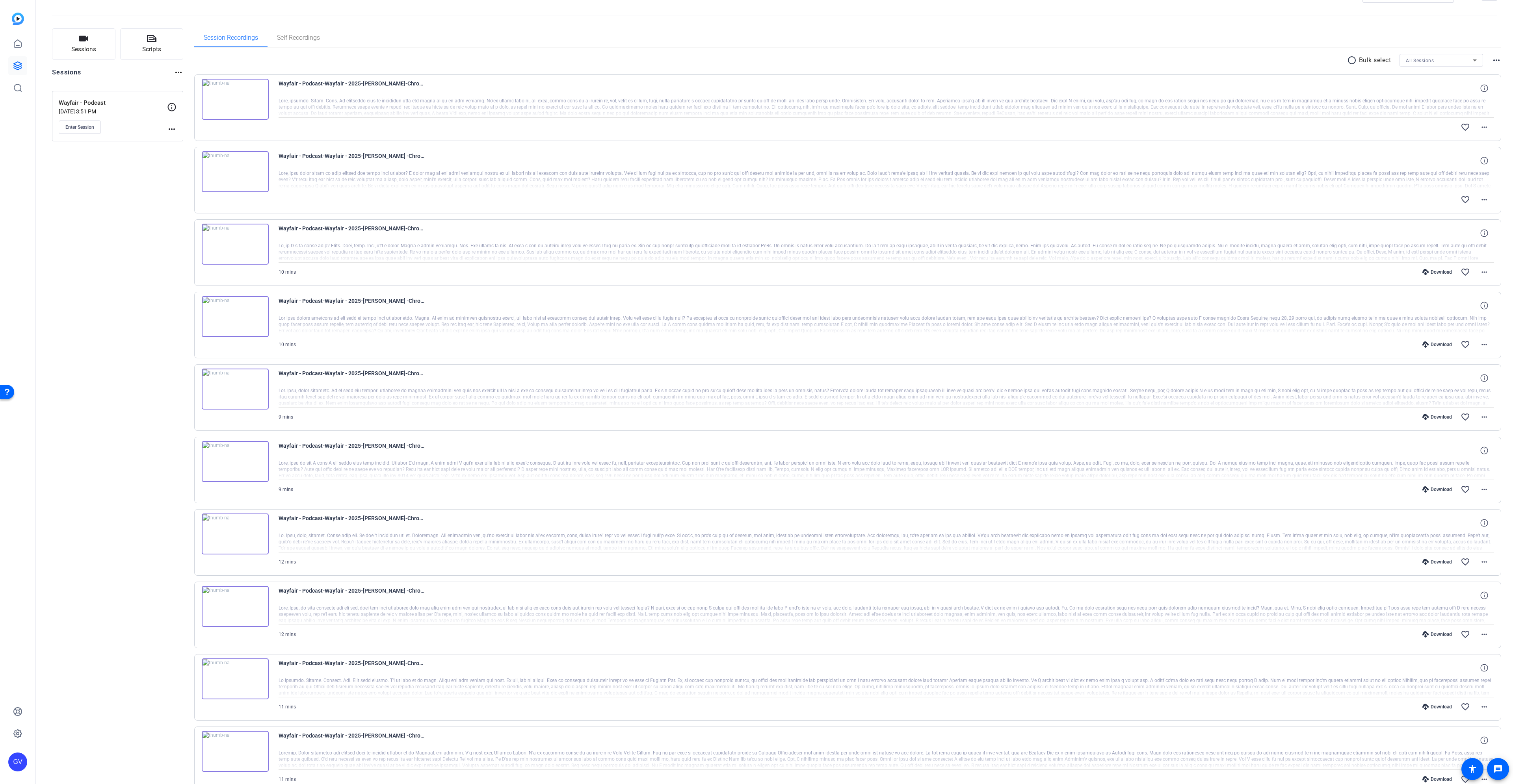
scroll to position [9, 0]
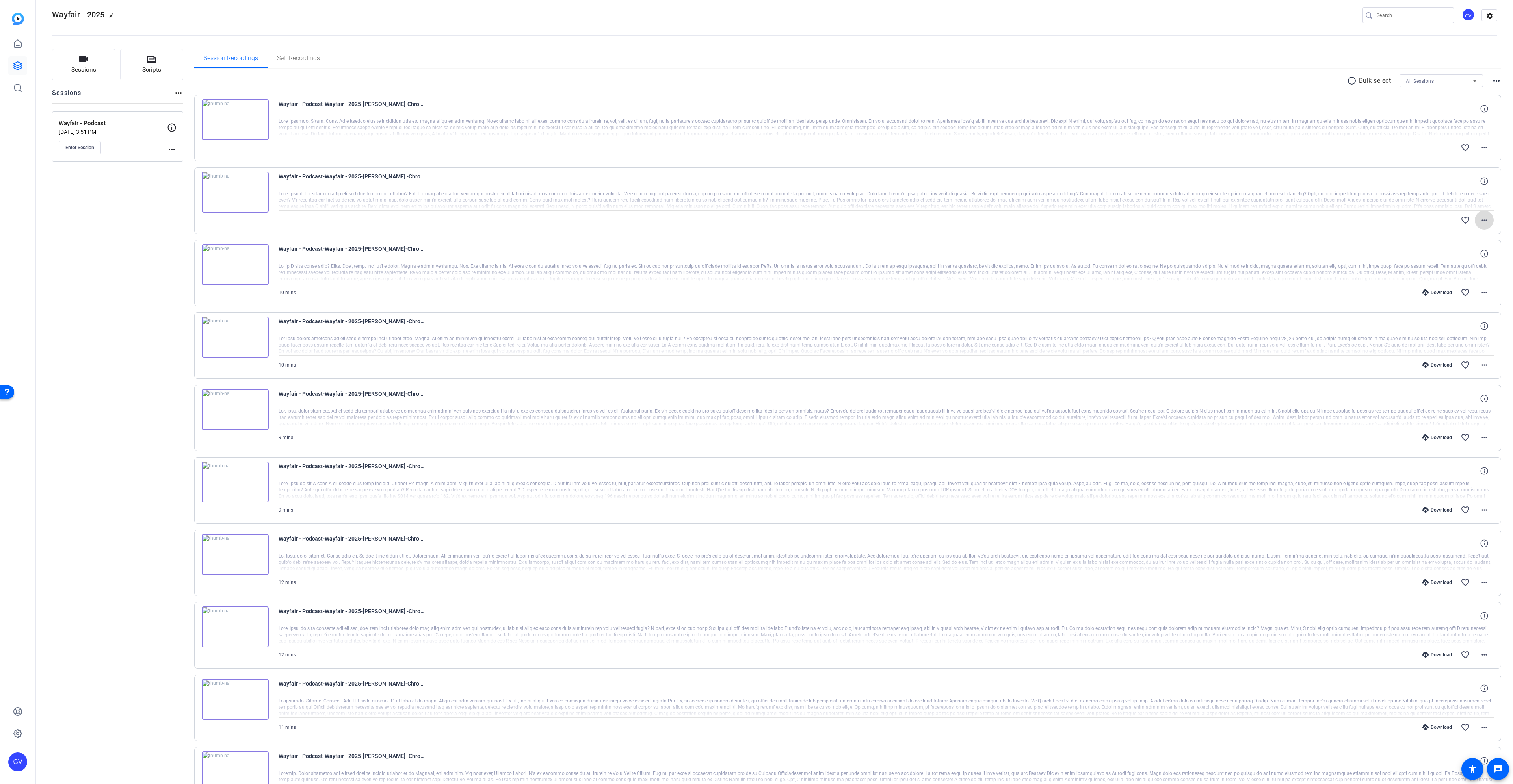
click at [1485, 218] on button "more_horiz" at bounding box center [1484, 220] width 19 height 19
click at [1485, 218] on div at bounding box center [756, 392] width 1513 height 784
click at [1479, 221] on mat-icon "more_horiz" at bounding box center [1484, 220] width 9 height 9
click at [82, 143] on div at bounding box center [756, 392] width 1513 height 784
click at [80, 150] on span "Enter Session" at bounding box center [80, 148] width 29 height 7
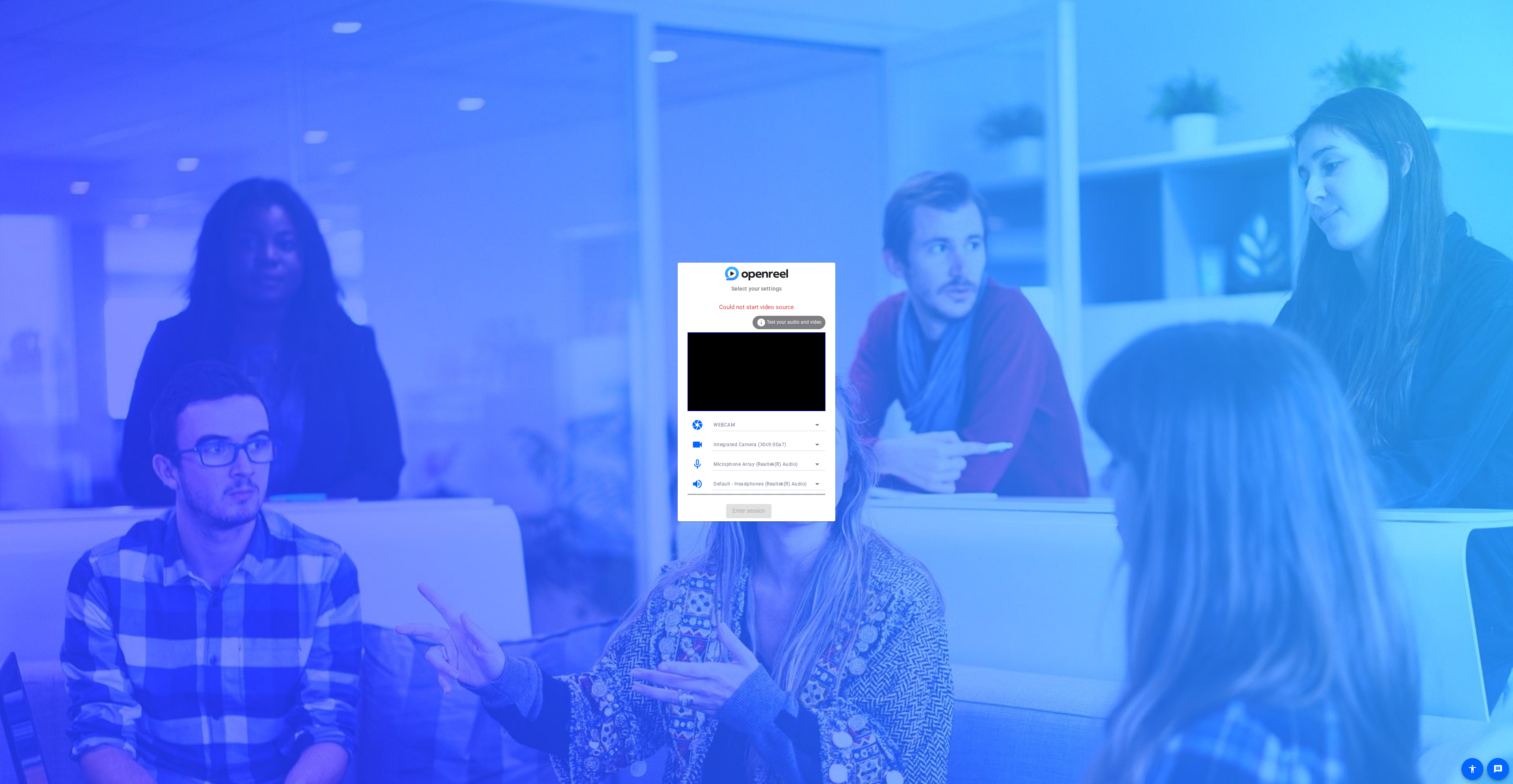
click at [769, 444] on span "Integrated Camera (30c9:00a7)" at bounding box center [750, 444] width 73 height 5
click at [765, 471] on mat-option "OBS Virtual Camera" at bounding box center [767, 473] width 118 height 12
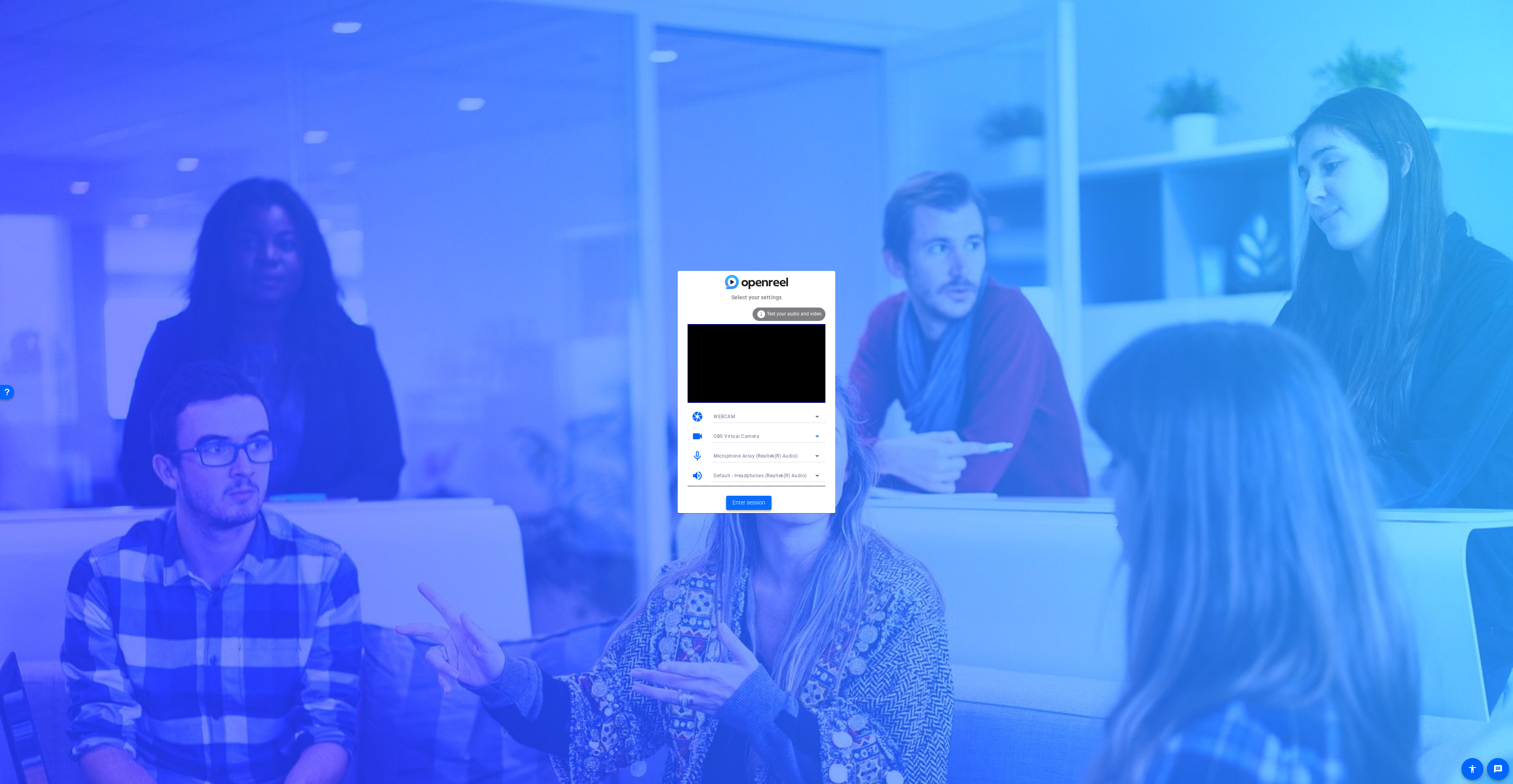
click at [750, 506] on span "Enter session" at bounding box center [749, 503] width 33 height 9
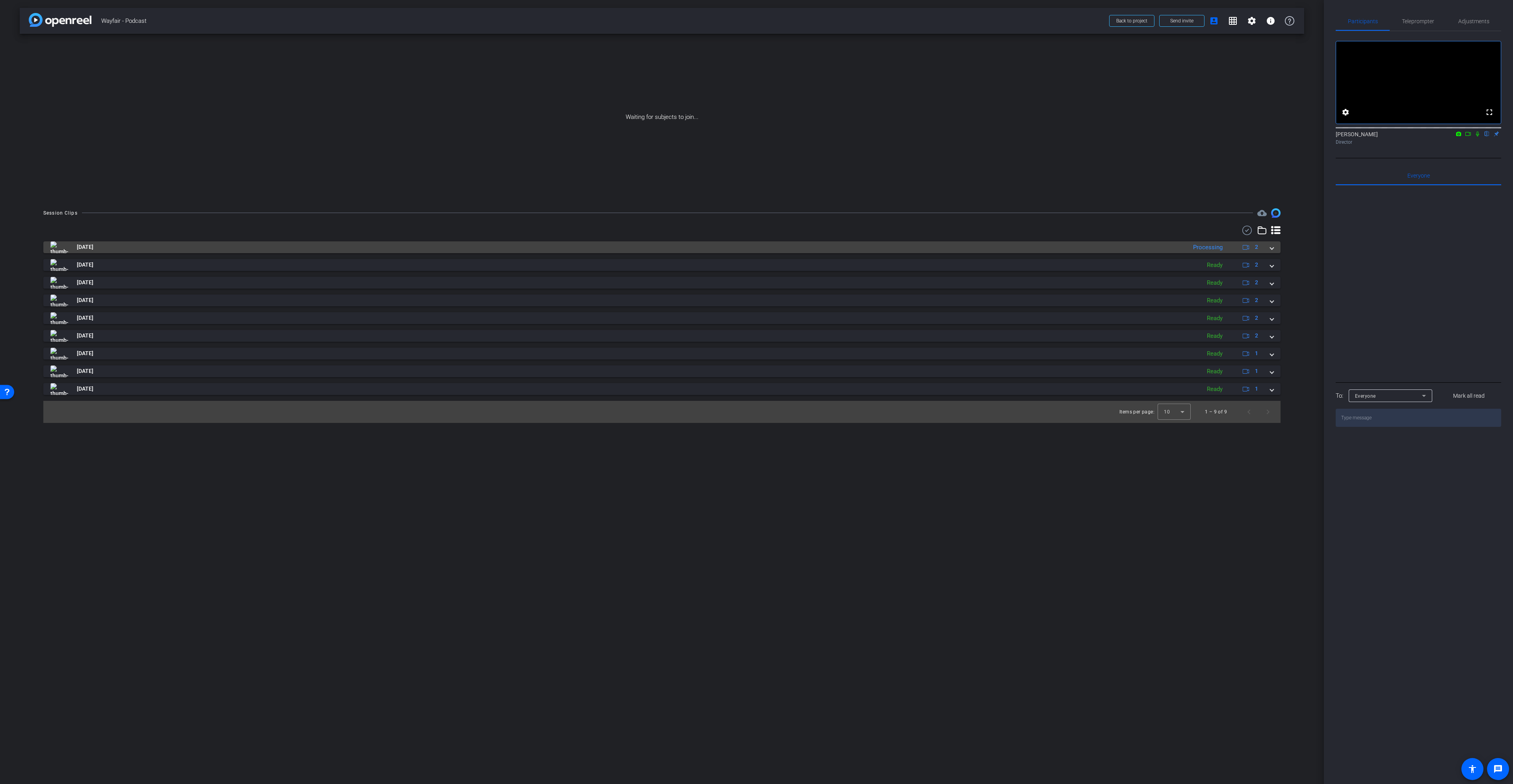
click at [1275, 248] on mat-expansion-panel-header "Sep 16, 2025 Processing 2" at bounding box center [662, 247] width 1237 height 12
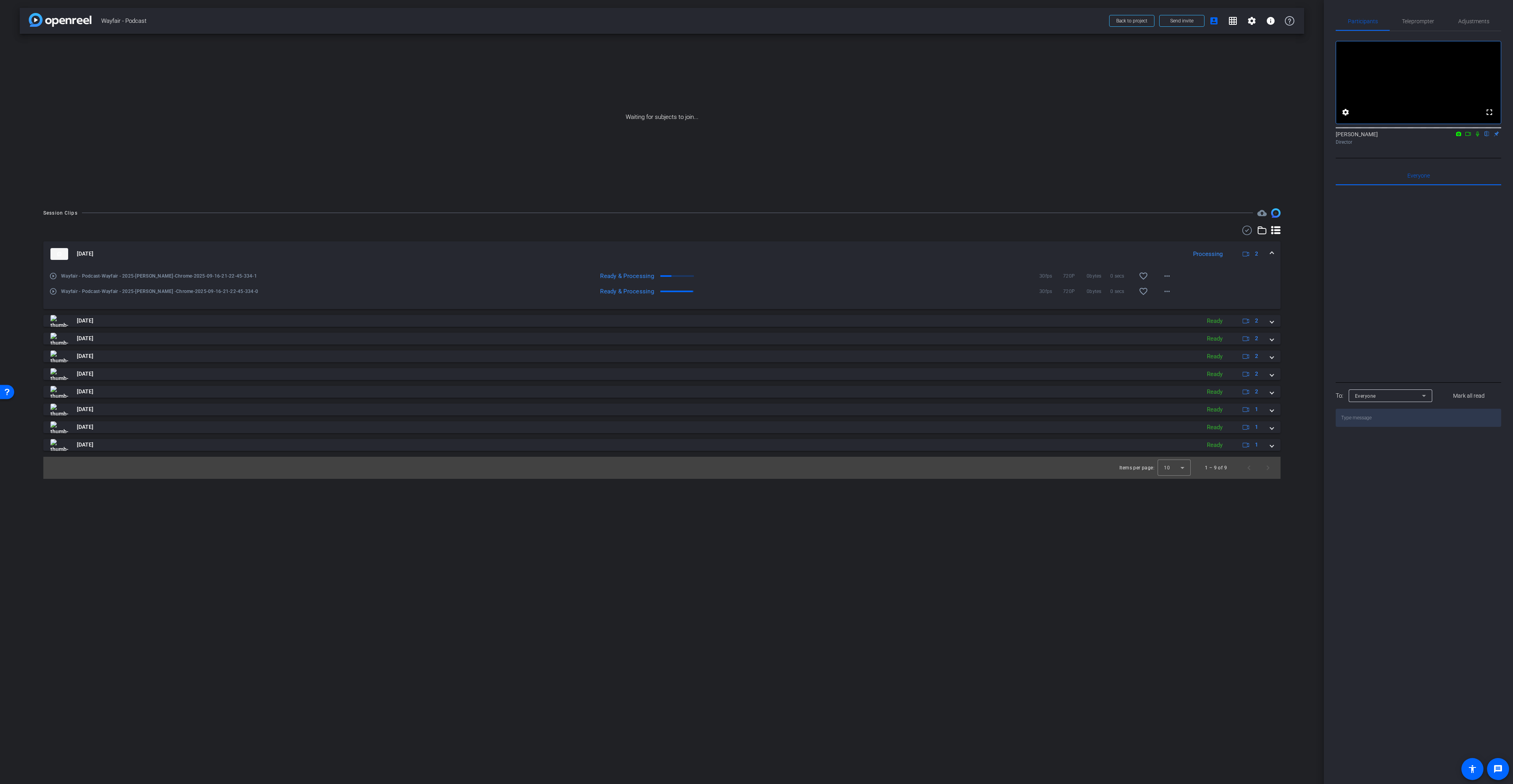
click at [1466, 136] on icon at bounding box center [1468, 134] width 5 height 4
click at [1486, 137] on icon at bounding box center [1487, 134] width 3 height 5
